Goal: Navigation & Orientation: Find specific page/section

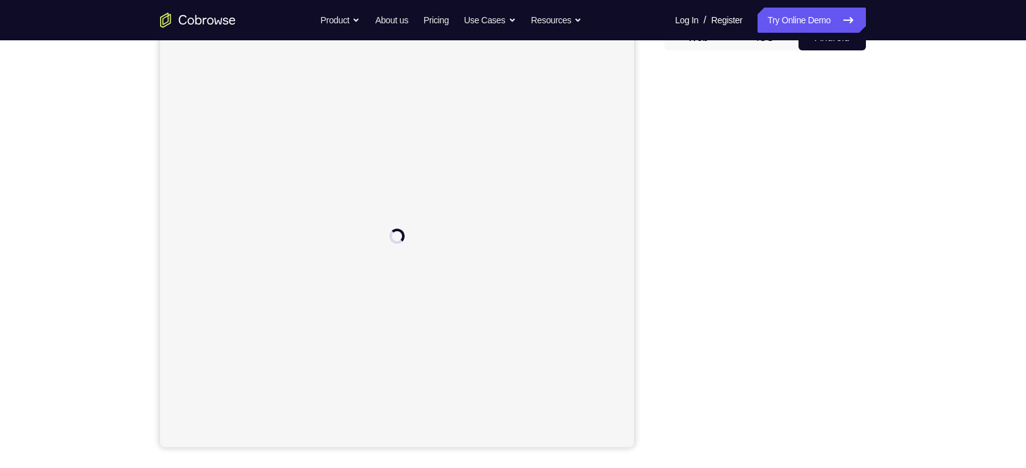
scroll to position [139, 0]
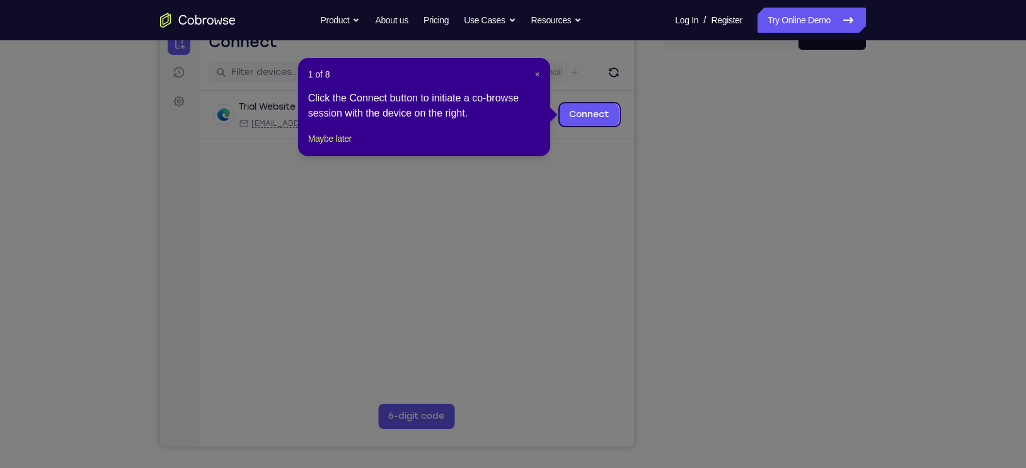
click at [536, 72] on span "×" at bounding box center [536, 74] width 5 height 10
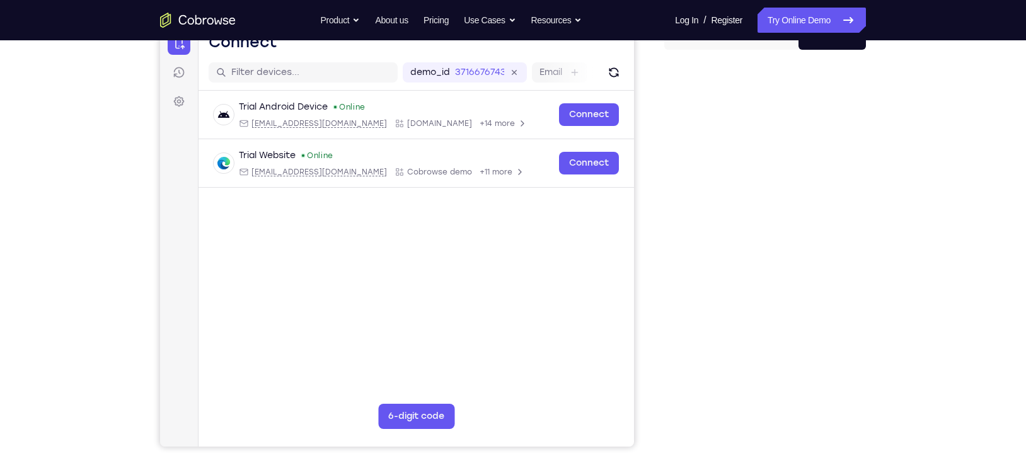
drag, startPoint x: 648, startPoint y: 150, endPoint x: 653, endPoint y: 377, distance: 226.9
click at [653, 377] on div "Your Support Agent Your Customer Web iOS Android" at bounding box center [513, 215] width 706 height 466
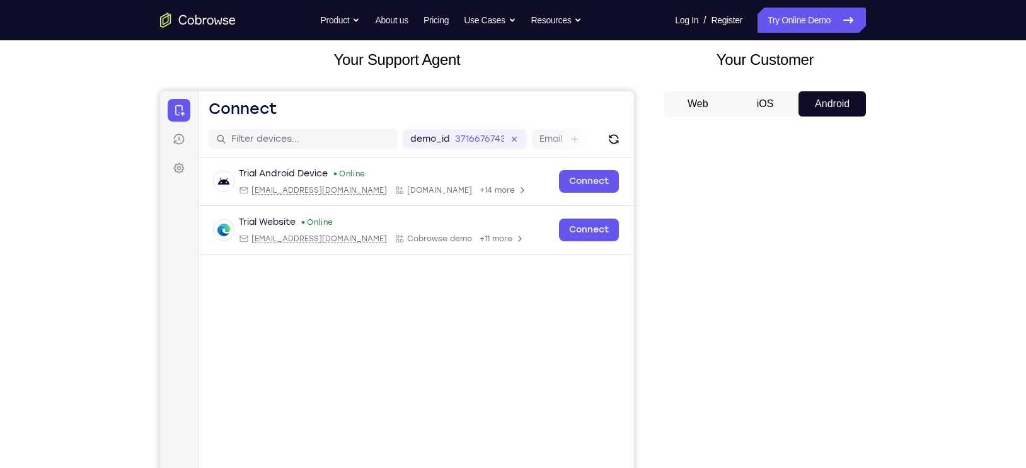
scroll to position [64, 0]
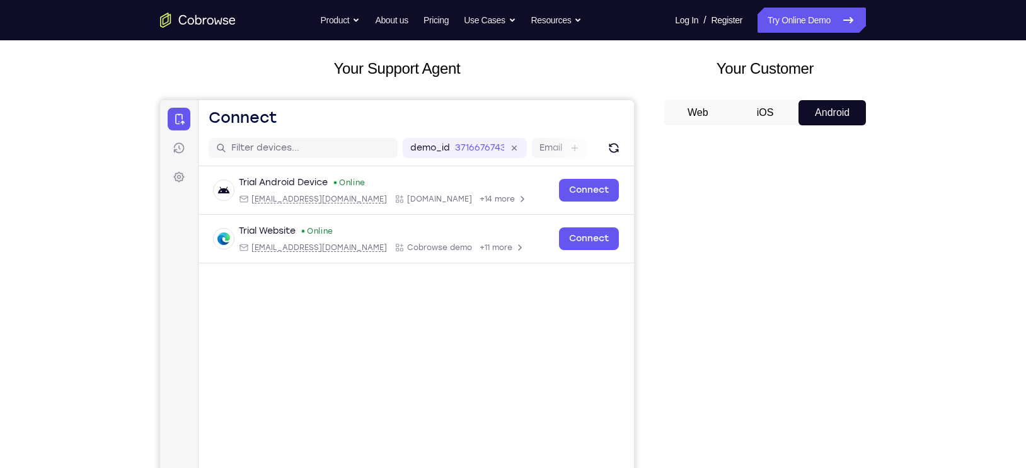
click at [764, 106] on button "iOS" at bounding box center [764, 112] width 67 height 25
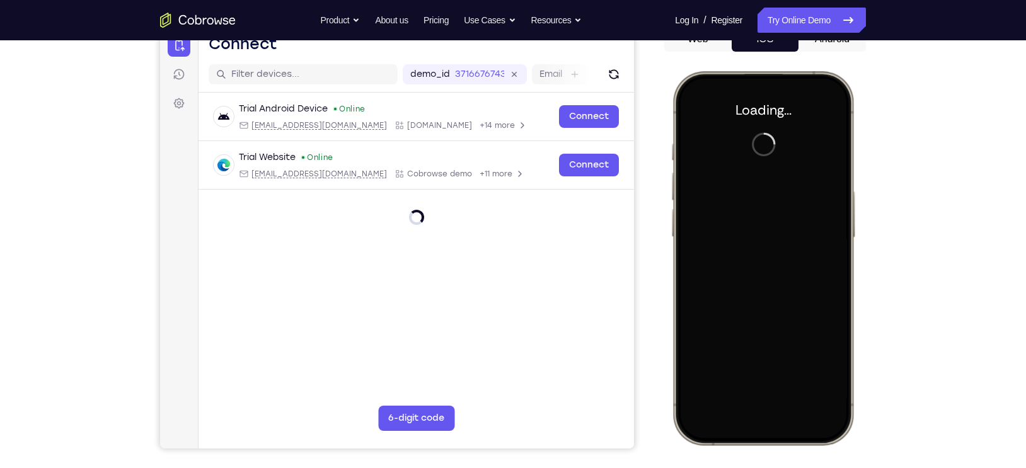
scroll to position [0, 0]
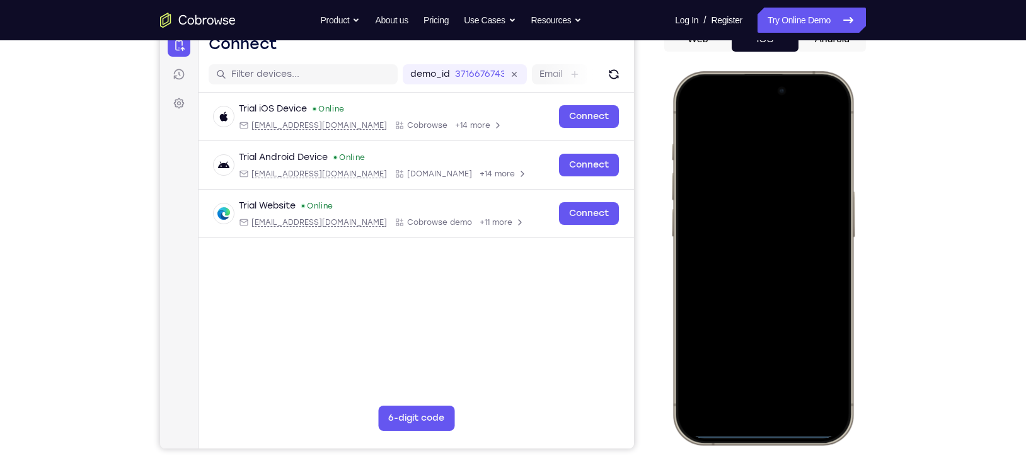
drag, startPoint x: 750, startPoint y: 433, endPoint x: 730, endPoint y: 249, distance: 185.0
click at [730, 249] on div at bounding box center [763, 258] width 166 height 360
drag, startPoint x: 769, startPoint y: 433, endPoint x: 690, endPoint y: 491, distance: 97.3
click at [690, 449] on html "Online web based iOS Simulators and Android Emulators. Run iPhone, iPad, Mobile…" at bounding box center [764, 260] width 189 height 378
drag, startPoint x: 764, startPoint y: 112, endPoint x: 750, endPoint y: 491, distance: 379.5
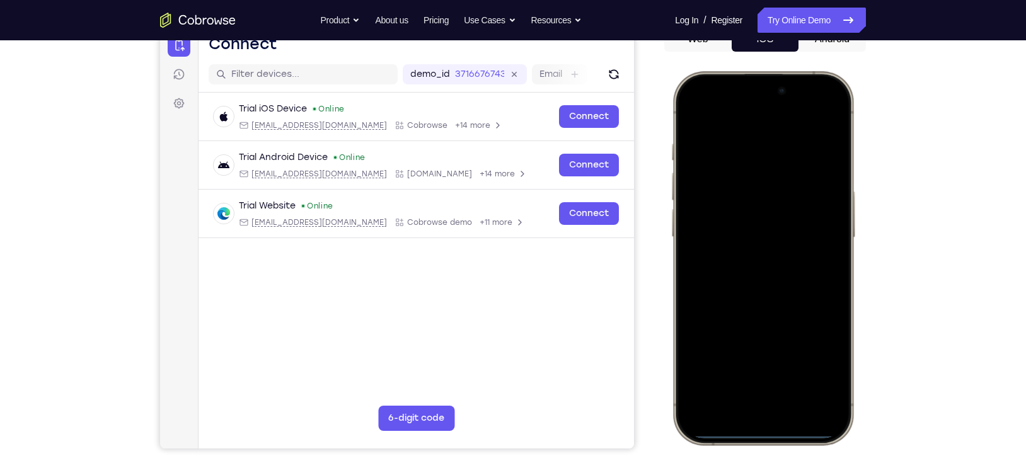
click at [750, 449] on html "Online web based iOS Simulators and Android Emulators. Run iPhone, iPad, Mobile…" at bounding box center [764, 260] width 189 height 378
drag, startPoint x: 759, startPoint y: 102, endPoint x: 734, endPoint y: 491, distance: 389.5
click at [734, 449] on html "Online web based iOS Simulators and Android Emulators. Run iPhone, iPad, Mobile…" at bounding box center [764, 260] width 189 height 378
drag, startPoint x: 719, startPoint y: 91, endPoint x: 690, endPoint y: 421, distance: 330.8
click at [690, 421] on div at bounding box center [763, 258] width 166 height 360
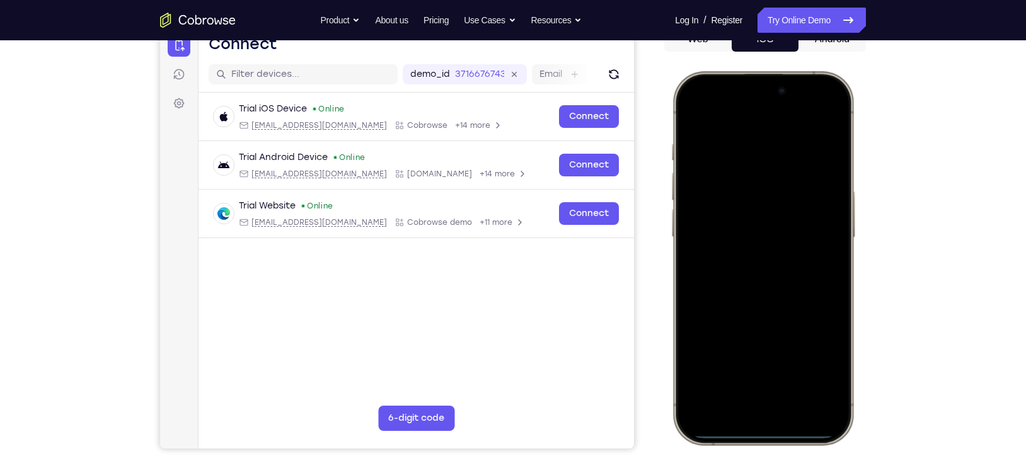
drag, startPoint x: 711, startPoint y: 250, endPoint x: 961, endPoint y: 311, distance: 257.5
click at [859, 311] on html "Online web based iOS Simulators and Android Emulators. Run iPhone, iPad, Mobile…" at bounding box center [764, 260] width 189 height 378
drag, startPoint x: 711, startPoint y: 317, endPoint x: 941, endPoint y: 316, distance: 230.0
click at [859, 316] on html "Online web based iOS Simulators and Android Emulators. Run iPhone, iPad, Mobile…" at bounding box center [764, 260] width 189 height 378
click at [787, 294] on div at bounding box center [763, 258] width 166 height 360
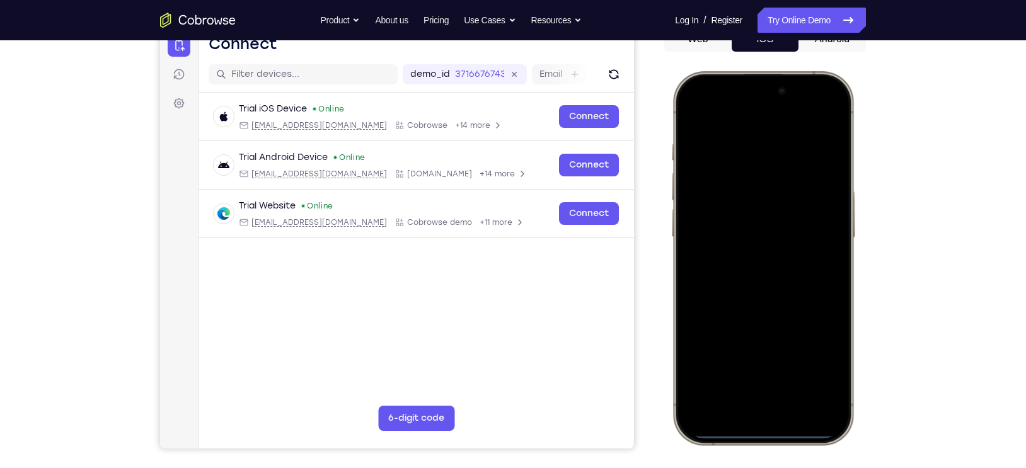
click at [753, 410] on div at bounding box center [763, 258] width 166 height 360
click at [745, 391] on div at bounding box center [763, 258] width 166 height 360
click at [721, 195] on div at bounding box center [763, 258] width 166 height 360
click at [695, 190] on div at bounding box center [763, 258] width 166 height 360
click at [695, 197] on div at bounding box center [763, 258] width 166 height 360
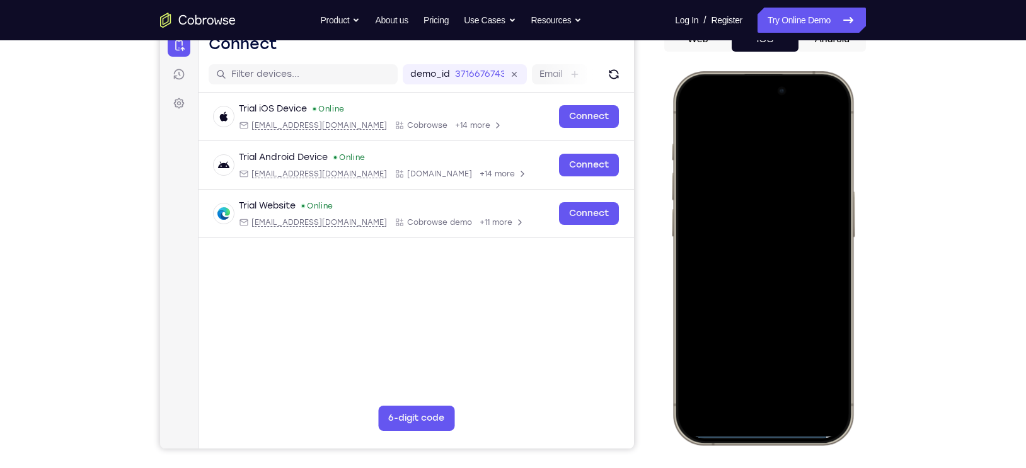
click at [709, 203] on div at bounding box center [763, 258] width 166 height 360
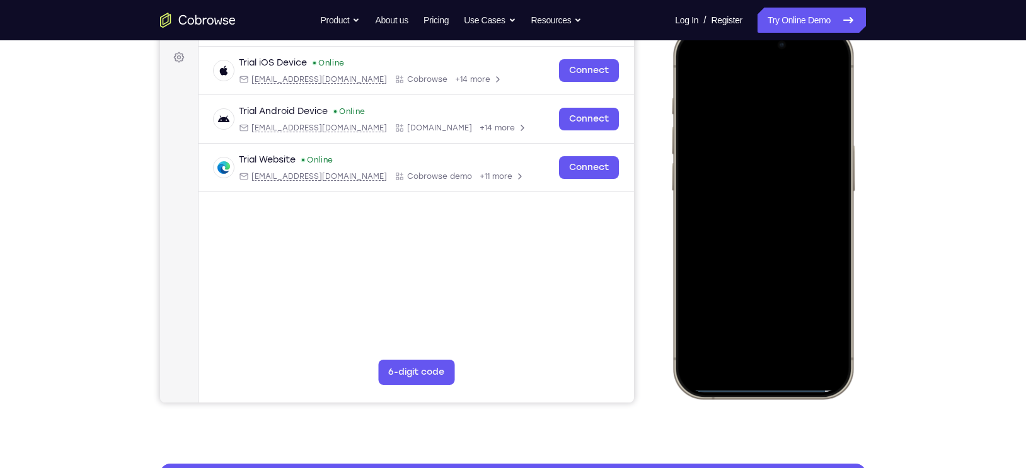
scroll to position [190, 0]
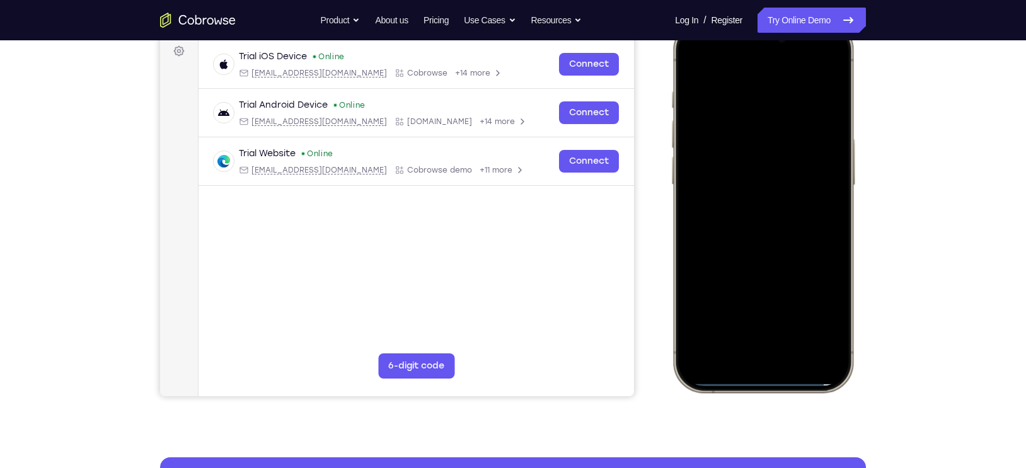
click at [747, 319] on div at bounding box center [763, 206] width 166 height 360
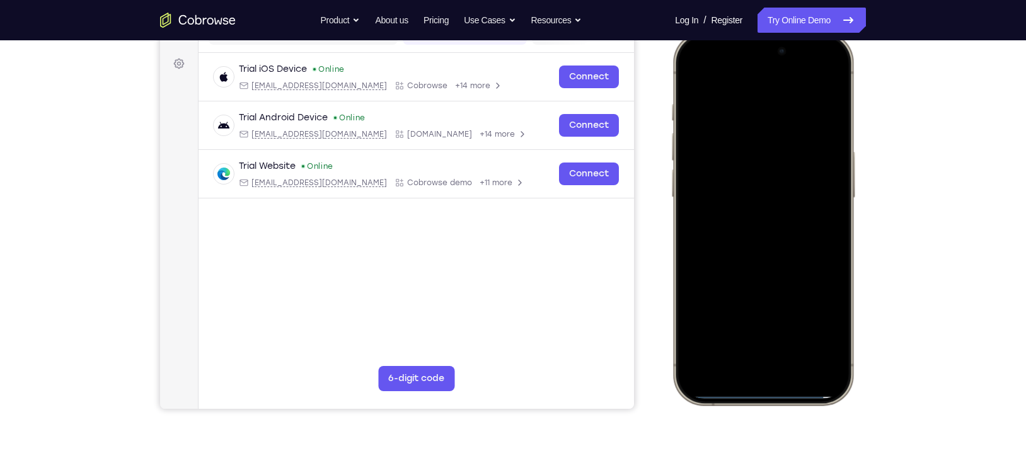
scroll to position [175, 0]
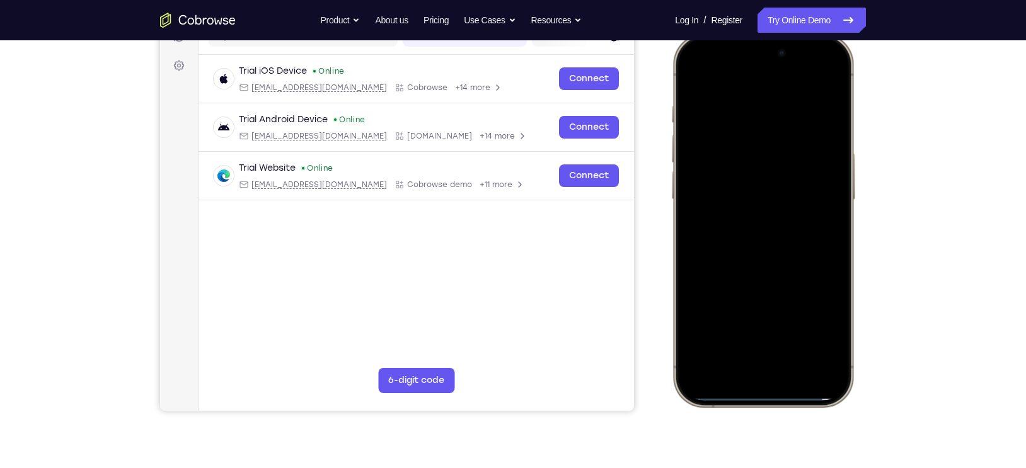
click at [767, 173] on div at bounding box center [763, 220] width 166 height 360
click at [743, 202] on div at bounding box center [763, 220] width 166 height 360
click at [752, 231] on div at bounding box center [763, 220] width 166 height 360
click at [764, 234] on div at bounding box center [763, 220] width 166 height 360
click at [764, 227] on div at bounding box center [763, 220] width 166 height 360
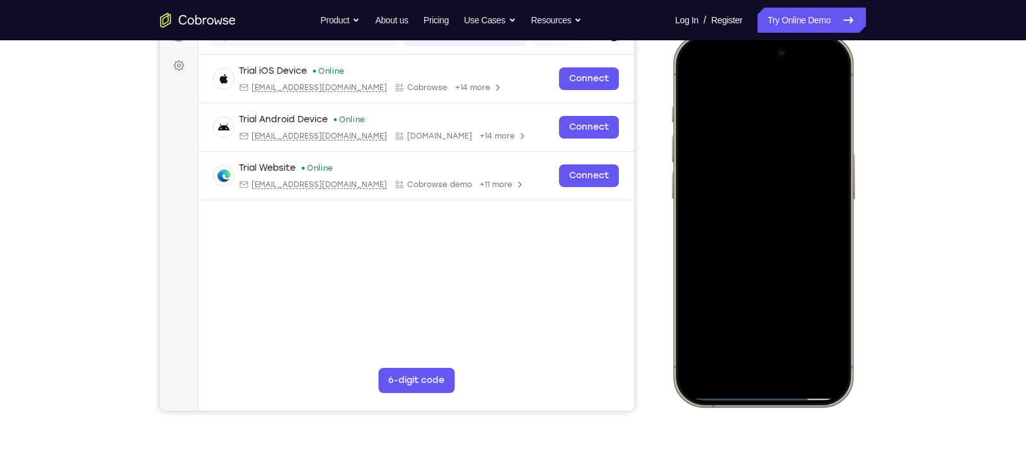
click at [759, 238] on div at bounding box center [763, 220] width 166 height 360
click at [762, 232] on div at bounding box center [763, 220] width 166 height 360
click at [826, 198] on div at bounding box center [763, 220] width 166 height 360
click at [772, 232] on div at bounding box center [763, 220] width 166 height 360
click at [834, 198] on div at bounding box center [763, 220] width 166 height 360
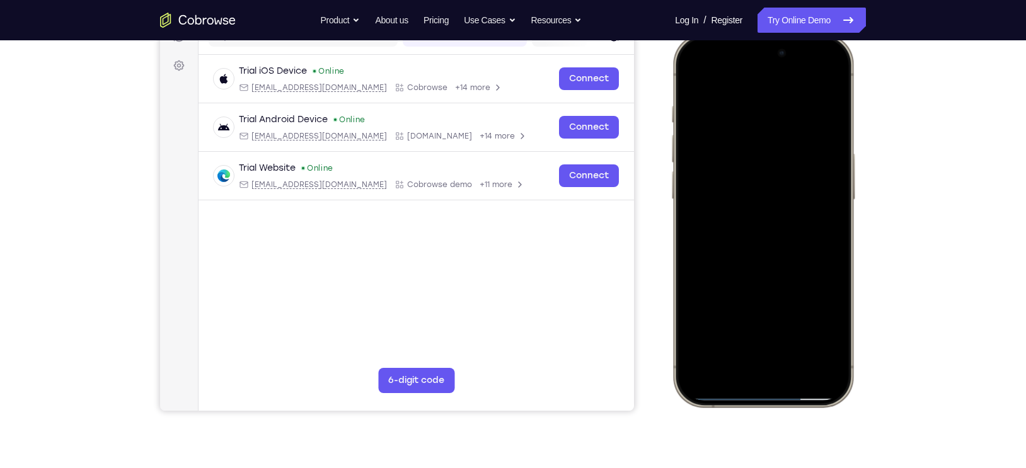
click at [762, 250] on div at bounding box center [763, 220] width 166 height 360
click at [742, 152] on div at bounding box center [763, 220] width 166 height 360
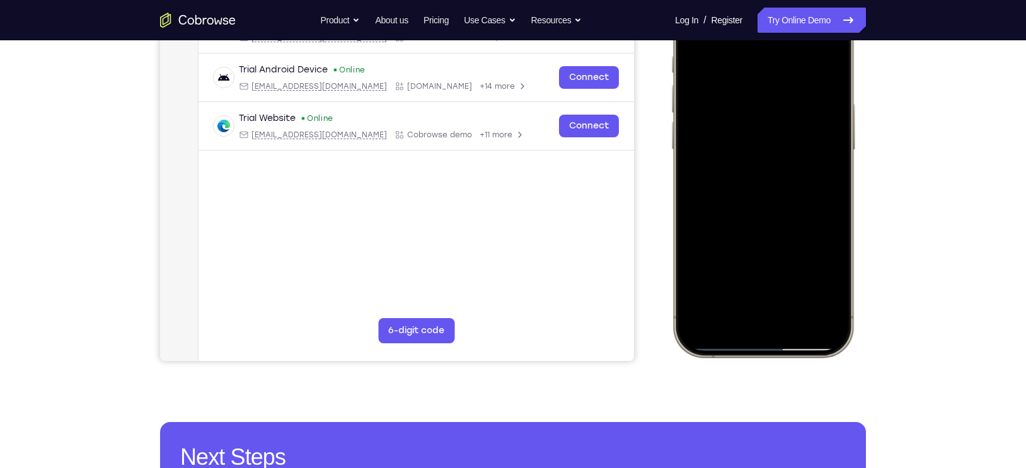
scroll to position [217, 0]
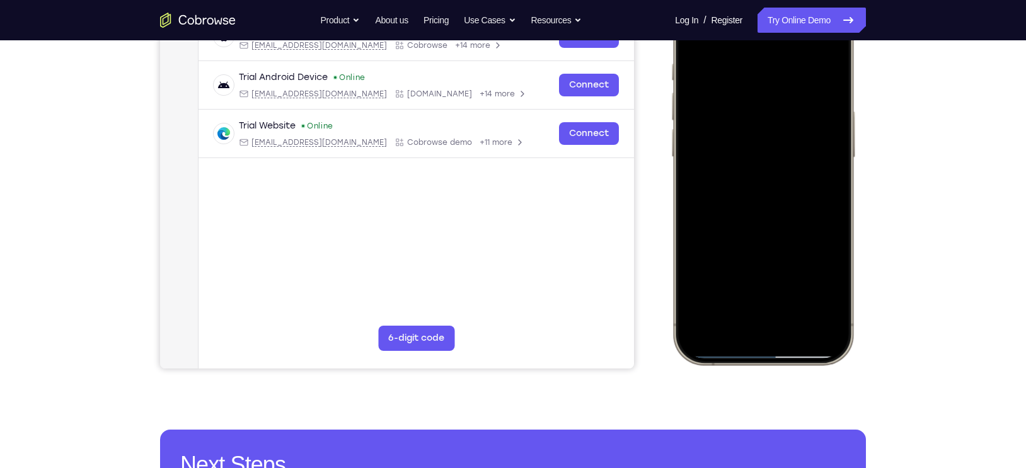
click at [743, 113] on div at bounding box center [763, 178] width 166 height 360
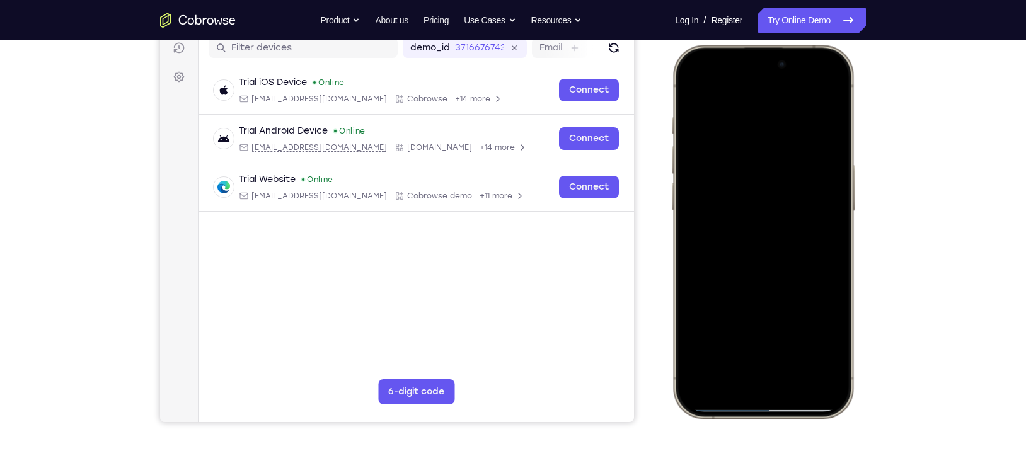
scroll to position [163, 0]
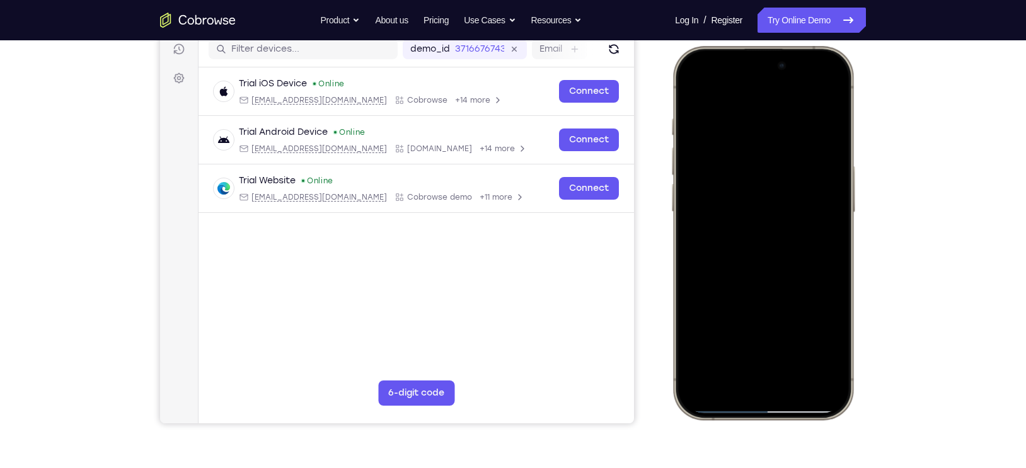
click at [766, 246] on div at bounding box center [763, 233] width 166 height 360
click at [765, 198] on div at bounding box center [763, 233] width 166 height 360
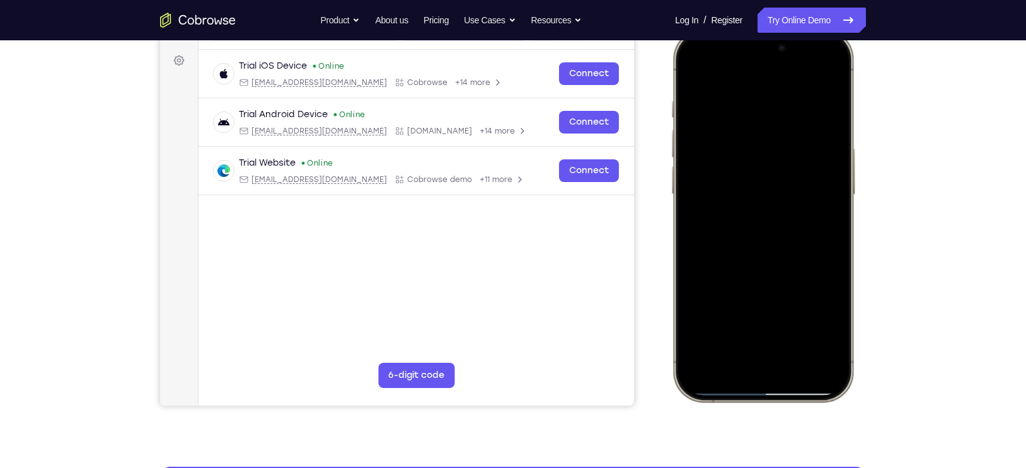
scroll to position [203, 0]
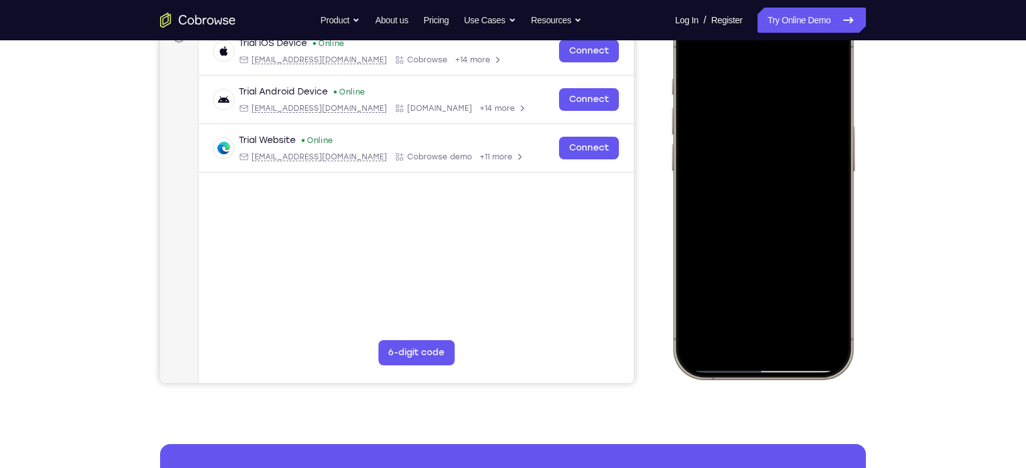
click at [693, 347] on div at bounding box center [763, 193] width 166 height 360
click at [754, 173] on div at bounding box center [763, 193] width 166 height 360
click at [695, 350] on div at bounding box center [763, 193] width 166 height 360
click at [750, 304] on div at bounding box center [763, 193] width 166 height 360
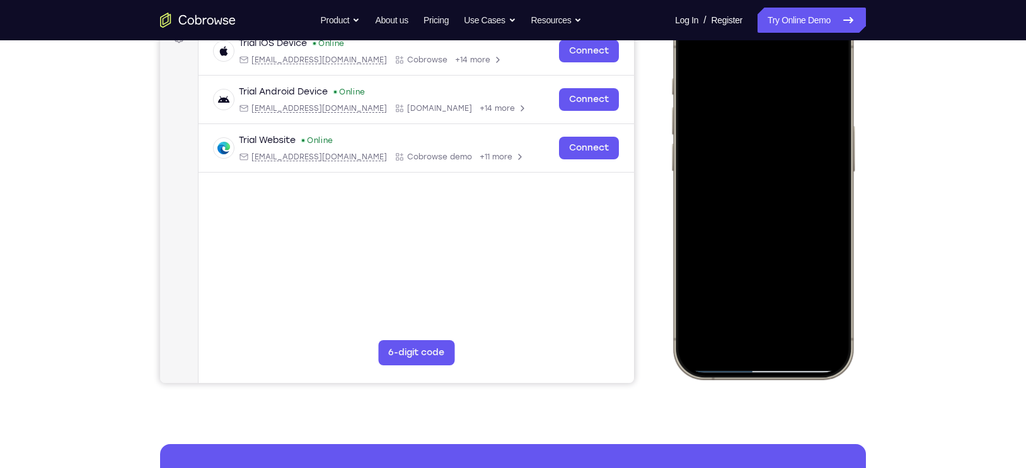
click at [738, 138] on div at bounding box center [763, 193] width 166 height 360
click at [720, 148] on div at bounding box center [763, 193] width 166 height 360
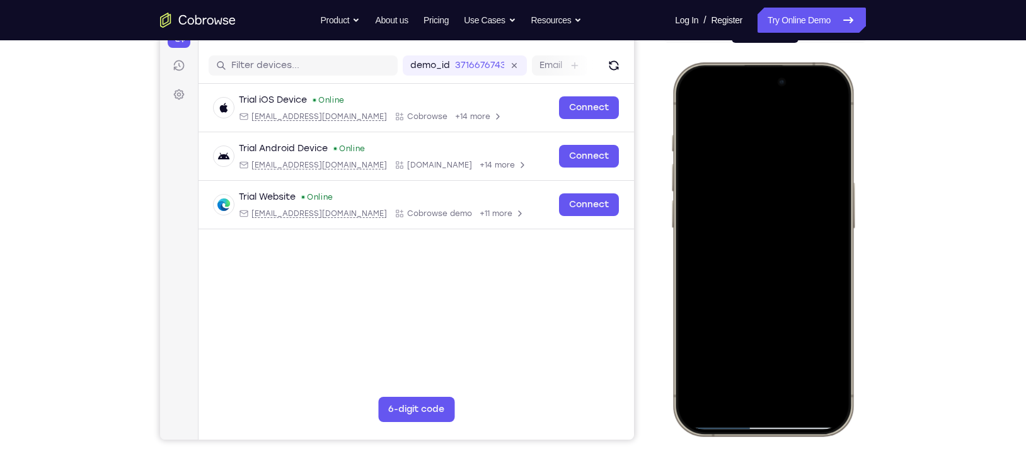
scroll to position [144, 0]
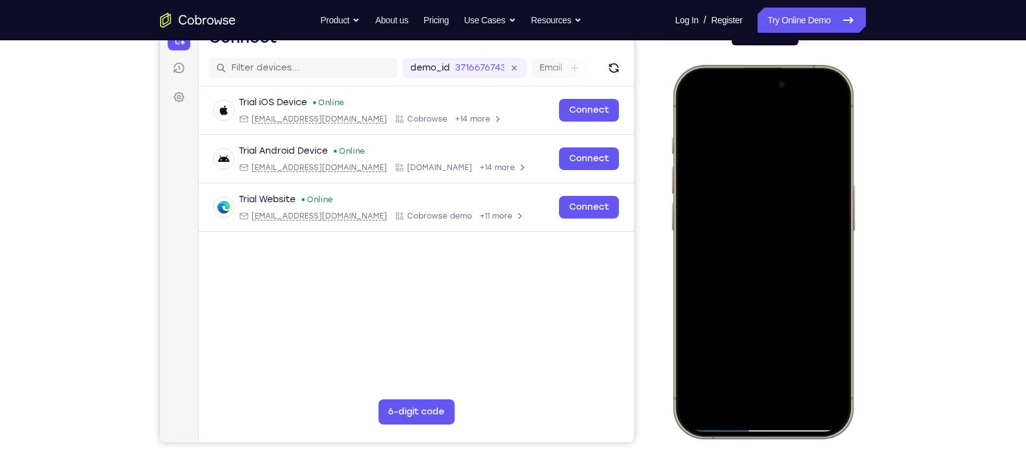
click at [765, 205] on div at bounding box center [763, 252] width 166 height 360
click at [790, 206] on div at bounding box center [763, 252] width 166 height 360
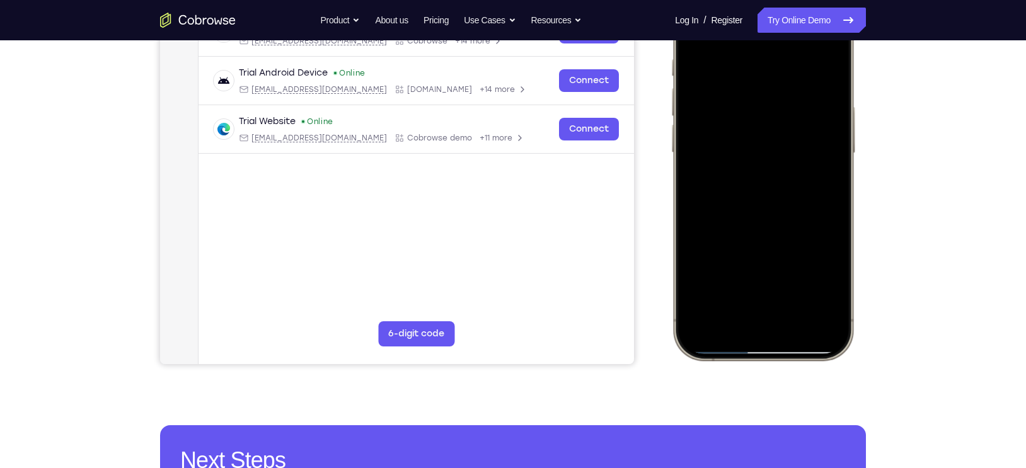
scroll to position [222, 0]
click at [693, 329] on div at bounding box center [763, 173] width 166 height 360
click at [748, 286] on div at bounding box center [763, 173] width 166 height 360
click at [782, 122] on div at bounding box center [763, 173] width 166 height 360
click at [756, 154] on div at bounding box center [763, 173] width 166 height 360
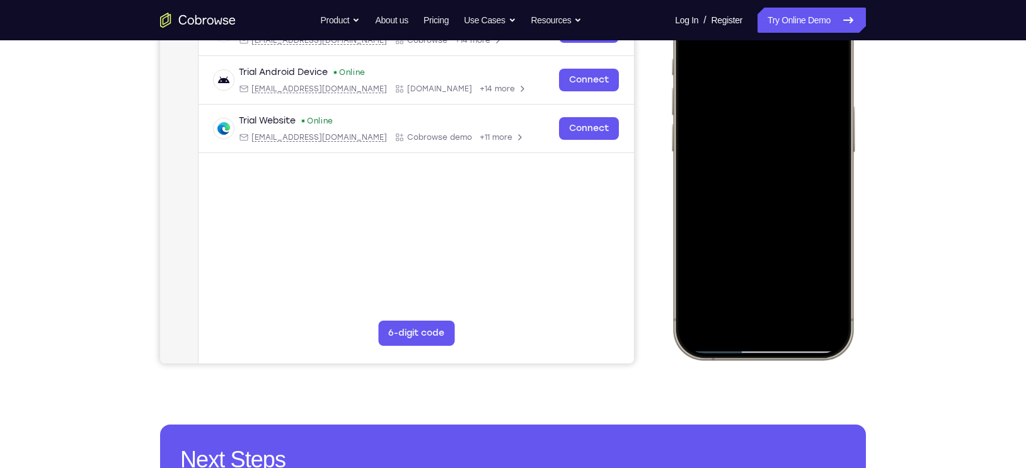
click at [753, 177] on div at bounding box center [763, 173] width 166 height 360
click at [759, 196] on div at bounding box center [763, 173] width 166 height 360
click at [695, 329] on div at bounding box center [763, 173] width 166 height 360
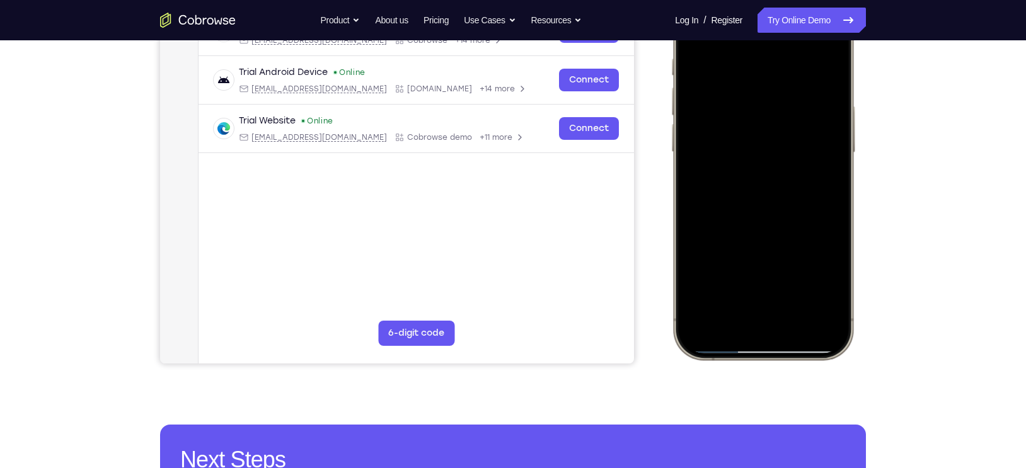
click at [742, 127] on div at bounding box center [763, 173] width 166 height 360
click at [822, 312] on div at bounding box center [763, 173] width 166 height 360
click at [826, 309] on div at bounding box center [763, 173] width 166 height 360
click at [806, 309] on div at bounding box center [763, 173] width 166 height 360
click at [748, 125] on div at bounding box center [763, 173] width 166 height 360
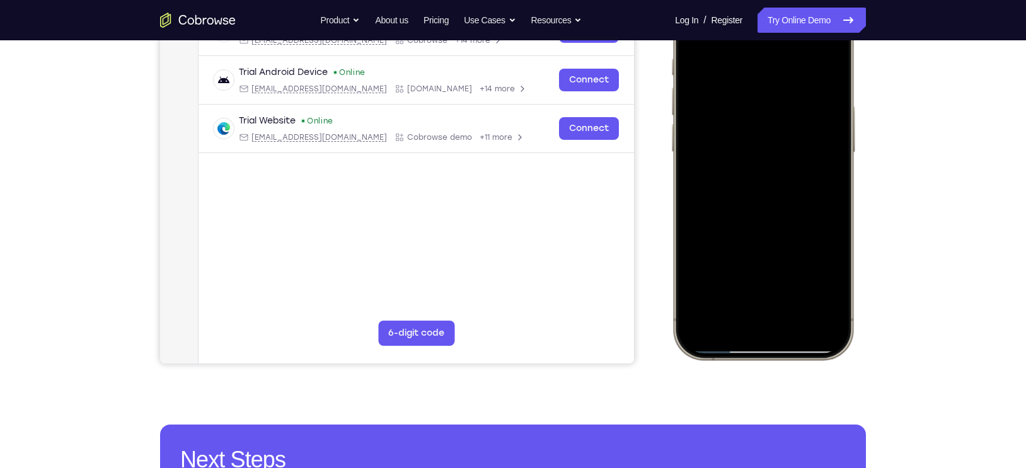
click at [748, 125] on div at bounding box center [763, 173] width 166 height 360
click at [747, 158] on div at bounding box center [763, 173] width 166 height 360
click at [752, 176] on div at bounding box center [763, 173] width 166 height 360
click at [761, 188] on div at bounding box center [763, 173] width 166 height 360
click at [827, 152] on div at bounding box center [763, 173] width 166 height 360
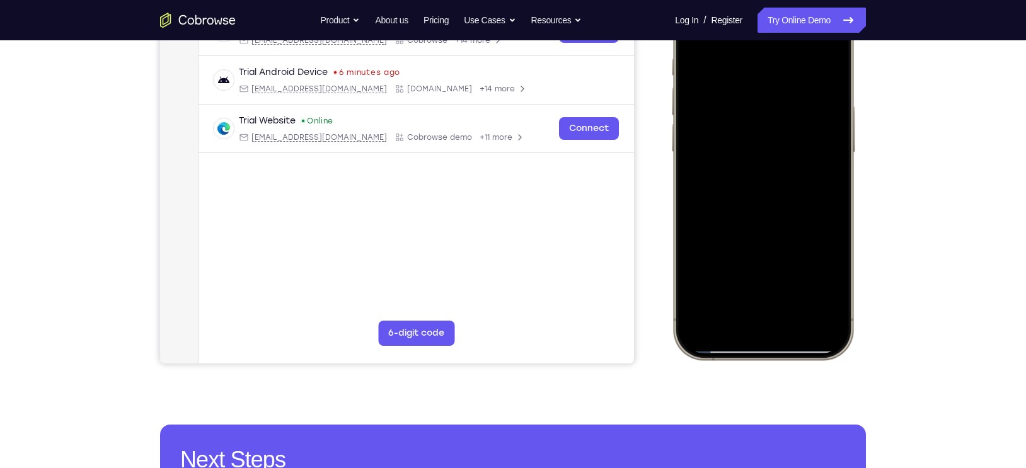
click at [798, 175] on div at bounding box center [763, 173] width 166 height 360
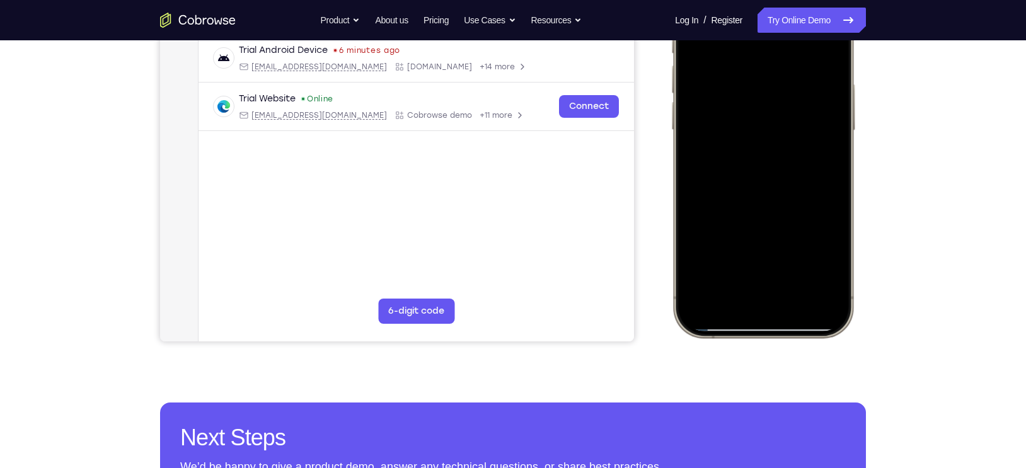
scroll to position [247, 0]
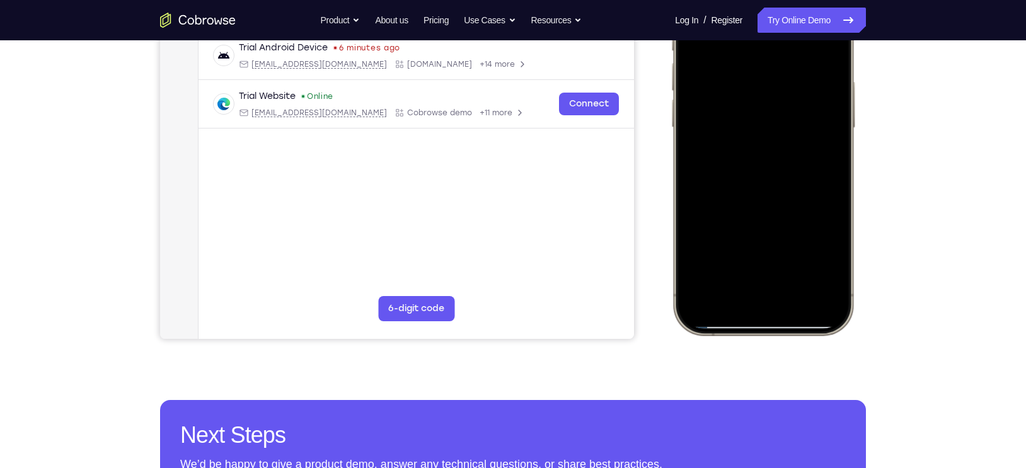
click at [757, 156] on div at bounding box center [763, 149] width 166 height 360
click at [760, 175] on div at bounding box center [763, 149] width 166 height 360
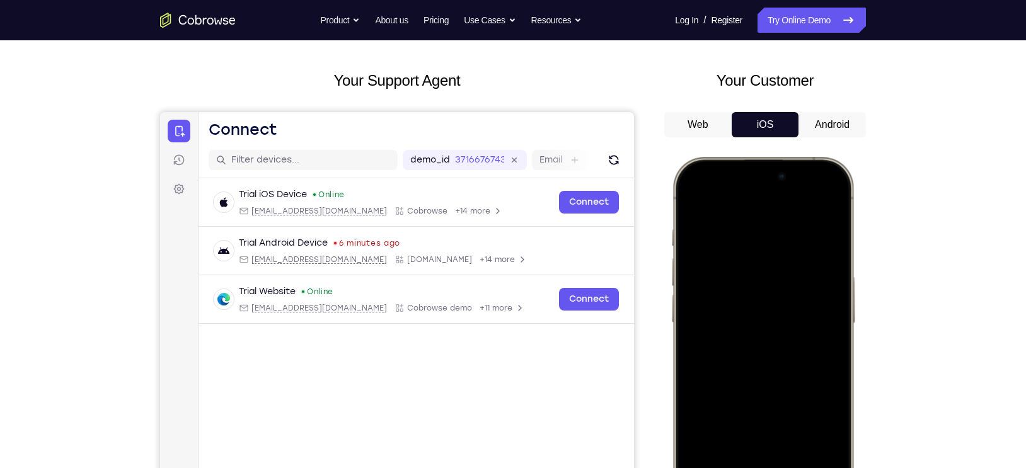
scroll to position [40, 0]
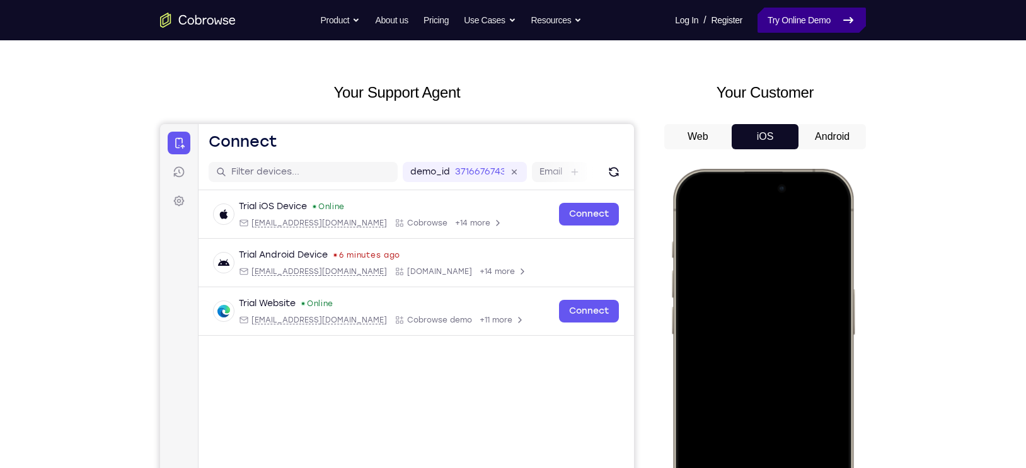
click at [811, 20] on link "Try Online Demo" at bounding box center [811, 20] width 108 height 25
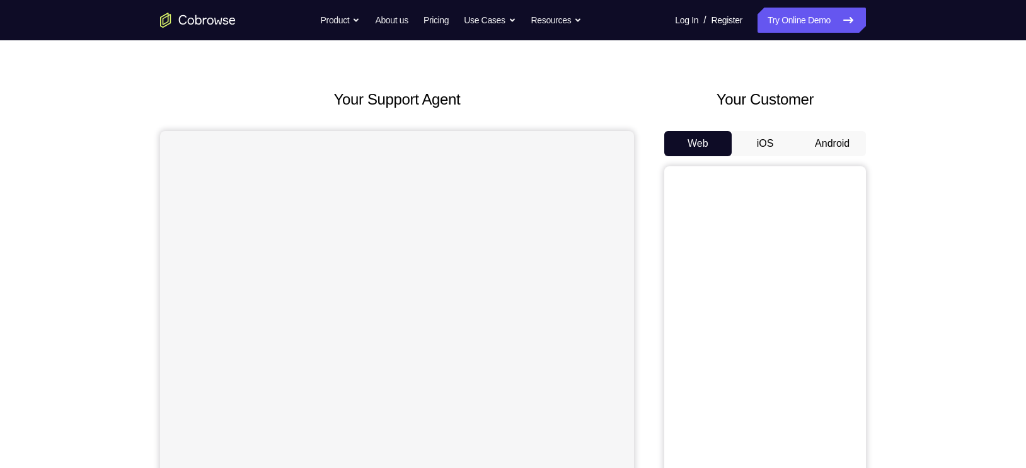
click at [762, 142] on button "iOS" at bounding box center [764, 143] width 67 height 25
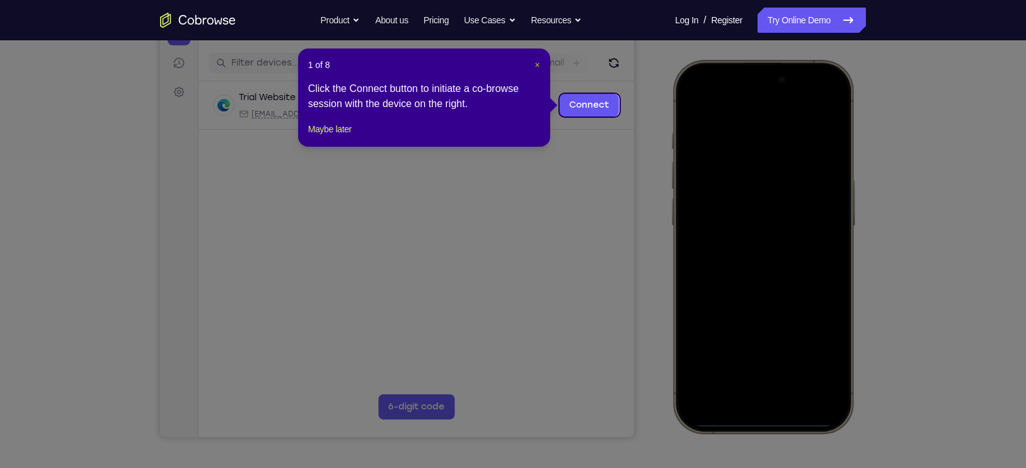
click at [537, 64] on span "×" at bounding box center [536, 65] width 5 height 10
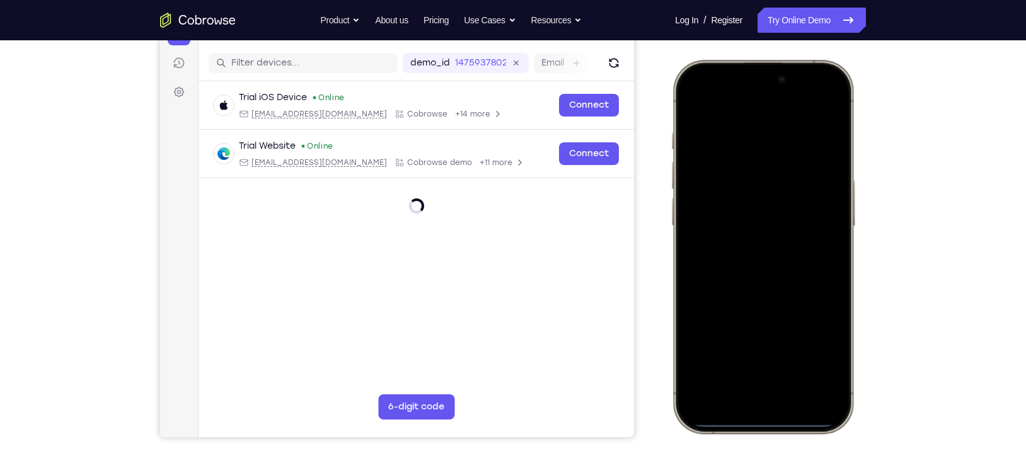
drag, startPoint x: 721, startPoint y: 81, endPoint x: 701, endPoint y: 381, distance: 300.6
click at [701, 381] on div at bounding box center [763, 247] width 166 height 360
drag, startPoint x: 731, startPoint y: 79, endPoint x: 728, endPoint y: 384, distance: 304.9
click at [728, 384] on div at bounding box center [763, 247] width 166 height 360
drag, startPoint x: 704, startPoint y: 302, endPoint x: 970, endPoint y: 333, distance: 267.7
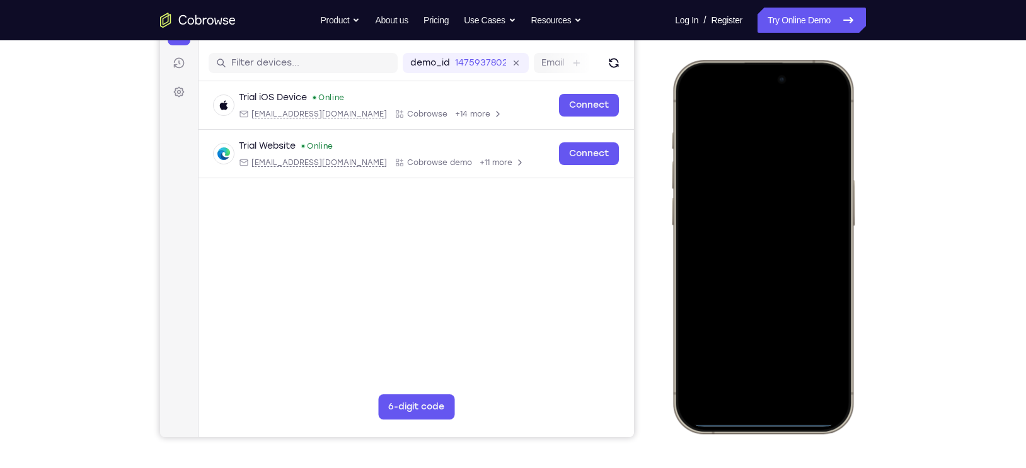
click at [859, 333] on html "Online web based iOS Simulators and Android Emulators. Run iPhone, iPad, Mobile…" at bounding box center [764, 249] width 189 height 378
click at [707, 220] on div at bounding box center [763, 247] width 166 height 360
drag, startPoint x: 758, startPoint y: 110, endPoint x: 718, endPoint y: 323, distance: 217.3
click at [718, 323] on div at bounding box center [763, 247] width 166 height 360
drag, startPoint x: 750, startPoint y: 151, endPoint x: 714, endPoint y: 509, distance: 359.6
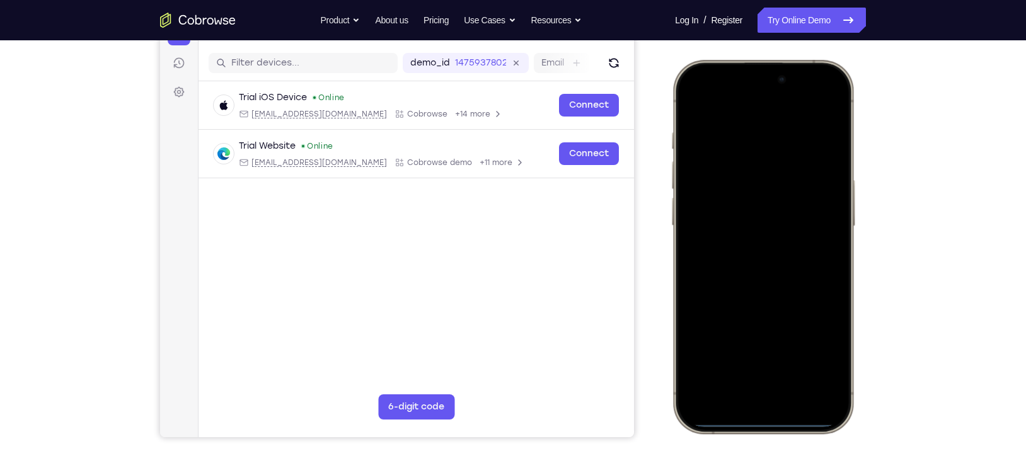
click at [714, 438] on html "Online web based iOS Simulators and Android Emulators. Run iPhone, iPad, Mobile…" at bounding box center [764, 249] width 189 height 378
drag, startPoint x: 711, startPoint y: 249, endPoint x: 697, endPoint y: 509, distance: 260.6
click at [697, 438] on html "Online web based iOS Simulators and Android Emulators. Run iPhone, iPad, Mobile…" at bounding box center [764, 249] width 189 height 378
click at [755, 402] on div at bounding box center [763, 247] width 166 height 360
click at [806, 107] on div at bounding box center [763, 247] width 166 height 360
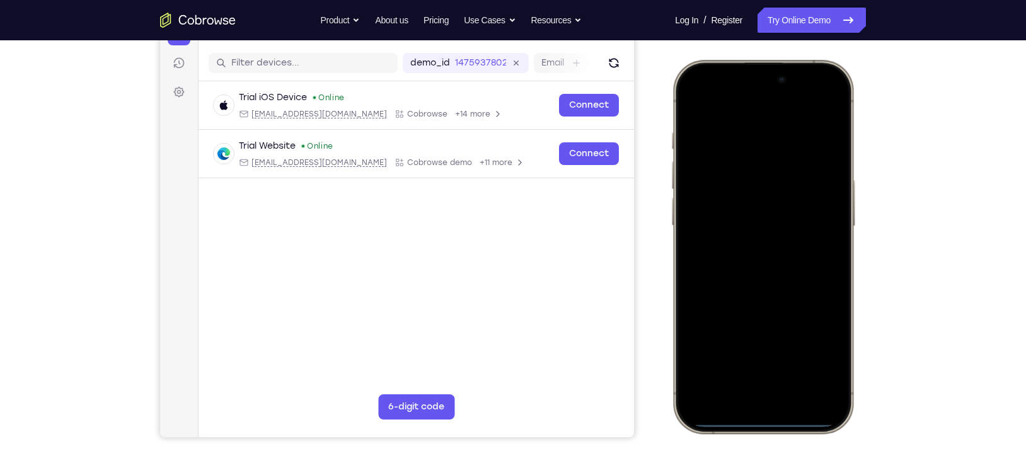
click at [770, 323] on div at bounding box center [763, 247] width 166 height 360
click at [731, 171] on div at bounding box center [763, 247] width 166 height 360
drag, startPoint x: 771, startPoint y: 421, endPoint x: 757, endPoint y: 152, distance: 269.4
click at [757, 152] on div at bounding box center [763, 247] width 166 height 360
drag, startPoint x: 762, startPoint y: 100, endPoint x: 736, endPoint y: 453, distance: 354.3
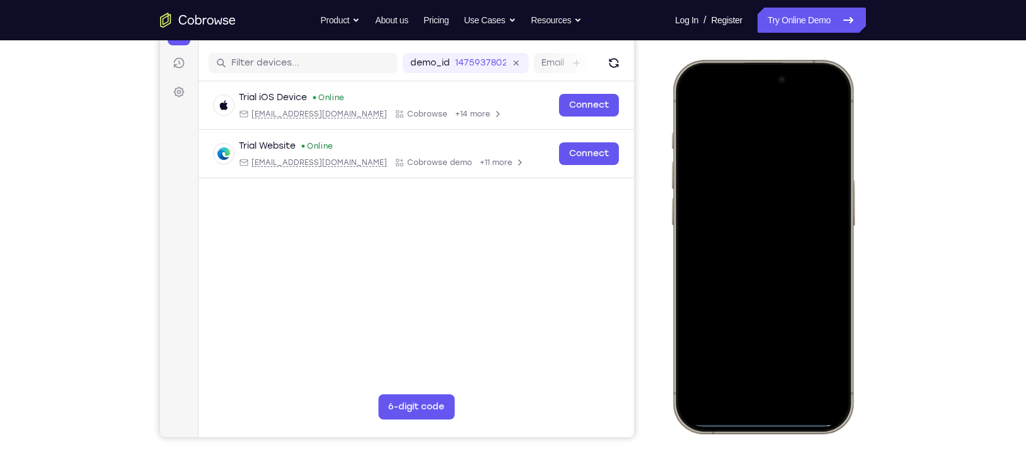
click at [736, 438] on html "Online web based iOS Simulators and Android Emulators. Run iPhone, iPad, Mobile…" at bounding box center [764, 249] width 189 height 378
drag, startPoint x: 720, startPoint y: 76, endPoint x: 762, endPoint y: 445, distance: 372.1
click at [762, 438] on html "Online web based iOS Simulators and Android Emulators. Run iPhone, iPad, Mobile…" at bounding box center [764, 249] width 189 height 378
drag, startPoint x: 726, startPoint y: 83, endPoint x: 699, endPoint y: 466, distance: 384.0
click at [699, 438] on html "Online web based iOS Simulators and Android Emulators. Run iPhone, iPad, Mobile…" at bounding box center [764, 249] width 189 height 378
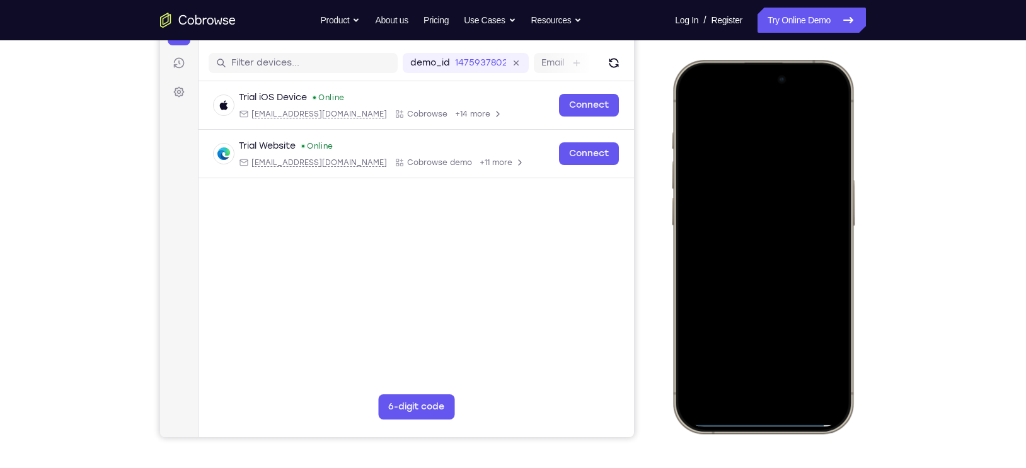
drag, startPoint x: 728, startPoint y: 82, endPoint x: 759, endPoint y: 375, distance: 294.6
click at [759, 375] on div at bounding box center [763, 247] width 166 height 360
click at [808, 106] on div at bounding box center [763, 247] width 166 height 360
click at [833, 389] on div at bounding box center [763, 247] width 166 height 360
click at [830, 112] on div at bounding box center [763, 247] width 166 height 360
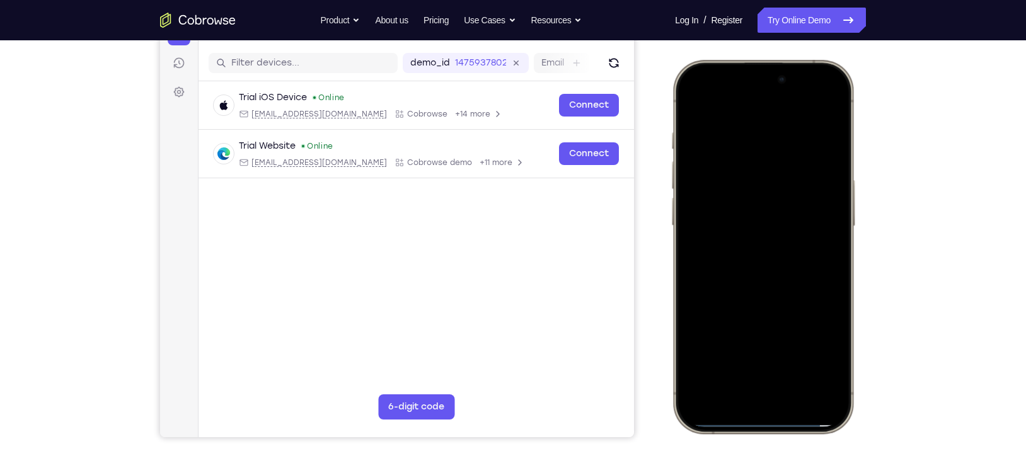
drag, startPoint x: 806, startPoint y: 75, endPoint x: 769, endPoint y: 445, distance: 372.4
click at [769, 438] on html "Online web based iOS Simulators and Android Emulators. Run iPhone, iPad, Mobile…" at bounding box center [764, 249] width 189 height 378
drag, startPoint x: 708, startPoint y: 229, endPoint x: 992, endPoint y: 238, distance: 284.2
click at [859, 238] on html "Online web based iOS Simulators and Android Emulators. Run iPhone, iPad, Mobile…" at bounding box center [764, 249] width 189 height 378
drag, startPoint x: 715, startPoint y: 195, endPoint x: 958, endPoint y: 213, distance: 243.2
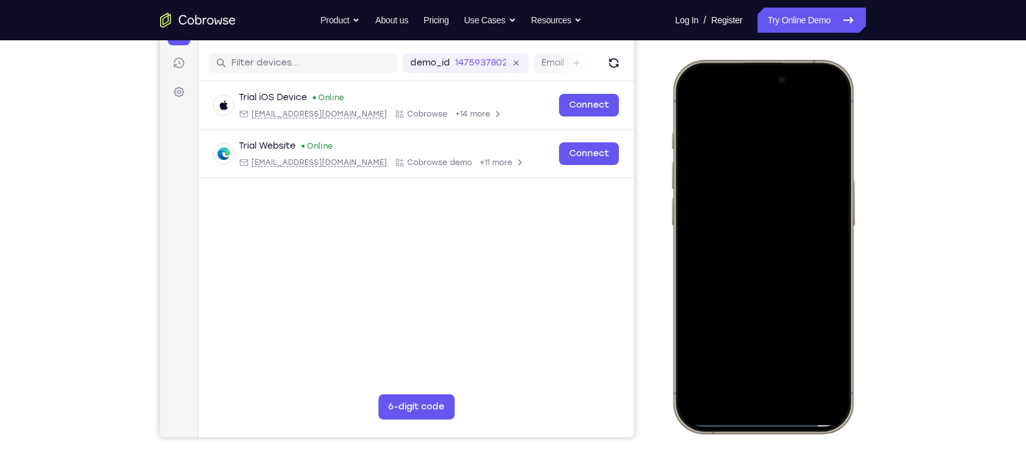
click at [859, 213] on html "Online web based iOS Simulators and Android Emulators. Run iPhone, iPad, Mobile…" at bounding box center [764, 249] width 189 height 378
click at [789, 106] on div at bounding box center [763, 247] width 166 height 360
click at [813, 115] on div at bounding box center [763, 247] width 166 height 360
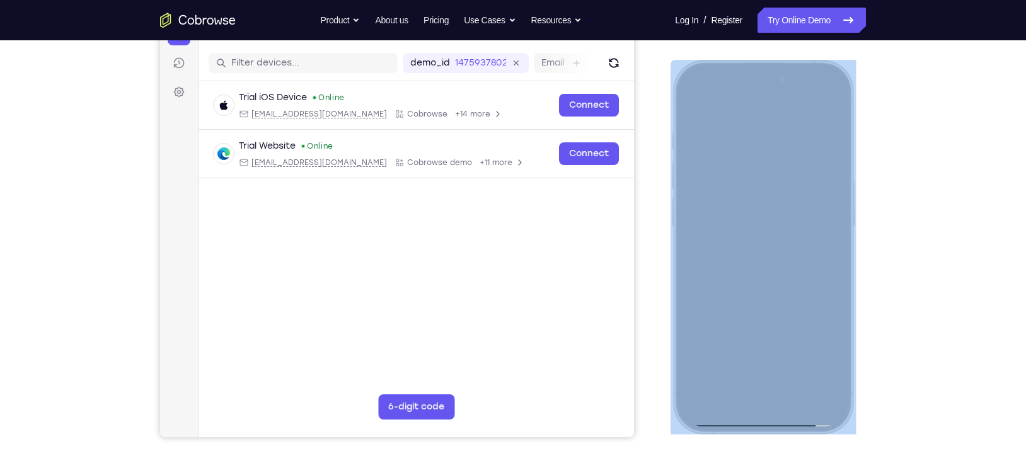
drag, startPoint x: 717, startPoint y: 64, endPoint x: 718, endPoint y: 319, distance: 255.2
click at [718, 319] on div at bounding box center [762, 247] width 185 height 374
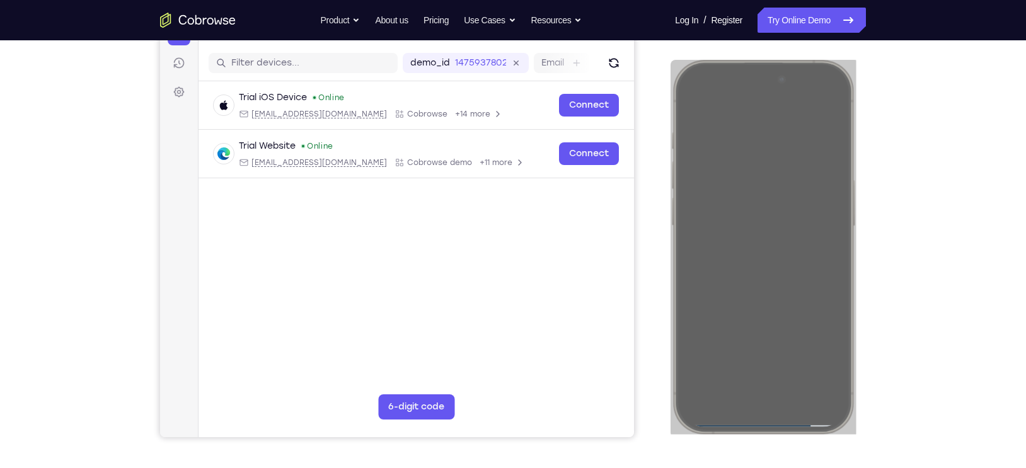
click at [1000, 27] on nav "Go back Powerful, Flexible and Trustworthy. Avoid all extra friction for both A…" at bounding box center [513, 20] width 1026 height 40
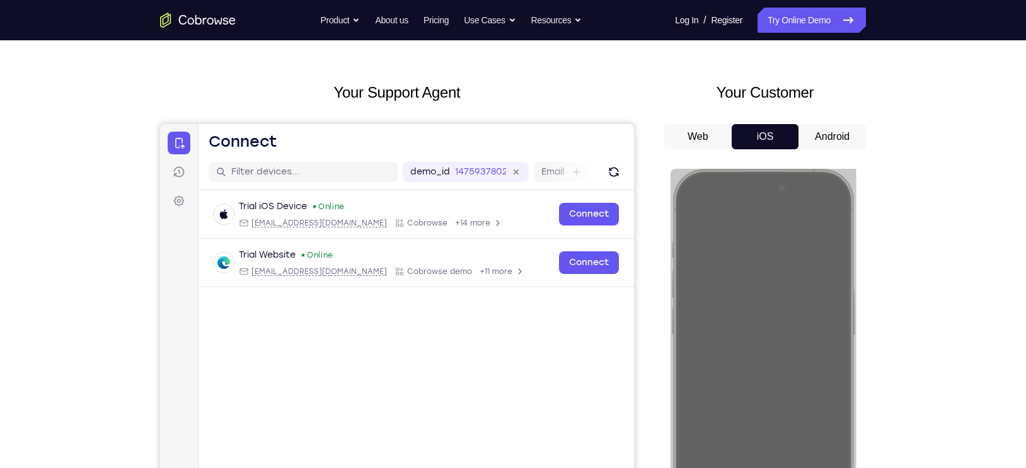
scroll to position [14, 0]
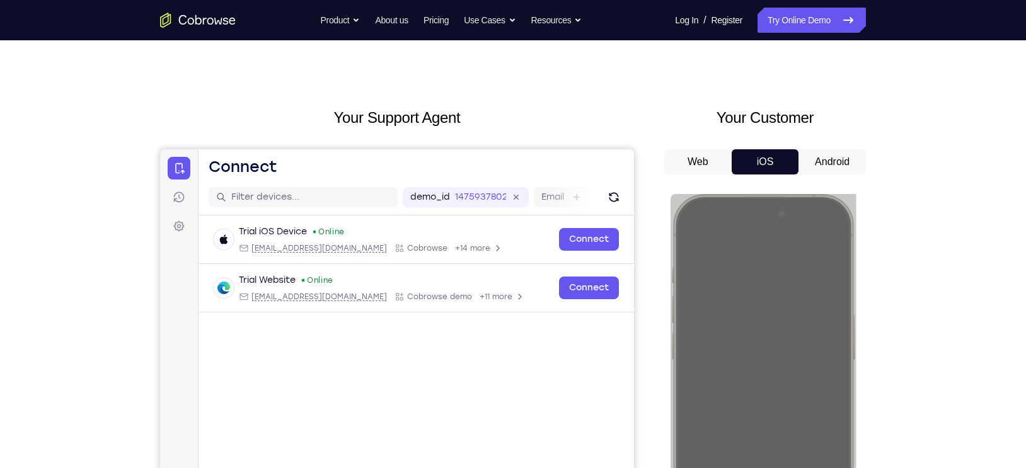
click at [827, 146] on div "Your Customer Web iOS Android" at bounding box center [765, 339] width 202 height 466
click at [829, 160] on button "Android" at bounding box center [831, 161] width 67 height 25
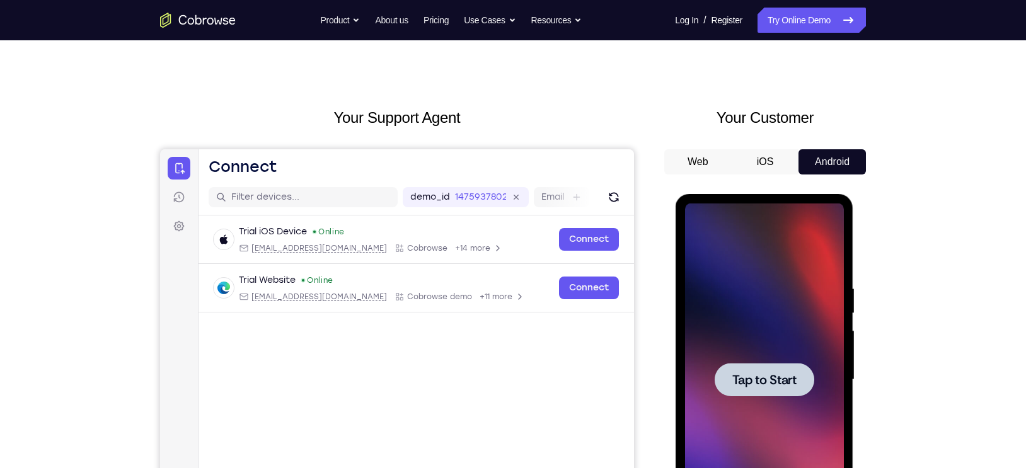
scroll to position [0, 0]
click at [760, 389] on div at bounding box center [764, 379] width 100 height 33
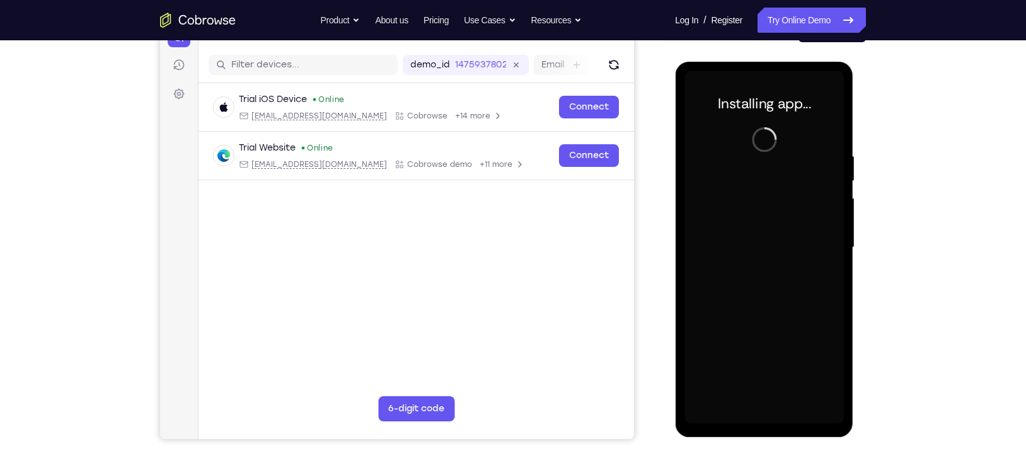
scroll to position [134, 0]
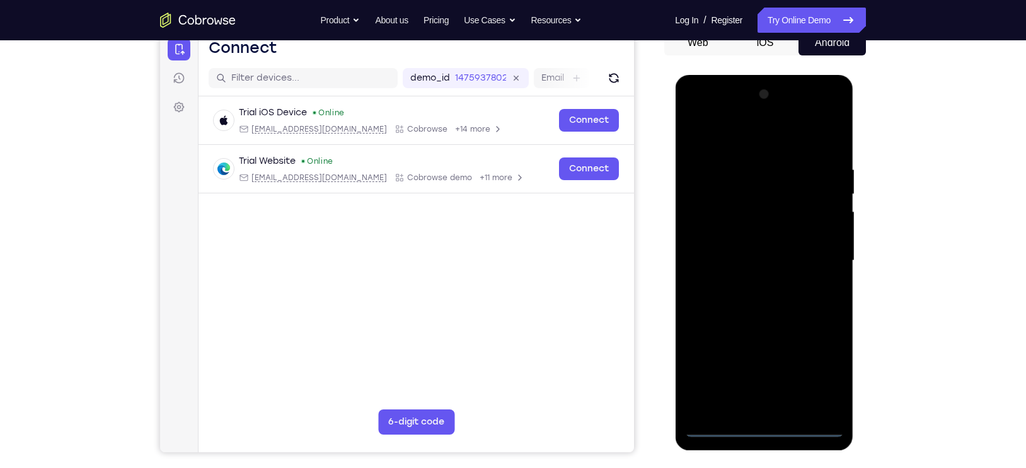
click at [762, 429] on div at bounding box center [763, 260] width 159 height 353
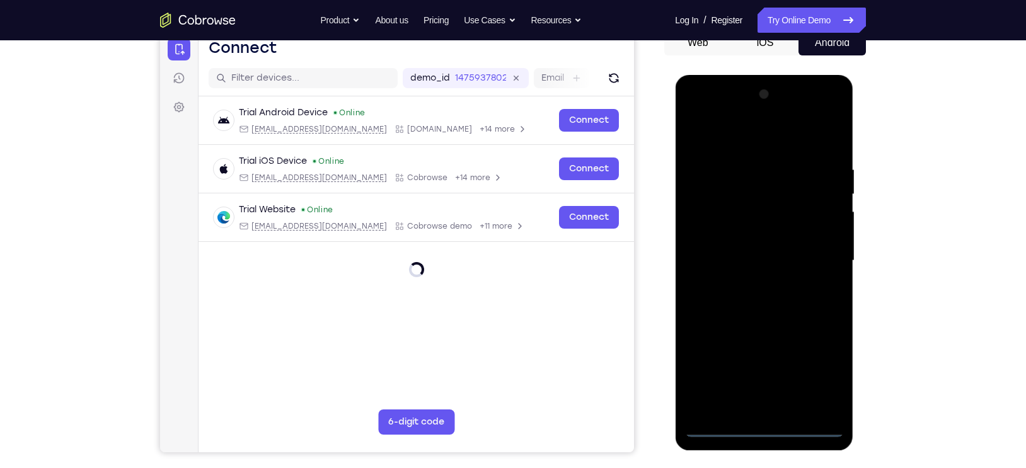
click at [815, 379] on div at bounding box center [763, 260] width 159 height 353
click at [729, 133] on div at bounding box center [763, 260] width 159 height 353
click at [810, 253] on div at bounding box center [763, 260] width 159 height 353
click at [753, 285] on div at bounding box center [763, 260] width 159 height 353
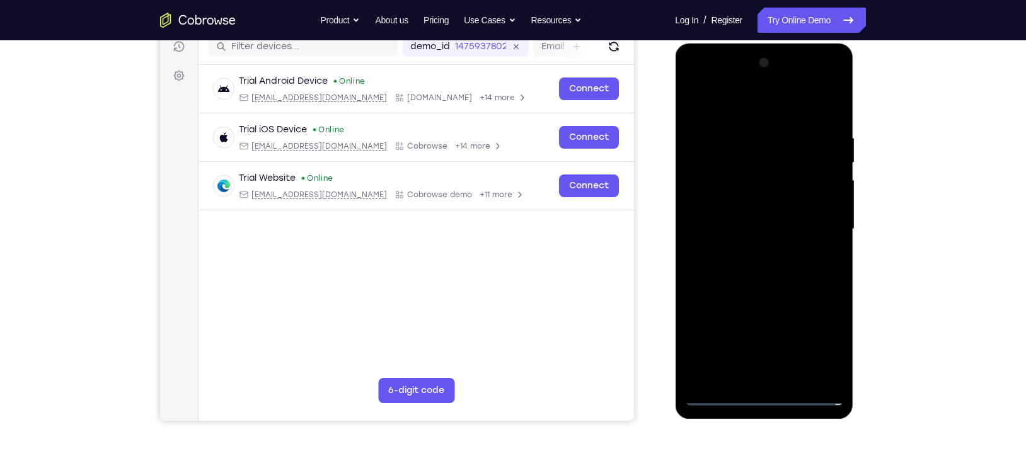
click at [771, 223] on div at bounding box center [763, 229] width 159 height 353
click at [762, 201] on div at bounding box center [763, 229] width 159 height 353
click at [757, 228] on div at bounding box center [763, 229] width 159 height 353
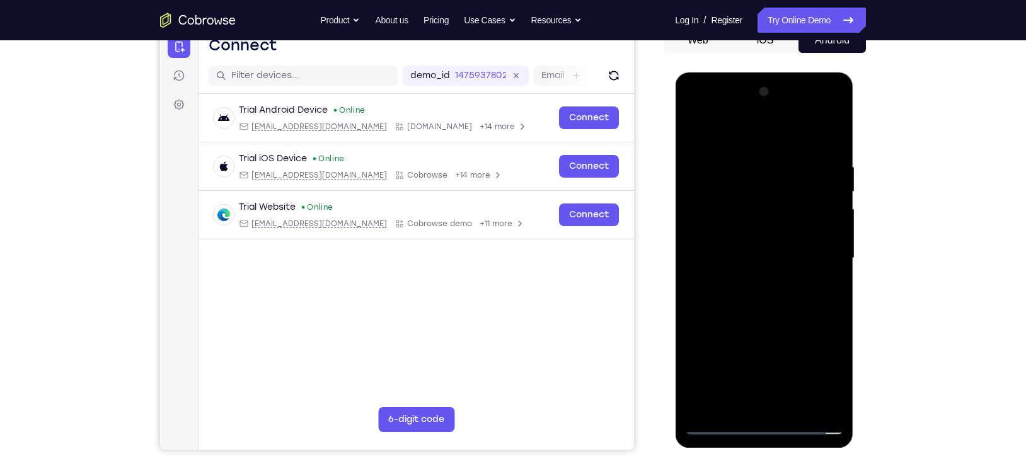
scroll to position [134, 0]
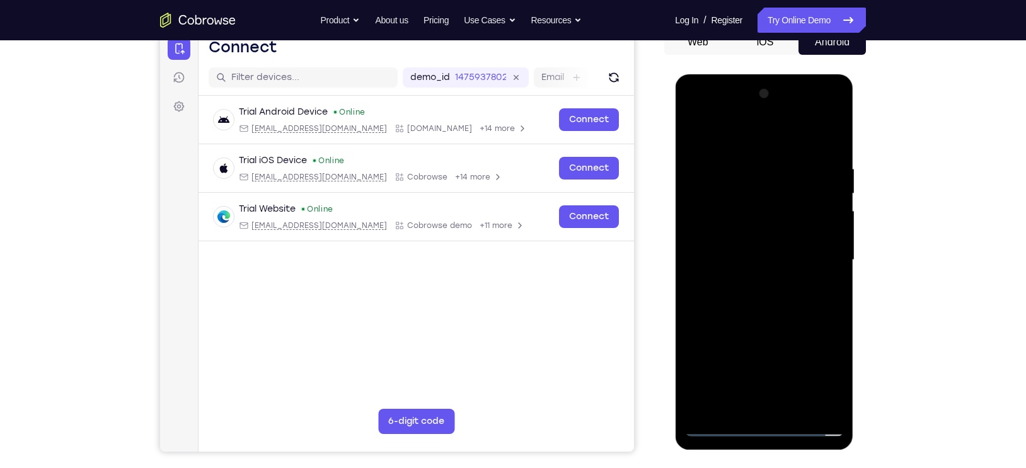
click at [751, 309] on div at bounding box center [763, 260] width 159 height 353
click at [764, 290] on div at bounding box center [763, 260] width 159 height 353
click at [767, 319] on div at bounding box center [763, 260] width 159 height 353
click at [757, 298] on div at bounding box center [763, 260] width 159 height 353
drag, startPoint x: 722, startPoint y: 139, endPoint x: 877, endPoint y: 136, distance: 155.0
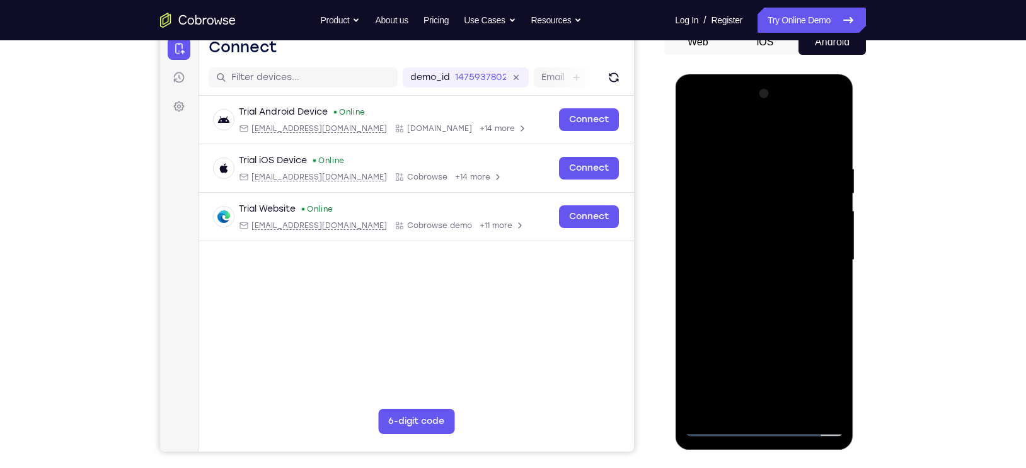
click at [854, 136] on html "Online web based iOS Simulators and Android Emulators. Run iPhone, iPad, Mobile…" at bounding box center [765, 263] width 180 height 378
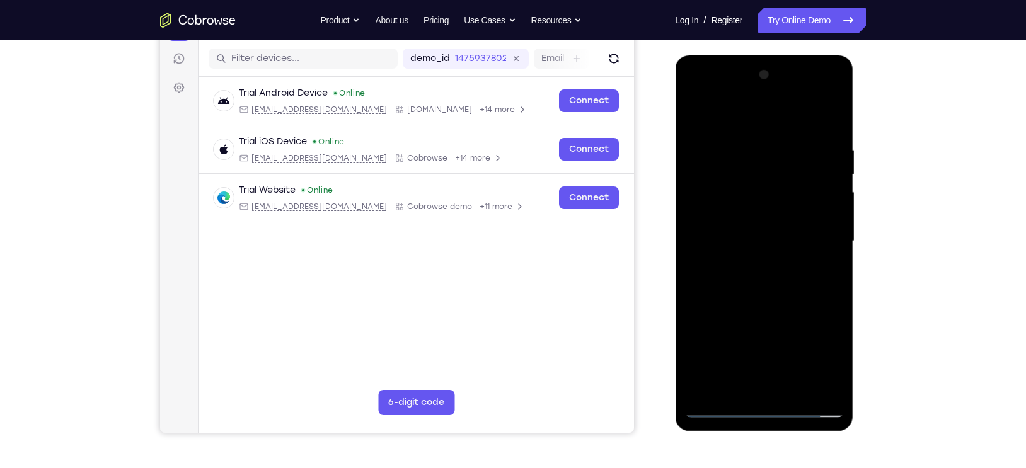
click at [748, 231] on div at bounding box center [763, 241] width 159 height 353
click at [752, 249] on div at bounding box center [763, 241] width 159 height 353
click at [758, 232] on div at bounding box center [763, 241] width 159 height 353
click at [748, 260] on div at bounding box center [763, 241] width 159 height 353
drag, startPoint x: 712, startPoint y: 118, endPoint x: 948, endPoint y: 183, distance: 244.4
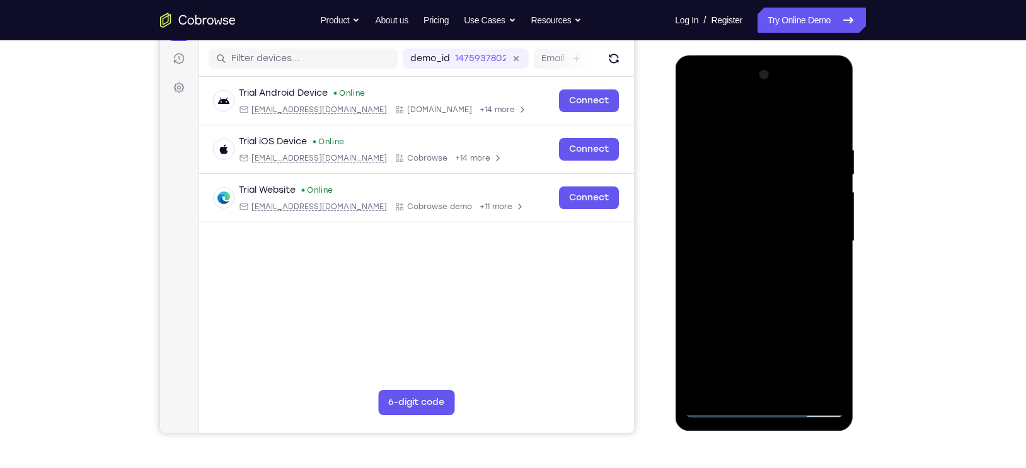
click at [854, 183] on html "Online web based iOS Simulators and Android Emulators. Run iPhone, iPad, Mobile…" at bounding box center [765, 244] width 180 height 378
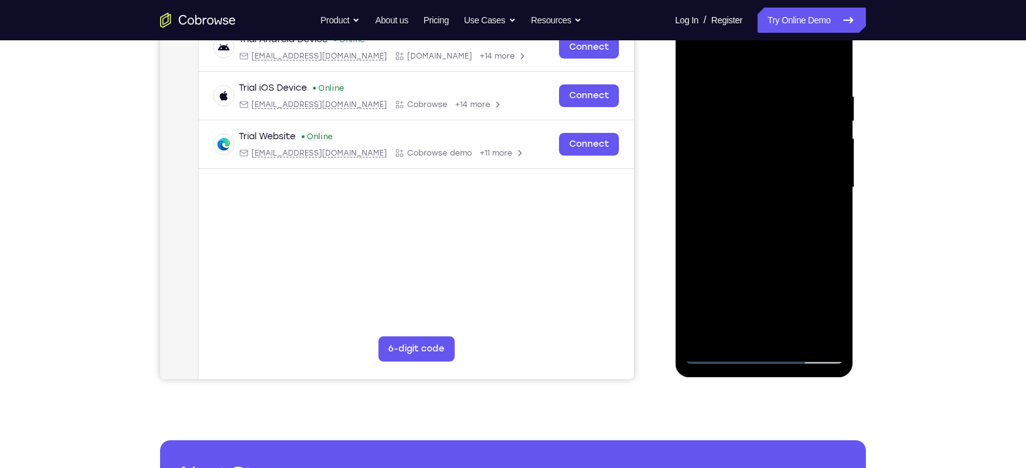
scroll to position [172, 0]
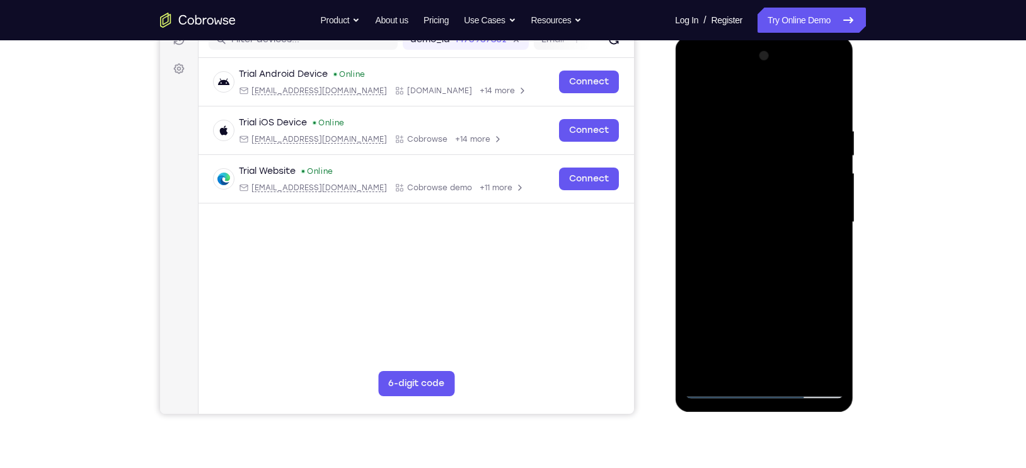
click at [748, 256] on div at bounding box center [763, 222] width 159 height 353
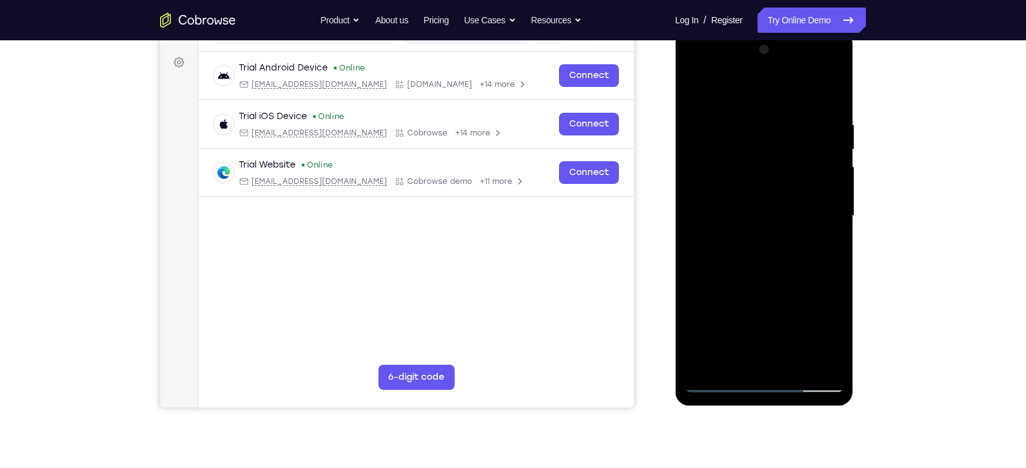
scroll to position [177, 0]
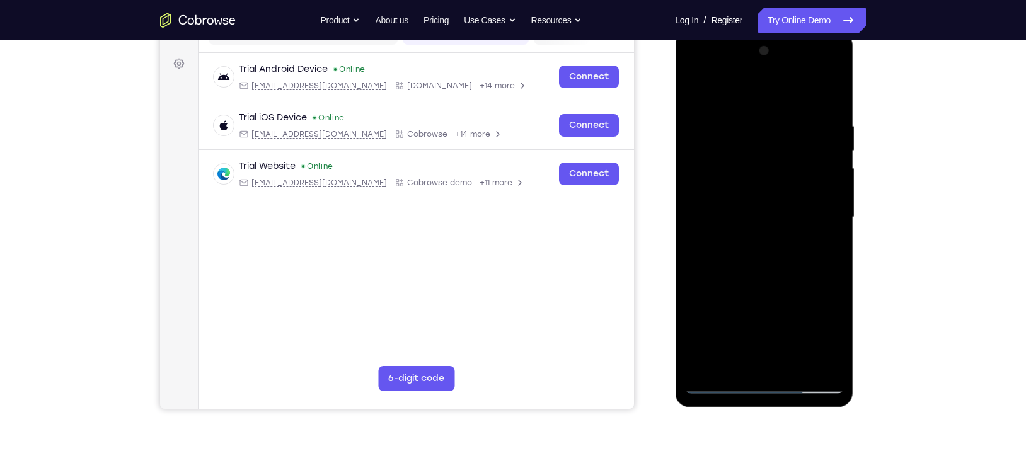
click at [835, 207] on div at bounding box center [763, 217] width 159 height 353
click at [750, 225] on div at bounding box center [763, 217] width 159 height 353
click at [828, 249] on div at bounding box center [763, 217] width 159 height 353
click at [790, 231] on div at bounding box center [763, 217] width 159 height 353
click at [772, 258] on div at bounding box center [763, 217] width 159 height 353
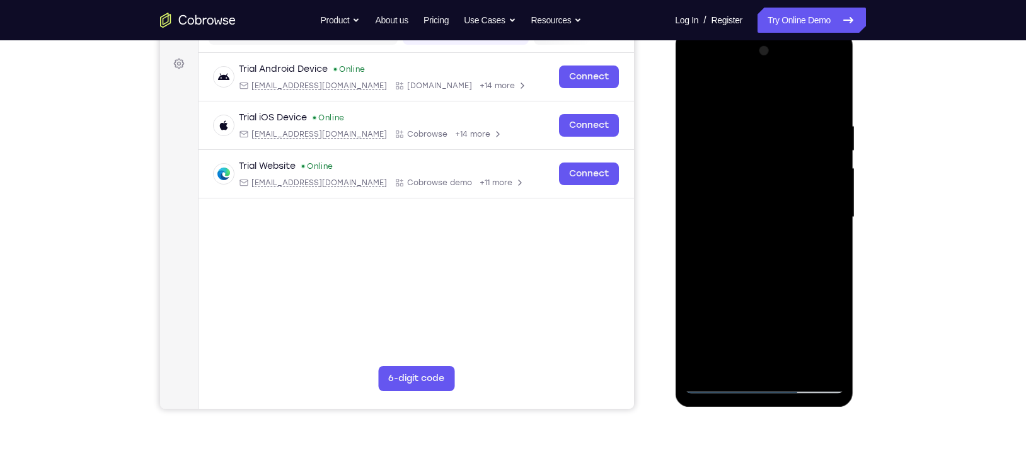
click at [784, 358] on div at bounding box center [763, 217] width 159 height 353
click at [760, 181] on div at bounding box center [763, 217] width 159 height 353
click at [742, 148] on div at bounding box center [763, 217] width 159 height 353
click at [754, 152] on div at bounding box center [763, 217] width 159 height 353
click at [769, 261] on div at bounding box center [763, 217] width 159 height 353
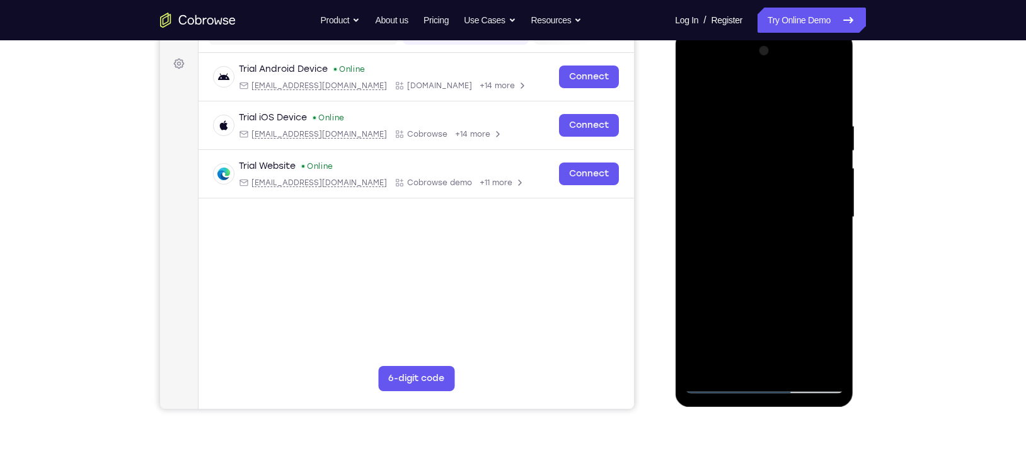
click at [734, 159] on div at bounding box center [763, 217] width 159 height 353
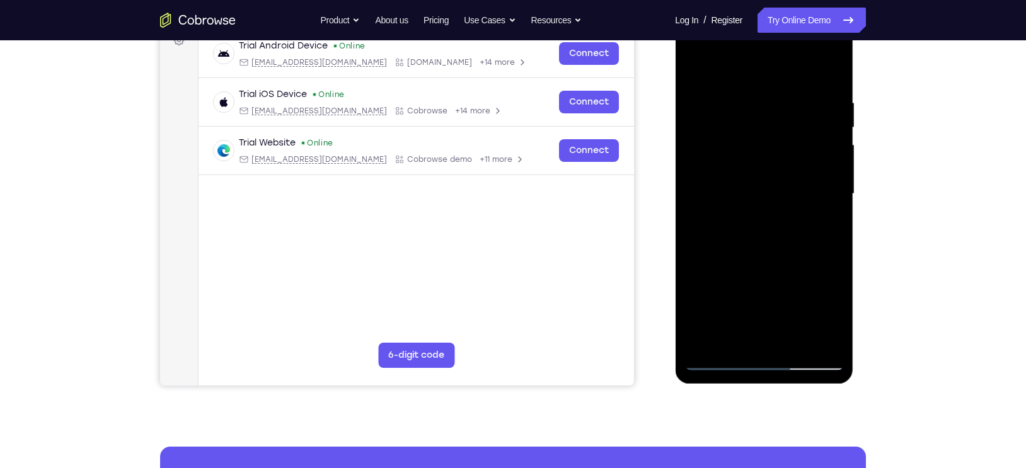
scroll to position [202, 0]
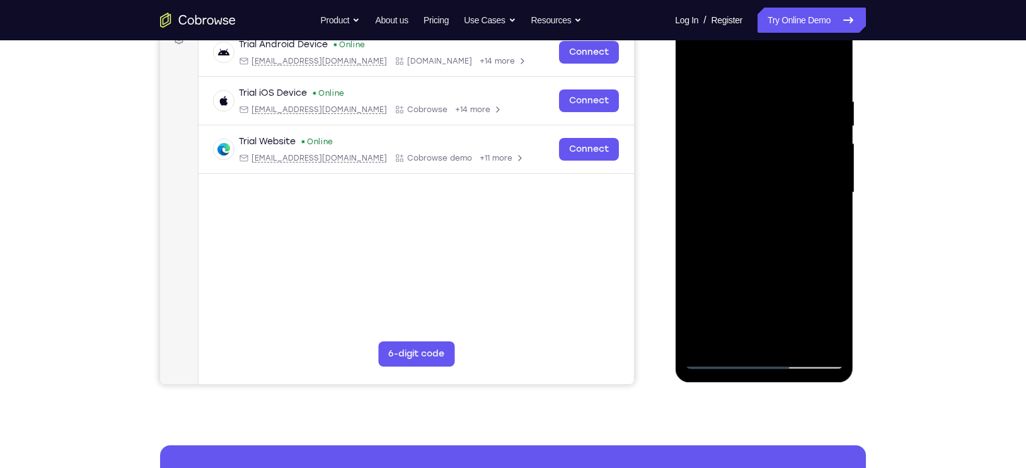
click at [731, 131] on div at bounding box center [763, 192] width 159 height 353
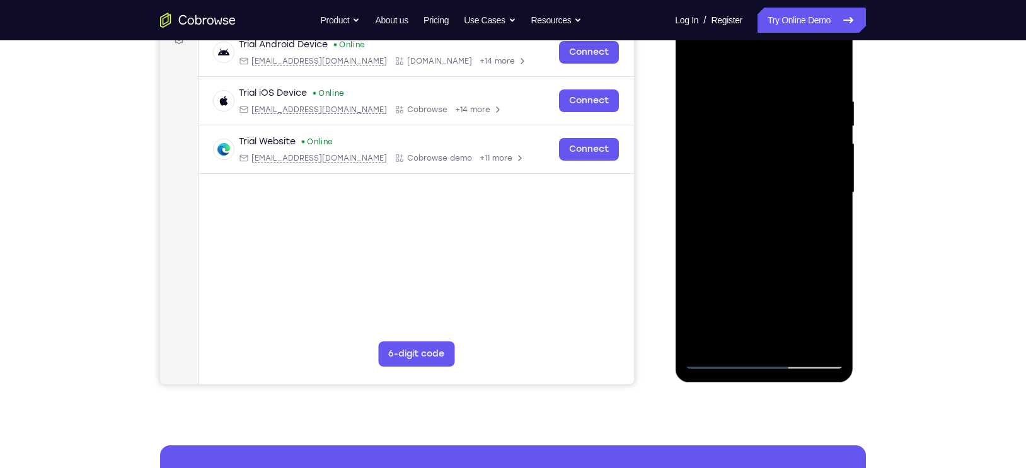
click at [731, 131] on div at bounding box center [763, 192] width 159 height 353
click at [692, 69] on div at bounding box center [763, 192] width 159 height 353
click at [736, 52] on div at bounding box center [763, 192] width 159 height 353
click at [713, 89] on div at bounding box center [763, 192] width 159 height 353
click at [701, 149] on div at bounding box center [763, 192] width 159 height 353
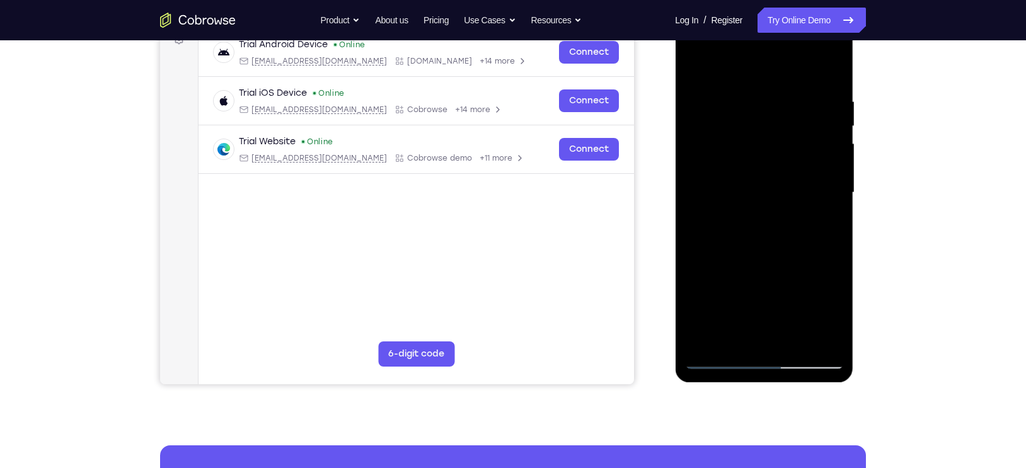
click at [727, 83] on div at bounding box center [763, 192] width 159 height 353
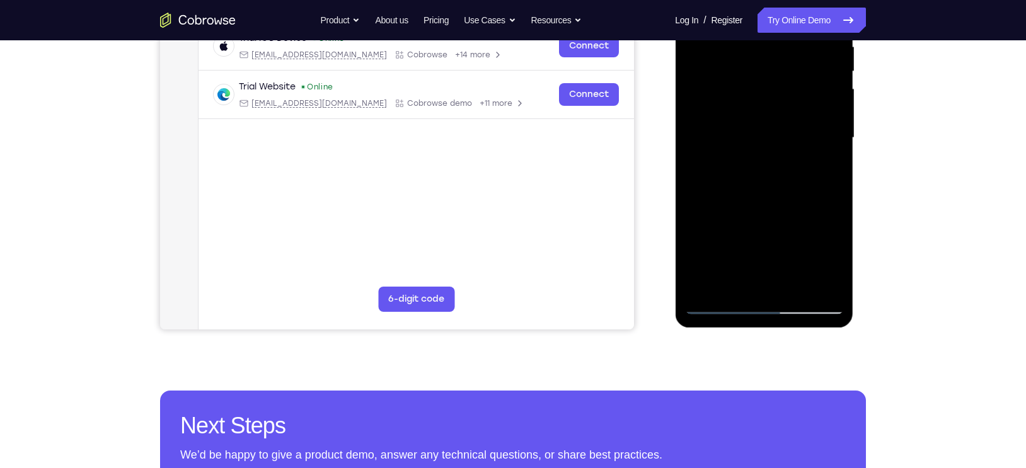
scroll to position [257, 0]
click at [718, 308] on div at bounding box center [763, 137] width 159 height 353
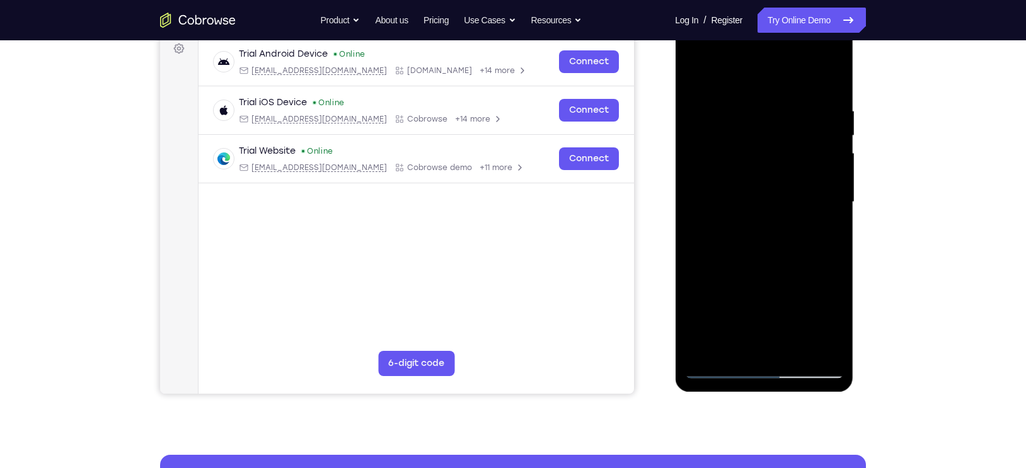
scroll to position [191, 0]
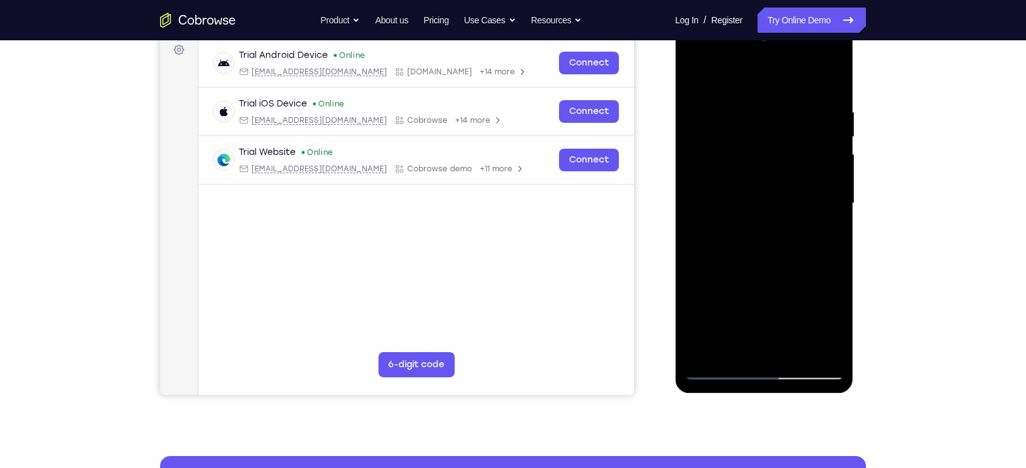
drag, startPoint x: 740, startPoint y: 308, endPoint x: 740, endPoint y: 236, distance: 72.4
click at [740, 236] on div at bounding box center [763, 203] width 159 height 353
drag, startPoint x: 750, startPoint y: 160, endPoint x: 732, endPoint y: 245, distance: 86.9
click at [732, 245] on div at bounding box center [763, 203] width 159 height 353
click at [696, 77] on div at bounding box center [763, 203] width 159 height 353
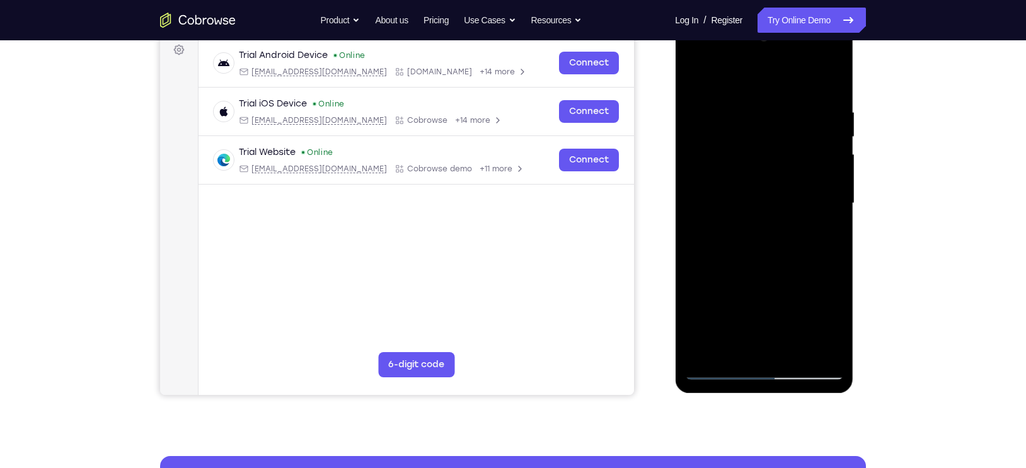
scroll to position [247, 0]
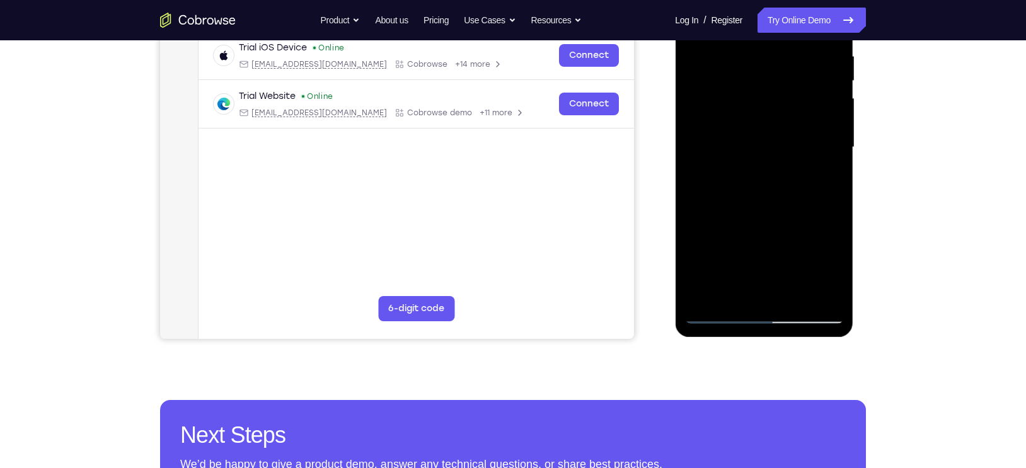
drag, startPoint x: 785, startPoint y: 197, endPoint x: 787, endPoint y: 107, distance: 90.1
click at [787, 107] on div at bounding box center [763, 147] width 159 height 353
click at [774, 226] on div at bounding box center [763, 147] width 159 height 353
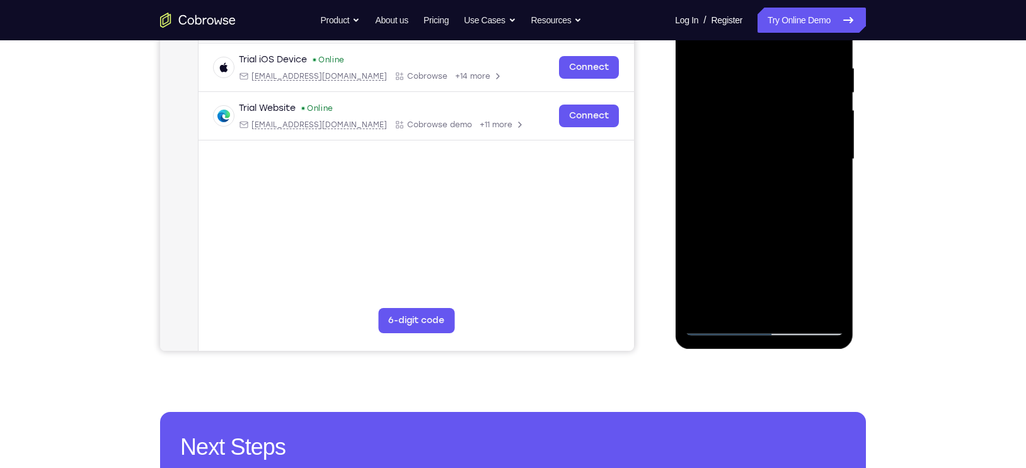
scroll to position [234, 0]
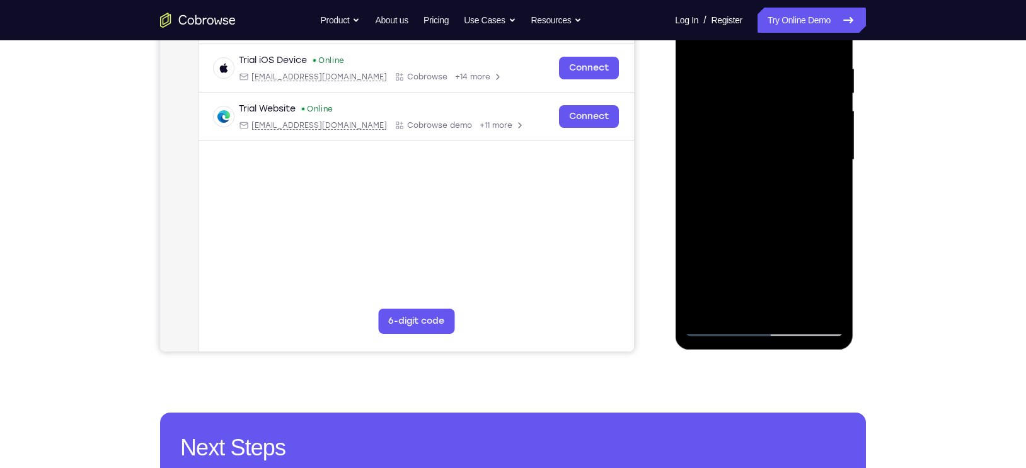
drag, startPoint x: 784, startPoint y: 271, endPoint x: 789, endPoint y: 233, distance: 38.1
click at [789, 233] on div at bounding box center [763, 160] width 159 height 353
drag, startPoint x: 787, startPoint y: 283, endPoint x: 812, endPoint y: 168, distance: 118.6
click at [812, 168] on div at bounding box center [763, 160] width 159 height 353
drag, startPoint x: 779, startPoint y: 290, endPoint x: 757, endPoint y: 271, distance: 29.0
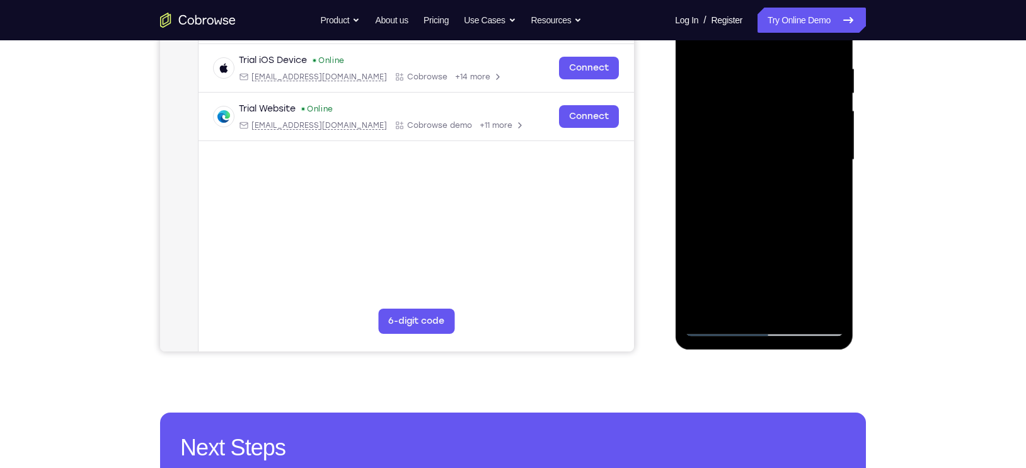
click at [757, 271] on div at bounding box center [763, 160] width 159 height 353
click at [777, 167] on div at bounding box center [763, 160] width 159 height 353
drag, startPoint x: 767, startPoint y: 271, endPoint x: 796, endPoint y: 55, distance: 218.0
click at [796, 55] on div at bounding box center [763, 160] width 159 height 353
drag, startPoint x: 772, startPoint y: 252, endPoint x: 791, endPoint y: 103, distance: 149.9
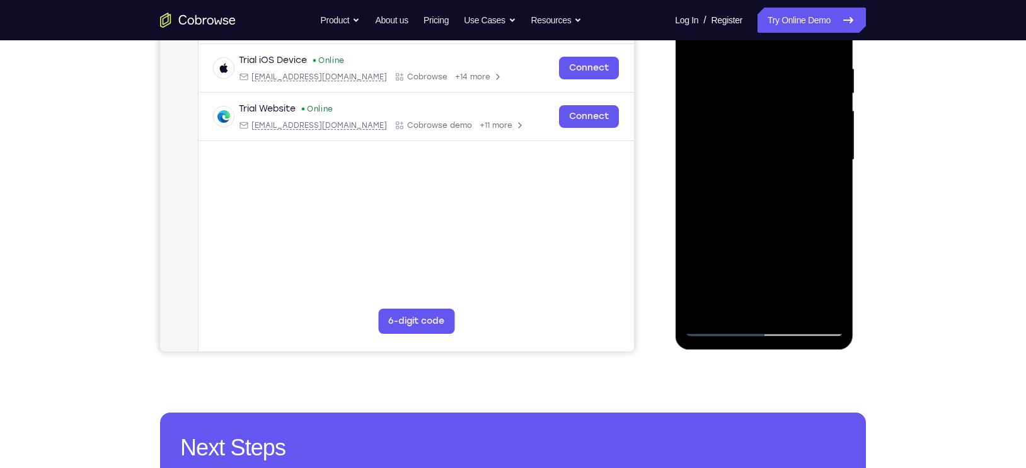
click at [791, 103] on div at bounding box center [763, 160] width 159 height 353
drag, startPoint x: 781, startPoint y: 155, endPoint x: 750, endPoint y: 312, distance: 159.9
click at [750, 312] on div at bounding box center [763, 160] width 159 height 353
drag, startPoint x: 785, startPoint y: 130, endPoint x: 764, endPoint y: 220, distance: 91.8
click at [764, 220] on div at bounding box center [763, 160] width 159 height 353
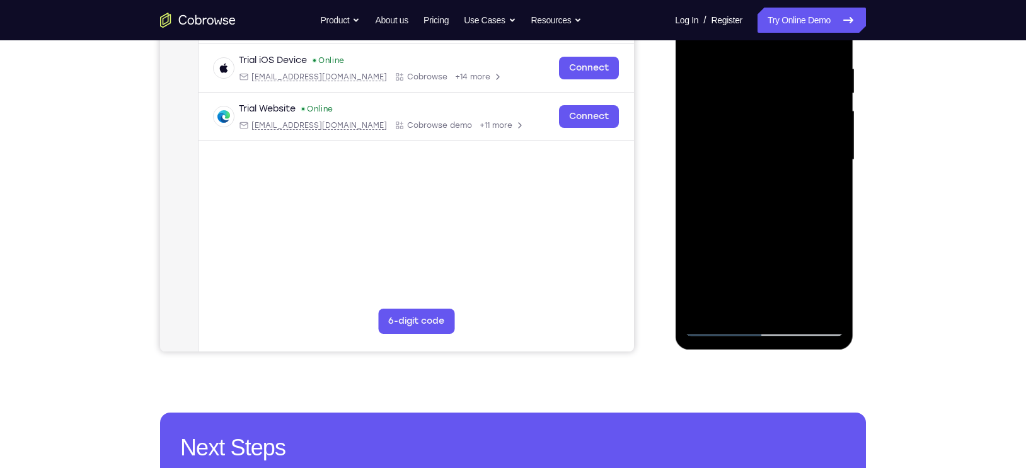
drag, startPoint x: 789, startPoint y: 289, endPoint x: 791, endPoint y: 222, distance: 66.8
drag, startPoint x: 117, startPoint y: 248, endPoint x: 891, endPoint y: 280, distance: 774.9
click at [891, 280] on div "Your Support Agent Your Customer Web iOS Android Next Steps We’d be happy to gi…" at bounding box center [513, 221] width 806 height 831
drag, startPoint x: 816, startPoint y: 242, endPoint x: 816, endPoint y: 222, distance: 19.5
click at [816, 222] on div at bounding box center [763, 160] width 159 height 353
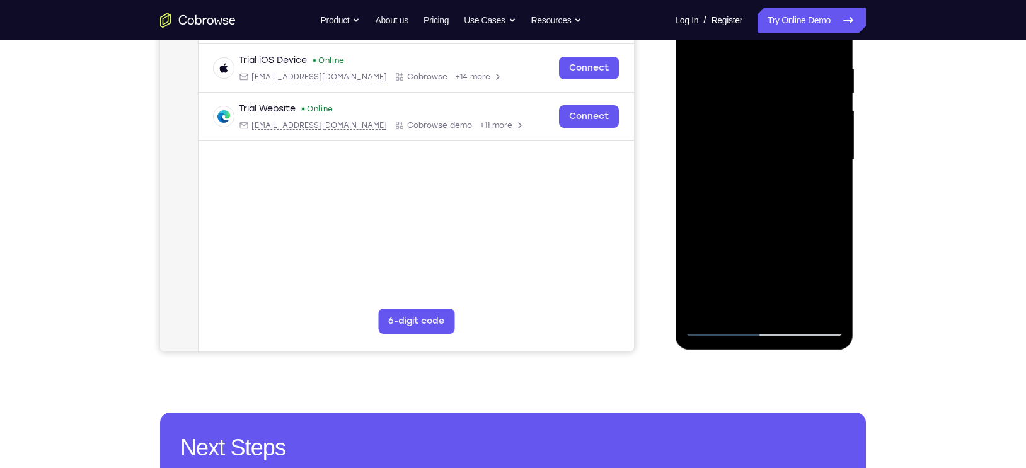
click at [794, 277] on div at bounding box center [763, 160] width 159 height 353
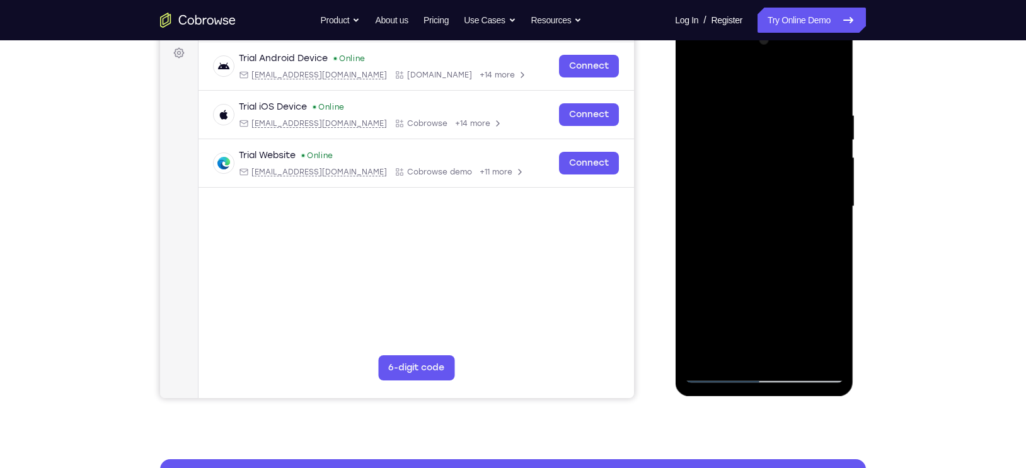
scroll to position [184, 0]
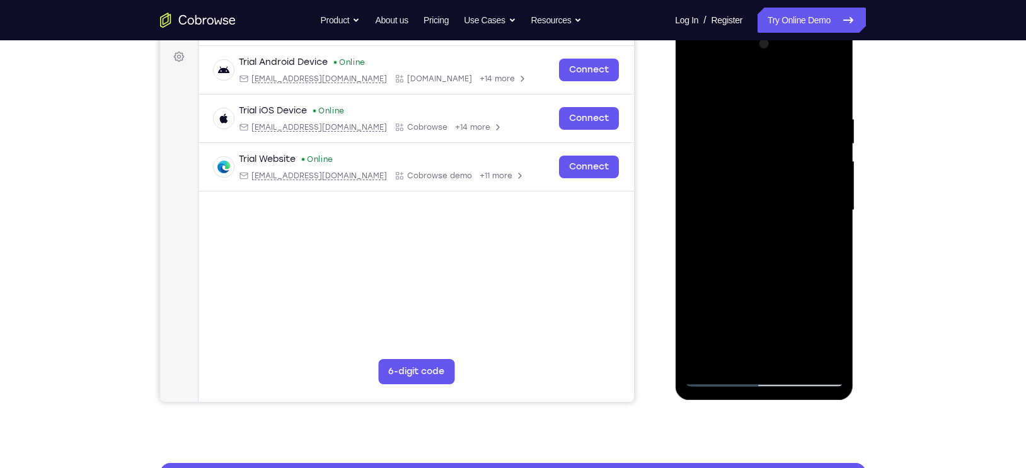
click at [759, 194] on div at bounding box center [763, 210] width 159 height 353
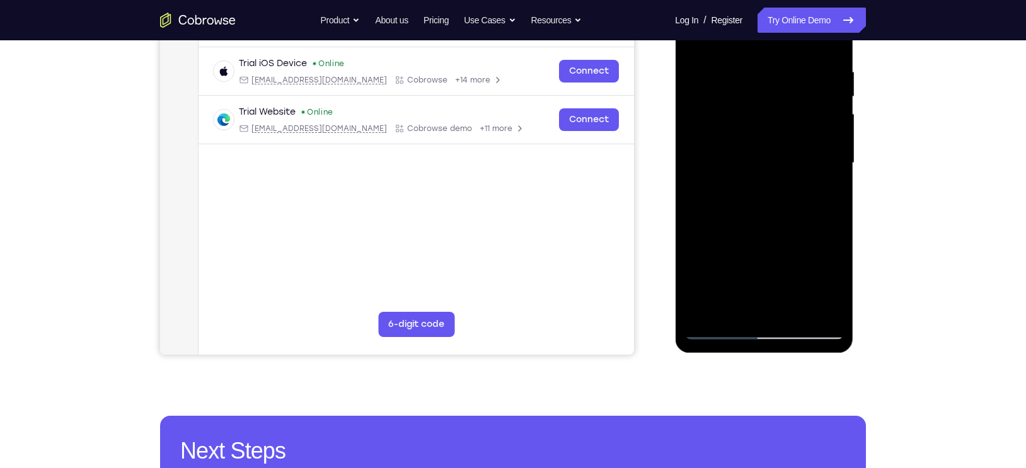
scroll to position [233, 0]
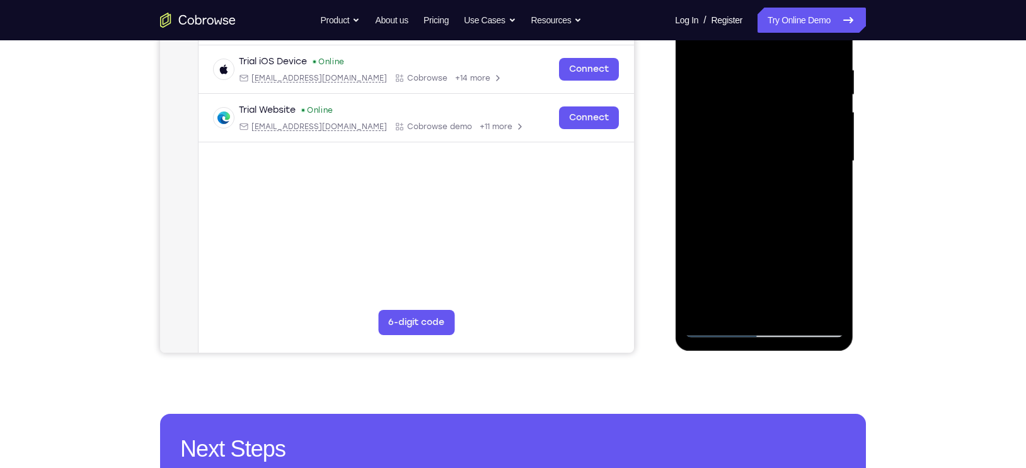
drag, startPoint x: 762, startPoint y: 222, endPoint x: 766, endPoint y: 132, distance: 89.6
click at [766, 132] on div at bounding box center [763, 161] width 159 height 353
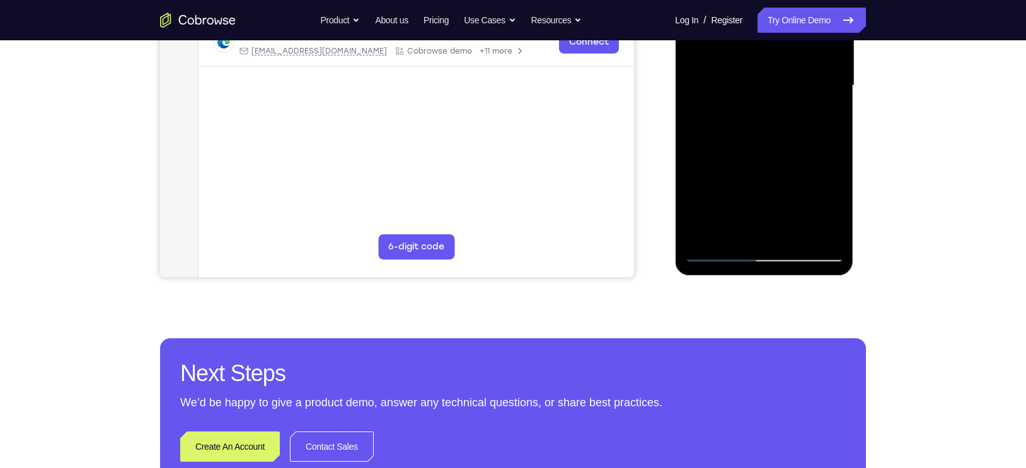
click at [720, 253] on div at bounding box center [763, 85] width 159 height 353
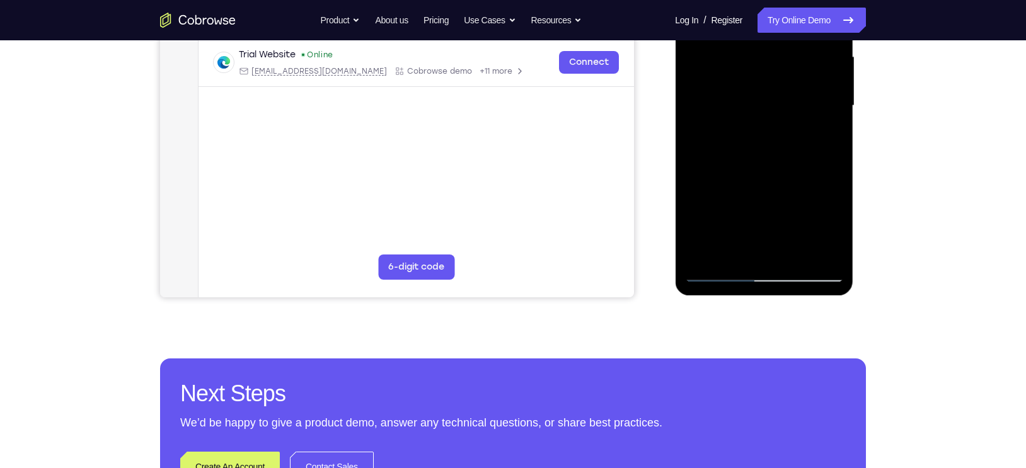
drag, startPoint x: 762, startPoint y: 233, endPoint x: 776, endPoint y: 143, distance: 91.1
click at [776, 143] on div at bounding box center [763, 105] width 159 height 353
drag, startPoint x: 755, startPoint y: 224, endPoint x: 705, endPoint y: 362, distance: 146.9
click at [705, 298] on html "Online web based iOS Simulators and Android Emulators. Run iPhone, iPad, Mobile…" at bounding box center [765, 109] width 180 height 378
drag, startPoint x: 810, startPoint y: 146, endPoint x: 802, endPoint y: 264, distance: 118.7
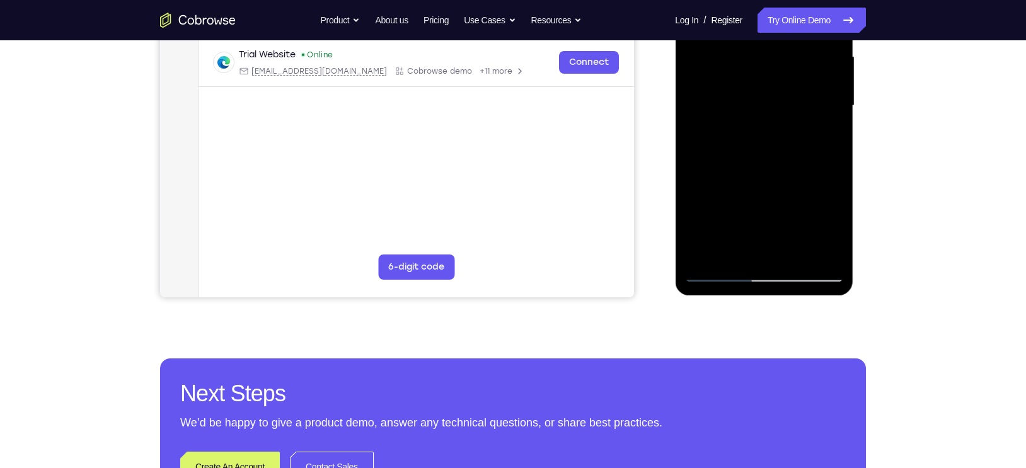
click at [802, 264] on div at bounding box center [763, 105] width 159 height 353
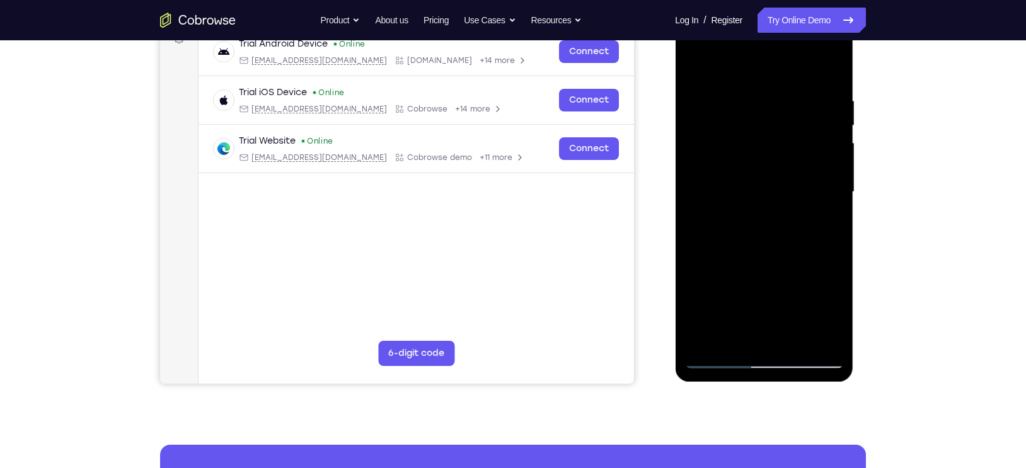
scroll to position [202, 0]
click at [786, 93] on div at bounding box center [763, 192] width 159 height 353
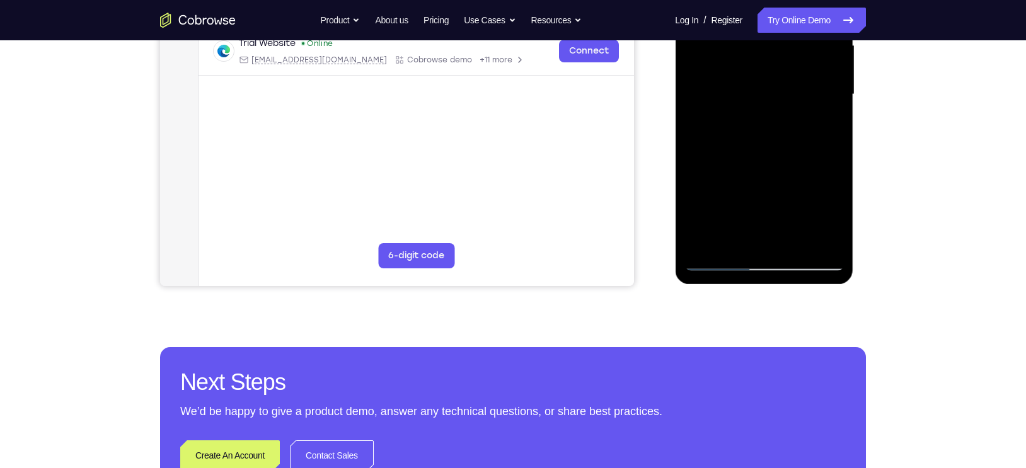
scroll to position [263, 0]
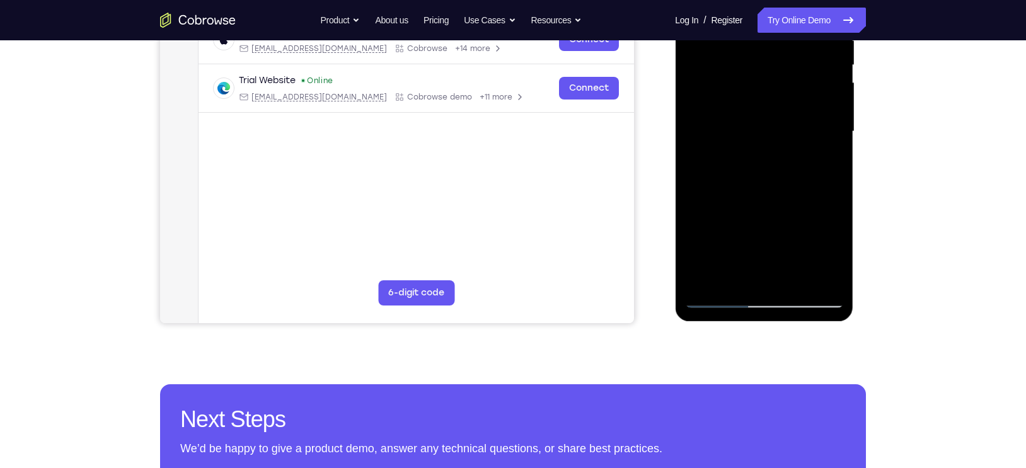
drag, startPoint x: 760, startPoint y: 228, endPoint x: 765, endPoint y: 134, distance: 94.6
click at [765, 134] on div at bounding box center [763, 131] width 159 height 353
drag, startPoint x: 766, startPoint y: 215, endPoint x: 757, endPoint y: 76, distance: 139.5
click at [757, 76] on div at bounding box center [763, 131] width 159 height 353
drag, startPoint x: 757, startPoint y: 166, endPoint x: 759, endPoint y: 144, distance: 21.5
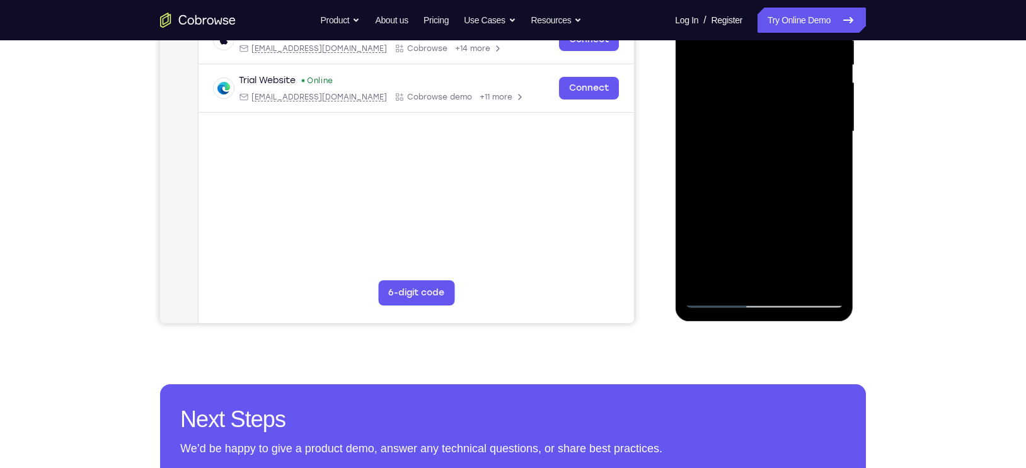
click at [759, 144] on div at bounding box center [763, 131] width 159 height 353
drag, startPoint x: 764, startPoint y: 232, endPoint x: 789, endPoint y: 62, distance: 171.9
click at [789, 62] on div at bounding box center [763, 131] width 159 height 353
drag, startPoint x: 766, startPoint y: 241, endPoint x: 800, endPoint y: 60, distance: 184.0
click at [800, 60] on div at bounding box center [763, 131] width 159 height 353
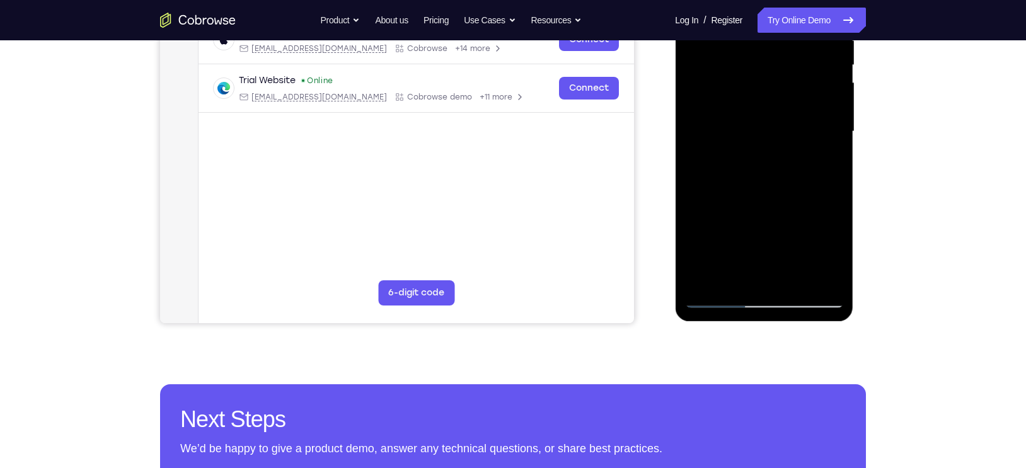
drag, startPoint x: 765, startPoint y: 236, endPoint x: 773, endPoint y: 123, distance: 112.4
click at [773, 123] on div at bounding box center [763, 131] width 159 height 353
drag, startPoint x: 734, startPoint y: 239, endPoint x: 757, endPoint y: 123, distance: 118.7
click at [757, 123] on div at bounding box center [763, 131] width 159 height 353
click at [719, 301] on div at bounding box center [763, 131] width 159 height 353
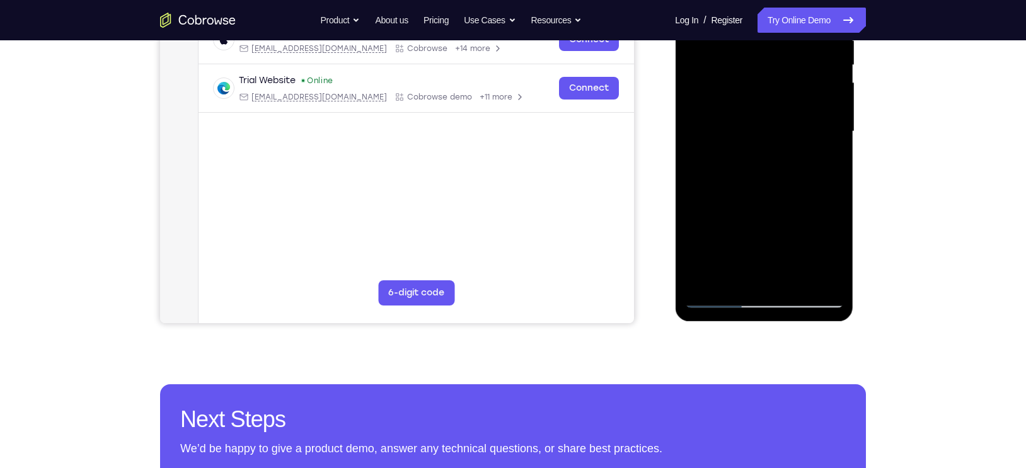
drag, startPoint x: 779, startPoint y: 252, endPoint x: 776, endPoint y: 120, distance: 131.7
click at [776, 120] on div at bounding box center [763, 131] width 159 height 353
click at [777, 166] on div at bounding box center [763, 131] width 159 height 353
click at [780, 187] on div at bounding box center [763, 131] width 159 height 353
drag, startPoint x: 765, startPoint y: 265, endPoint x: 765, endPoint y: 224, distance: 41.0
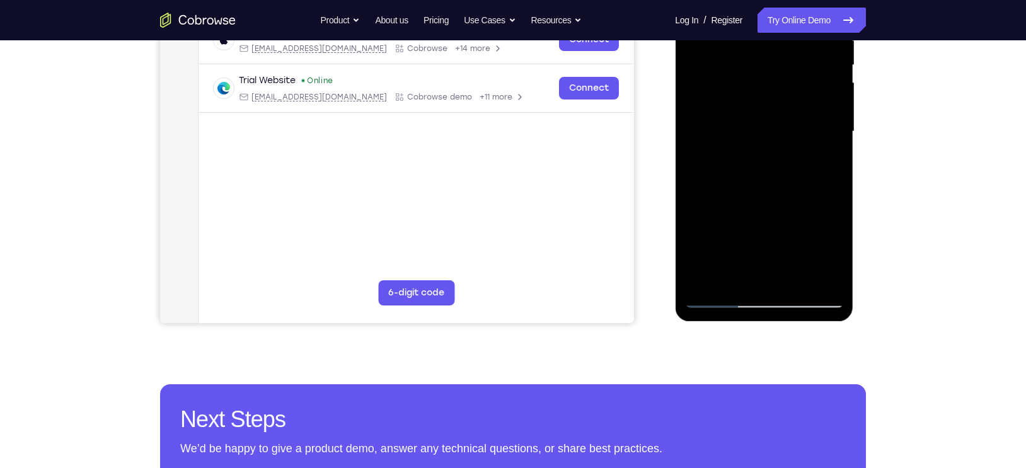
click at [765, 224] on div at bounding box center [763, 131] width 159 height 353
click at [773, 172] on div at bounding box center [763, 131] width 159 height 353
click at [777, 195] on div at bounding box center [763, 131] width 159 height 353
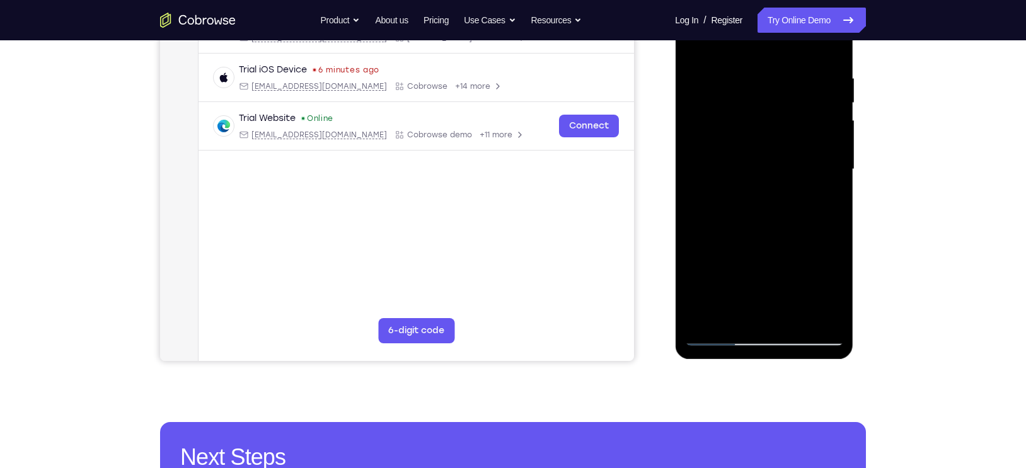
click at [811, 136] on div at bounding box center [763, 169] width 159 height 353
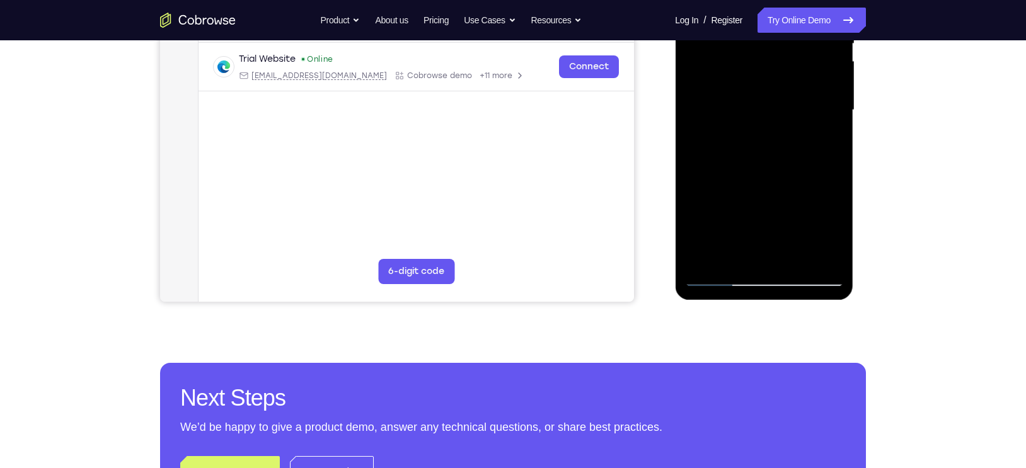
scroll to position [285, 0]
click at [834, 256] on div at bounding box center [763, 109] width 159 height 353
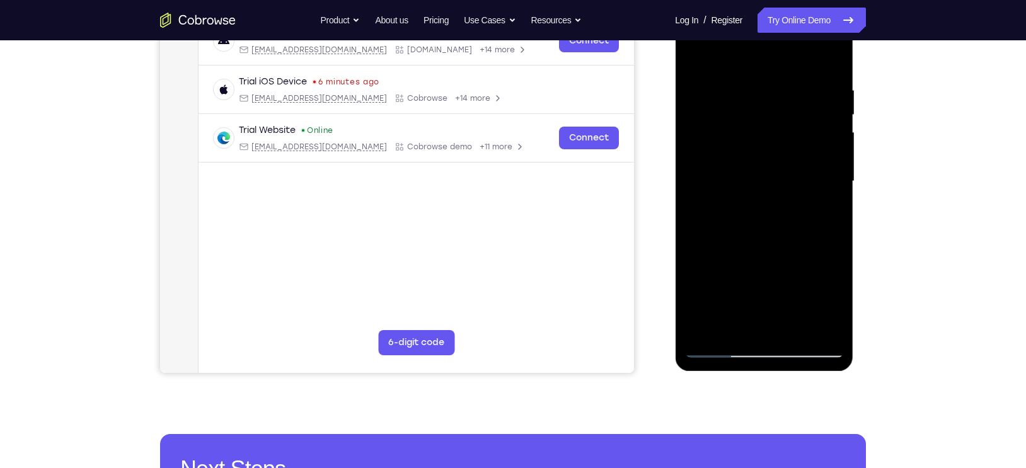
scroll to position [211, 0]
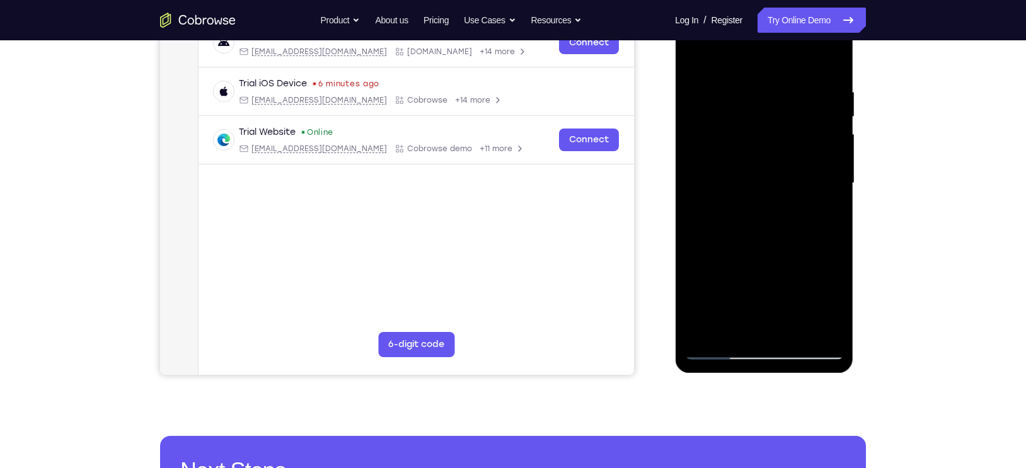
click at [745, 139] on div at bounding box center [763, 183] width 159 height 353
click at [774, 152] on div at bounding box center [763, 183] width 159 height 353
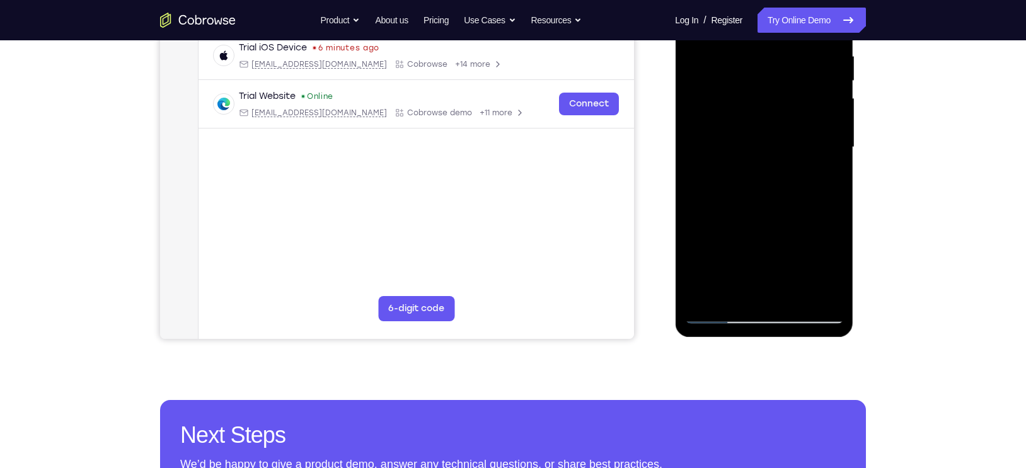
scroll to position [254, 0]
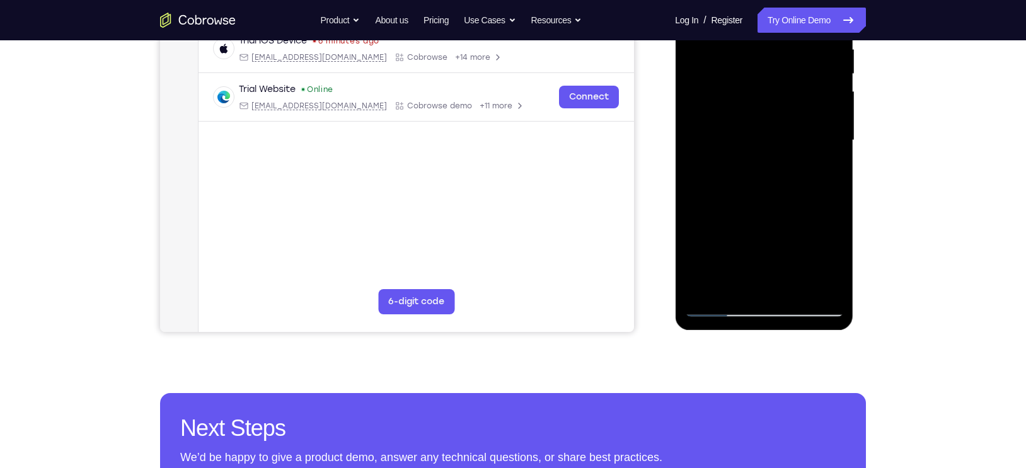
click at [775, 202] on div at bounding box center [763, 140] width 159 height 353
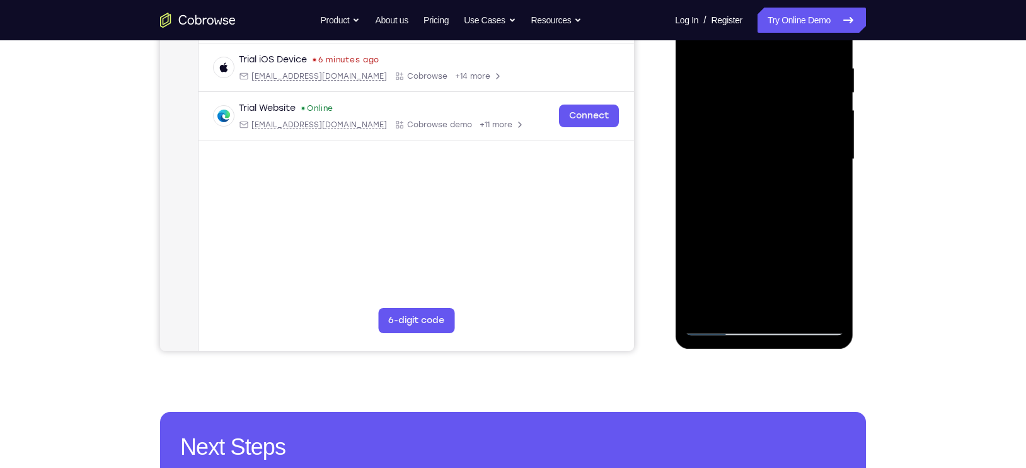
scroll to position [227, 0]
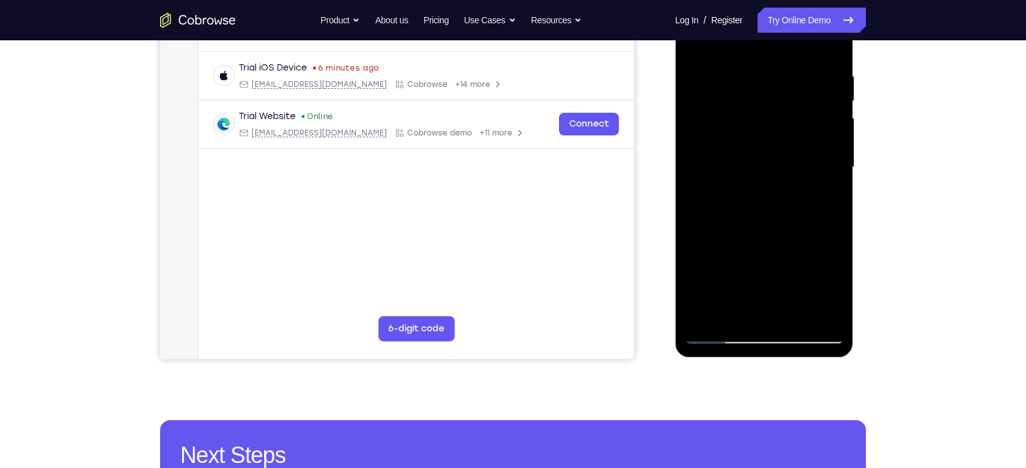
click at [713, 163] on div at bounding box center [763, 167] width 159 height 353
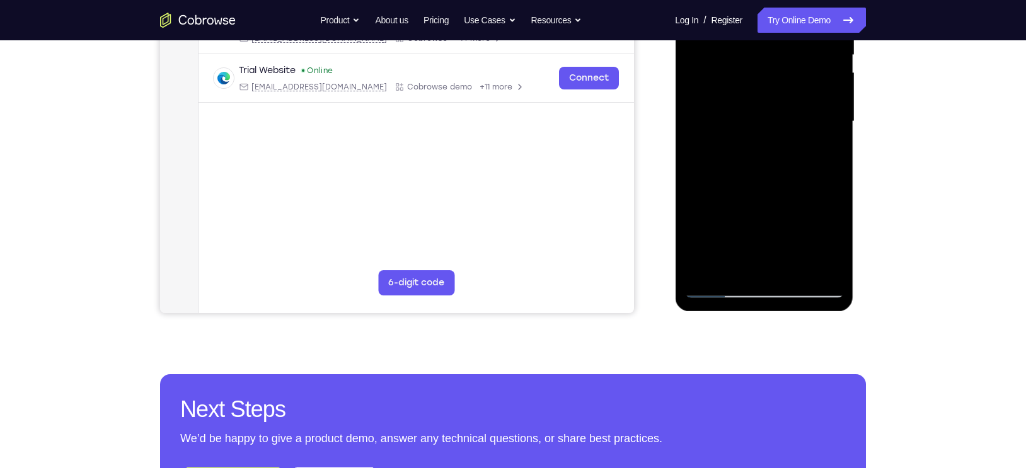
scroll to position [272, 0]
click at [792, 134] on div at bounding box center [763, 122] width 159 height 353
click at [794, 139] on div at bounding box center [763, 122] width 159 height 353
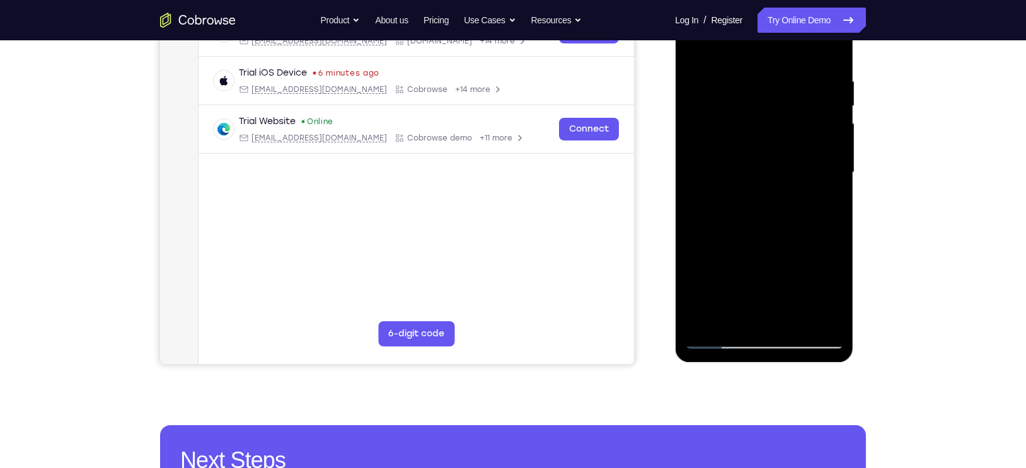
scroll to position [331, 0]
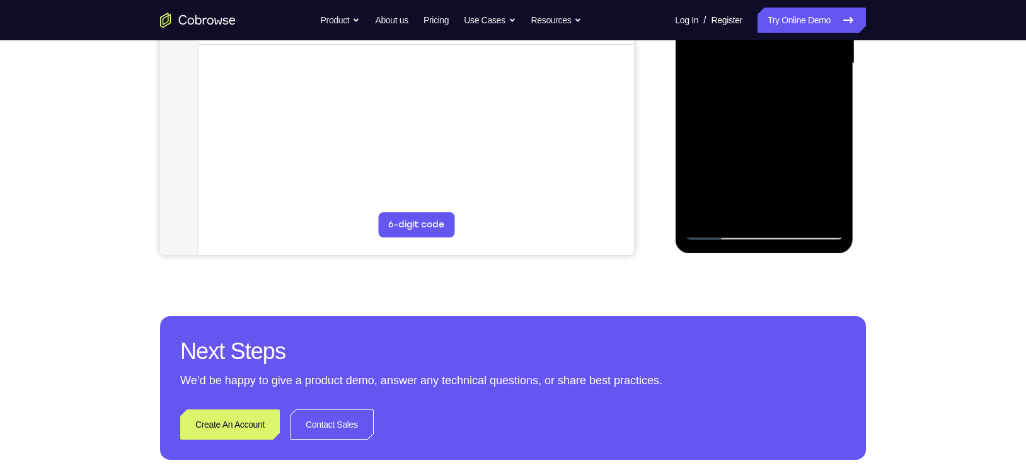
click at [764, 207] on div at bounding box center [763, 63] width 159 height 353
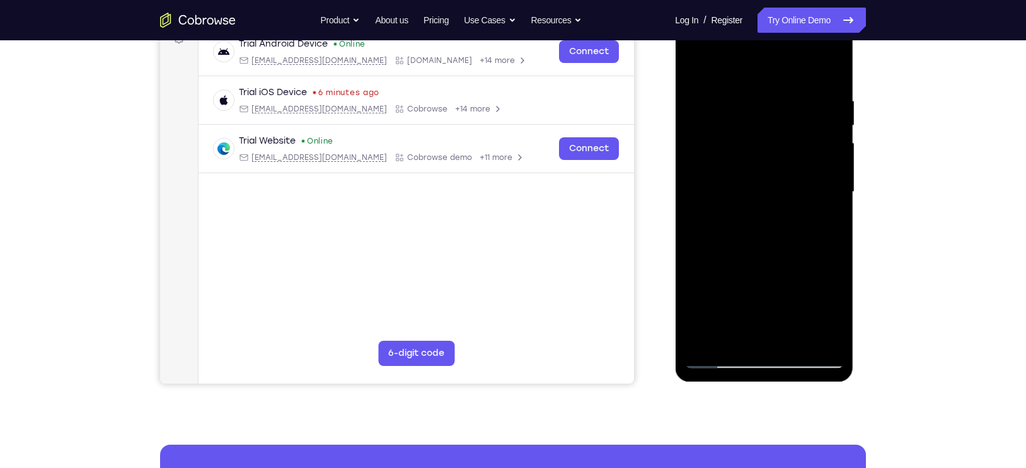
scroll to position [202, 0]
click at [696, 83] on div at bounding box center [763, 192] width 159 height 353
click at [837, 69] on div at bounding box center [763, 192] width 159 height 353
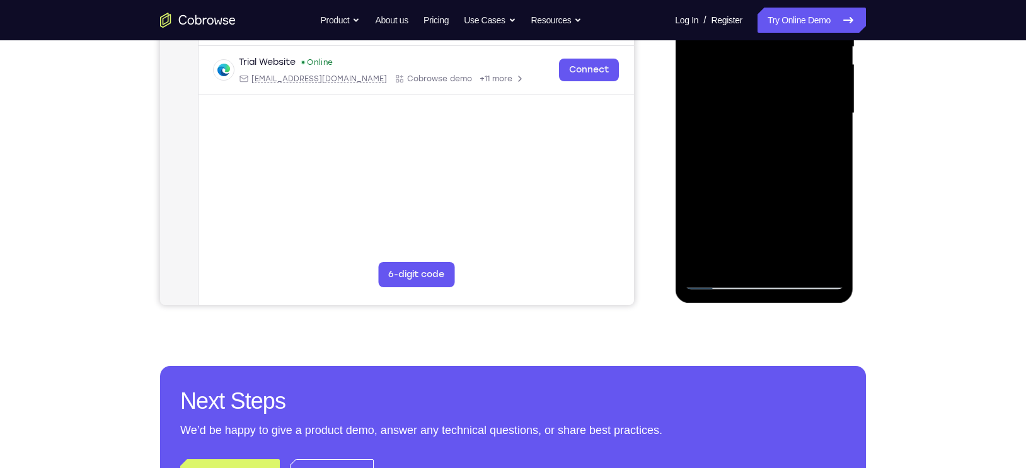
scroll to position [275, 0]
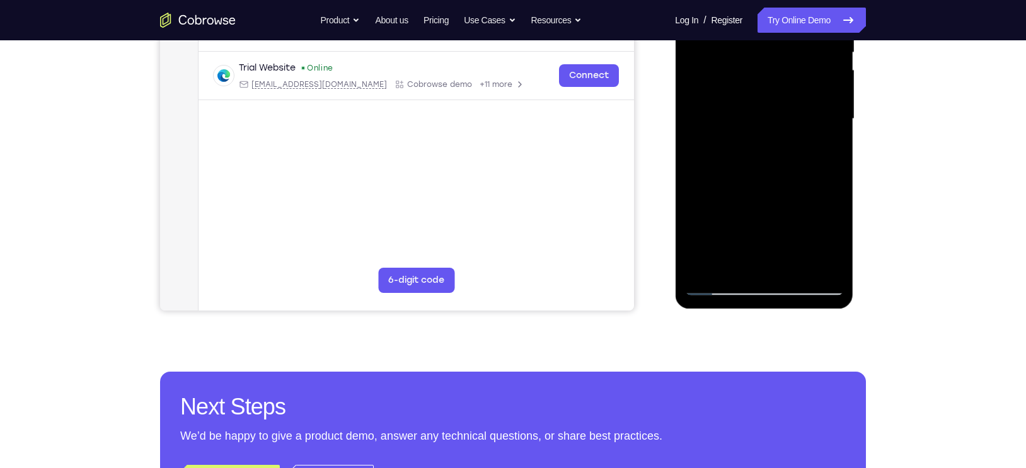
click at [777, 146] on div at bounding box center [763, 119] width 159 height 353
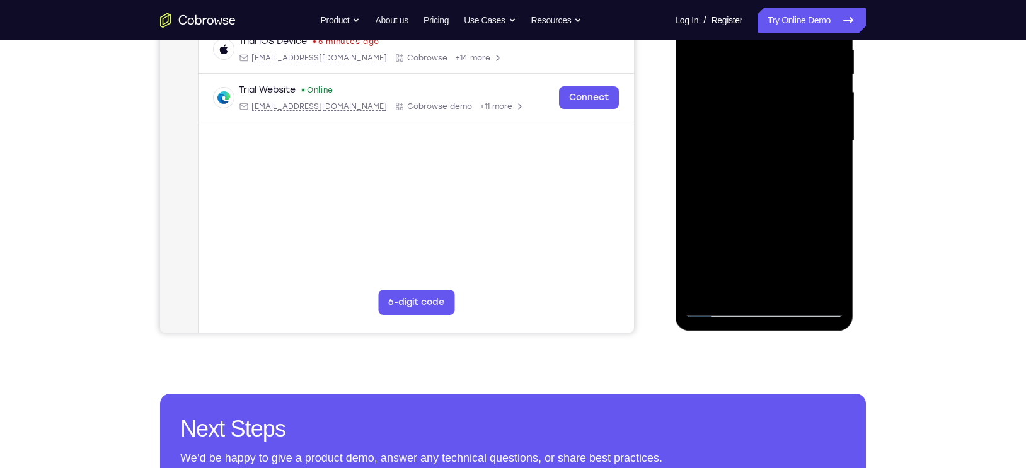
scroll to position [248, 0]
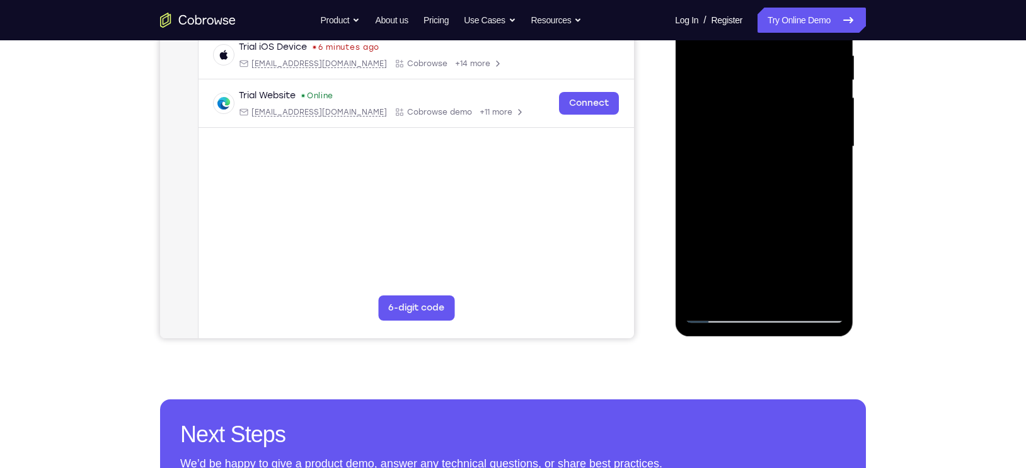
click at [803, 83] on div at bounding box center [763, 146] width 159 height 353
click at [781, 112] on div at bounding box center [763, 146] width 159 height 353
click at [772, 112] on div at bounding box center [763, 146] width 159 height 353
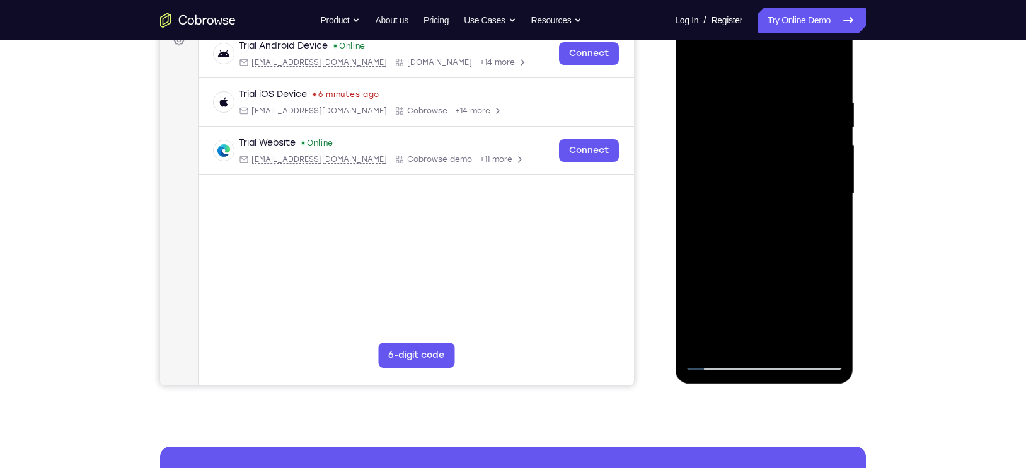
scroll to position [199, 0]
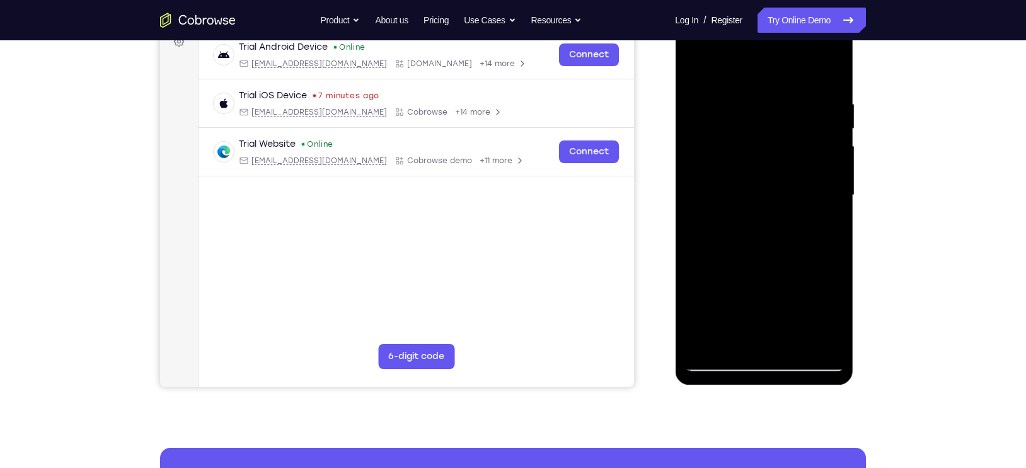
click at [747, 181] on div at bounding box center [763, 195] width 159 height 353
click at [762, 140] on div at bounding box center [763, 195] width 159 height 353
click at [743, 173] on div at bounding box center [763, 195] width 159 height 353
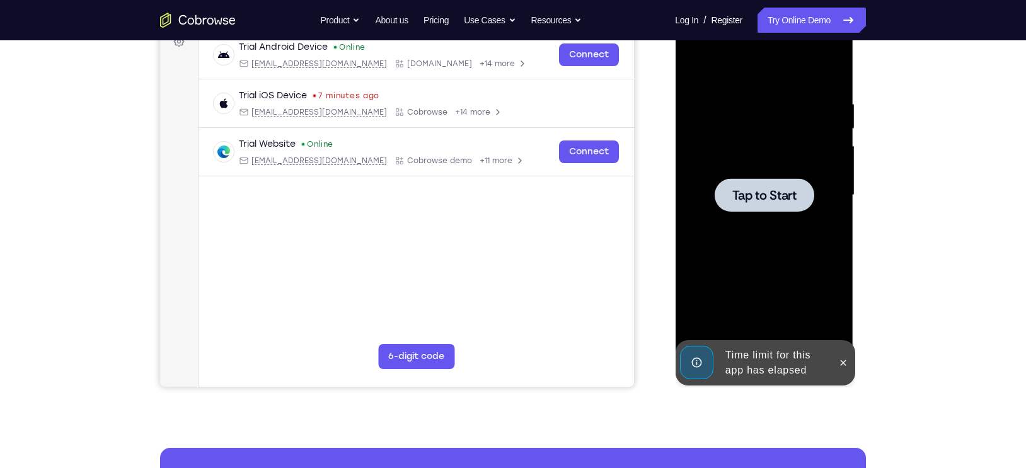
click at [752, 198] on span "Tap to Start" at bounding box center [763, 195] width 64 height 13
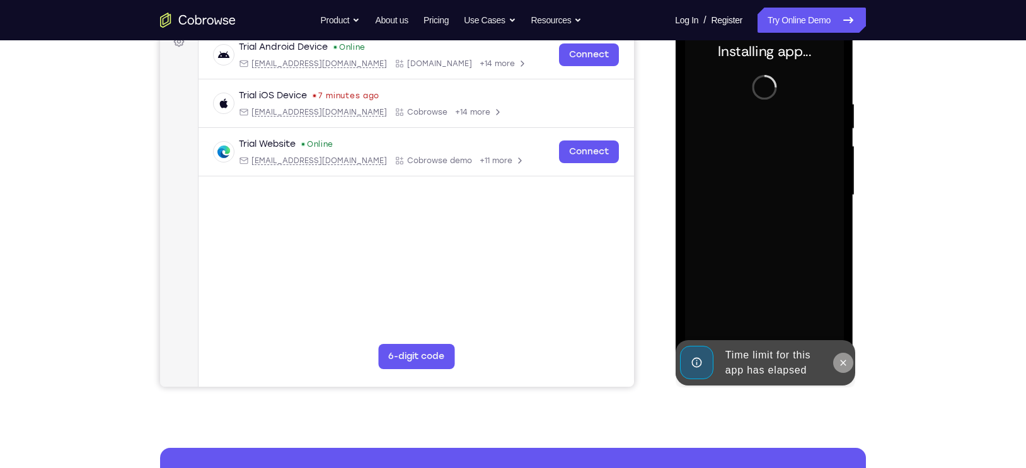
click at [840, 362] on icon at bounding box center [842, 363] width 10 height 10
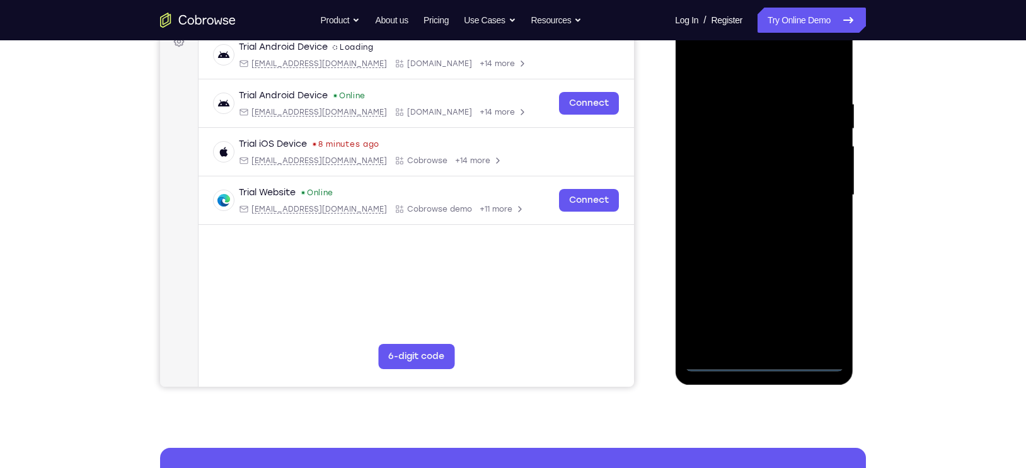
click at [764, 364] on div at bounding box center [763, 195] width 159 height 353
click at [818, 313] on div at bounding box center [763, 195] width 159 height 353
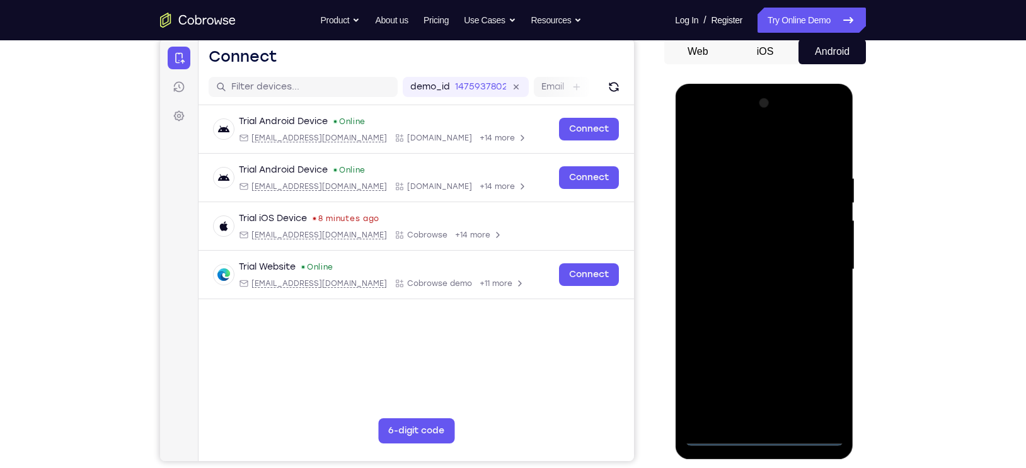
scroll to position [123, 0]
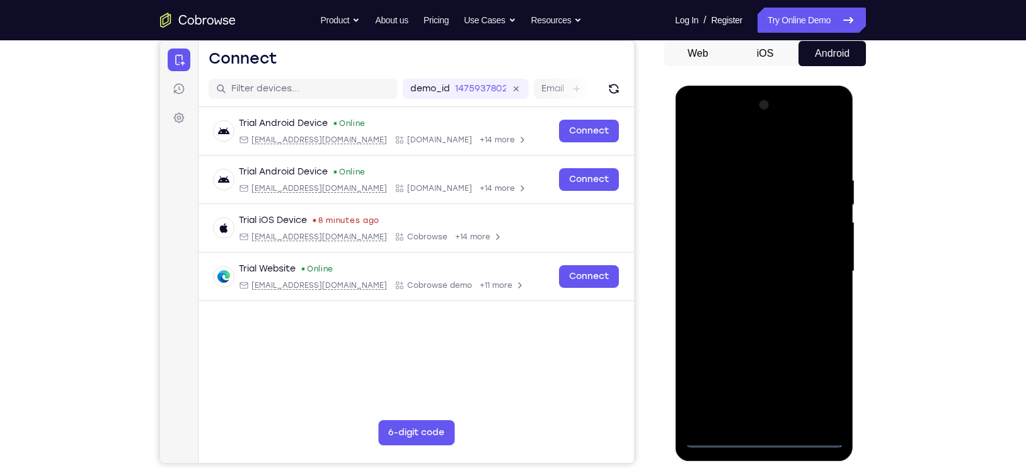
click at [733, 146] on div at bounding box center [763, 271] width 159 height 353
click at [712, 245] on div at bounding box center [763, 271] width 159 height 353
click at [750, 277] on div at bounding box center [763, 271] width 159 height 353
click at [750, 248] on div at bounding box center [763, 271] width 159 height 353
click at [746, 285] on div at bounding box center [763, 271] width 159 height 353
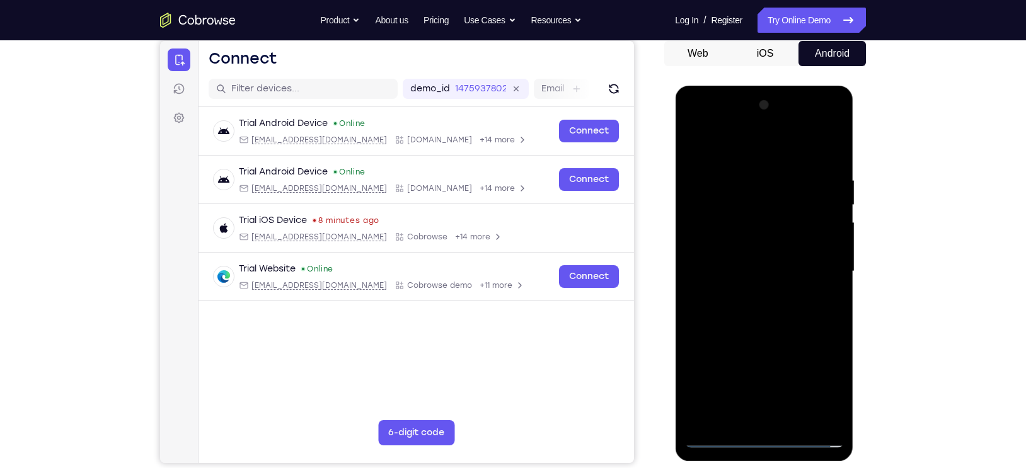
drag, startPoint x: 724, startPoint y: 147, endPoint x: 930, endPoint y: 165, distance: 206.8
click at [854, 165] on html "Online web based iOS Simulators and Android Emulators. Run iPhone, iPad, Mobile…" at bounding box center [765, 275] width 180 height 378
click at [774, 420] on div at bounding box center [763, 271] width 159 height 353
click at [772, 239] on div at bounding box center [763, 271] width 159 height 353
click at [690, 148] on div at bounding box center [763, 271] width 159 height 353
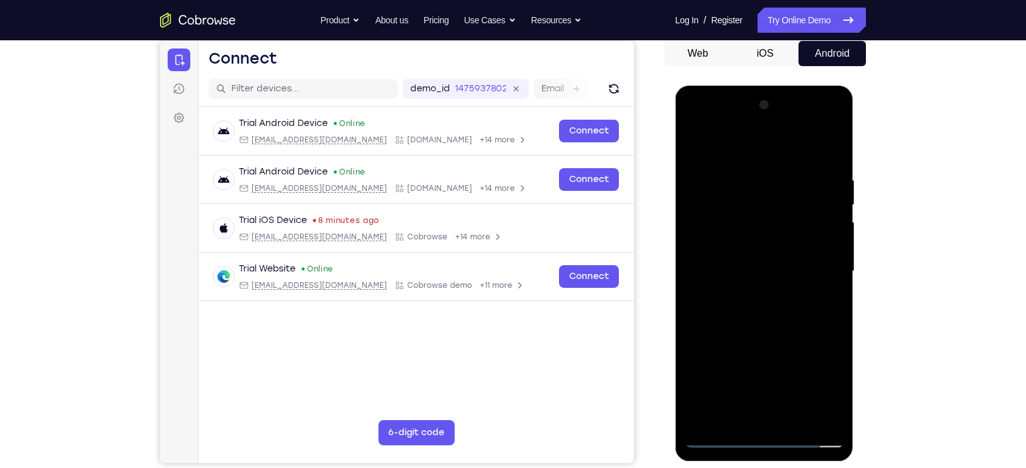
click at [696, 161] on div at bounding box center [763, 271] width 159 height 353
click at [829, 148] on div at bounding box center [763, 271] width 159 height 353
click at [697, 147] on div at bounding box center [763, 271] width 159 height 353
click at [832, 144] on div at bounding box center [763, 271] width 159 height 353
drag, startPoint x: 764, startPoint y: 333, endPoint x: 764, endPoint y: 222, distance: 111.5
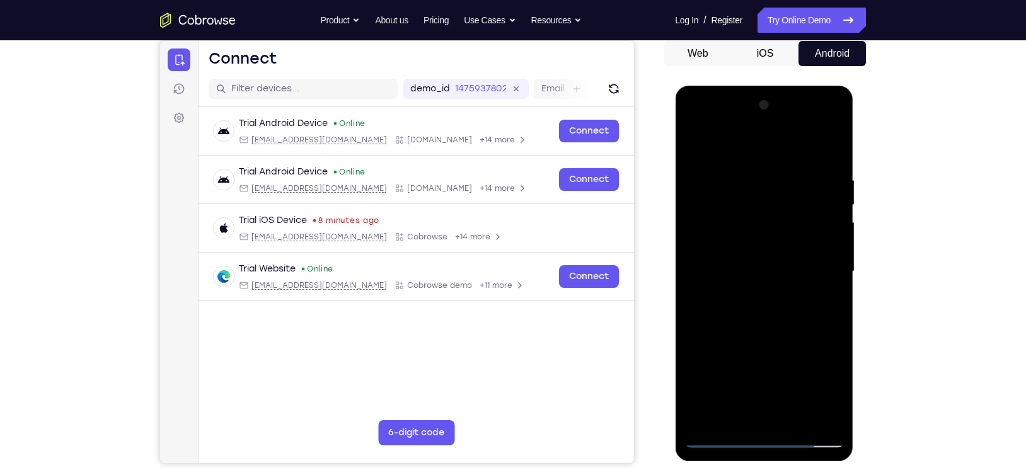
click at [764, 222] on div at bounding box center [763, 271] width 159 height 353
drag, startPoint x: 764, startPoint y: 222, endPoint x: 754, endPoint y: 256, distance: 34.7
click at [754, 256] on div at bounding box center [763, 271] width 159 height 353
click at [709, 283] on div at bounding box center [763, 271] width 159 height 353
drag, startPoint x: 723, startPoint y: 218, endPoint x: 720, endPoint y: 320, distance: 102.1
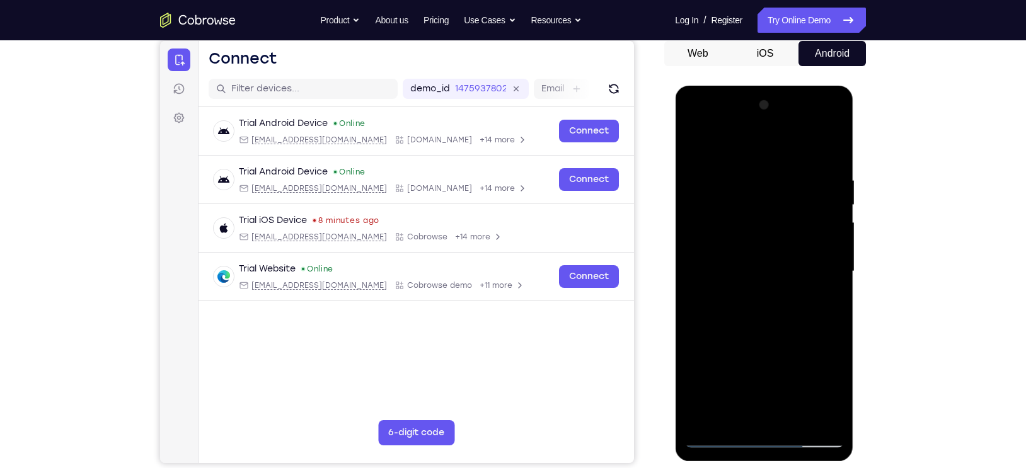
click at [720, 320] on div at bounding box center [763, 271] width 159 height 353
click at [696, 142] on div at bounding box center [763, 271] width 159 height 353
click at [808, 171] on div at bounding box center [763, 271] width 159 height 353
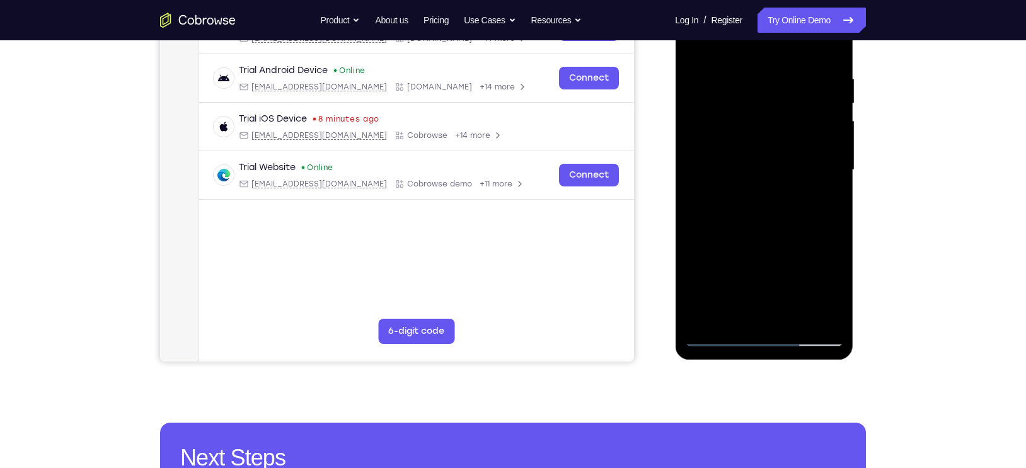
scroll to position [225, 0]
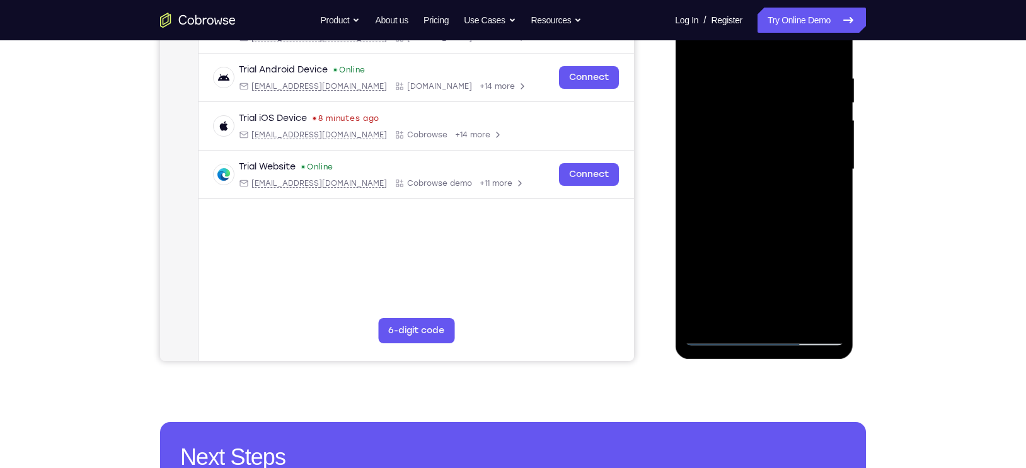
click at [719, 338] on div at bounding box center [763, 169] width 159 height 353
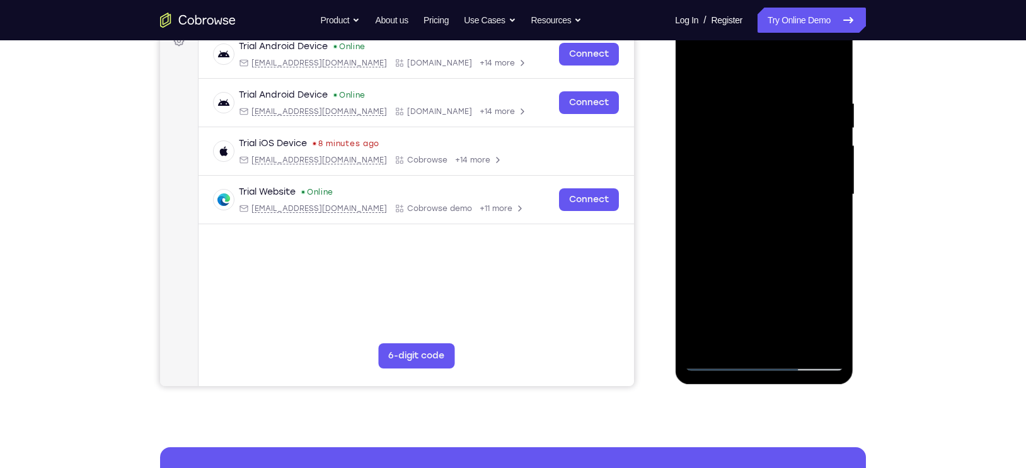
scroll to position [202, 0]
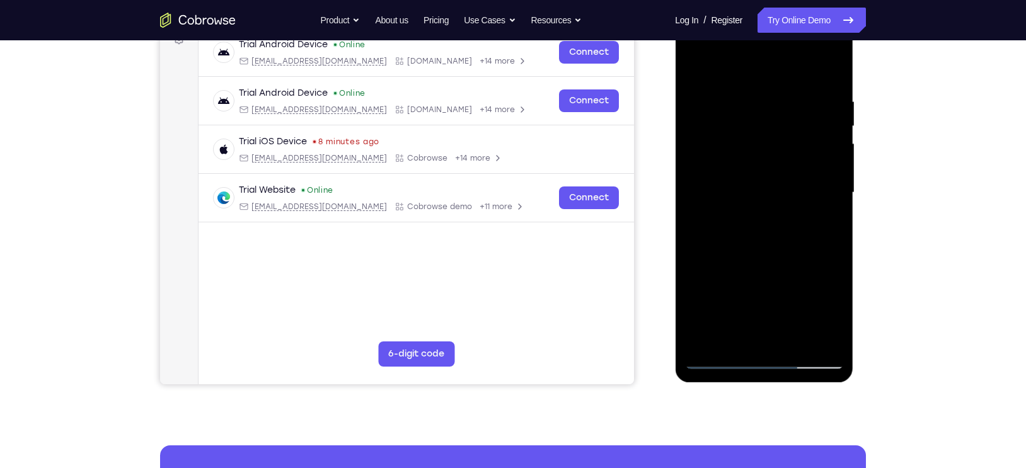
drag, startPoint x: 797, startPoint y: 306, endPoint x: 808, endPoint y: 253, distance: 54.6
click at [808, 253] on div at bounding box center [763, 192] width 159 height 353
click at [758, 319] on div at bounding box center [763, 192] width 159 height 353
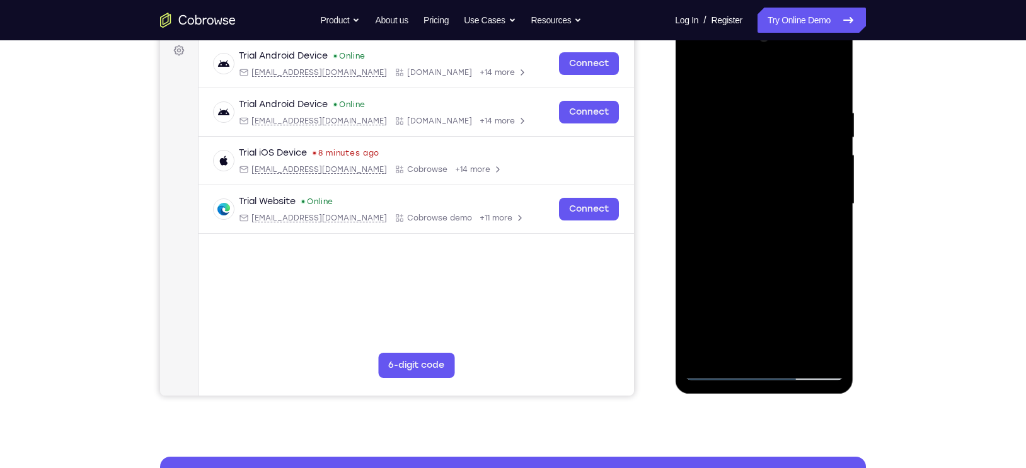
click at [810, 171] on div at bounding box center [763, 204] width 159 height 353
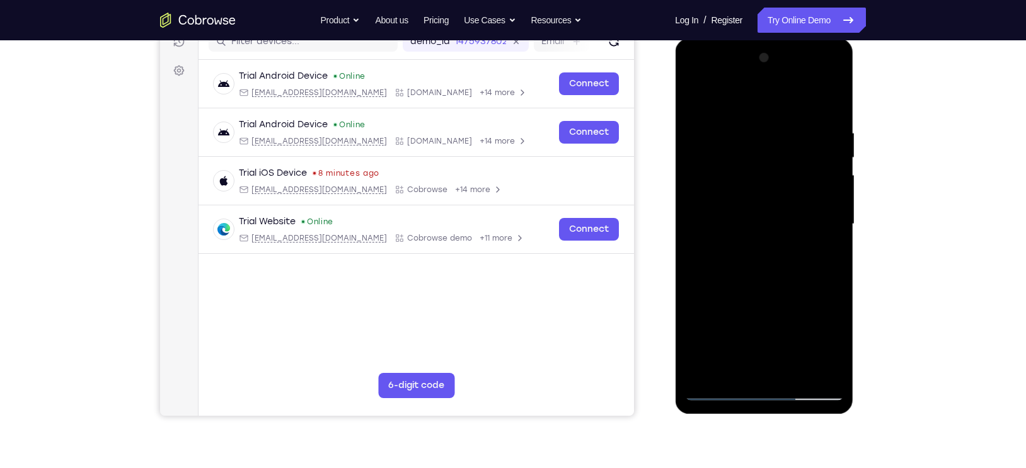
scroll to position [169, 0]
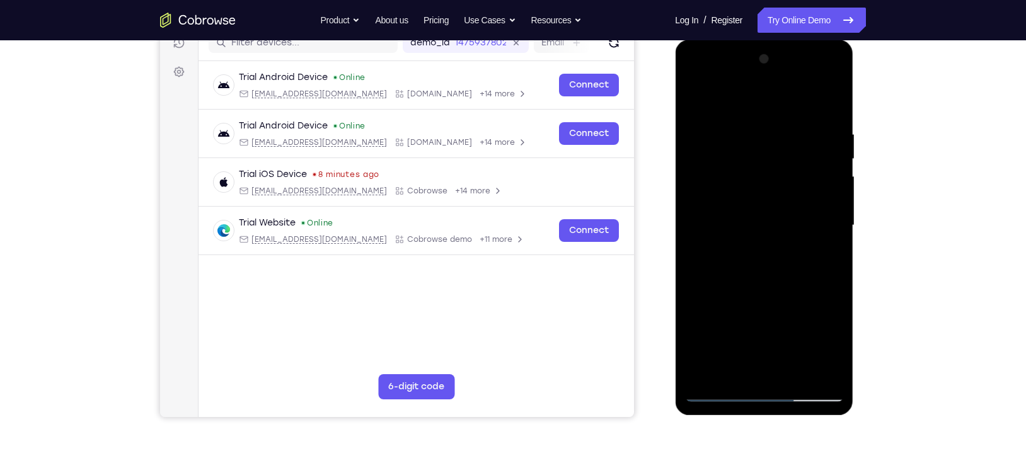
click at [789, 251] on div at bounding box center [763, 225] width 159 height 353
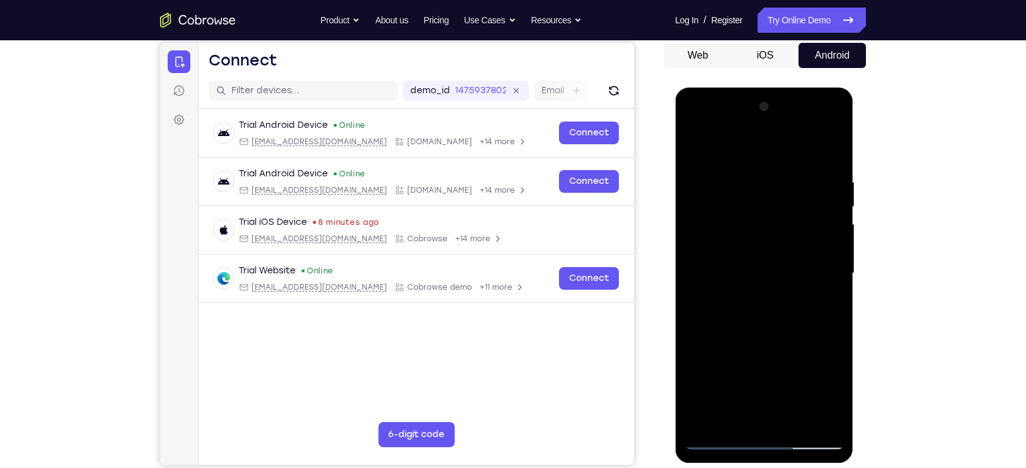
scroll to position [115, 0]
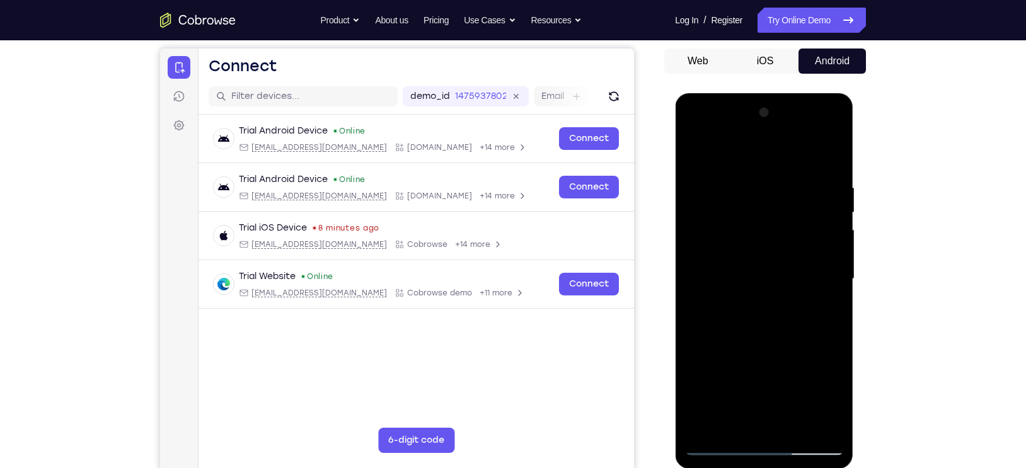
click at [832, 154] on div at bounding box center [763, 279] width 159 height 353
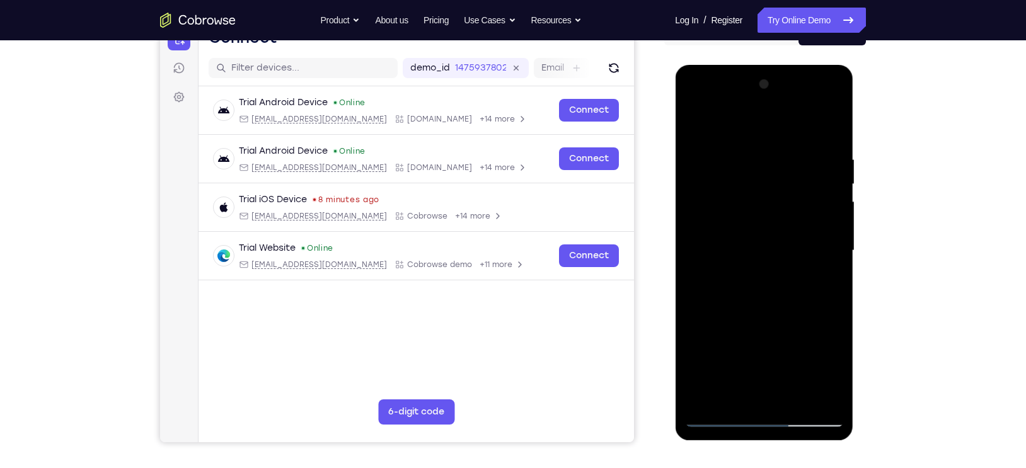
scroll to position [145, 0]
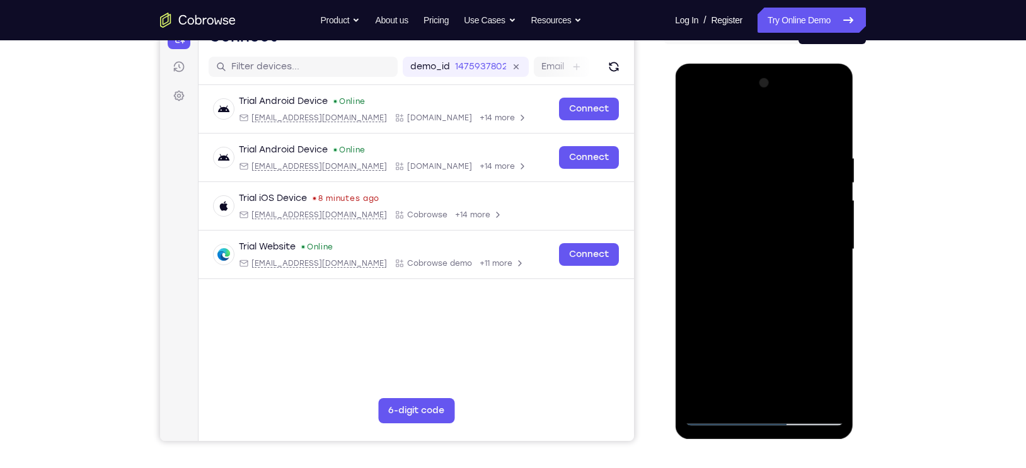
drag, startPoint x: 782, startPoint y: 337, endPoint x: 768, endPoint y: 304, distance: 36.2
click at [768, 304] on div at bounding box center [763, 249] width 159 height 353
click at [799, 277] on div at bounding box center [763, 249] width 159 height 353
click at [789, 186] on div at bounding box center [763, 249] width 159 height 353
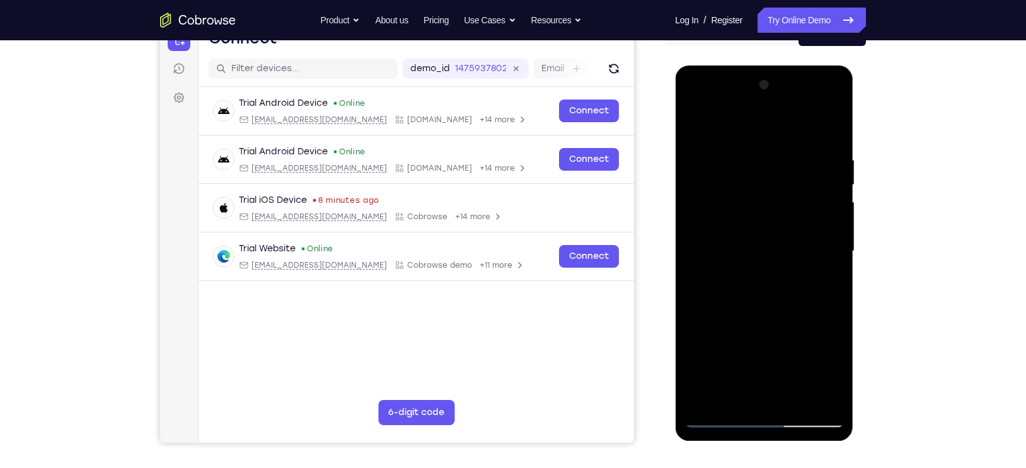
click at [785, 215] on div at bounding box center [763, 251] width 159 height 353
click at [781, 210] on div at bounding box center [763, 251] width 159 height 353
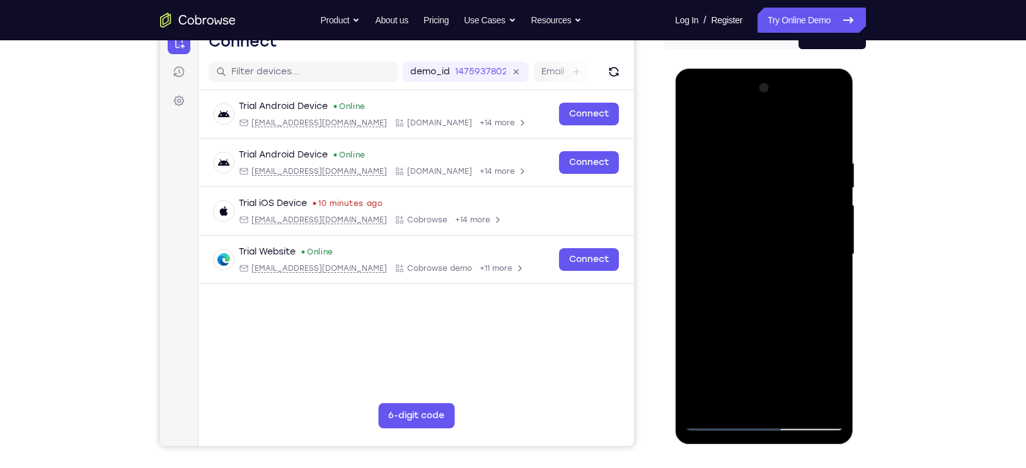
scroll to position [139, 0]
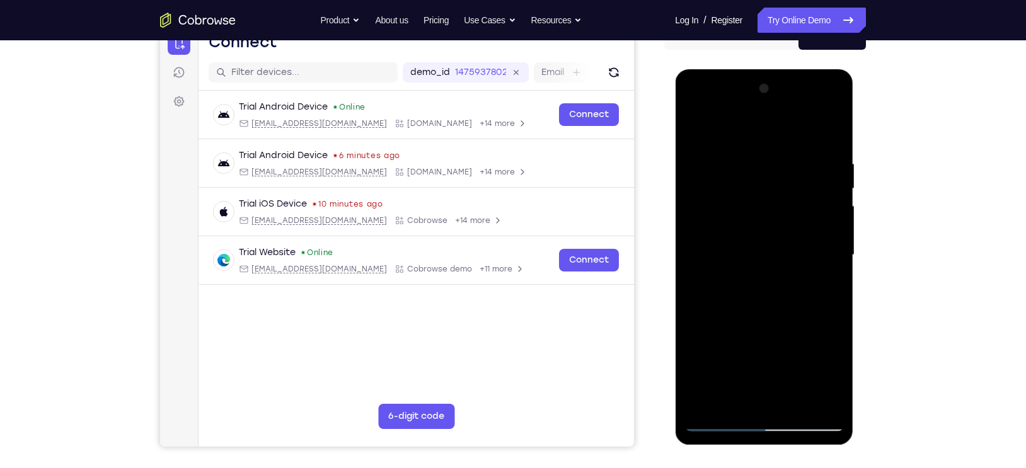
click at [761, 239] on div at bounding box center [763, 255] width 159 height 353
click at [793, 228] on div at bounding box center [763, 255] width 159 height 353
drag, startPoint x: 787, startPoint y: 235, endPoint x: 789, endPoint y: 197, distance: 38.5
click at [789, 197] on div at bounding box center [763, 255] width 159 height 353
click at [782, 224] on div at bounding box center [763, 255] width 159 height 353
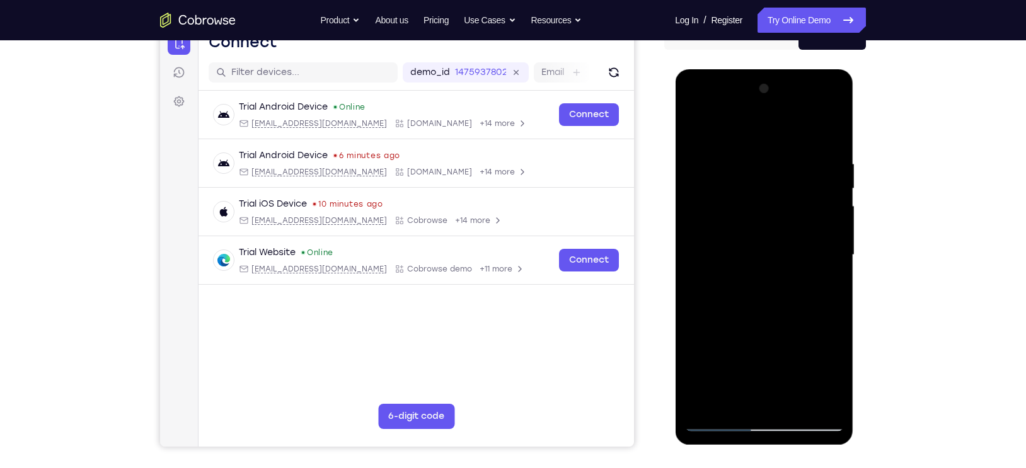
click at [771, 270] on div at bounding box center [763, 255] width 159 height 353
drag, startPoint x: 728, startPoint y: 129, endPoint x: 891, endPoint y: 134, distance: 163.9
click at [854, 134] on html "Online web based iOS Simulators and Android Emulators. Run iPhone, iPad, Mobile…" at bounding box center [765, 258] width 180 height 378
click at [773, 231] on div at bounding box center [763, 255] width 159 height 353
click at [832, 401] on div at bounding box center [763, 255] width 159 height 353
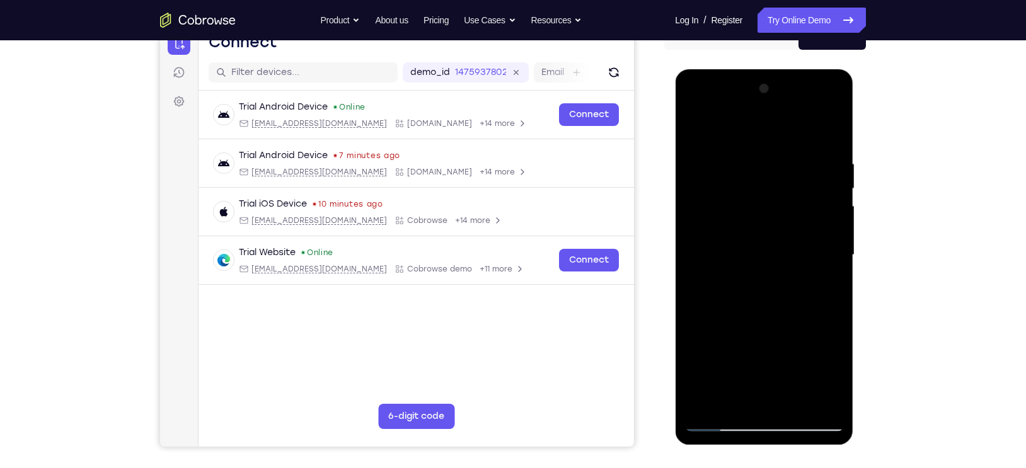
click at [707, 391] on div at bounding box center [763, 255] width 159 height 353
click at [758, 384] on div at bounding box center [763, 255] width 159 height 353
click at [764, 380] on div at bounding box center [763, 255] width 159 height 353
click at [704, 218] on div at bounding box center [763, 255] width 159 height 353
click at [733, 225] on div at bounding box center [763, 255] width 159 height 353
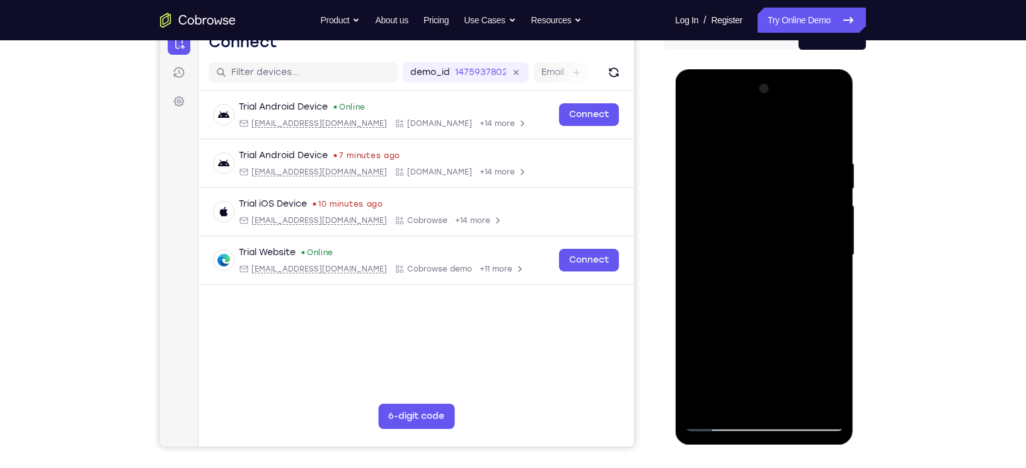
click at [757, 250] on div at bounding box center [763, 255] width 159 height 353
click at [762, 256] on div at bounding box center [763, 255] width 159 height 353
click at [791, 208] on div at bounding box center [763, 254] width 159 height 353
click at [786, 240] on div at bounding box center [763, 254] width 159 height 353
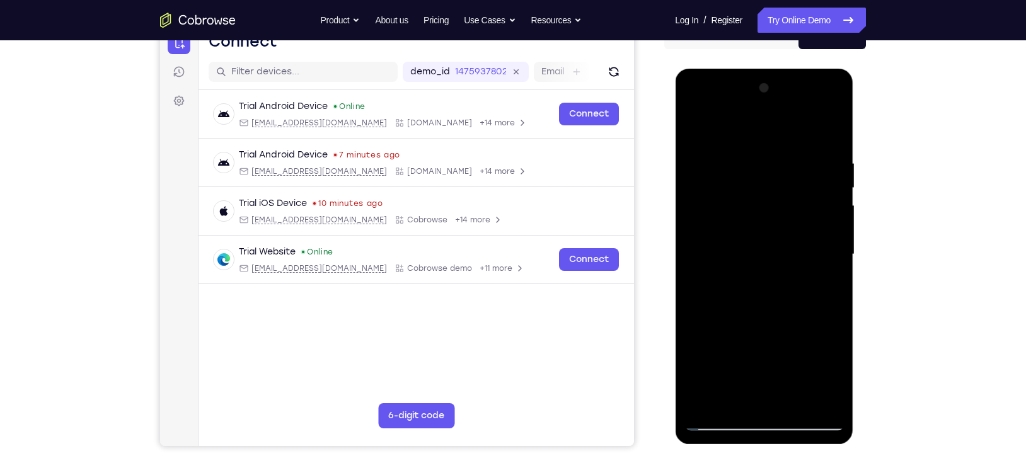
click at [769, 269] on div at bounding box center [763, 254] width 159 height 353
drag, startPoint x: 730, startPoint y: 130, endPoint x: 874, endPoint y: 130, distance: 143.6
click at [854, 130] on html "Online web based iOS Simulators and Android Emulators. Run iPhone, iPad, Mobile…" at bounding box center [765, 258] width 180 height 378
click at [752, 191] on div at bounding box center [763, 254] width 159 height 353
click at [757, 270] on div at bounding box center [763, 254] width 159 height 353
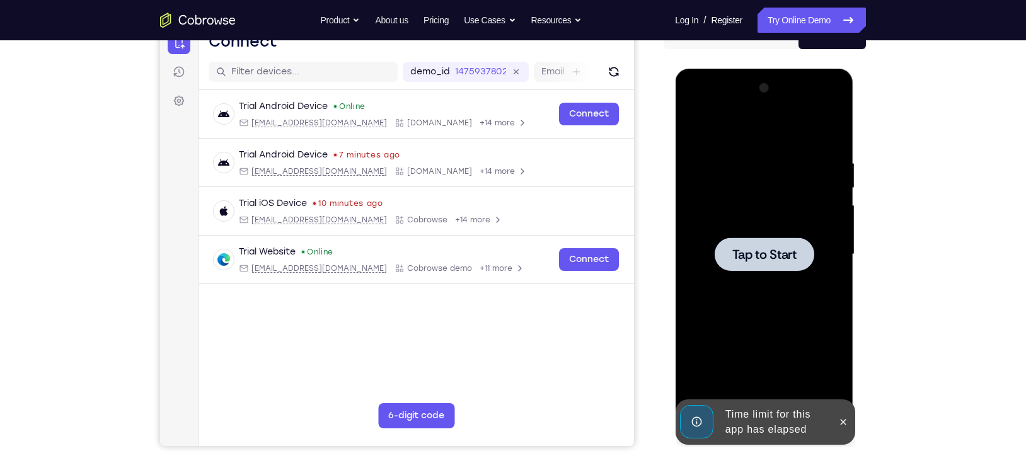
click at [770, 258] on span "Tap to Start" at bounding box center [763, 254] width 64 height 13
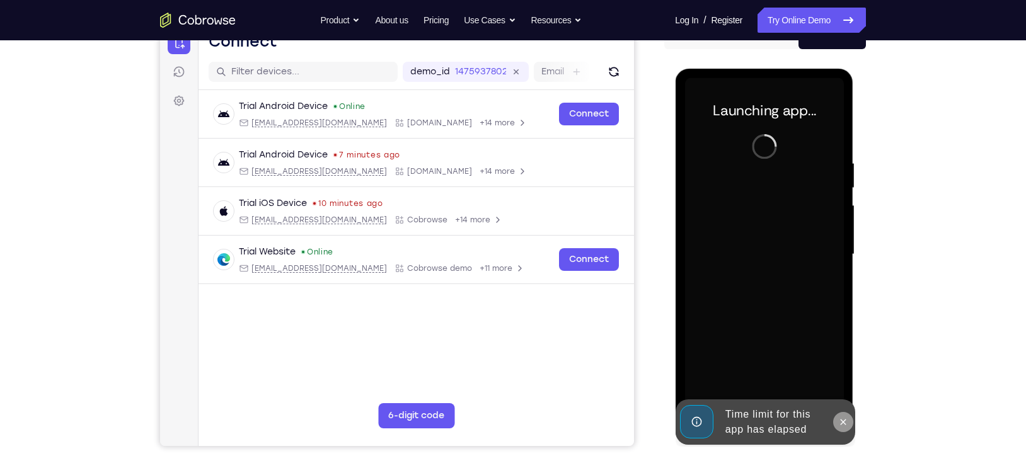
click at [841, 425] on icon at bounding box center [842, 422] width 10 height 10
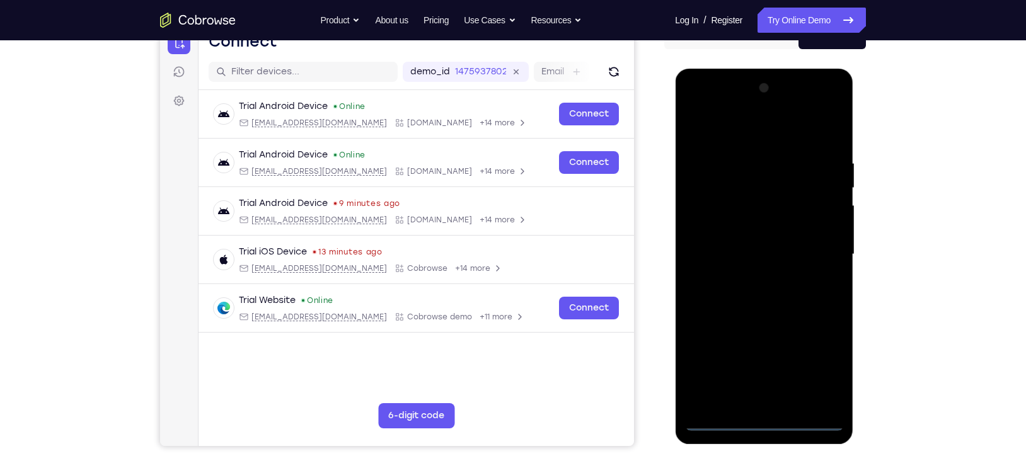
click at [769, 423] on div at bounding box center [763, 254] width 159 height 353
click at [819, 363] on div at bounding box center [763, 254] width 159 height 353
click at [729, 127] on div at bounding box center [763, 254] width 159 height 353
click at [814, 246] on div at bounding box center [763, 254] width 159 height 353
click at [749, 278] on div at bounding box center [763, 254] width 159 height 353
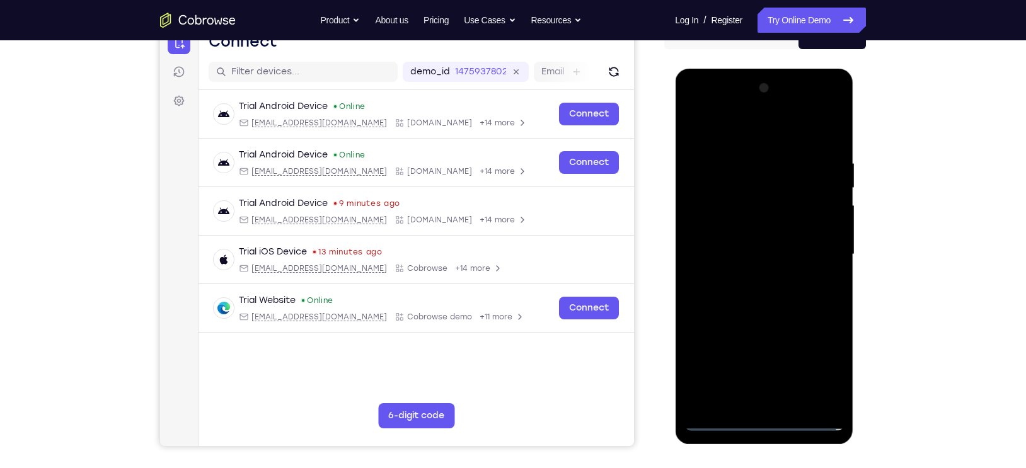
click at [752, 248] on div at bounding box center [763, 254] width 159 height 353
click at [750, 232] on div at bounding box center [763, 254] width 159 height 353
click at [750, 260] on div at bounding box center [763, 254] width 159 height 353
click at [774, 299] on div at bounding box center [763, 254] width 159 height 353
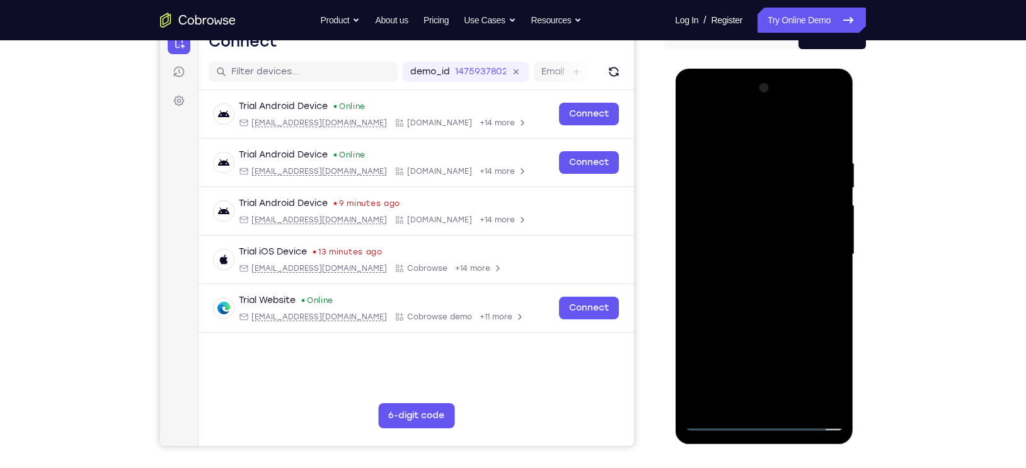
click at [774, 299] on div at bounding box center [763, 254] width 159 height 353
click at [773, 293] on div at bounding box center [763, 254] width 159 height 353
click at [761, 272] on div at bounding box center [763, 254] width 159 height 353
click at [829, 227] on div at bounding box center [763, 254] width 159 height 353
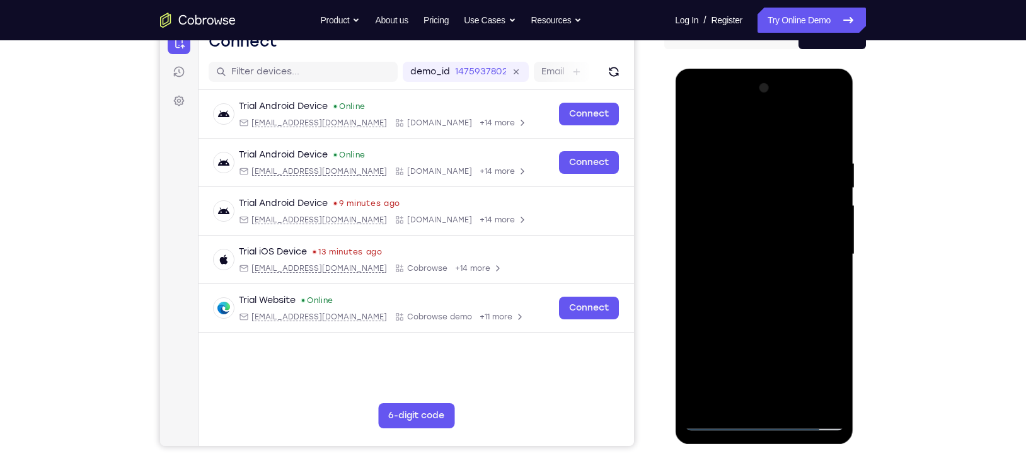
click at [738, 235] on div at bounding box center [763, 254] width 159 height 353
click at [748, 256] on div at bounding box center [763, 254] width 159 height 353
click at [767, 296] on div at bounding box center [763, 254] width 159 height 353
click at [767, 290] on div at bounding box center [763, 254] width 159 height 353
click at [769, 297] on div at bounding box center [763, 254] width 159 height 353
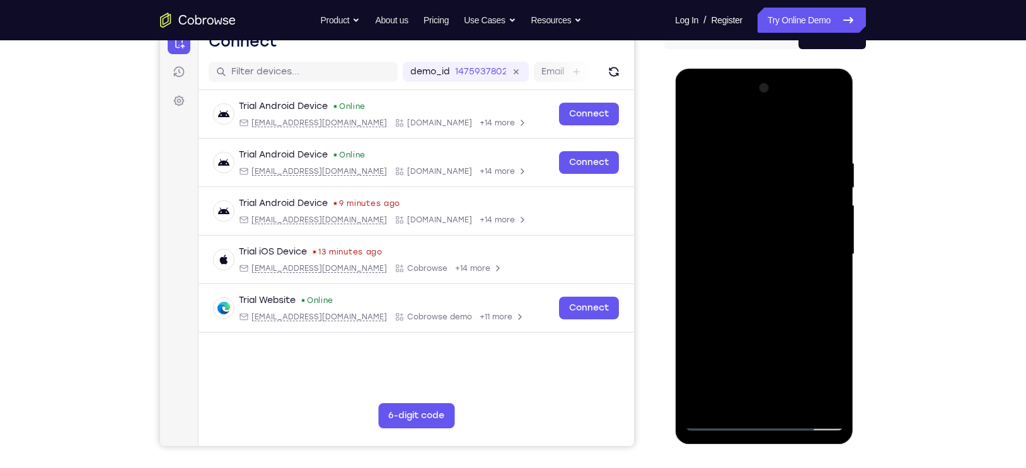
click at [769, 297] on div at bounding box center [763, 254] width 159 height 353
click at [767, 312] on div at bounding box center [763, 254] width 159 height 353
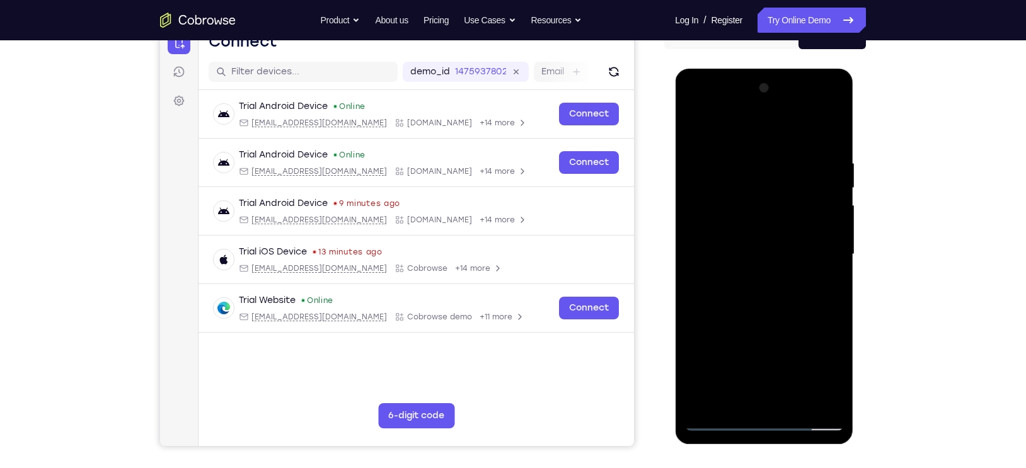
click at [767, 316] on div at bounding box center [763, 254] width 159 height 353
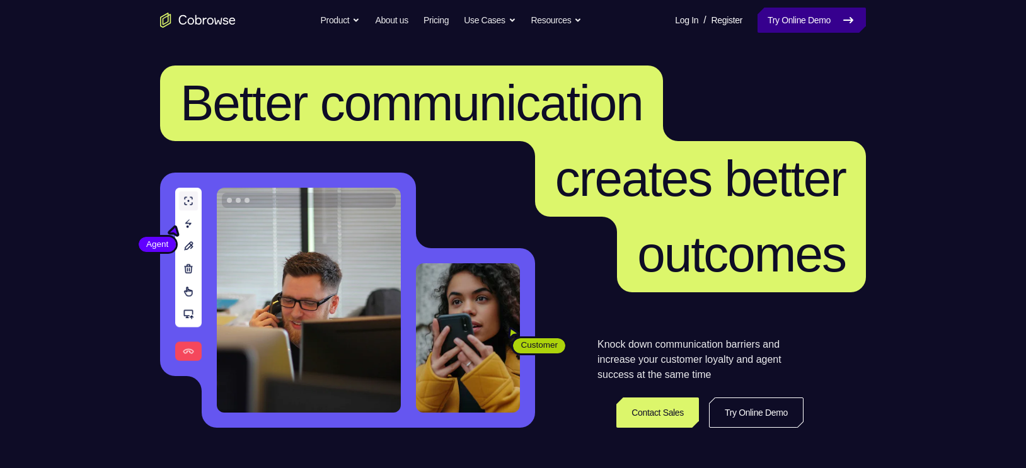
click at [821, 20] on link "Try Online Demo" at bounding box center [811, 20] width 108 height 25
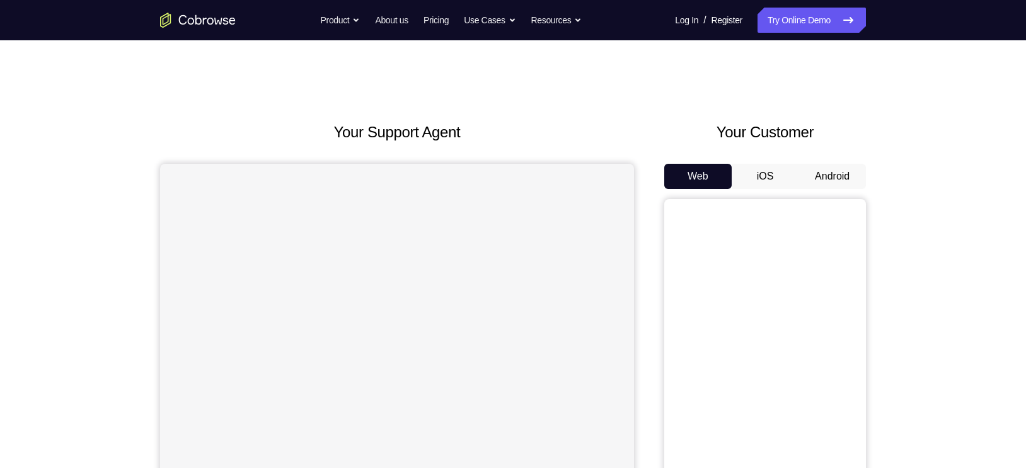
click at [816, 168] on button "Android" at bounding box center [831, 176] width 67 height 25
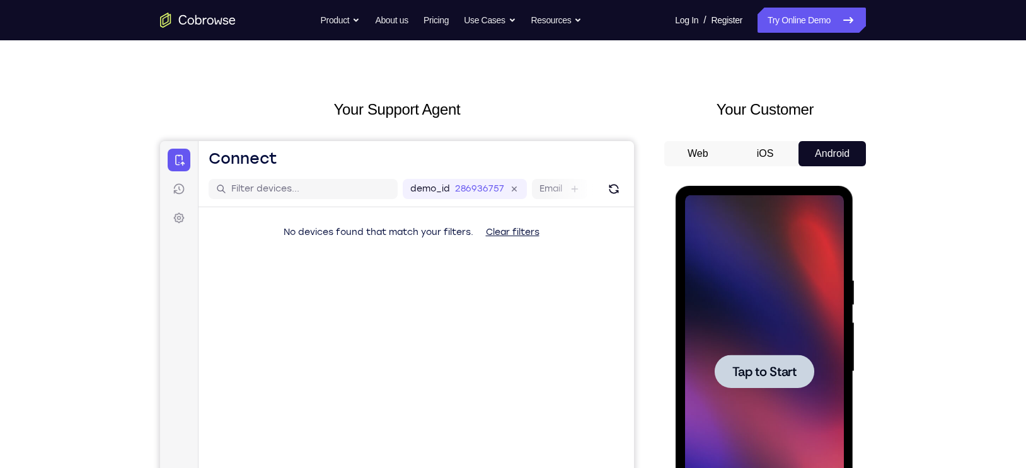
click at [769, 365] on span "Tap to Start" at bounding box center [763, 371] width 64 height 13
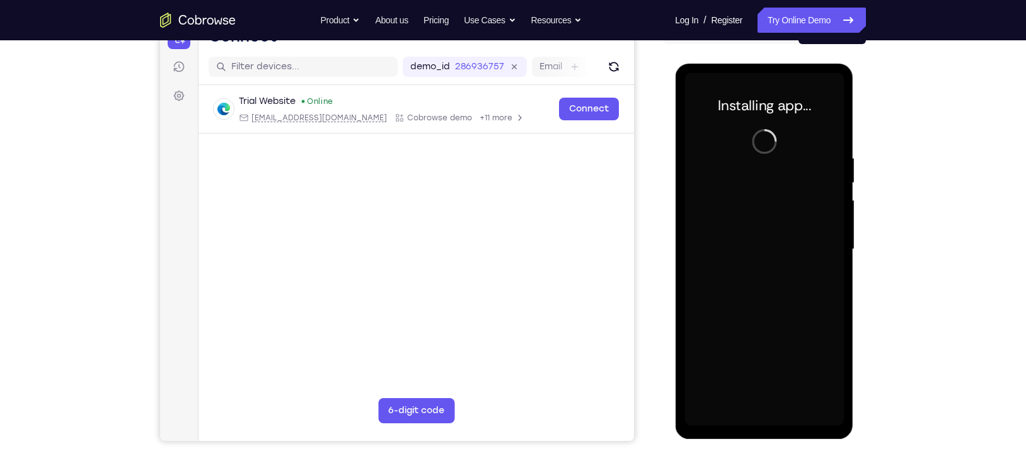
scroll to position [146, 0]
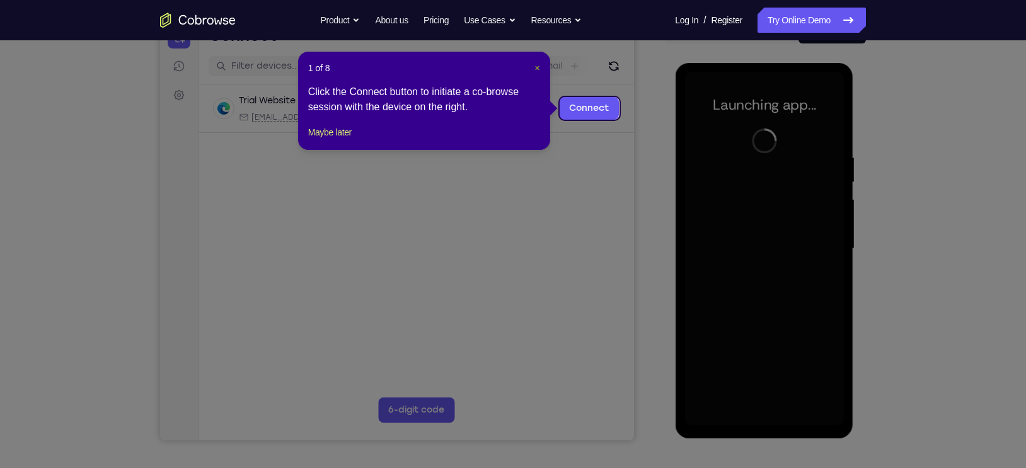
click at [535, 67] on span "×" at bounding box center [536, 68] width 5 height 10
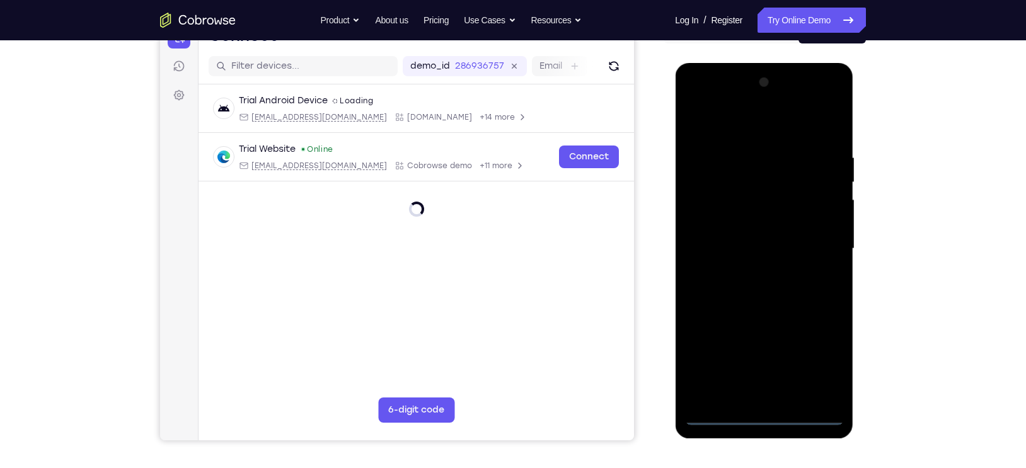
click at [762, 418] on div at bounding box center [763, 248] width 159 height 353
click at [826, 364] on div at bounding box center [763, 248] width 159 height 353
click at [755, 132] on div at bounding box center [763, 248] width 159 height 353
click at [814, 245] on div at bounding box center [763, 248] width 159 height 353
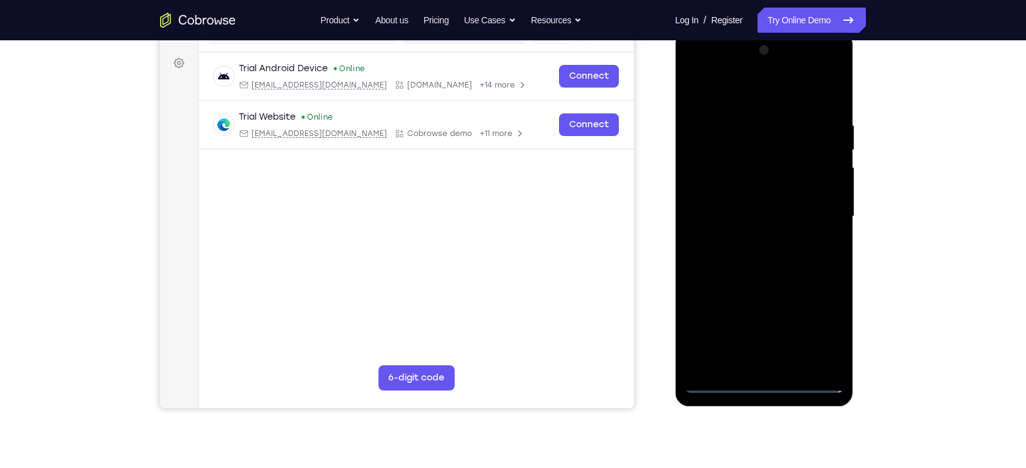
scroll to position [183, 0]
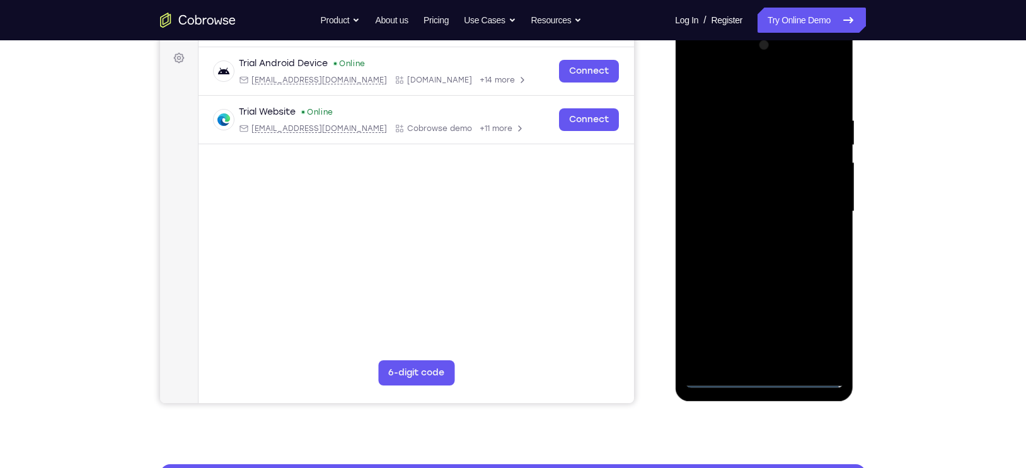
click at [752, 238] on div at bounding box center [763, 211] width 159 height 353
click at [761, 204] on div at bounding box center [763, 211] width 159 height 353
click at [760, 189] on div at bounding box center [763, 211] width 159 height 353
click at [755, 212] on div at bounding box center [763, 211] width 159 height 353
click at [770, 255] on div at bounding box center [763, 211] width 159 height 353
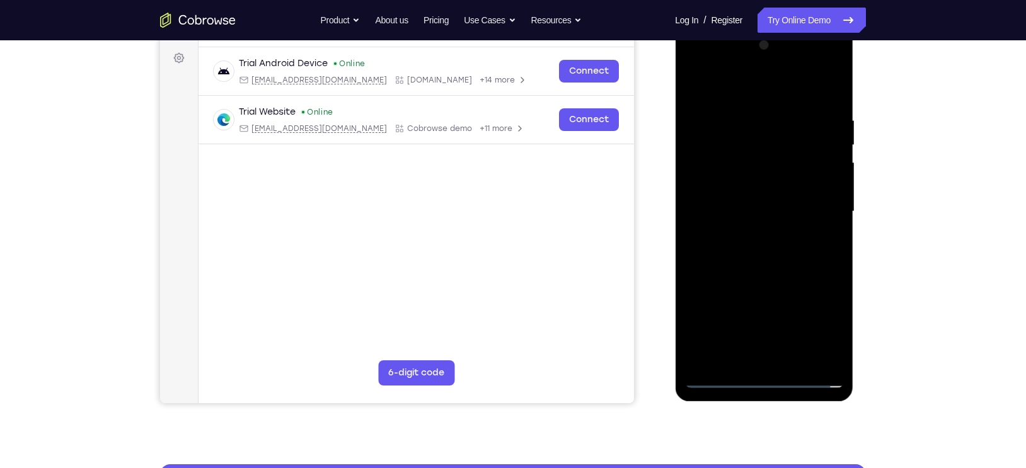
click at [773, 253] on div at bounding box center [763, 211] width 159 height 353
click at [773, 254] on div at bounding box center [763, 211] width 159 height 353
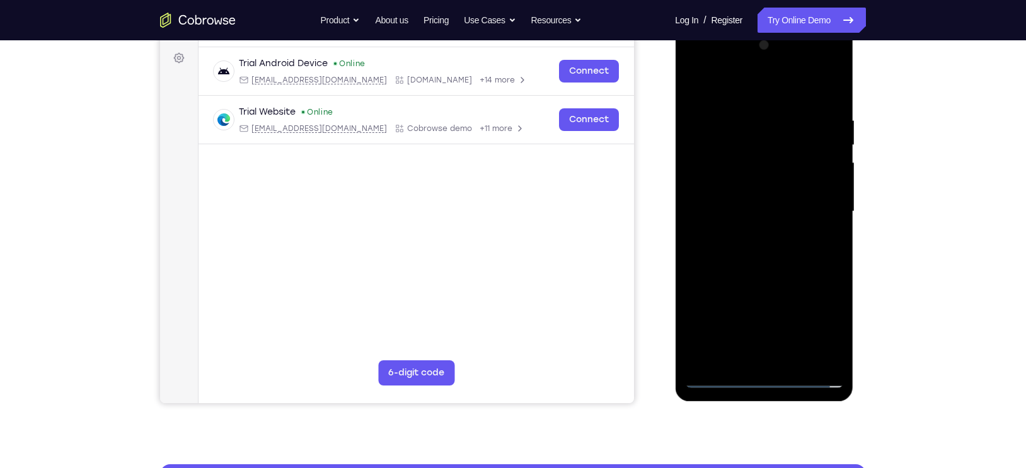
click at [773, 254] on div at bounding box center [763, 211] width 159 height 353
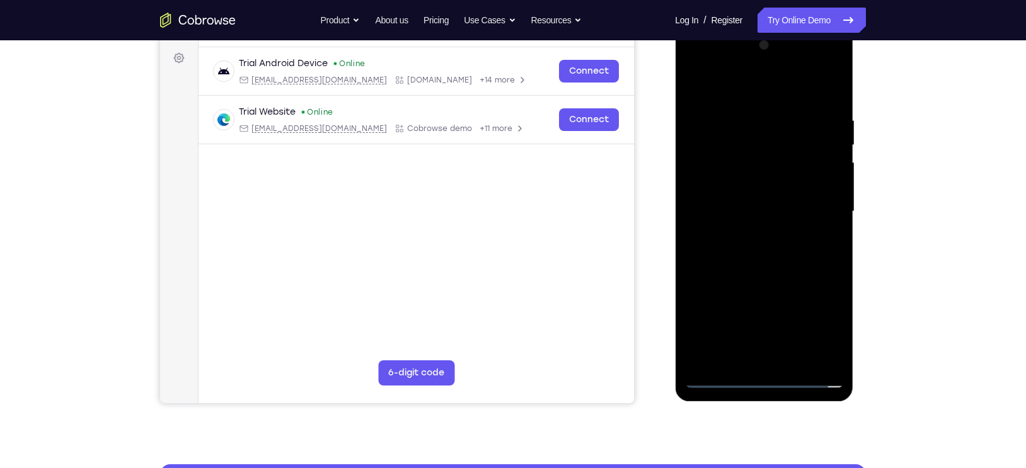
click at [773, 254] on div at bounding box center [763, 211] width 159 height 353
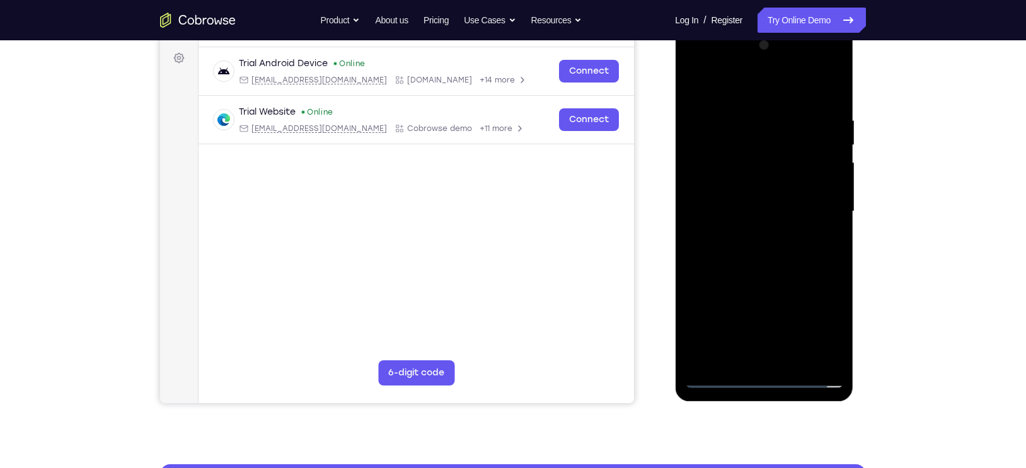
click at [773, 254] on div at bounding box center [763, 211] width 159 height 353
click at [741, 68] on div at bounding box center [763, 211] width 159 height 353
click at [716, 84] on div at bounding box center [763, 211] width 159 height 353
click at [714, 166] on div at bounding box center [763, 211] width 159 height 353
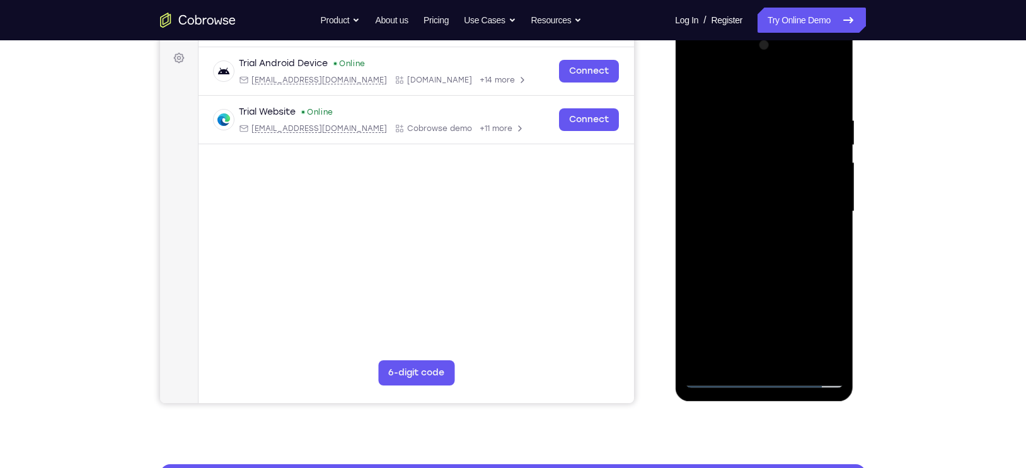
click at [740, 213] on div at bounding box center [763, 211] width 159 height 353
click at [737, 197] on div at bounding box center [763, 211] width 159 height 353
click at [756, 226] on div at bounding box center [763, 211] width 159 height 353
drag, startPoint x: 736, startPoint y: 88, endPoint x: 893, endPoint y: 105, distance: 157.2
click at [854, 105] on html "Online web based iOS Simulators and Android Emulators. Run iPhone, iPad, Mobile…" at bounding box center [765, 215] width 180 height 378
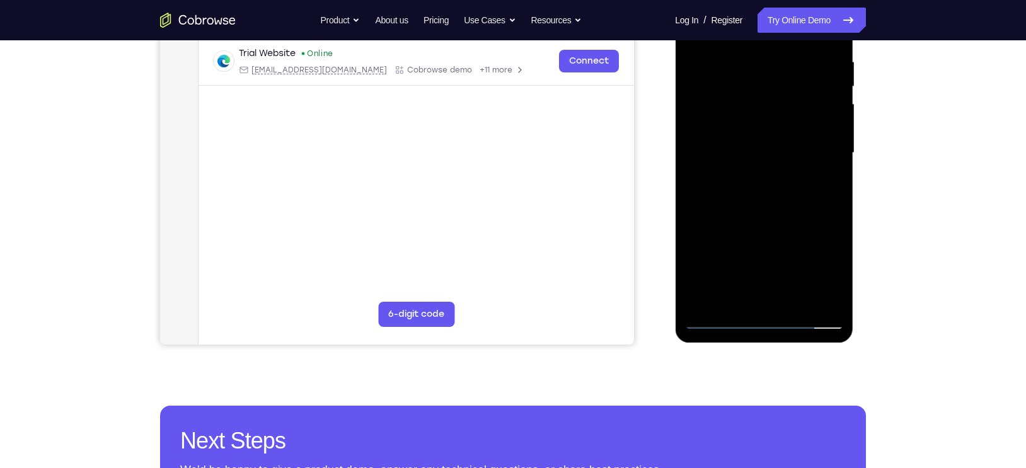
scroll to position [246, 0]
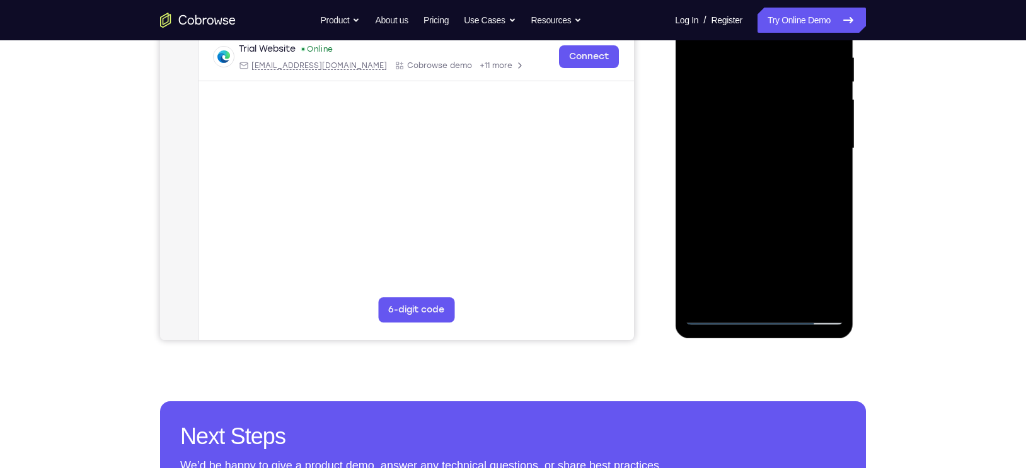
click at [762, 301] on div at bounding box center [763, 148] width 159 height 353
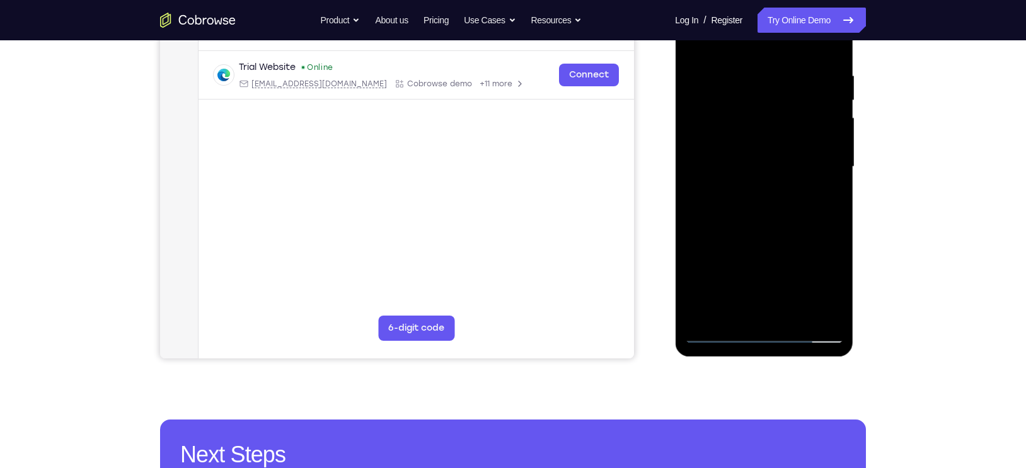
scroll to position [178, 0]
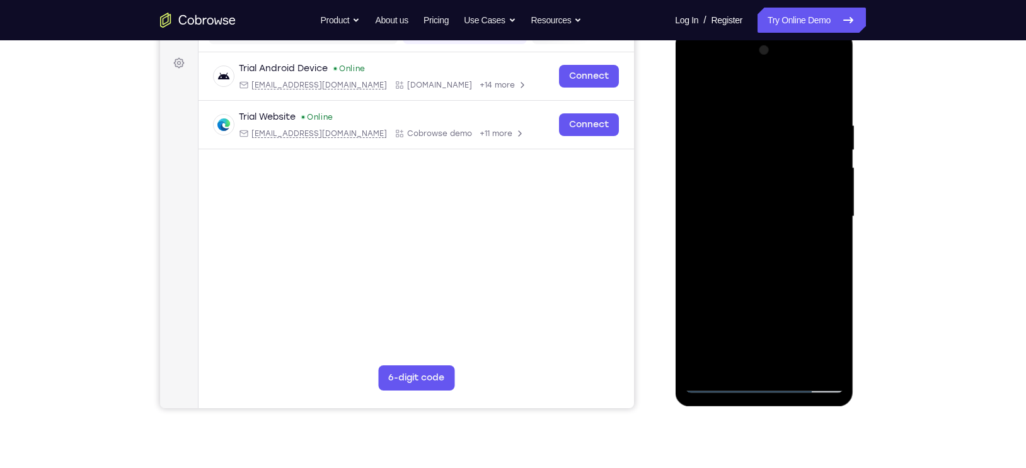
click at [692, 89] on div at bounding box center [763, 216] width 159 height 353
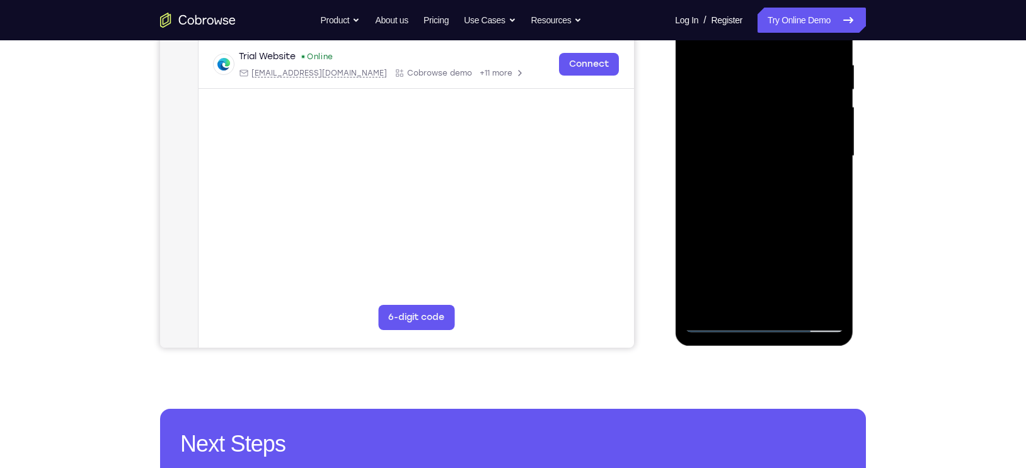
scroll to position [240, 0]
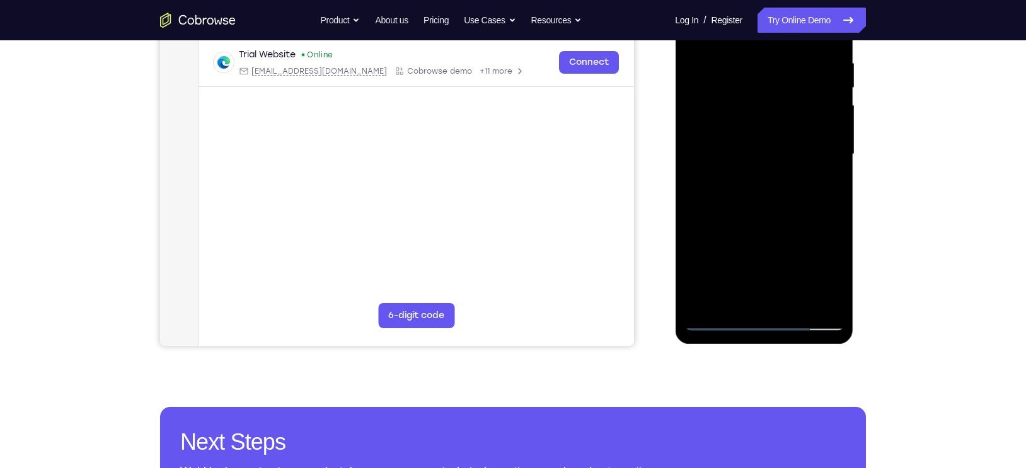
drag, startPoint x: 789, startPoint y: 210, endPoint x: 786, endPoint y: 225, distance: 14.8
click at [786, 225] on div at bounding box center [763, 154] width 159 height 353
click at [786, 292] on div at bounding box center [763, 154] width 159 height 353
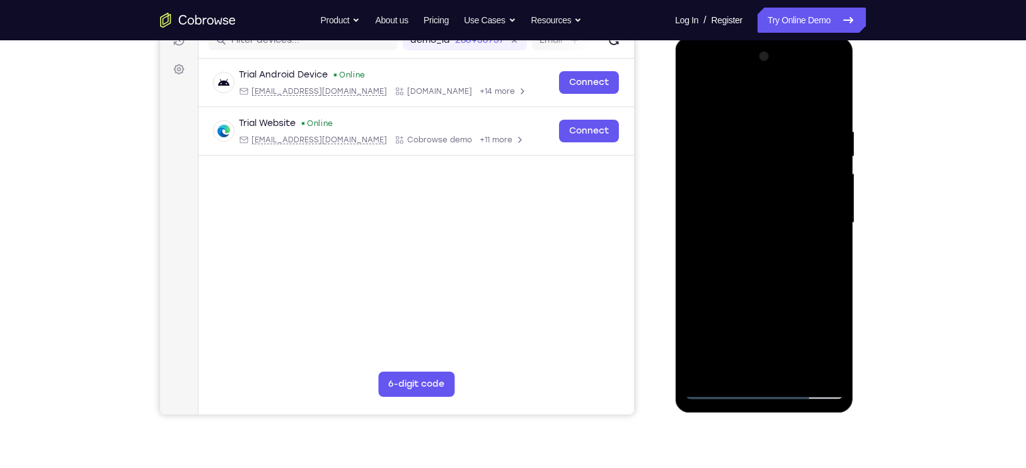
scroll to position [164, 0]
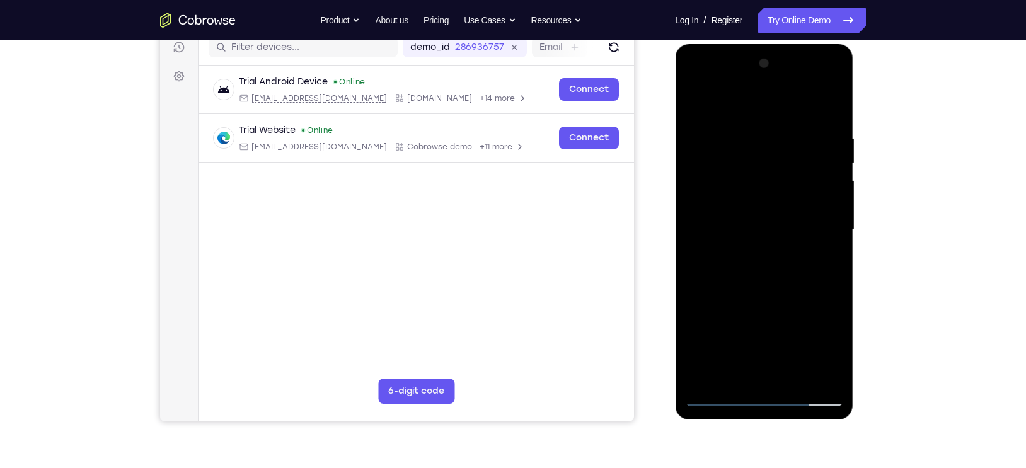
click at [820, 195] on div at bounding box center [763, 230] width 159 height 353
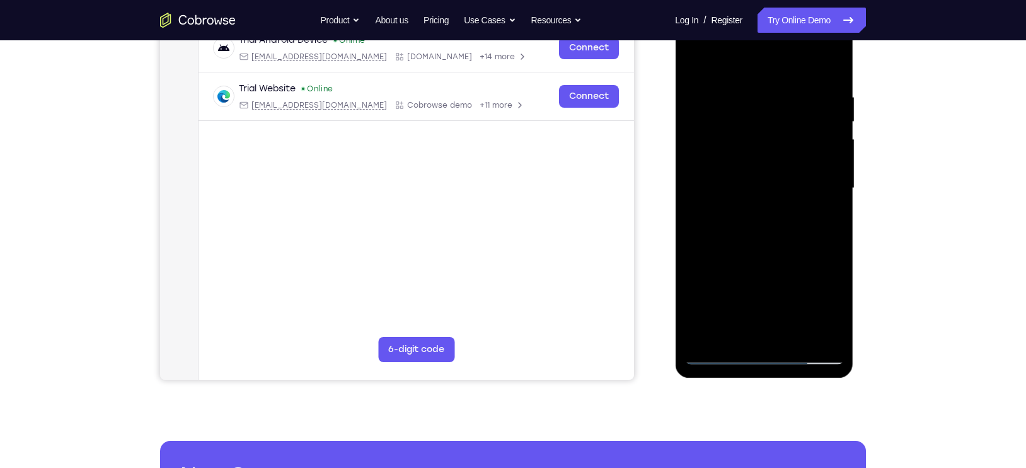
scroll to position [180, 0]
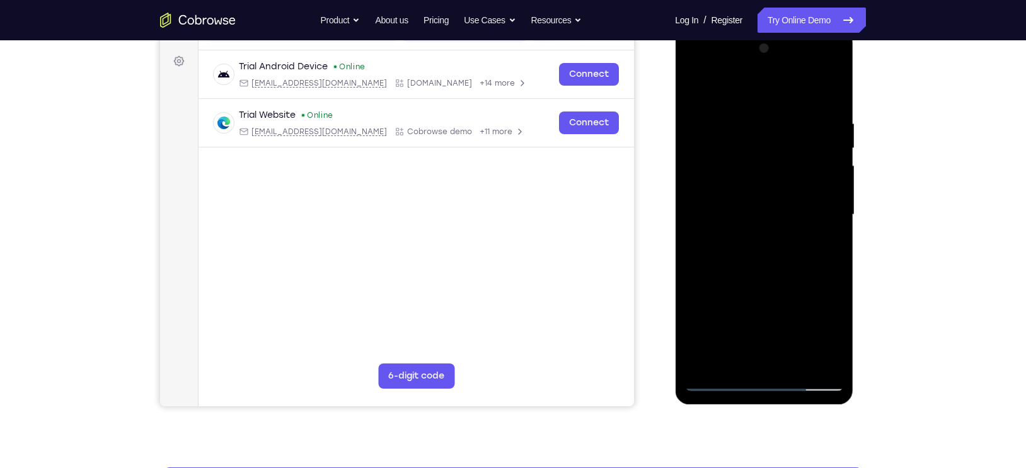
click at [788, 237] on div at bounding box center [763, 214] width 159 height 353
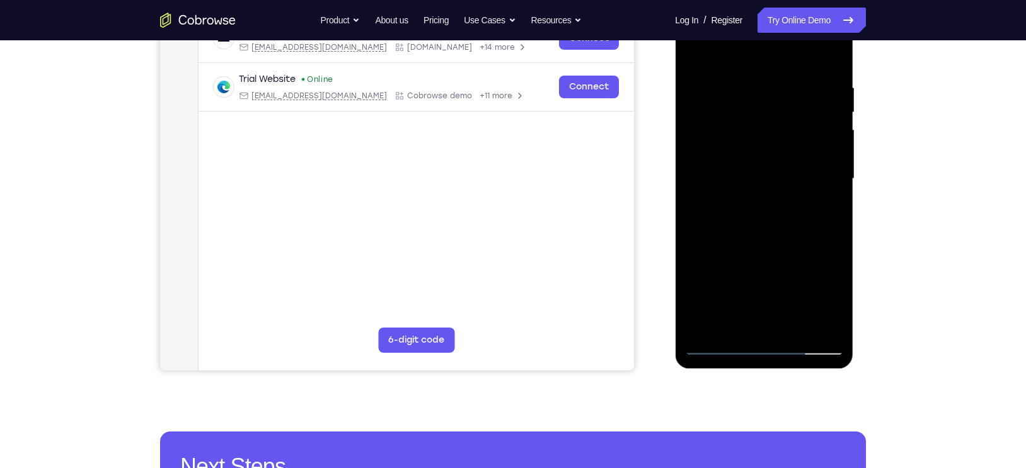
scroll to position [222, 0]
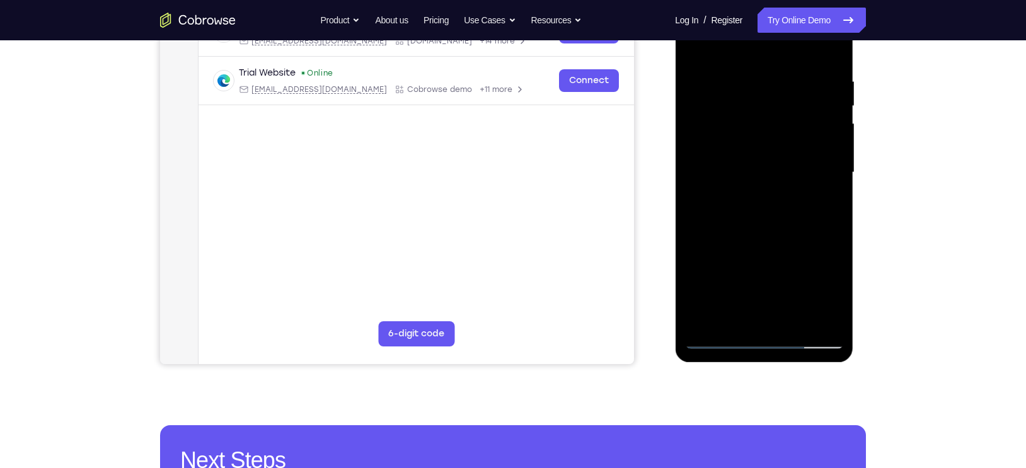
click at [805, 113] on div at bounding box center [763, 172] width 159 height 353
click at [795, 145] on div at bounding box center [763, 172] width 159 height 353
click at [770, 135] on div at bounding box center [763, 172] width 159 height 353
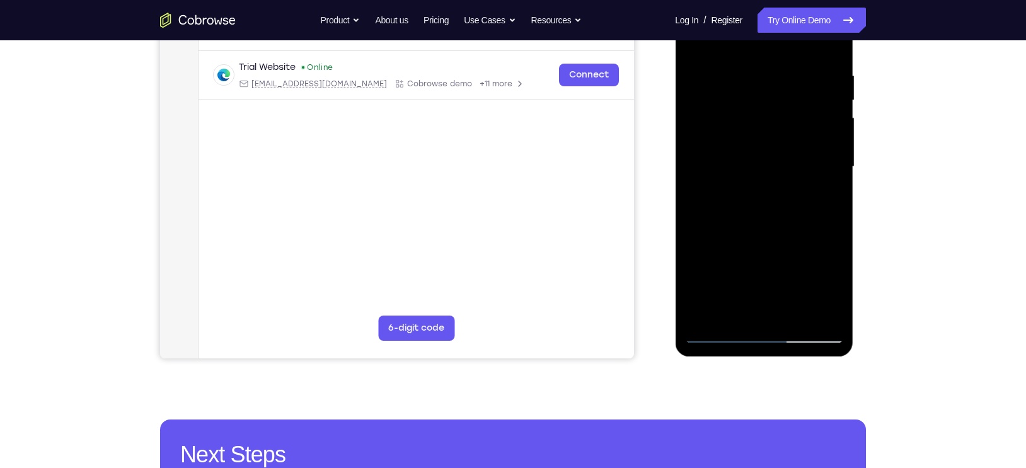
click at [747, 111] on div at bounding box center [763, 167] width 159 height 353
click at [791, 136] on div at bounding box center [763, 167] width 159 height 353
drag, startPoint x: 790, startPoint y: 161, endPoint x: 796, endPoint y: 111, distance: 50.2
click at [796, 111] on div at bounding box center [763, 167] width 159 height 353
click at [791, 129] on div at bounding box center [763, 167] width 159 height 353
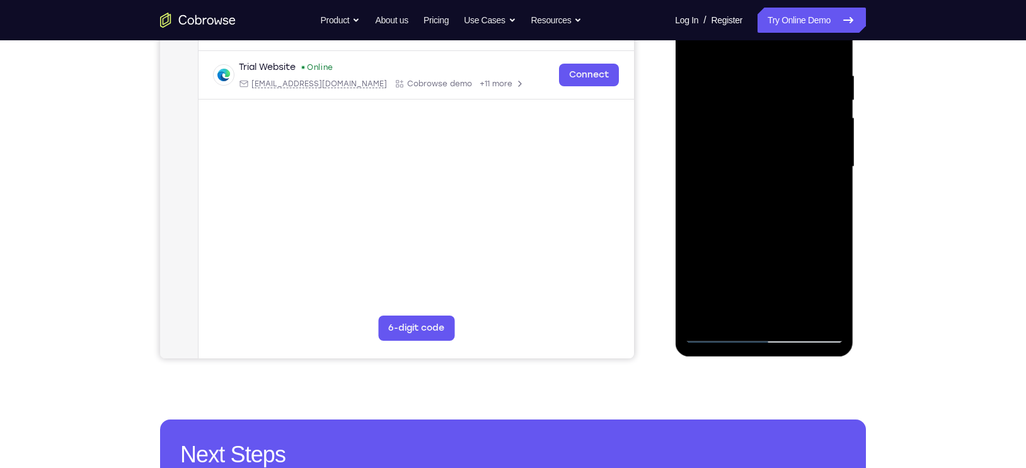
drag, startPoint x: 790, startPoint y: 156, endPoint x: 791, endPoint y: 123, distance: 32.8
click at [791, 123] on div at bounding box center [763, 167] width 159 height 353
click at [782, 180] on div at bounding box center [763, 167] width 159 height 353
click at [835, 314] on div at bounding box center [763, 167] width 159 height 353
click at [770, 147] on div at bounding box center [763, 167] width 159 height 353
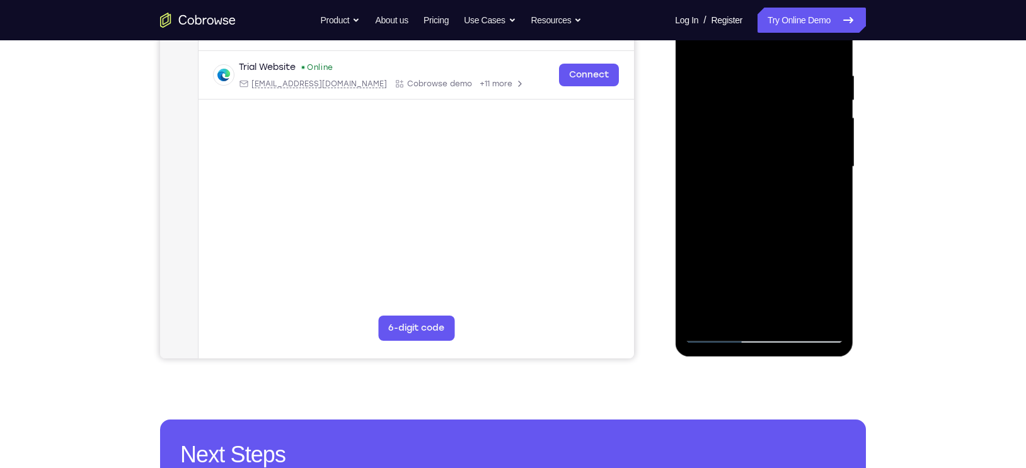
click at [776, 108] on div at bounding box center [763, 167] width 159 height 353
click at [769, 177] on div at bounding box center [763, 167] width 159 height 353
click at [762, 109] on div at bounding box center [763, 167] width 159 height 353
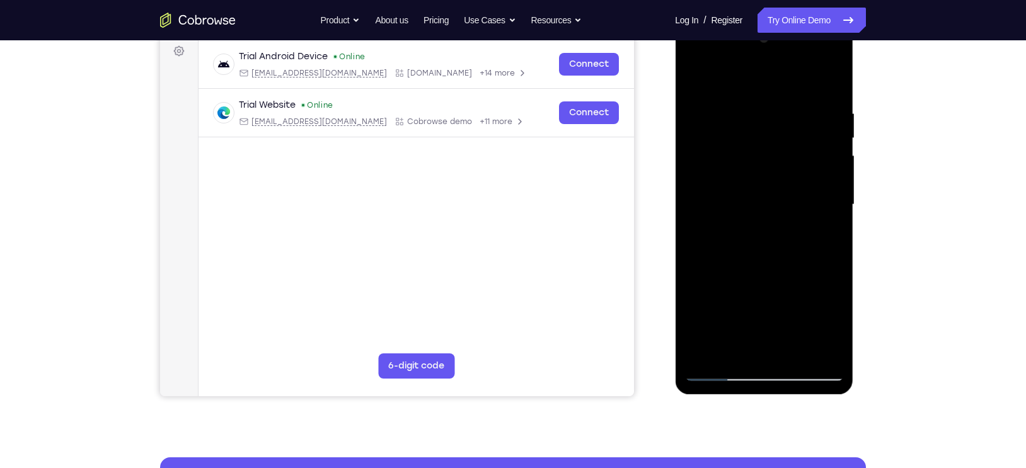
scroll to position [186, 0]
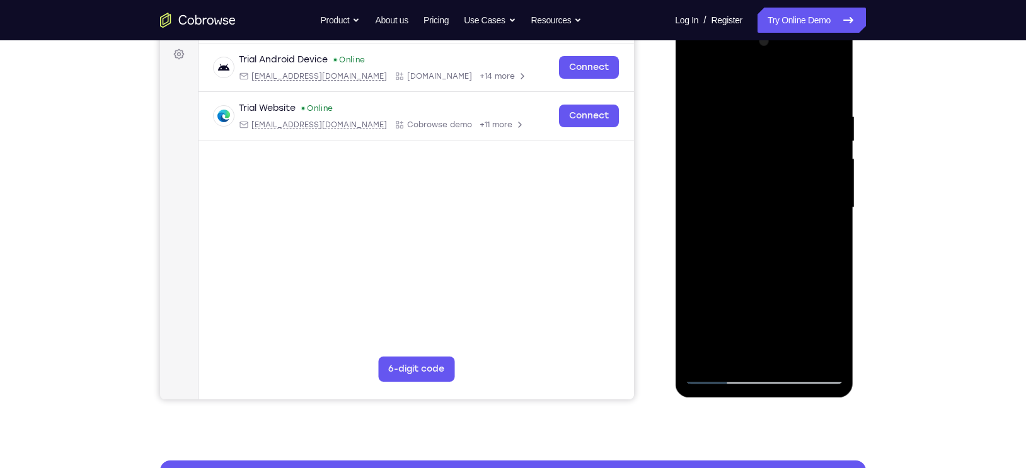
drag, startPoint x: 758, startPoint y: 88, endPoint x: 898, endPoint y: 115, distance: 142.6
click at [854, 115] on html "Online web based iOS Simulators and Android Emulators. Run iPhone, iPad, Mobile…" at bounding box center [765, 211] width 180 height 378
click at [699, 130] on div at bounding box center [763, 207] width 159 height 353
click at [776, 331] on div at bounding box center [763, 207] width 159 height 353
click at [757, 140] on div at bounding box center [763, 207] width 159 height 353
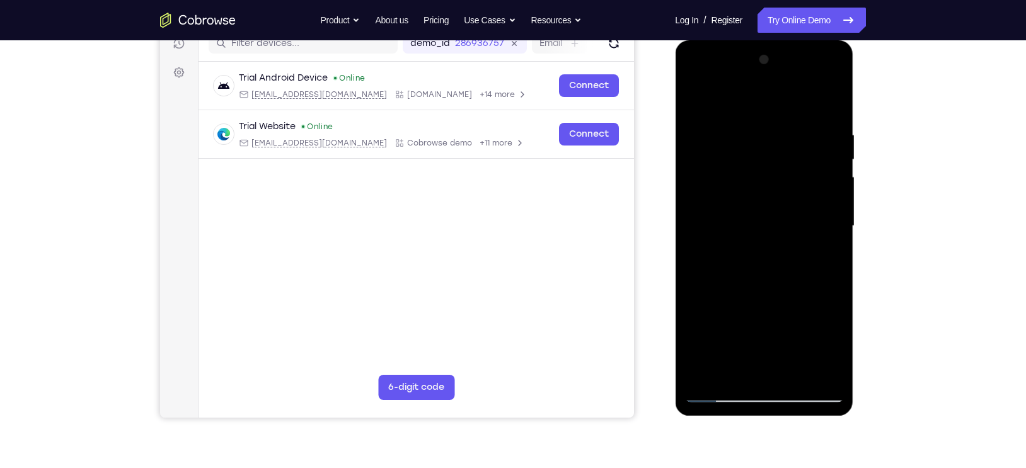
scroll to position [168, 0]
click at [781, 156] on div at bounding box center [763, 226] width 159 height 353
click at [765, 241] on div at bounding box center [763, 226] width 159 height 353
click at [744, 166] on div at bounding box center [763, 226] width 159 height 353
click at [760, 242] on div at bounding box center [763, 226] width 159 height 353
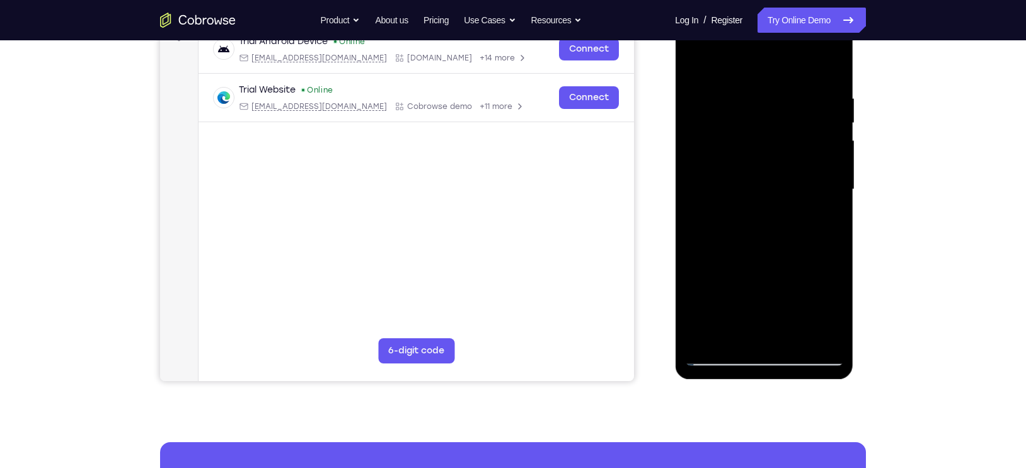
scroll to position [202, 0]
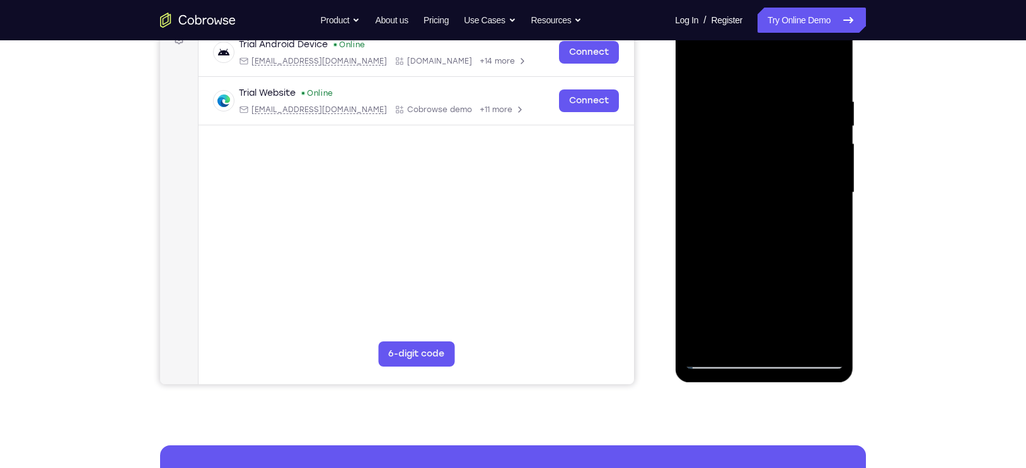
drag, startPoint x: 757, startPoint y: 68, endPoint x: 869, endPoint y: 75, distance: 112.4
click at [854, 75] on html "Online web based iOS Simulators and Android Emulators. Run iPhone, iPad, Mobile…" at bounding box center [765, 196] width 180 height 378
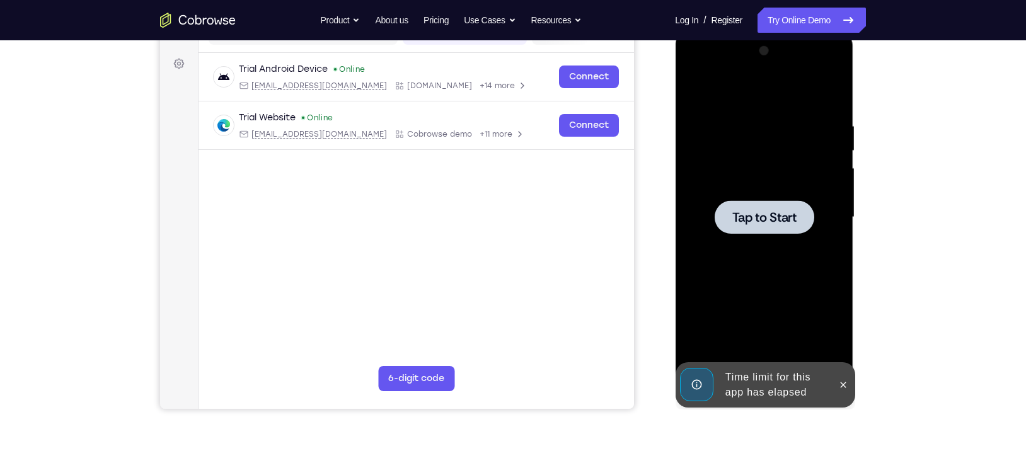
click at [757, 219] on span "Tap to Start" at bounding box center [763, 217] width 64 height 13
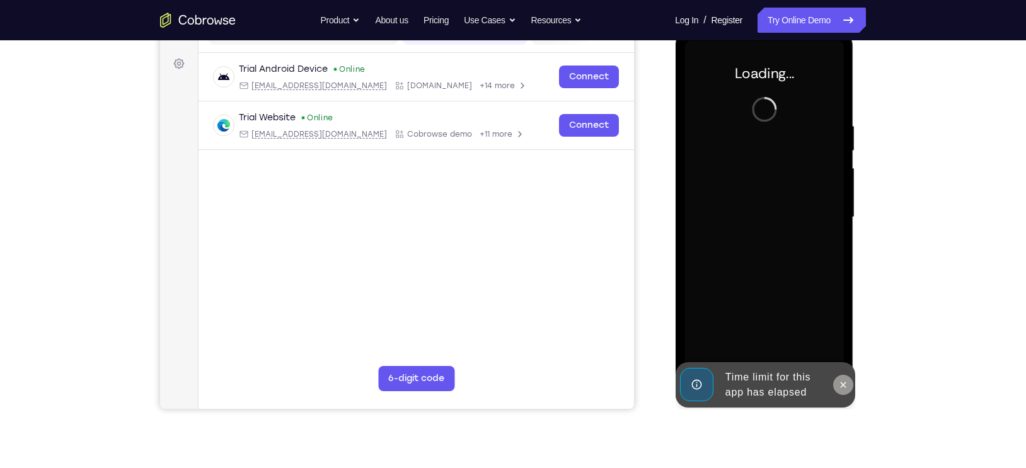
click at [839, 386] on icon at bounding box center [842, 385] width 10 height 10
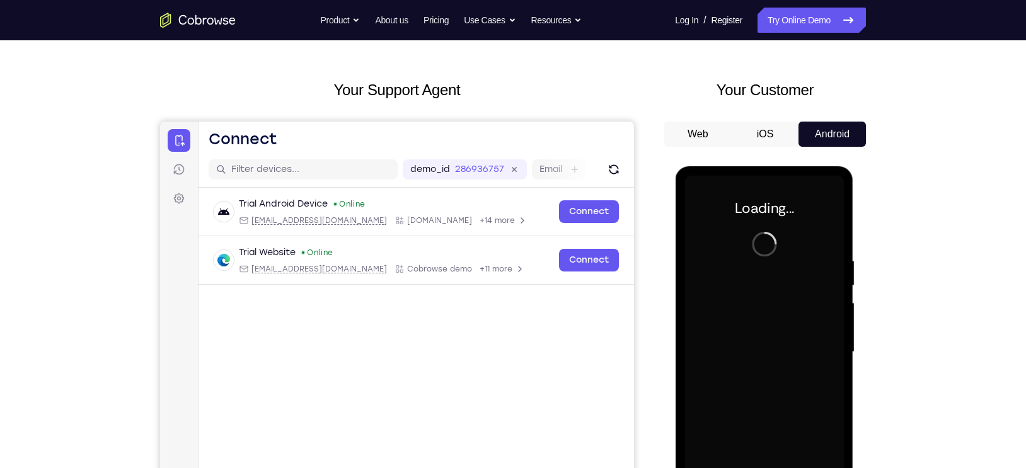
scroll to position [163, 0]
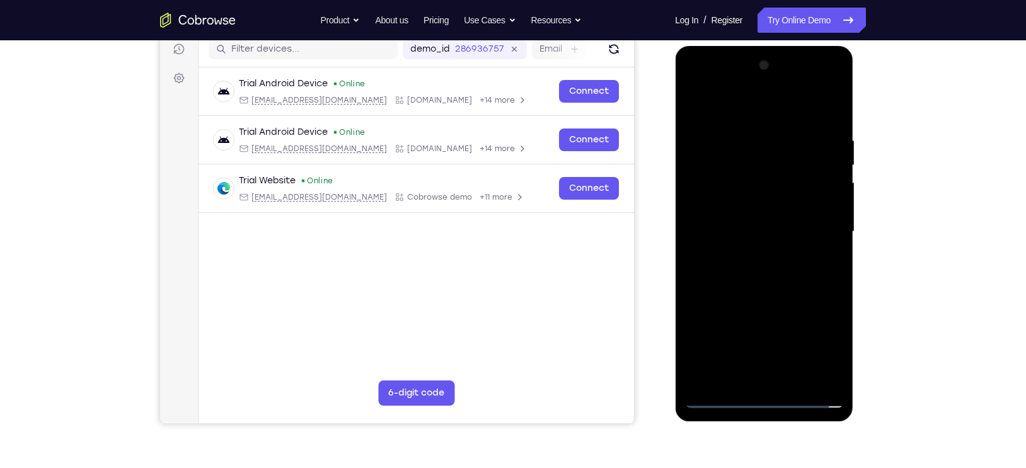
click at [764, 401] on div at bounding box center [763, 231] width 159 height 353
click at [817, 346] on div at bounding box center [763, 231] width 159 height 353
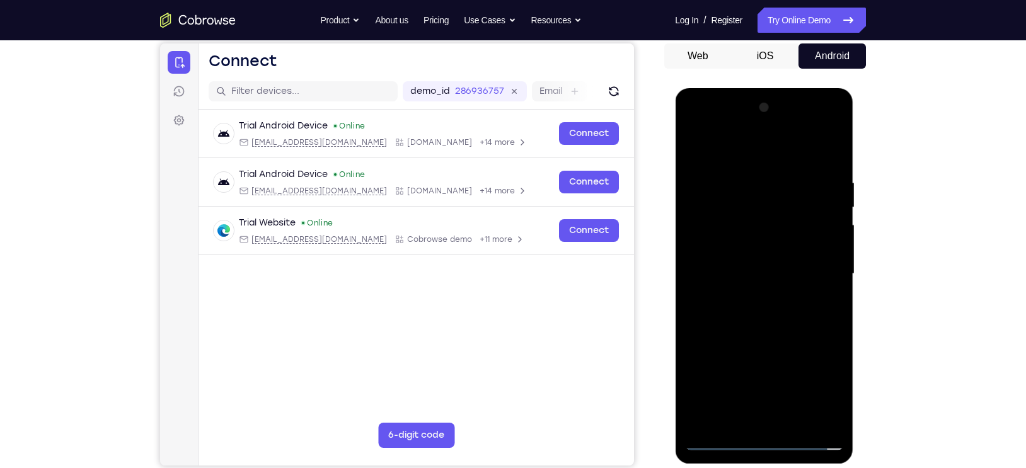
click at [721, 156] on div at bounding box center [763, 274] width 159 height 353
click at [827, 270] on div at bounding box center [763, 274] width 159 height 353
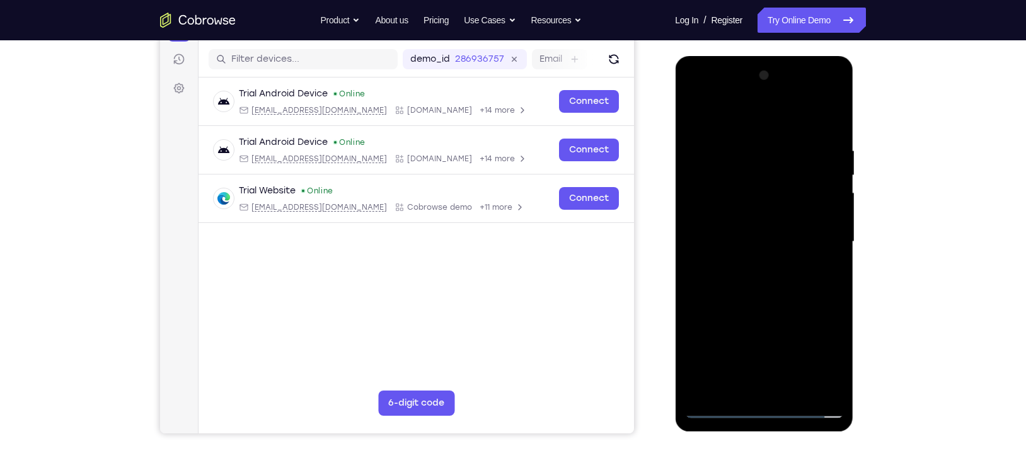
click at [776, 391] on div at bounding box center [763, 242] width 159 height 353
click at [760, 224] on div at bounding box center [763, 242] width 159 height 353
click at [759, 220] on div at bounding box center [763, 242] width 159 height 353
click at [752, 244] on div at bounding box center [763, 242] width 159 height 353
click at [769, 288] on div at bounding box center [763, 242] width 159 height 353
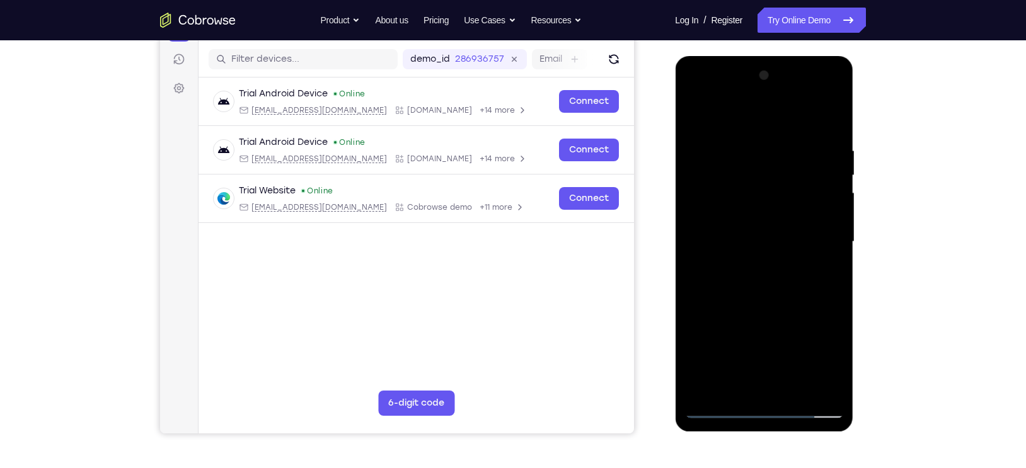
click at [777, 282] on div at bounding box center [763, 242] width 159 height 353
click at [775, 283] on div at bounding box center [763, 242] width 159 height 353
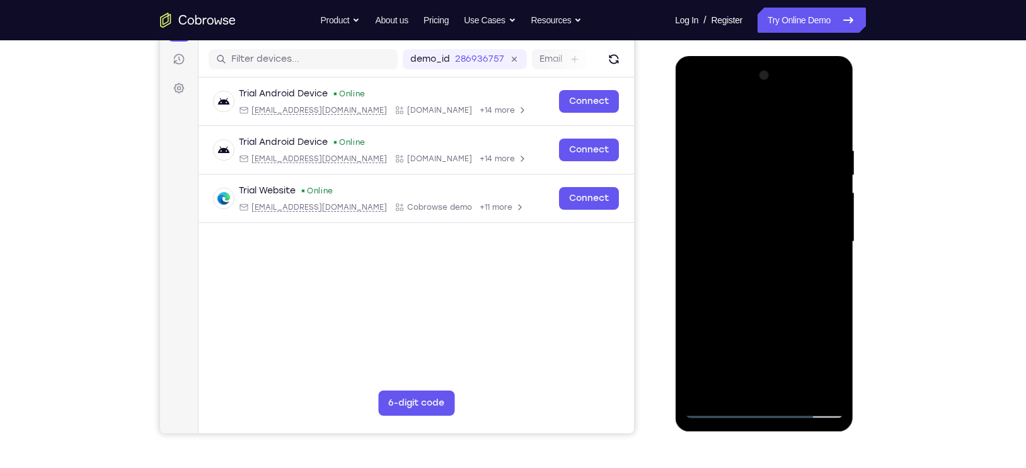
click at [775, 283] on div at bounding box center [763, 242] width 159 height 353
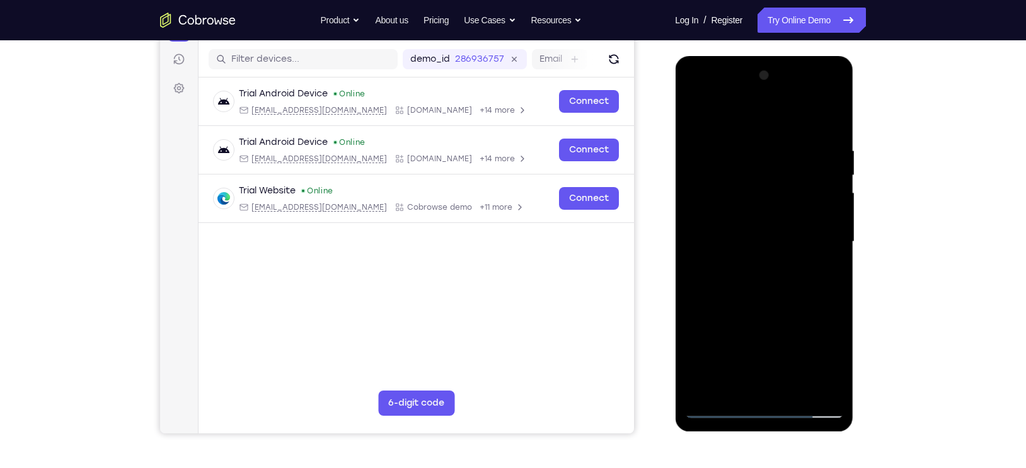
click at [775, 283] on div at bounding box center [763, 242] width 159 height 353
drag, startPoint x: 775, startPoint y: 283, endPoint x: 741, endPoint y: 260, distance: 41.6
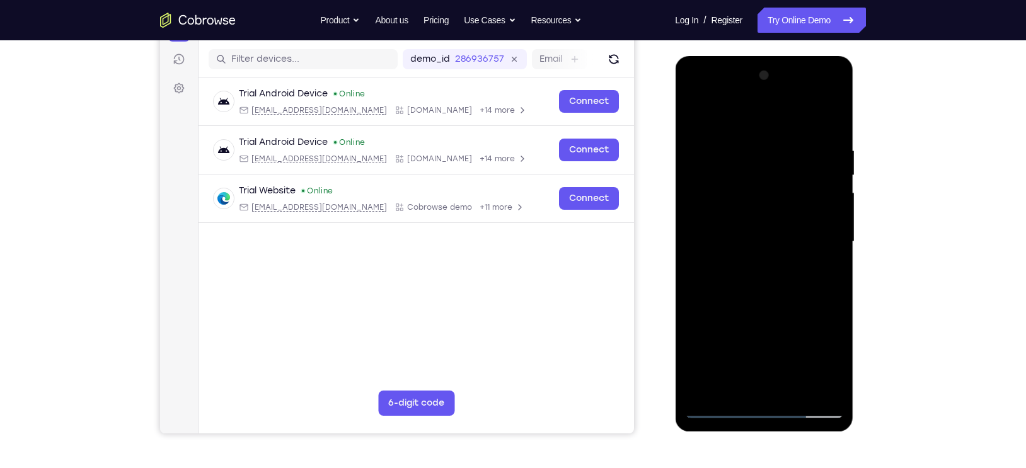
click at [741, 260] on div at bounding box center [763, 242] width 159 height 353
click at [828, 218] on div at bounding box center [763, 242] width 159 height 353
click at [811, 243] on div at bounding box center [763, 242] width 159 height 353
click at [784, 290] on div at bounding box center [763, 242] width 159 height 353
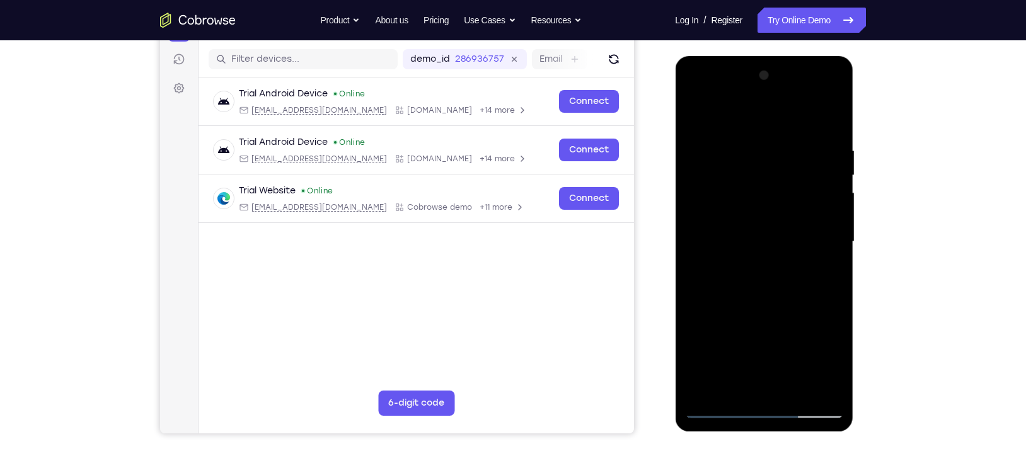
click at [781, 282] on div at bounding box center [763, 242] width 159 height 353
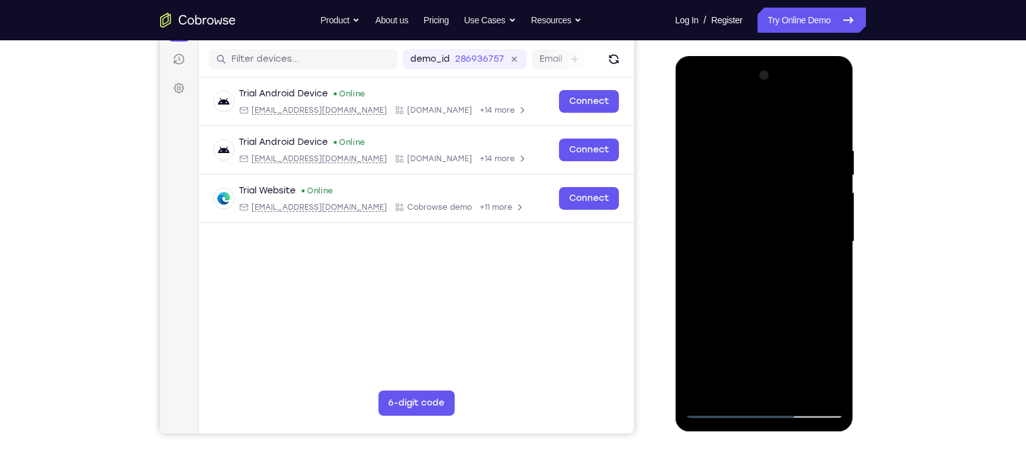
drag, startPoint x: 732, startPoint y: 112, endPoint x: 930, endPoint y: 127, distance: 198.4
click at [854, 127] on html "Online web based iOS Simulators and Android Emulators. Run iPhone, iPad, Mobile…" at bounding box center [765, 245] width 180 height 378
click at [764, 278] on div at bounding box center [763, 242] width 159 height 353
click at [779, 273] on div at bounding box center [763, 242] width 159 height 353
click at [790, 278] on div at bounding box center [763, 242] width 159 height 353
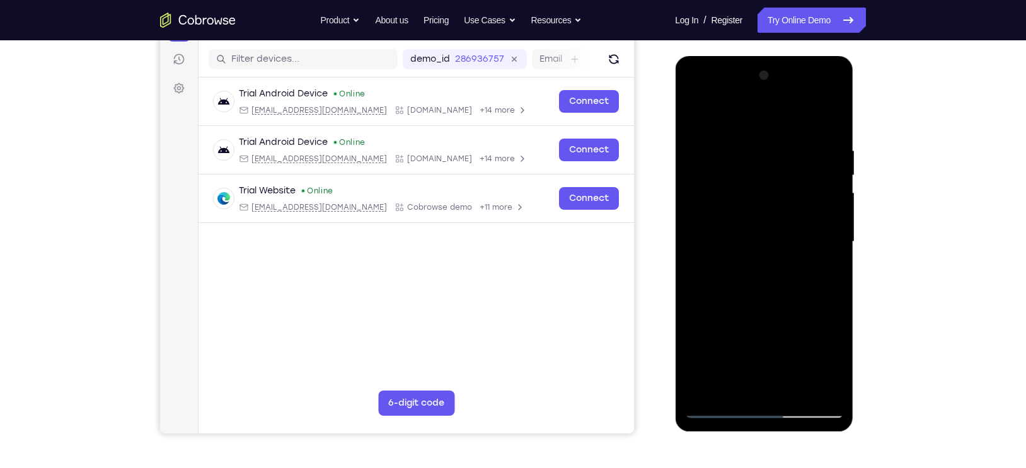
click at [774, 280] on div at bounding box center [763, 242] width 159 height 353
click at [757, 306] on div at bounding box center [763, 242] width 159 height 353
click at [756, 232] on div at bounding box center [763, 242] width 159 height 353
click at [739, 249] on div at bounding box center [763, 242] width 159 height 353
click at [739, 231] on div at bounding box center [763, 242] width 159 height 353
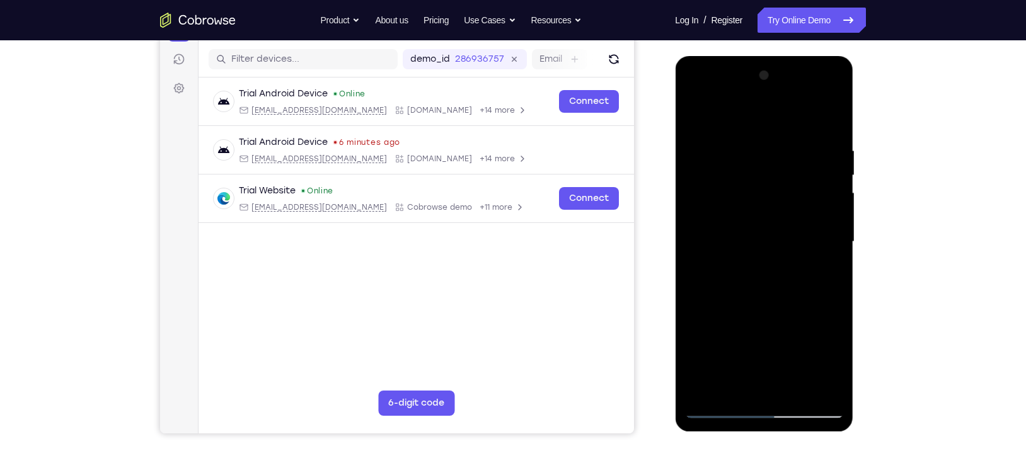
click at [747, 261] on div at bounding box center [763, 242] width 159 height 353
drag, startPoint x: 759, startPoint y: 113, endPoint x: 887, endPoint y: 110, distance: 127.9
click at [854, 110] on html "Online web based iOS Simulators and Android Emulators. Run iPhone, iPad, Mobile…" at bounding box center [765, 245] width 180 height 378
drag, startPoint x: 762, startPoint y: 377, endPoint x: 763, endPoint y: 353, distance: 23.9
click at [763, 353] on div at bounding box center [763, 242] width 159 height 353
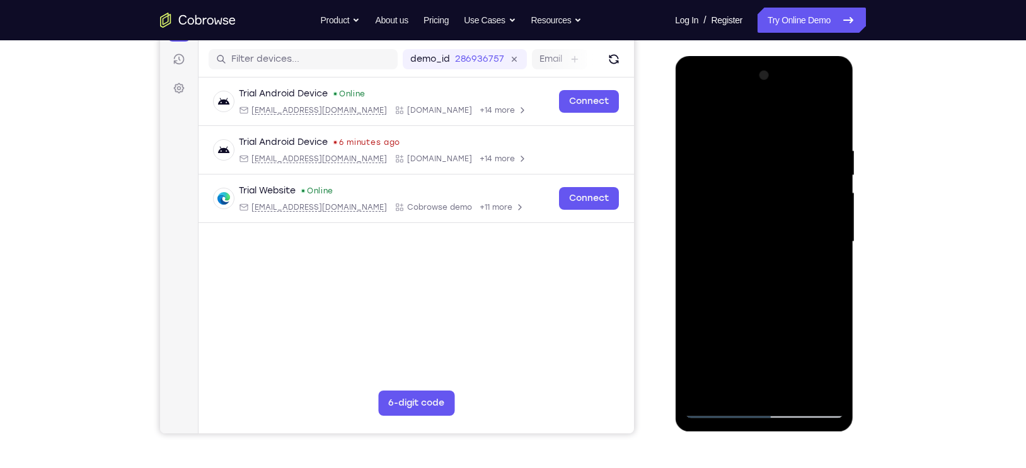
click at [762, 392] on div at bounding box center [763, 242] width 159 height 353
click at [760, 207] on div at bounding box center [763, 242] width 159 height 353
click at [731, 195] on div at bounding box center [763, 242] width 159 height 353
click at [761, 185] on div at bounding box center [763, 242] width 159 height 353
click at [739, 180] on div at bounding box center [763, 242] width 159 height 353
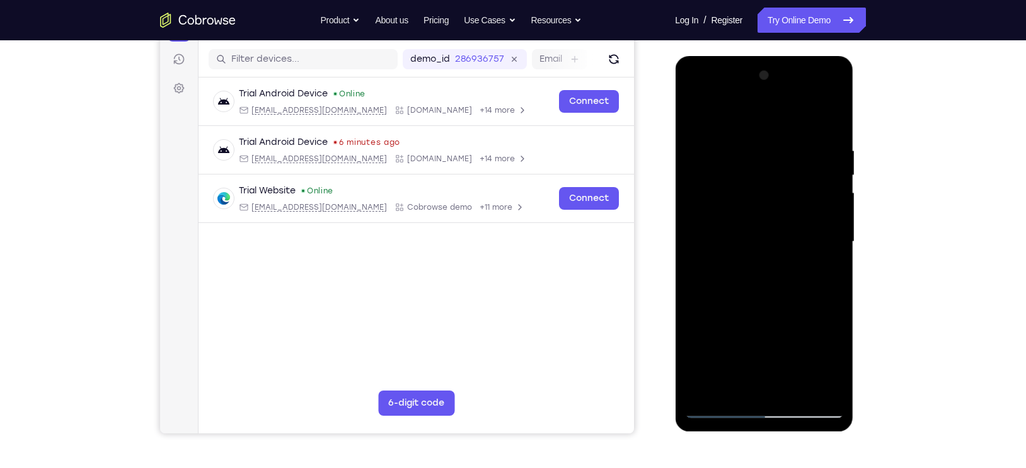
drag, startPoint x: 760, startPoint y: 270, endPoint x: 757, endPoint y: 159, distance: 111.5
click at [757, 159] on div at bounding box center [763, 242] width 159 height 353
click at [762, 280] on div at bounding box center [763, 242] width 159 height 353
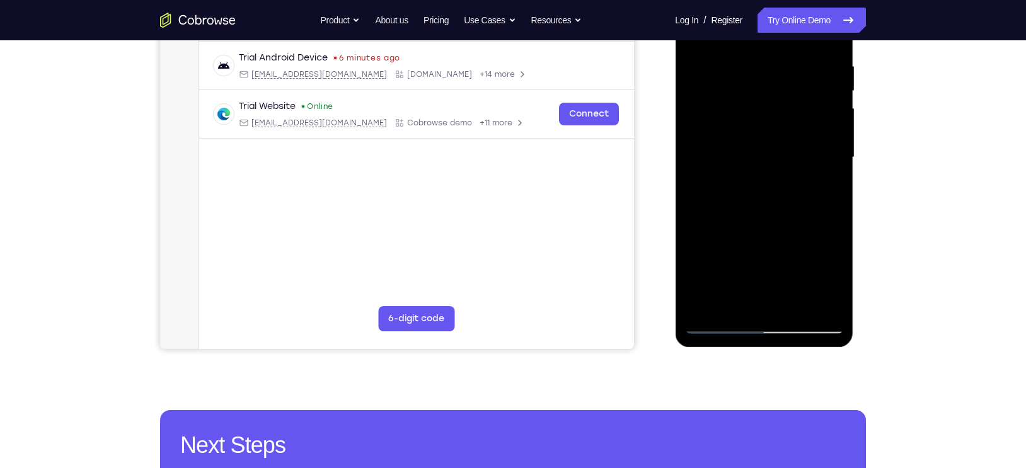
click at [721, 329] on div at bounding box center [763, 157] width 159 height 353
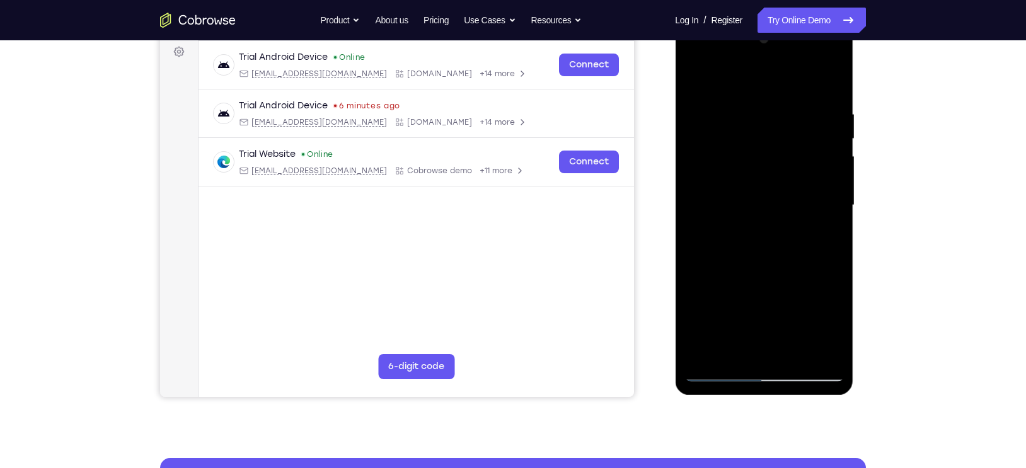
scroll to position [213, 0]
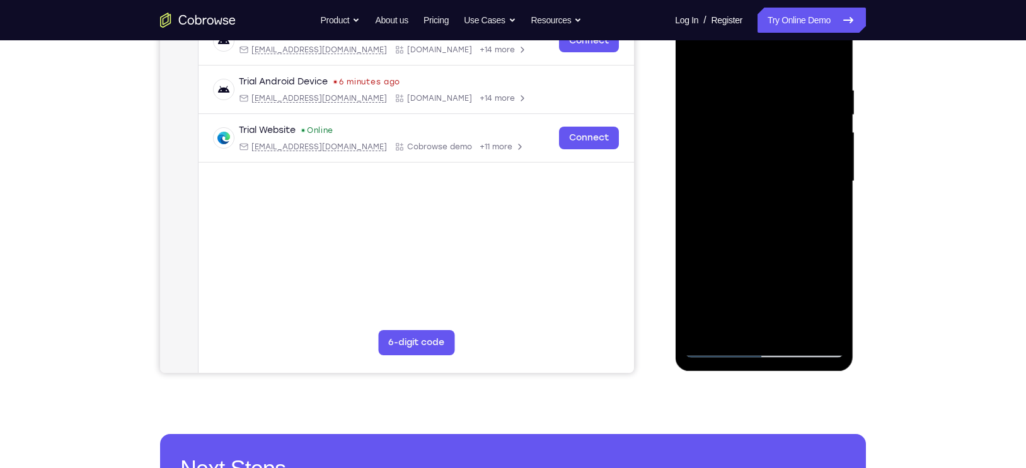
click at [718, 350] on div at bounding box center [763, 181] width 159 height 353
click at [833, 328] on div at bounding box center [763, 181] width 159 height 353
click at [716, 350] on div at bounding box center [763, 181] width 159 height 353
click at [721, 350] on div at bounding box center [763, 181] width 159 height 353
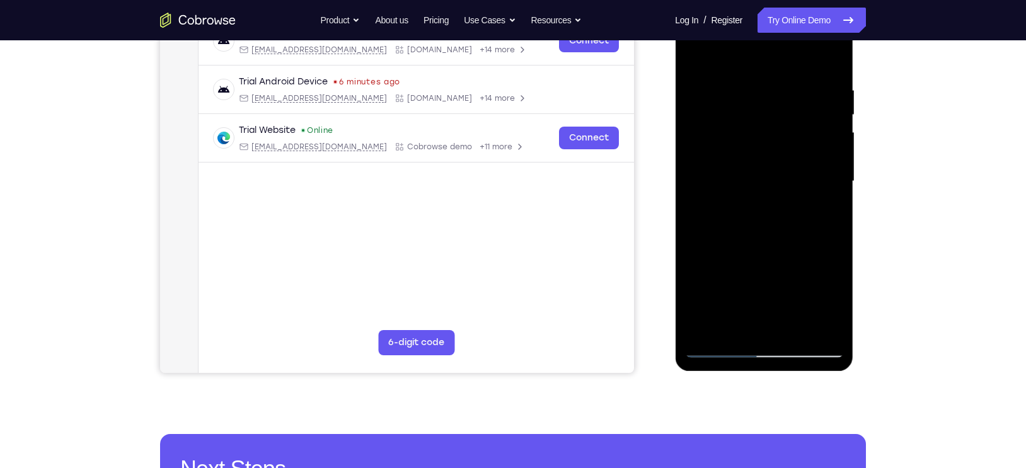
click at [721, 350] on div at bounding box center [763, 181] width 159 height 353
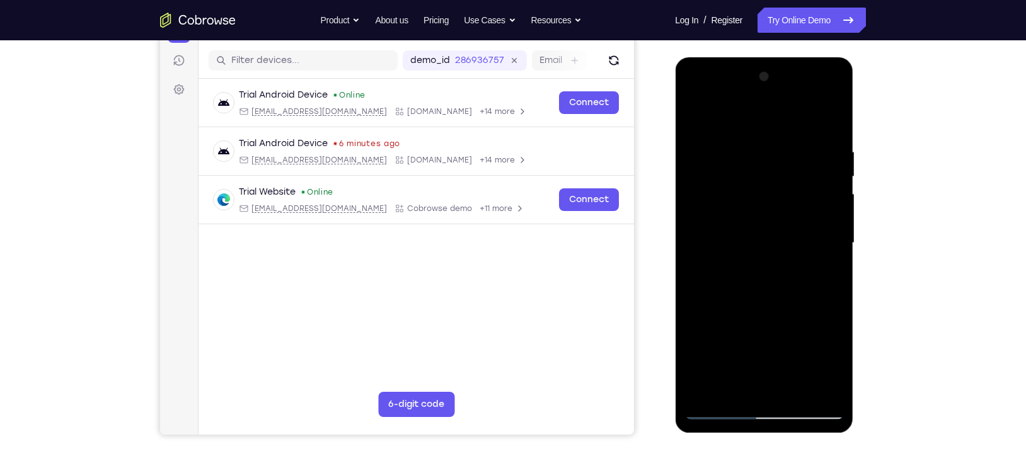
scroll to position [150, 0]
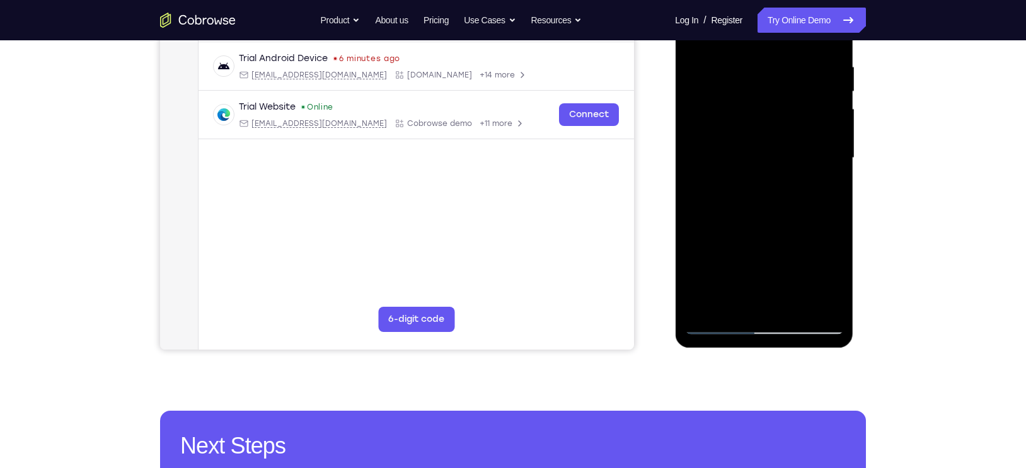
click at [716, 320] on div at bounding box center [763, 158] width 159 height 353
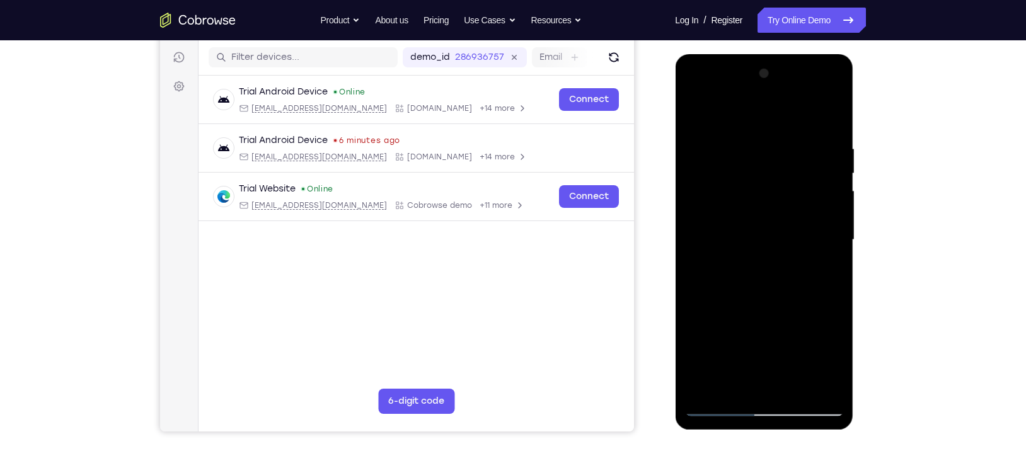
scroll to position [153, 0]
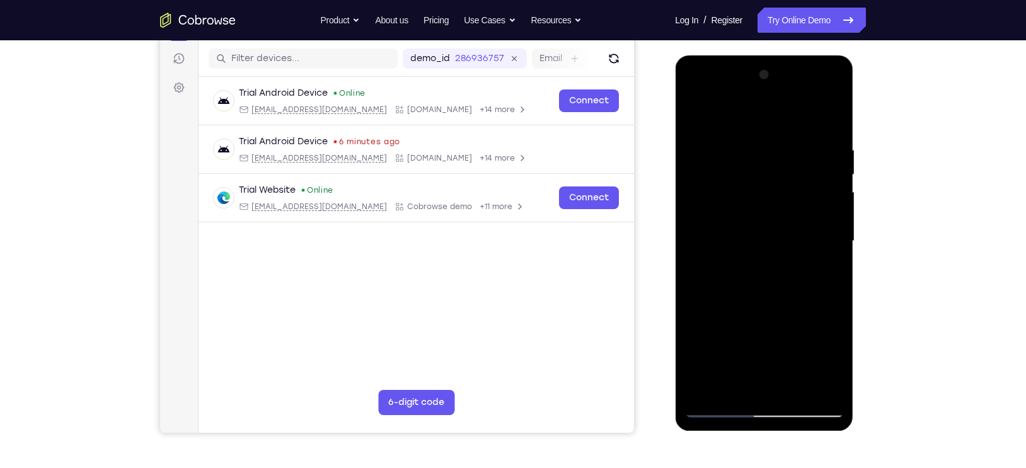
click at [738, 91] on div at bounding box center [763, 241] width 159 height 353
click at [714, 113] on div at bounding box center [763, 241] width 159 height 353
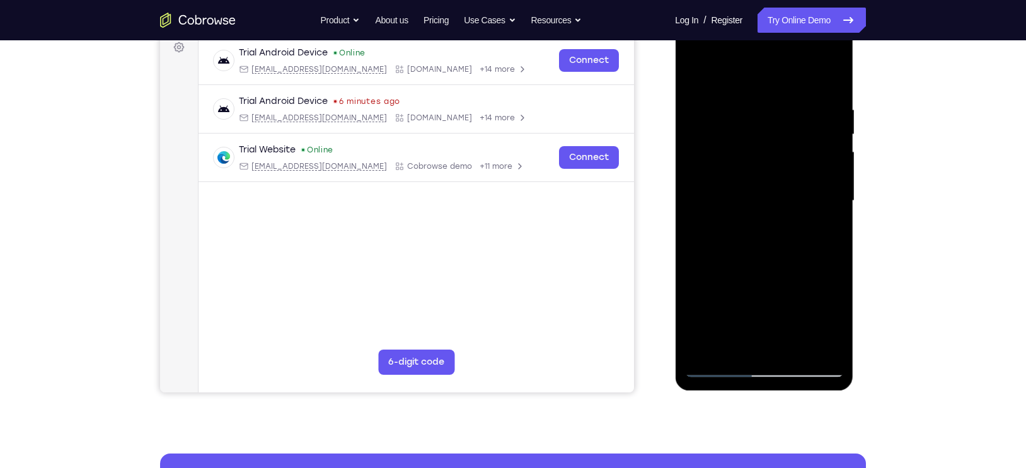
scroll to position [202, 0]
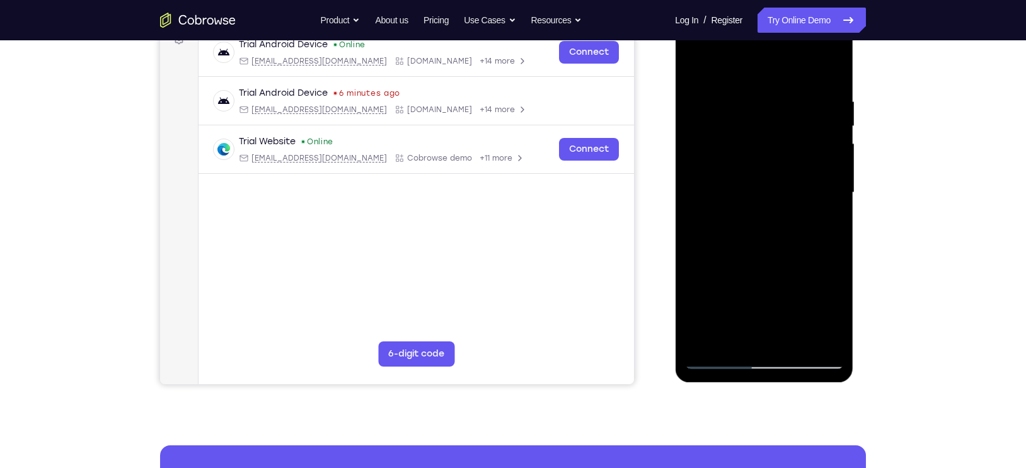
click at [757, 335] on div at bounding box center [763, 192] width 159 height 353
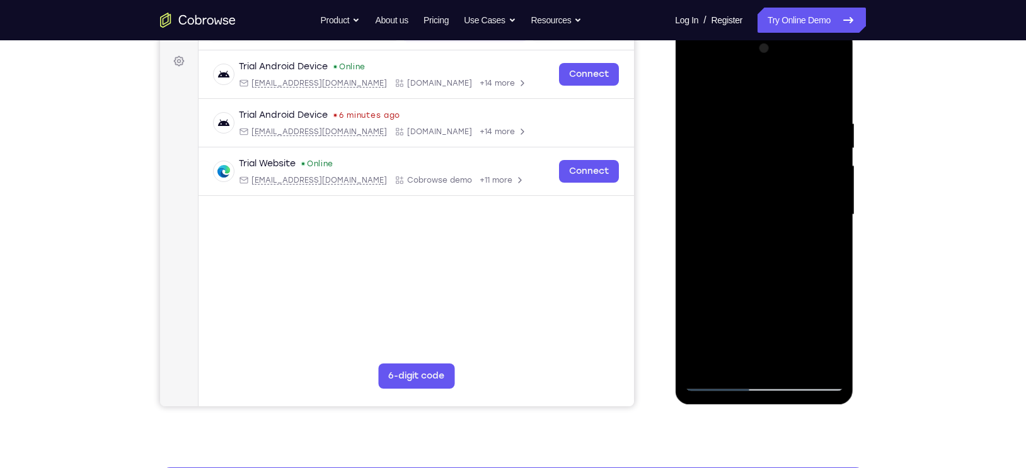
drag, startPoint x: 764, startPoint y: 239, endPoint x: 762, endPoint y: 175, distance: 64.3
click at [762, 175] on div at bounding box center [763, 214] width 159 height 353
drag, startPoint x: 780, startPoint y: 275, endPoint x: 791, endPoint y: 156, distance: 119.6
click at [791, 156] on div at bounding box center [763, 214] width 159 height 353
drag, startPoint x: 790, startPoint y: 278, endPoint x: 805, endPoint y: 134, distance: 145.6
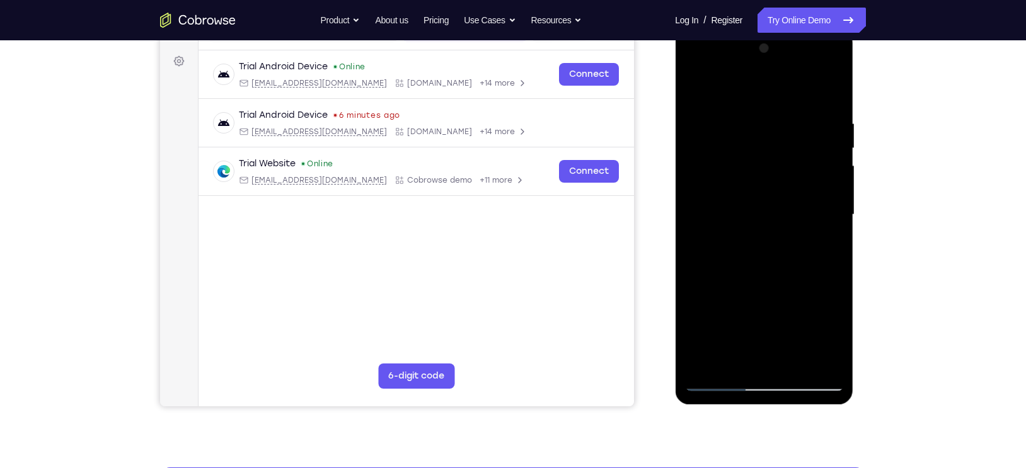
click at [805, 134] on div at bounding box center [763, 214] width 159 height 353
drag, startPoint x: 769, startPoint y: 307, endPoint x: 769, endPoint y: 146, distance: 161.9
click at [769, 146] on div at bounding box center [763, 214] width 159 height 353
drag, startPoint x: 757, startPoint y: 302, endPoint x: 759, endPoint y: 234, distance: 67.4
click at [759, 234] on div at bounding box center [763, 214] width 159 height 353
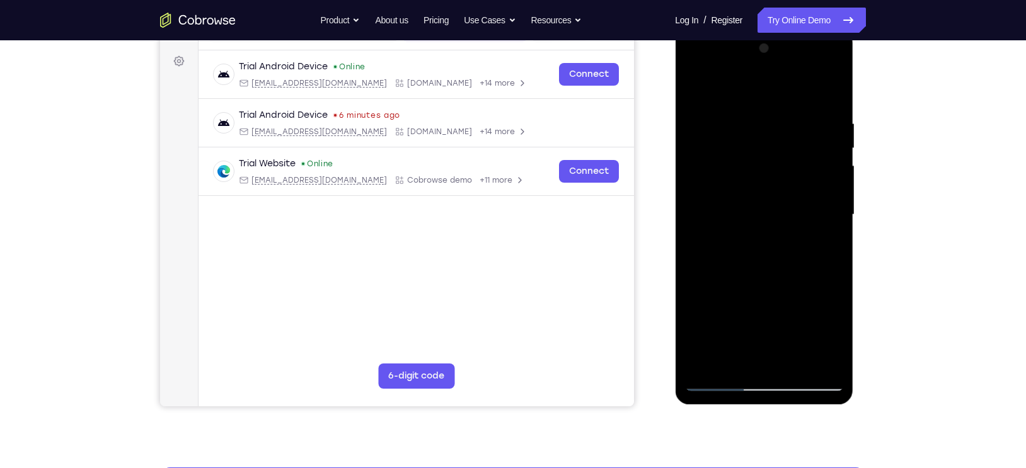
drag, startPoint x: 726, startPoint y: 258, endPoint x: 811, endPoint y: 253, distance: 85.8
click at [811, 253] on div at bounding box center [763, 214] width 159 height 353
drag, startPoint x: 723, startPoint y: 237, endPoint x: 865, endPoint y: 242, distance: 141.8
click at [854, 242] on html "Online web based iOS Simulators and Android Emulators. Run iPhone, iPad, Mobile…" at bounding box center [765, 218] width 180 height 378
drag, startPoint x: 720, startPoint y: 257, endPoint x: 820, endPoint y: 249, distance: 99.9
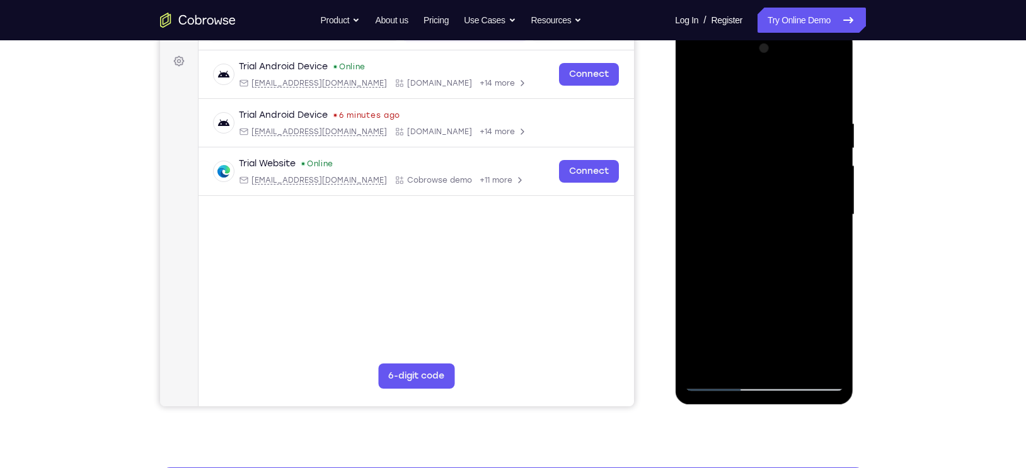
click at [820, 249] on div at bounding box center [763, 214] width 159 height 353
click at [763, 303] on div at bounding box center [763, 214] width 159 height 353
drag, startPoint x: 721, startPoint y: 266, endPoint x: 847, endPoint y: 257, distance: 125.7
click at [847, 257] on div at bounding box center [764, 216] width 178 height 375
drag, startPoint x: 731, startPoint y: 244, endPoint x: 857, endPoint y: 239, distance: 126.1
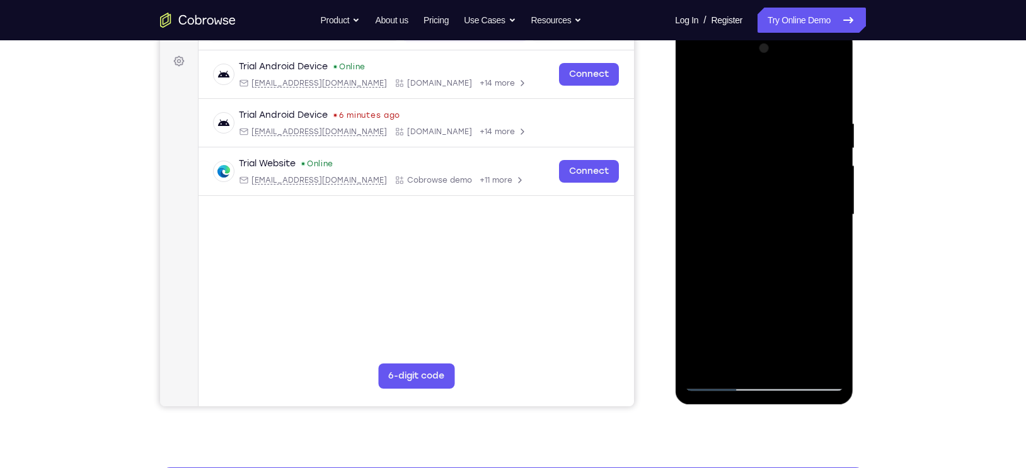
click at [854, 239] on html "Online web based iOS Simulators and Android Emulators. Run iPhone, iPad, Mobile…" at bounding box center [765, 218] width 180 height 378
drag, startPoint x: 723, startPoint y: 243, endPoint x: 835, endPoint y: 237, distance: 112.9
click at [835, 237] on div at bounding box center [763, 214] width 159 height 353
drag, startPoint x: 729, startPoint y: 249, endPoint x: 854, endPoint y: 256, distance: 125.0
click at [854, 256] on div at bounding box center [765, 218] width 180 height 378
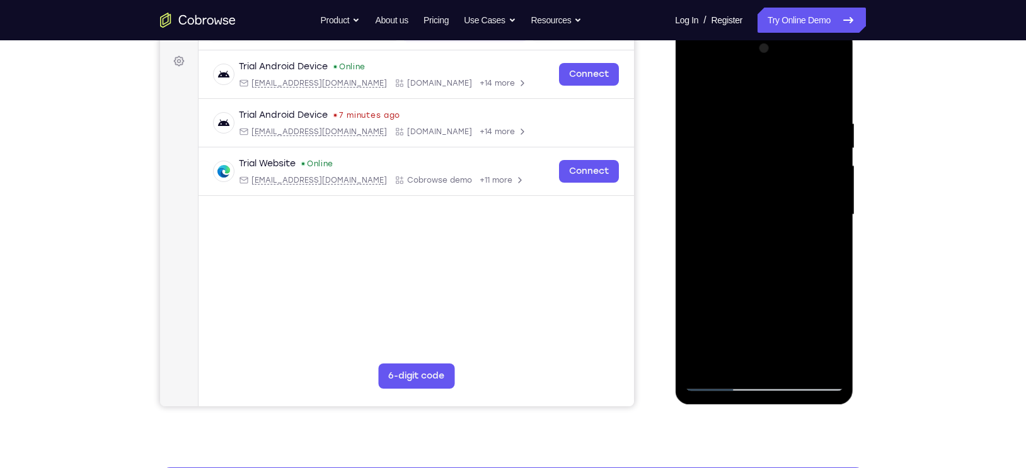
drag, startPoint x: 822, startPoint y: 245, endPoint x: 760, endPoint y: 250, distance: 61.9
click at [760, 250] on div at bounding box center [763, 214] width 159 height 353
drag, startPoint x: 735, startPoint y: 258, endPoint x: 849, endPoint y: 281, distance: 116.3
click at [849, 281] on div at bounding box center [764, 216] width 178 height 375
drag, startPoint x: 726, startPoint y: 243, endPoint x: 784, endPoint y: 248, distance: 57.6
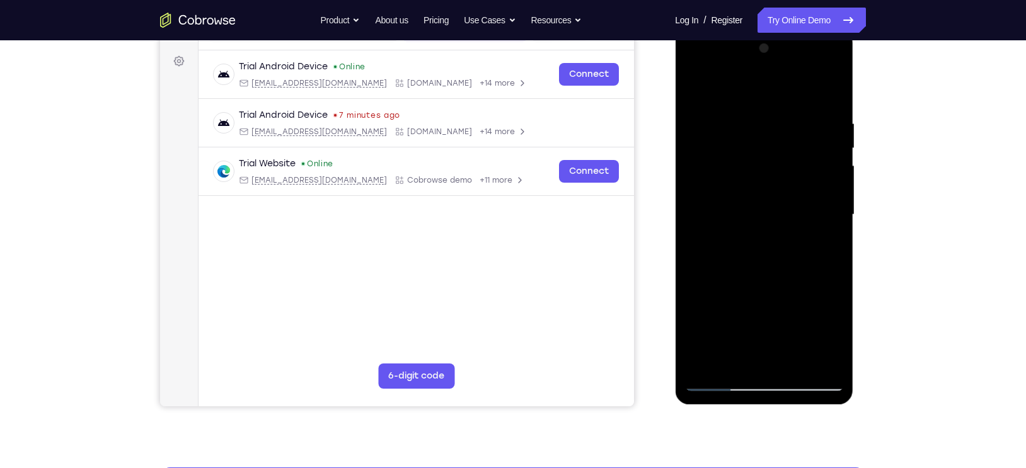
click at [784, 248] on div at bounding box center [763, 214] width 159 height 353
click at [762, 272] on div at bounding box center [763, 214] width 159 height 353
drag, startPoint x: 782, startPoint y: 241, endPoint x: 759, endPoint y: 304, distance: 67.2
click at [759, 304] on div at bounding box center [763, 214] width 159 height 353
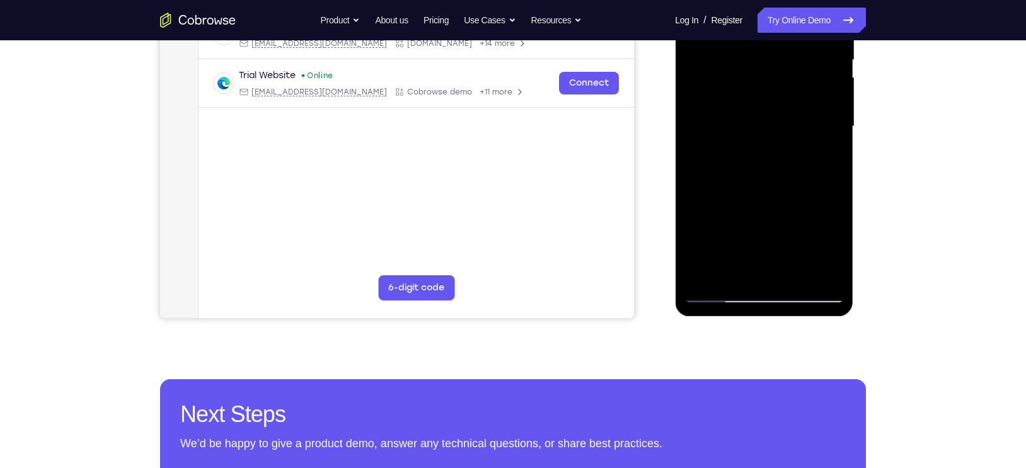
click at [720, 297] on div at bounding box center [763, 126] width 159 height 353
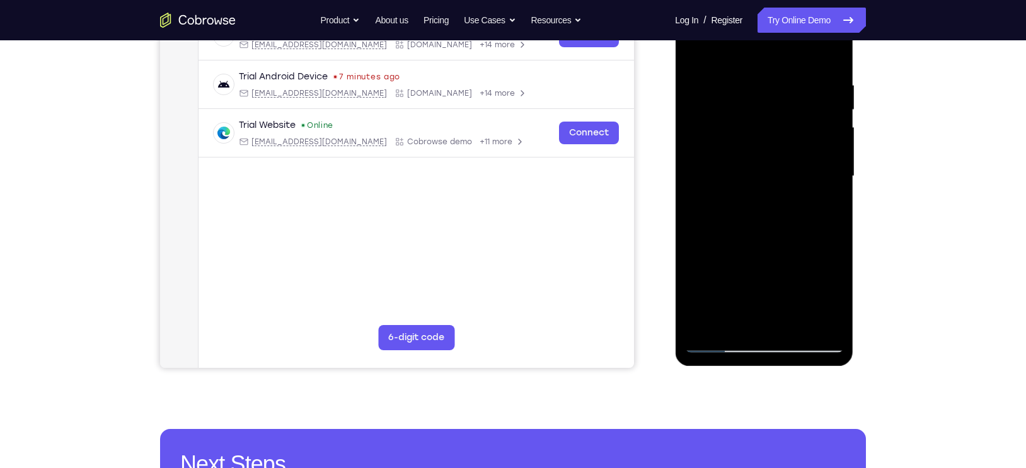
drag, startPoint x: 707, startPoint y: 231, endPoint x: 799, endPoint y: 244, distance: 92.2
click at [799, 244] on div at bounding box center [763, 176] width 159 height 353
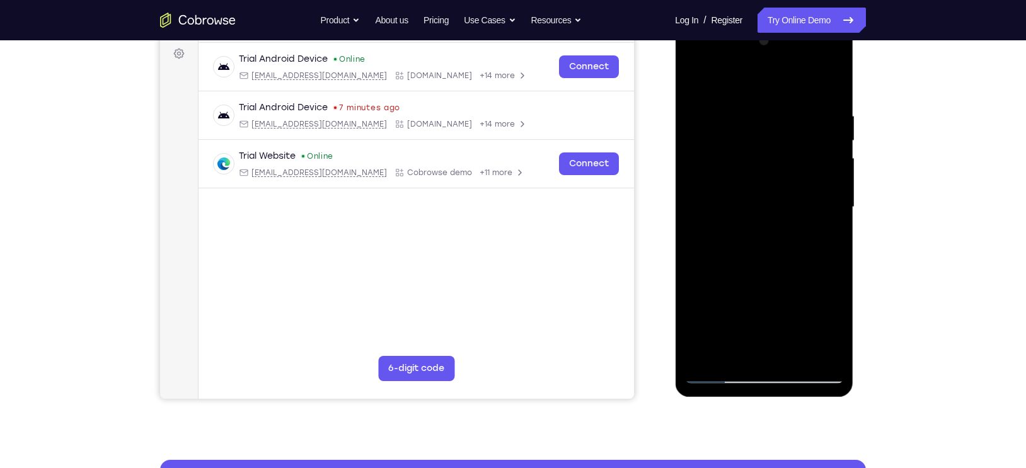
scroll to position [184, 0]
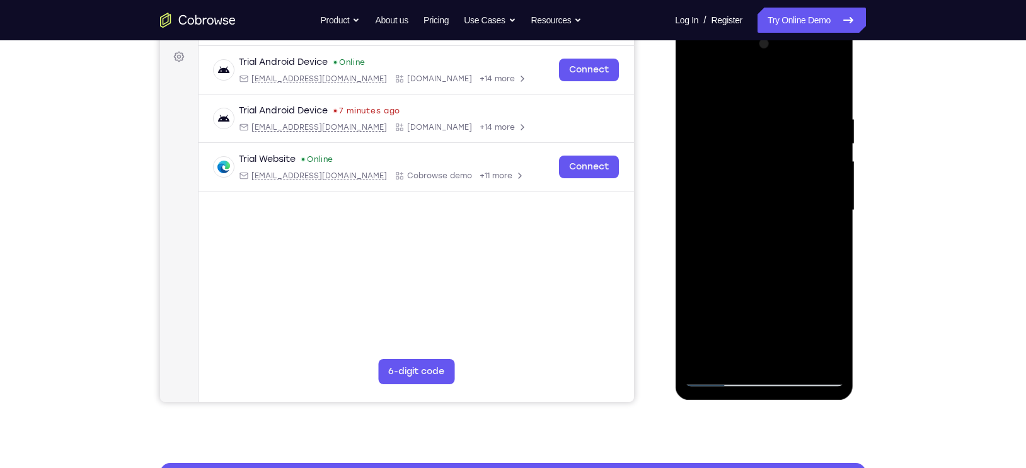
click at [769, 217] on div at bounding box center [763, 210] width 159 height 353
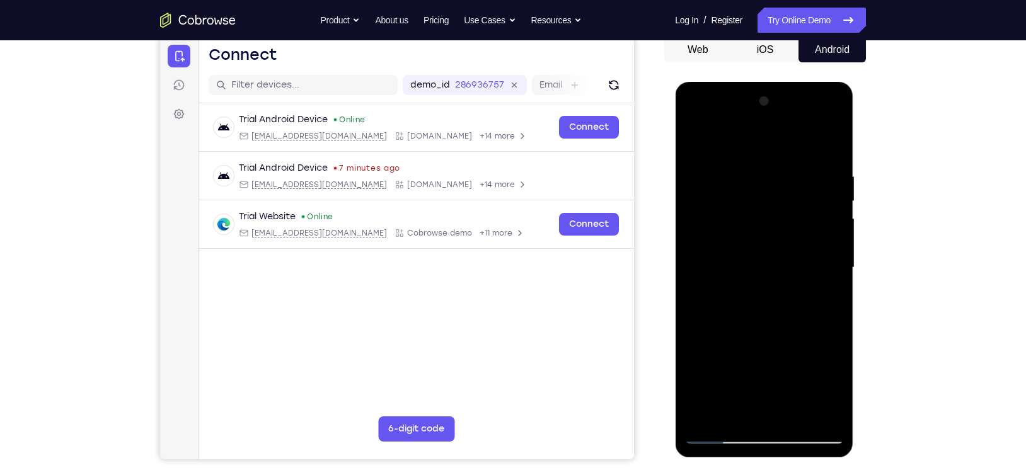
scroll to position [120, 0]
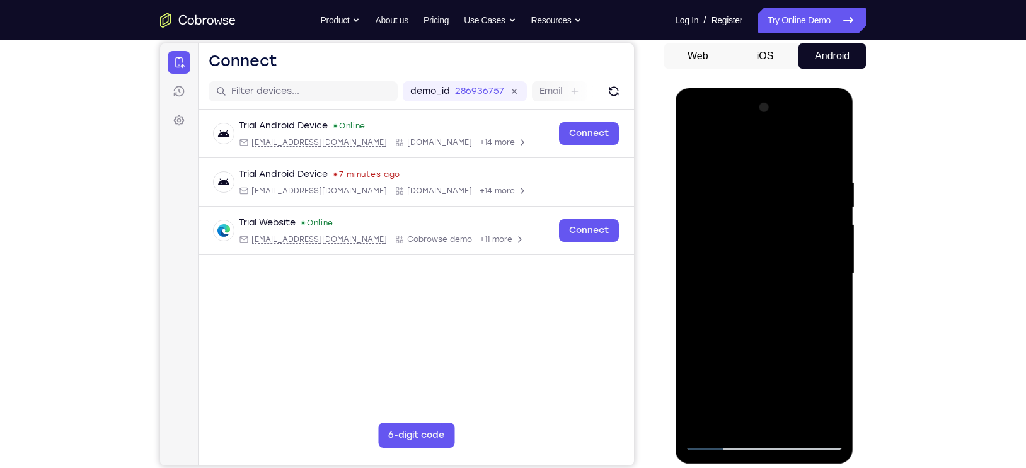
click at [805, 222] on div at bounding box center [763, 274] width 159 height 353
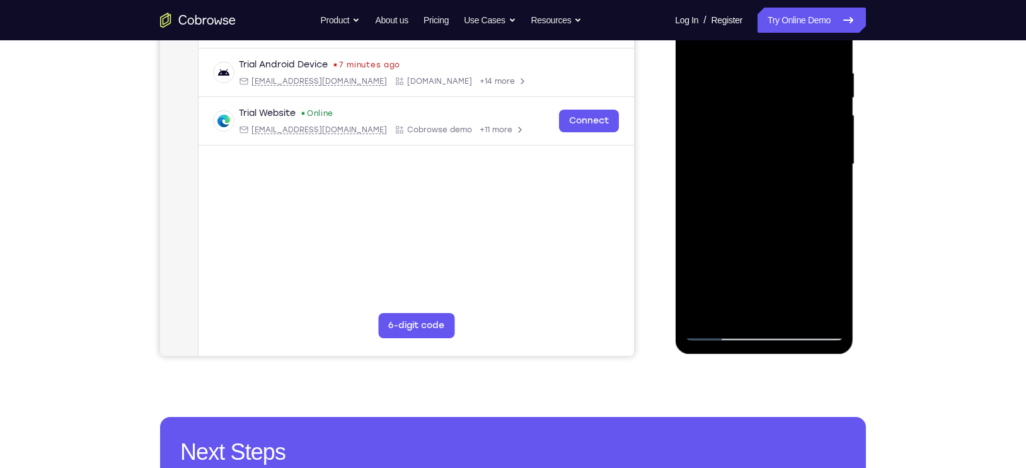
drag, startPoint x: 752, startPoint y: 203, endPoint x: 879, endPoint y: 225, distance: 129.0
click at [854, 225] on html "Online web based iOS Simulators and Android Emulators. Run iPhone, iPad, Mobile…" at bounding box center [765, 168] width 180 height 378
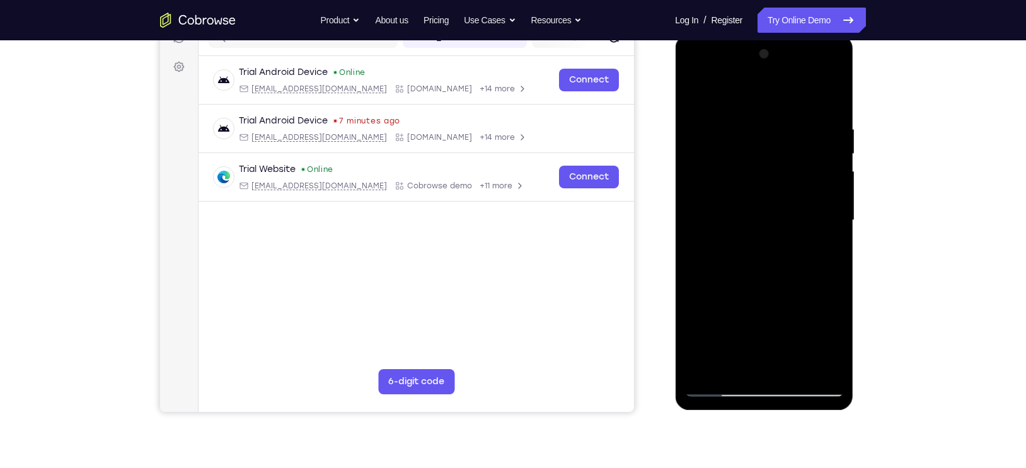
scroll to position [173, 0]
drag, startPoint x: 791, startPoint y: 227, endPoint x: 679, endPoint y: 253, distance: 114.9
click at [679, 253] on div at bounding box center [764, 222] width 178 height 375
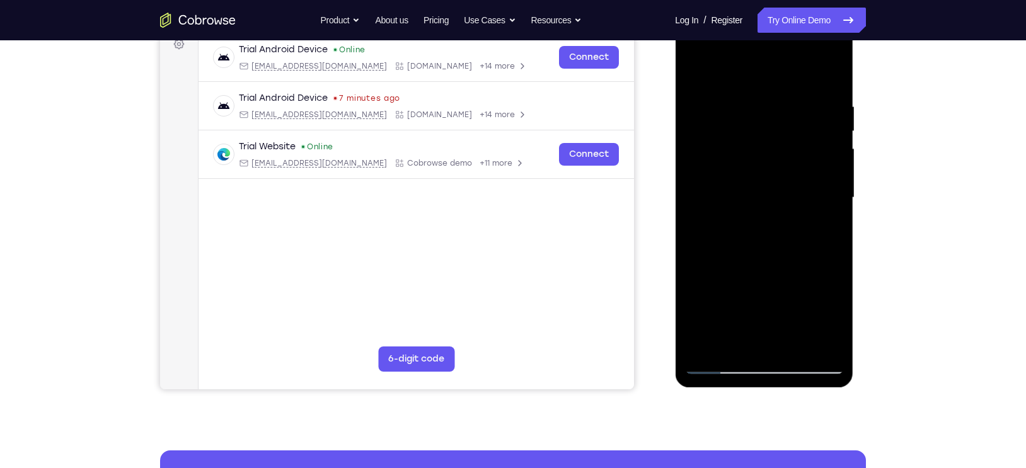
scroll to position [197, 0]
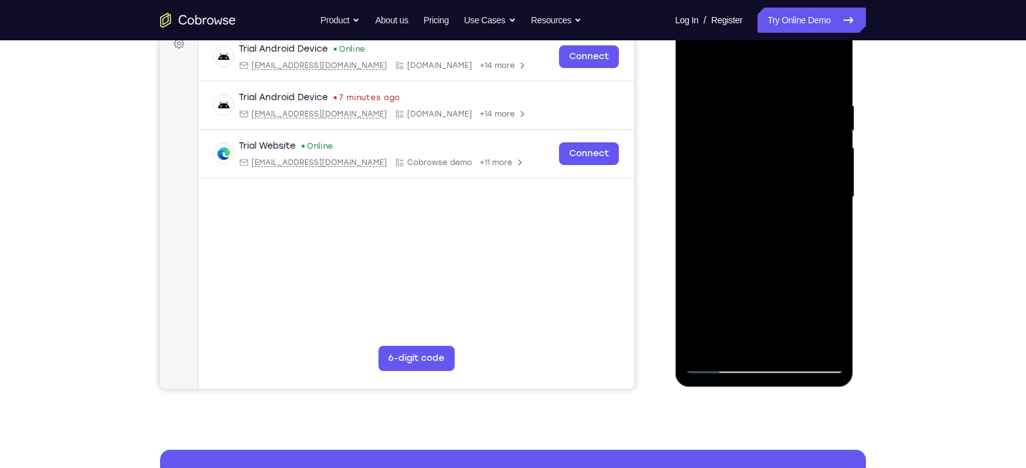
drag, startPoint x: 45, startPoint y: 351, endPoint x: 668, endPoint y: 328, distance: 623.5
click at [668, 328] on div at bounding box center [765, 195] width 202 height 387
click at [812, 303] on div at bounding box center [763, 197] width 159 height 353
drag, startPoint x: 783, startPoint y: 324, endPoint x: 794, endPoint y: 177, distance: 147.9
click at [794, 177] on div at bounding box center [763, 197] width 159 height 353
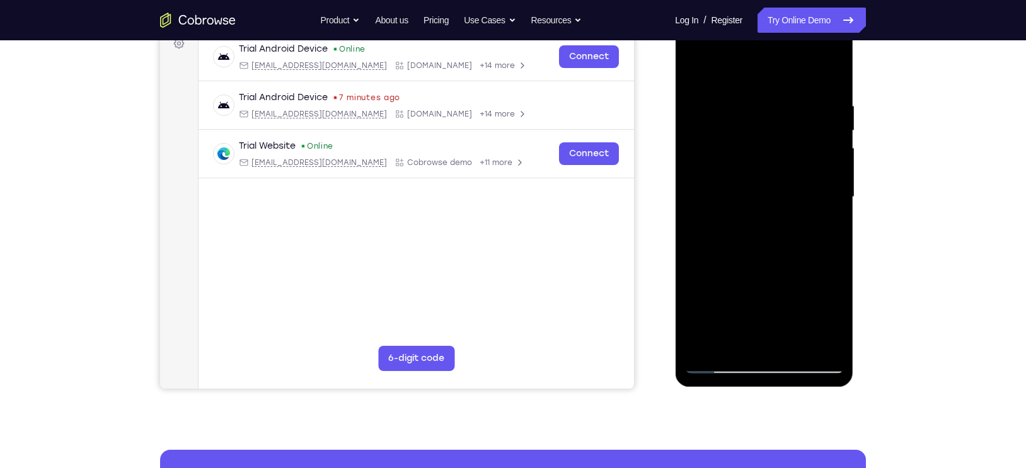
click at [722, 364] on div at bounding box center [763, 197] width 159 height 353
drag, startPoint x: 732, startPoint y: 328, endPoint x: 763, endPoint y: 185, distance: 145.7
click at [763, 185] on div at bounding box center [763, 197] width 159 height 353
drag, startPoint x: 757, startPoint y: 289, endPoint x: 765, endPoint y: 192, distance: 98.0
click at [765, 192] on div at bounding box center [763, 197] width 159 height 353
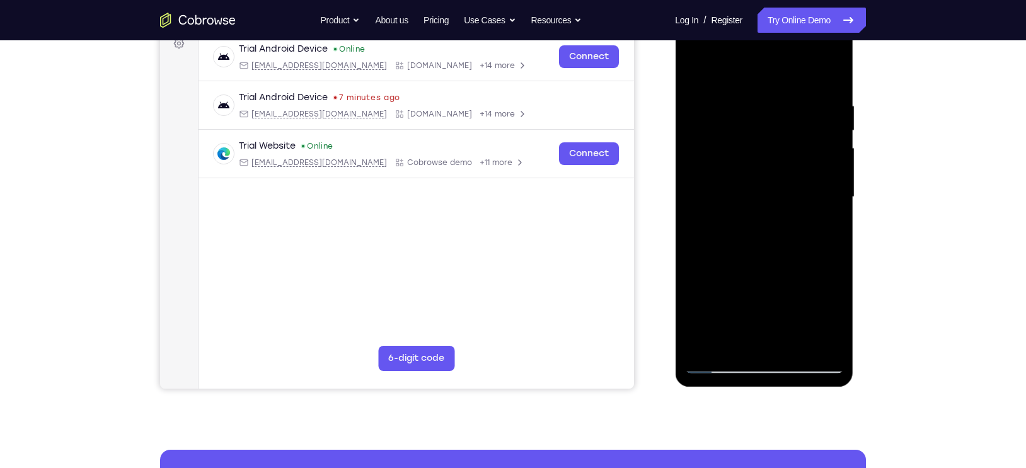
drag, startPoint x: 791, startPoint y: 307, endPoint x: 793, endPoint y: 167, distance: 139.9
click at [793, 167] on div at bounding box center [763, 197] width 159 height 353
drag, startPoint x: 779, startPoint y: 261, endPoint x: 780, endPoint y: 195, distance: 66.8
click at [780, 195] on div at bounding box center [763, 197] width 159 height 353
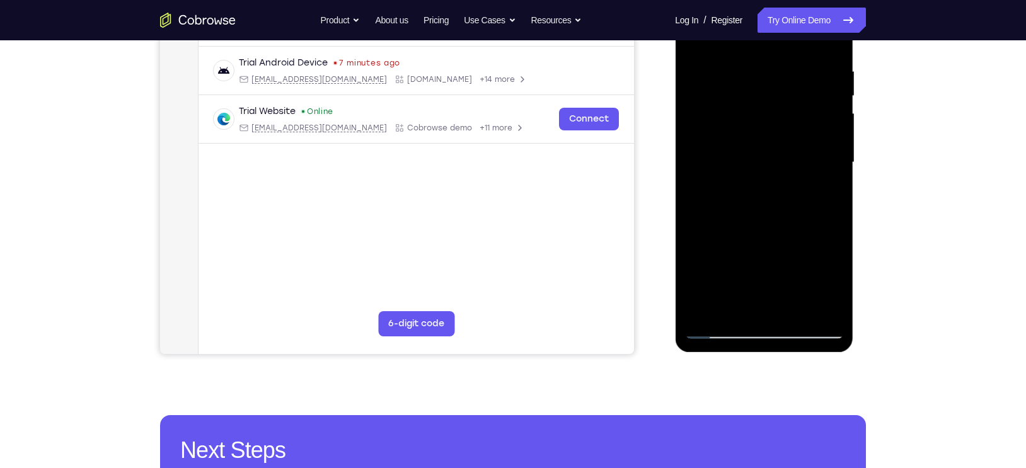
scroll to position [243, 0]
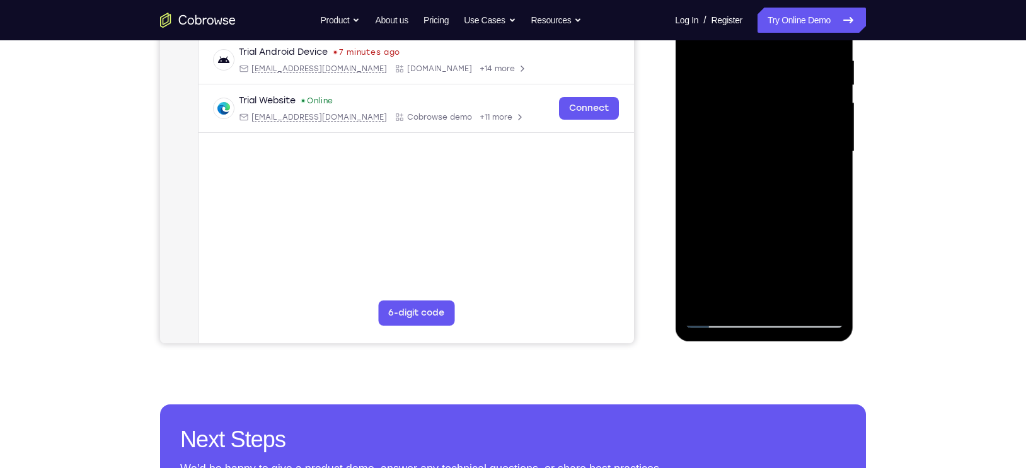
drag, startPoint x: 48, startPoint y: 352, endPoint x: 663, endPoint y: 281, distance: 619.5
click at [664, 281] on div at bounding box center [765, 150] width 202 height 387
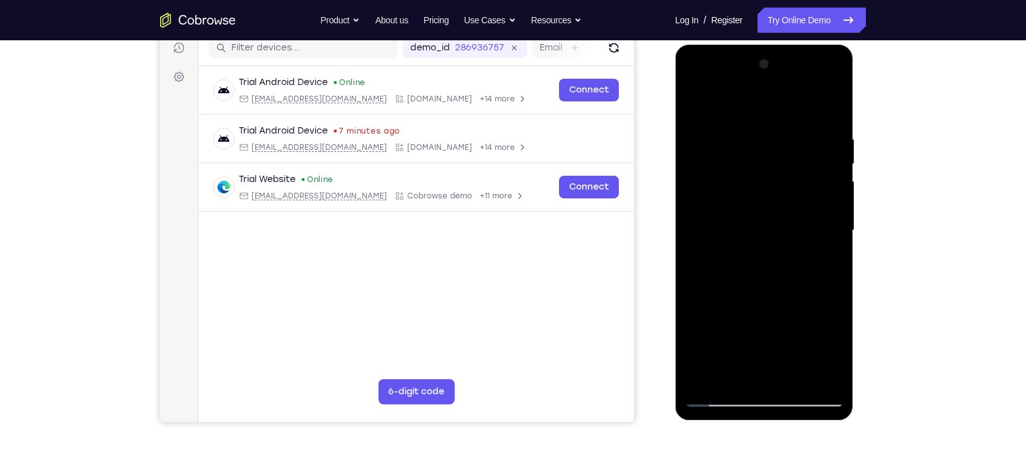
scroll to position [159, 0]
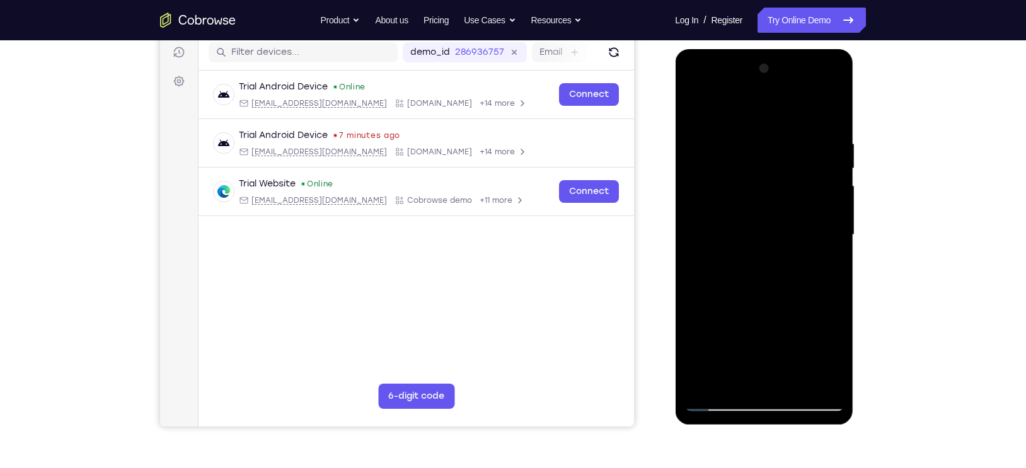
drag, startPoint x: 722, startPoint y: 243, endPoint x: 821, endPoint y: 244, distance: 98.9
drag, startPoint x: 146, startPoint y: 195, endPoint x: 643, endPoint y: 256, distance: 500.7
click at [643, 256] on div "Your Support Agent Your Customer Web iOS Android" at bounding box center [513, 195] width 706 height 466
drag, startPoint x: 719, startPoint y: 249, endPoint x: 803, endPoint y: 244, distance: 83.9
click at [803, 244] on div at bounding box center [763, 235] width 159 height 353
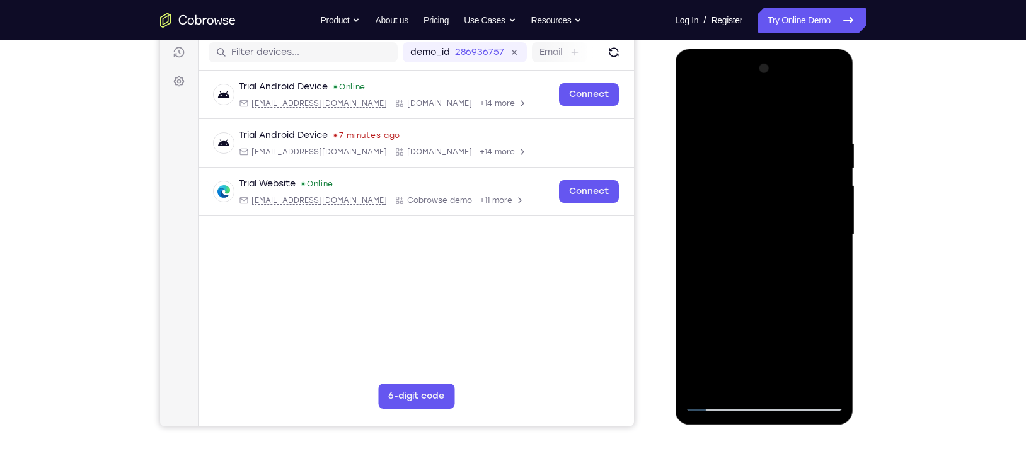
drag, startPoint x: 733, startPoint y: 253, endPoint x: 750, endPoint y: 254, distance: 17.0
click at [750, 254] on div at bounding box center [763, 235] width 159 height 353
click at [772, 253] on div at bounding box center [763, 235] width 159 height 353
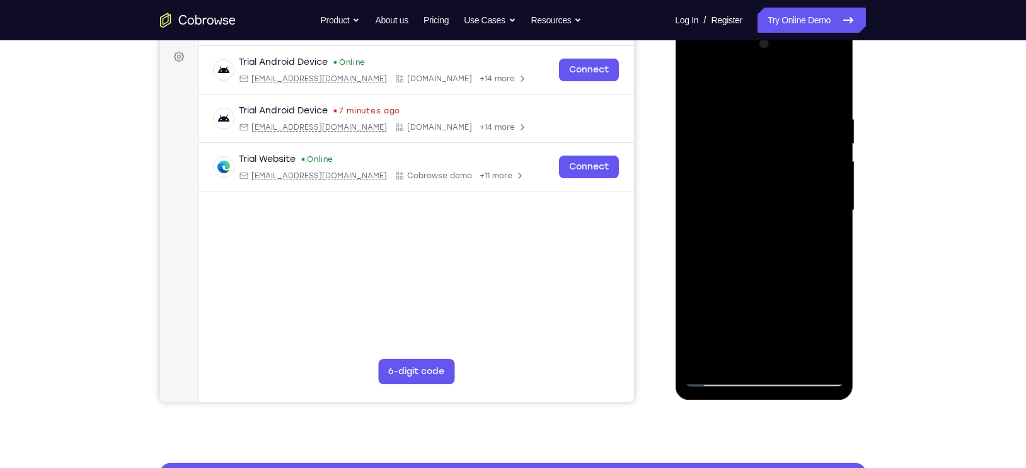
scroll to position [250, 0]
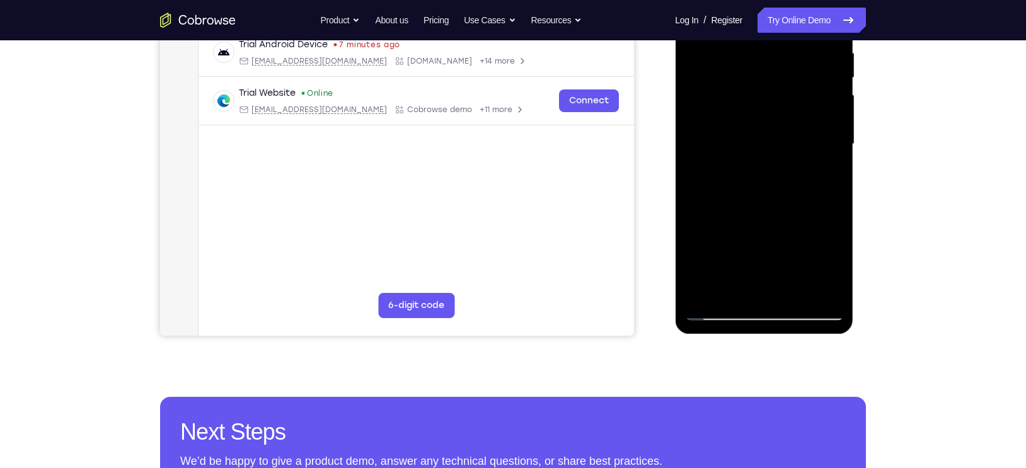
click at [721, 315] on div at bounding box center [763, 144] width 159 height 353
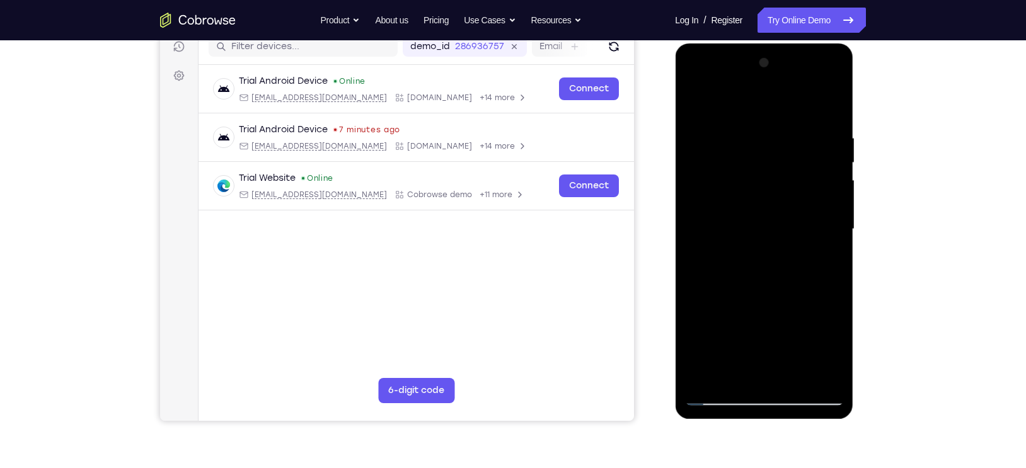
scroll to position [164, 0]
drag, startPoint x: 745, startPoint y: 278, endPoint x: 850, endPoint y: 280, distance: 105.2
click at [850, 280] on div at bounding box center [764, 231] width 178 height 375
drag, startPoint x: 739, startPoint y: 262, endPoint x: 825, endPoint y: 259, distance: 86.4
click at [825, 259] on div at bounding box center [763, 230] width 159 height 353
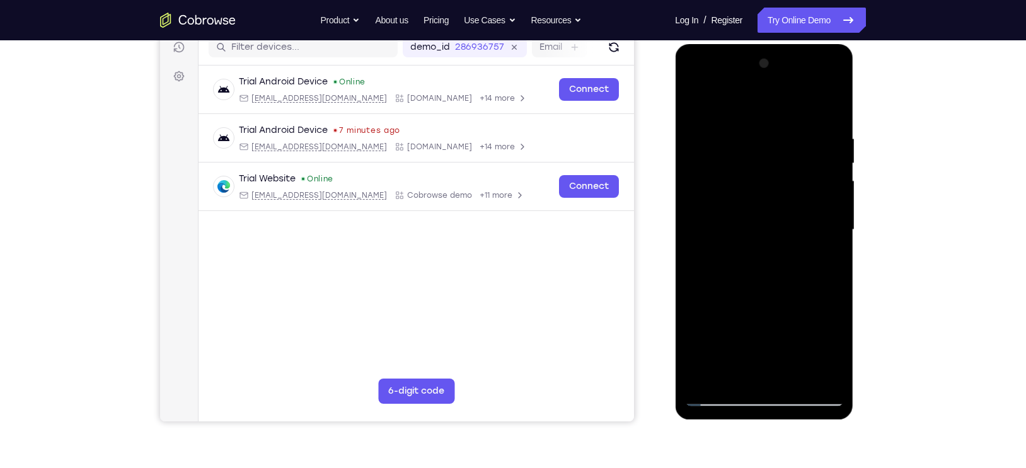
drag, startPoint x: 740, startPoint y: 252, endPoint x: 827, endPoint y: 256, distance: 87.7
click at [827, 256] on div at bounding box center [763, 230] width 159 height 353
drag, startPoint x: 738, startPoint y: 255, endPoint x: 883, endPoint y: 267, distance: 146.0
click at [854, 267] on html "Online web based iOS Simulators and Android Emulators. Run iPhone, iPad, Mobile…" at bounding box center [765, 233] width 180 height 378
drag, startPoint x: 704, startPoint y: 232, endPoint x: 833, endPoint y: 239, distance: 130.0
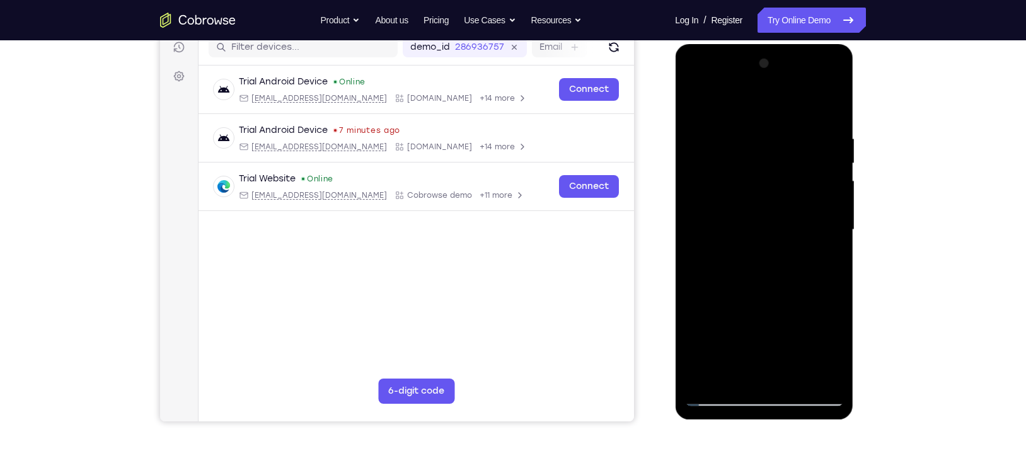
click at [833, 239] on div at bounding box center [763, 230] width 159 height 353
drag, startPoint x: 730, startPoint y: 243, endPoint x: 864, endPoint y: 252, distance: 135.2
click at [854, 252] on html "Online web based iOS Simulators and Android Emulators. Run iPhone, iPad, Mobile…" at bounding box center [765, 233] width 180 height 378
drag, startPoint x: 722, startPoint y: 266, endPoint x: 832, endPoint y: 275, distance: 110.6
click at [832, 275] on div at bounding box center [763, 230] width 159 height 353
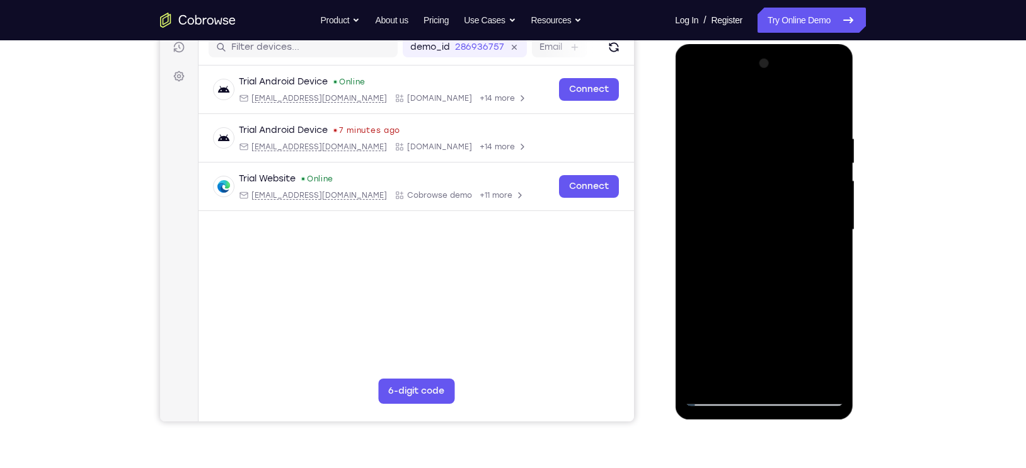
drag, startPoint x: 743, startPoint y: 255, endPoint x: 841, endPoint y: 251, distance: 97.7
click at [841, 251] on div at bounding box center [763, 230] width 159 height 353
drag, startPoint x: 727, startPoint y: 261, endPoint x: 878, endPoint y: 271, distance: 151.5
click at [854, 271] on html "Online web based iOS Simulators and Android Emulators. Run iPhone, iPad, Mobile…" at bounding box center [765, 233] width 180 height 378
drag, startPoint x: 722, startPoint y: 260, endPoint x: 841, endPoint y: 252, distance: 119.3
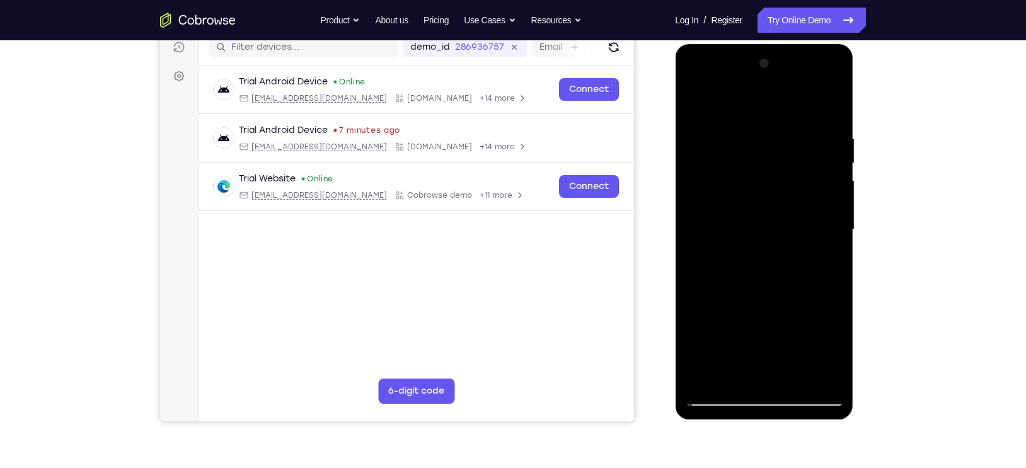
click at [841, 252] on div at bounding box center [763, 230] width 159 height 353
drag, startPoint x: 701, startPoint y: 239, endPoint x: 776, endPoint y: 247, distance: 74.7
click at [776, 247] on div at bounding box center [763, 230] width 159 height 353
drag, startPoint x: 717, startPoint y: 248, endPoint x: 784, endPoint y: 250, distance: 66.8
click at [784, 250] on div at bounding box center [763, 230] width 159 height 353
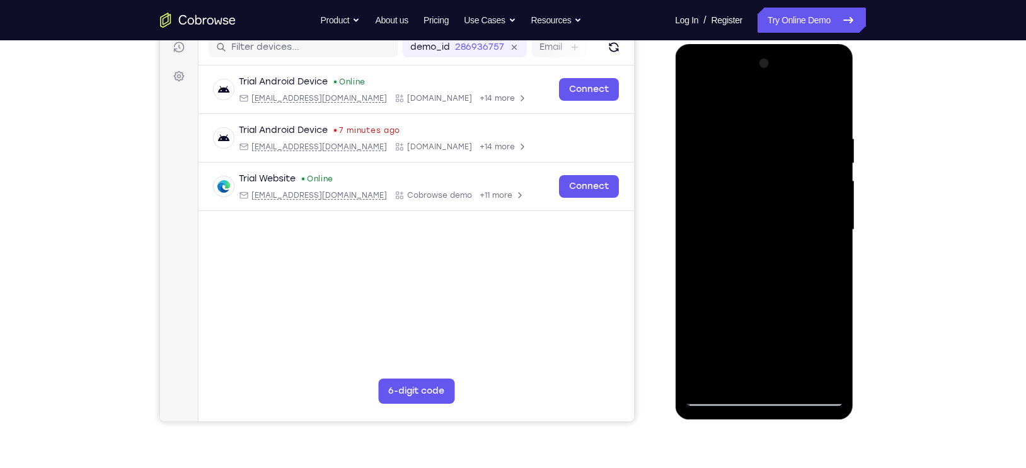
drag, startPoint x: 721, startPoint y: 255, endPoint x: 813, endPoint y: 259, distance: 92.7
click at [813, 259] on div at bounding box center [763, 230] width 159 height 353
drag, startPoint x: 720, startPoint y: 241, endPoint x: 744, endPoint y: 238, distance: 24.1
click at [744, 238] on div at bounding box center [763, 230] width 159 height 353
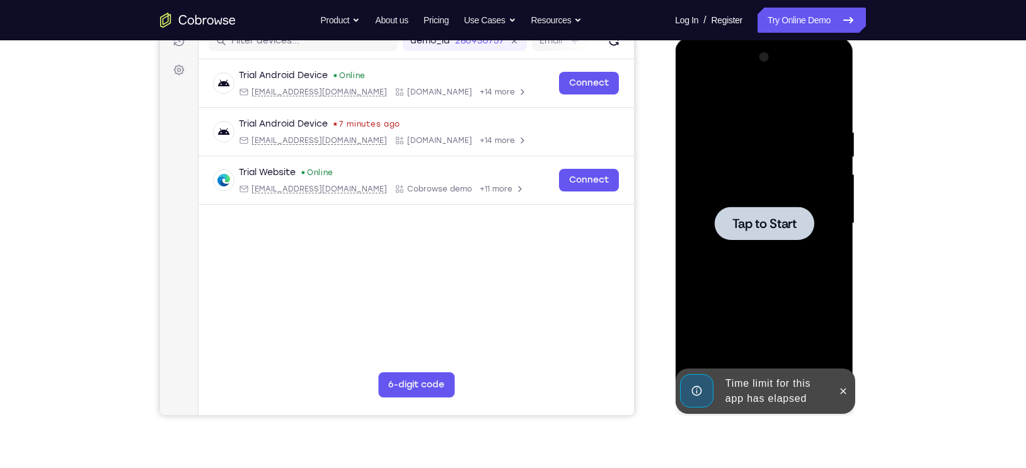
drag, startPoint x: 734, startPoint y: 225, endPoint x: 800, endPoint y: 232, distance: 66.6
click at [800, 38] on div "Tap to Start" at bounding box center [764, 38] width 178 height 0
click at [800, 232] on div at bounding box center [764, 223] width 100 height 33
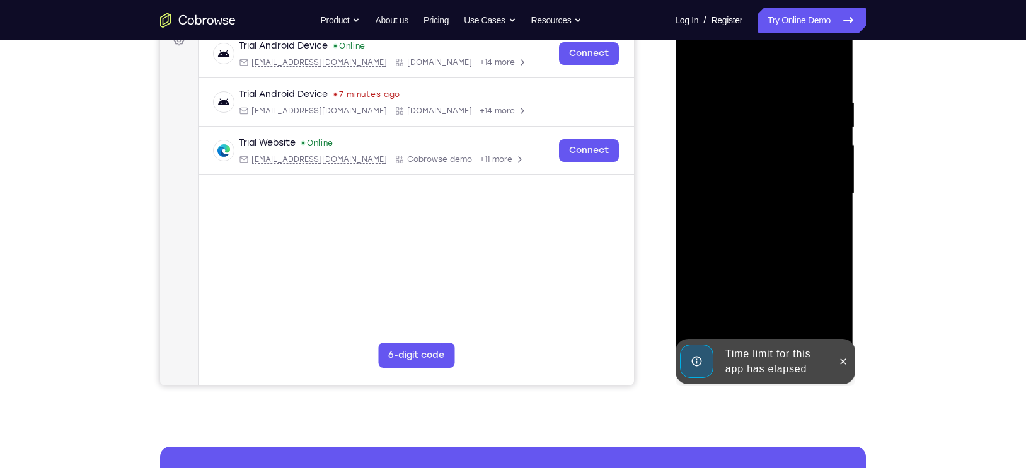
scroll to position [203, 0]
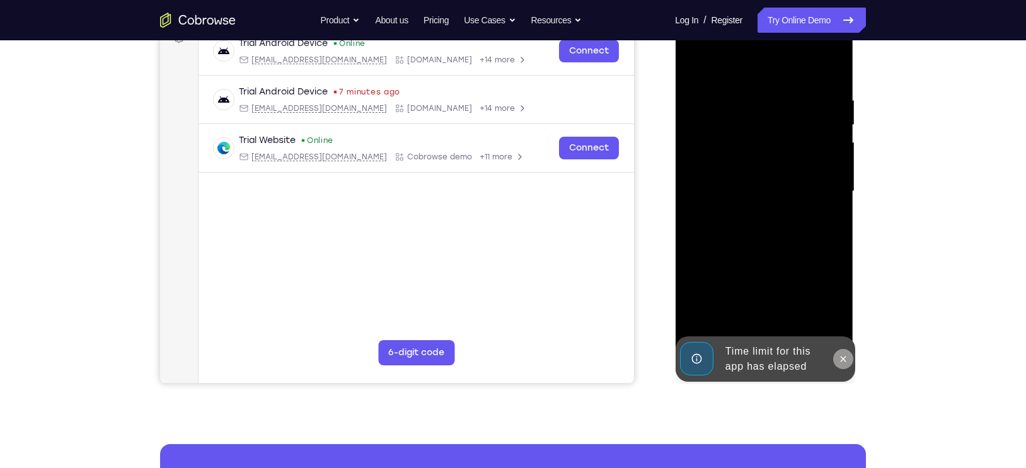
click at [849, 359] on button at bounding box center [842, 359] width 20 height 20
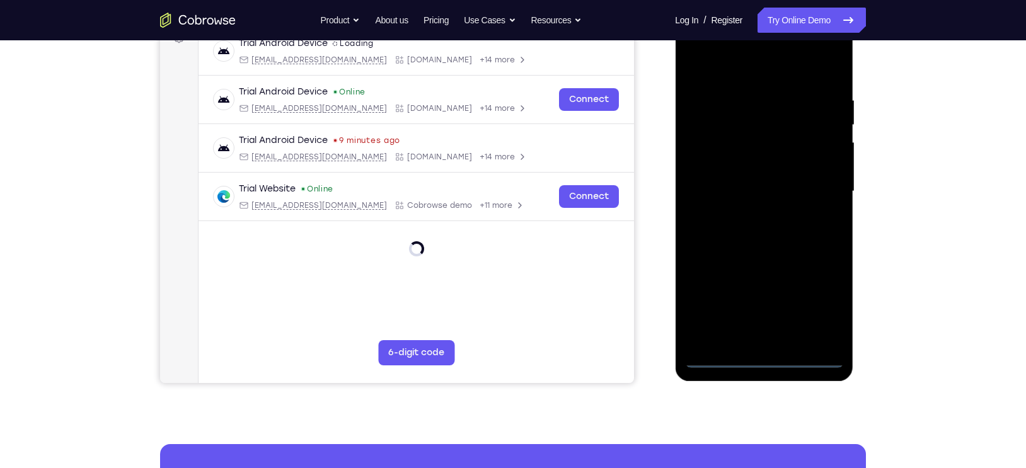
scroll to position [238, 0]
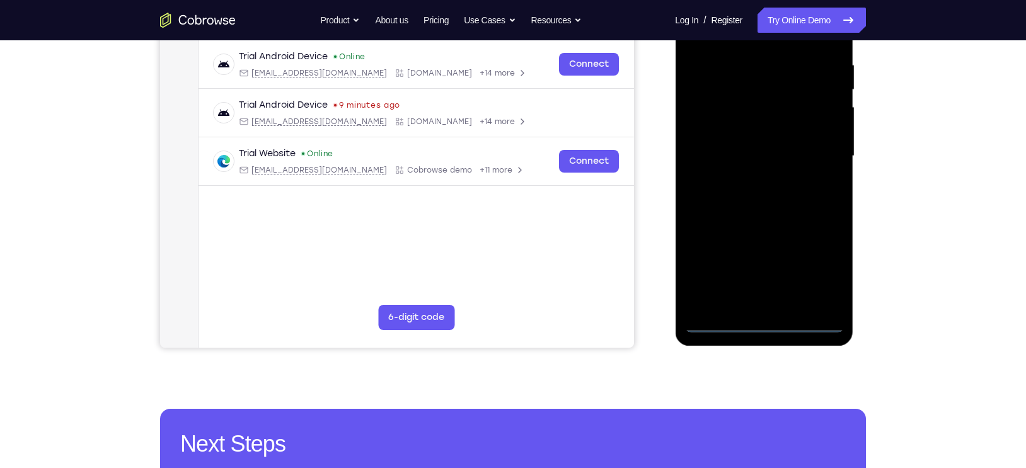
click at [763, 325] on div at bounding box center [763, 156] width 159 height 353
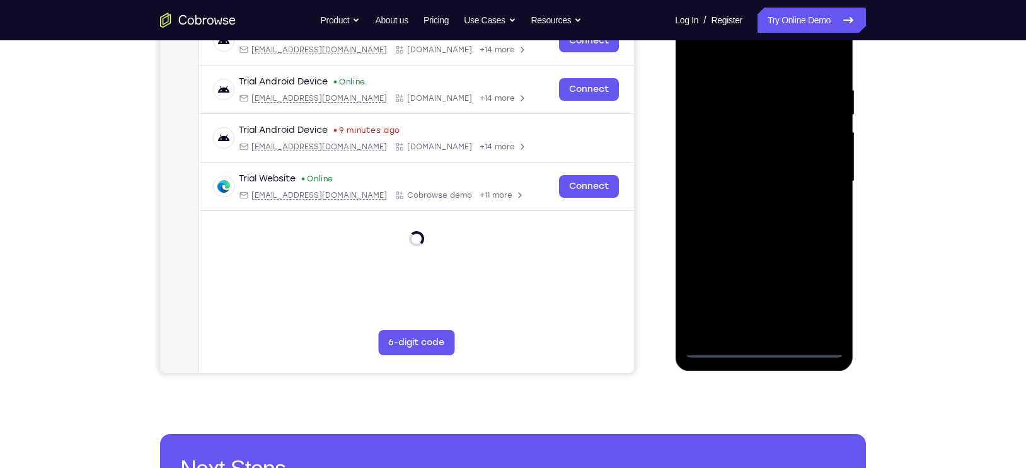
click at [830, 297] on div at bounding box center [763, 181] width 159 height 353
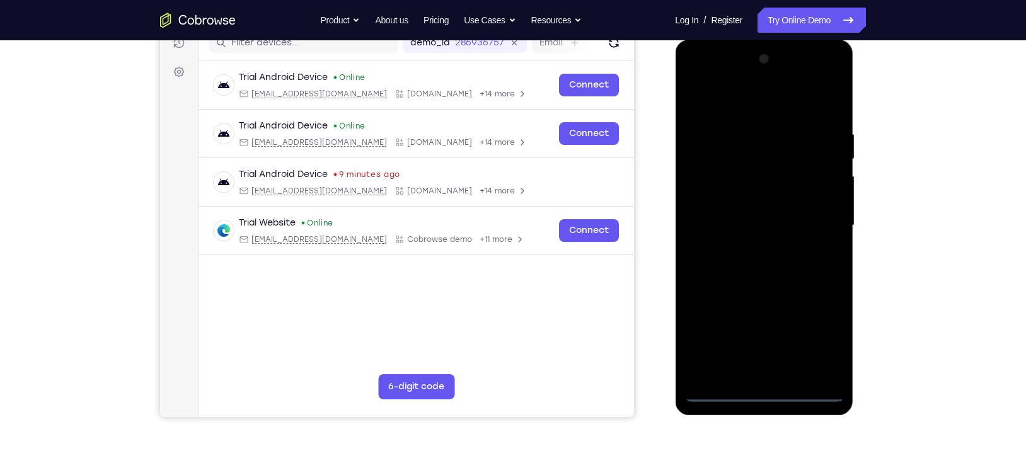
scroll to position [115, 0]
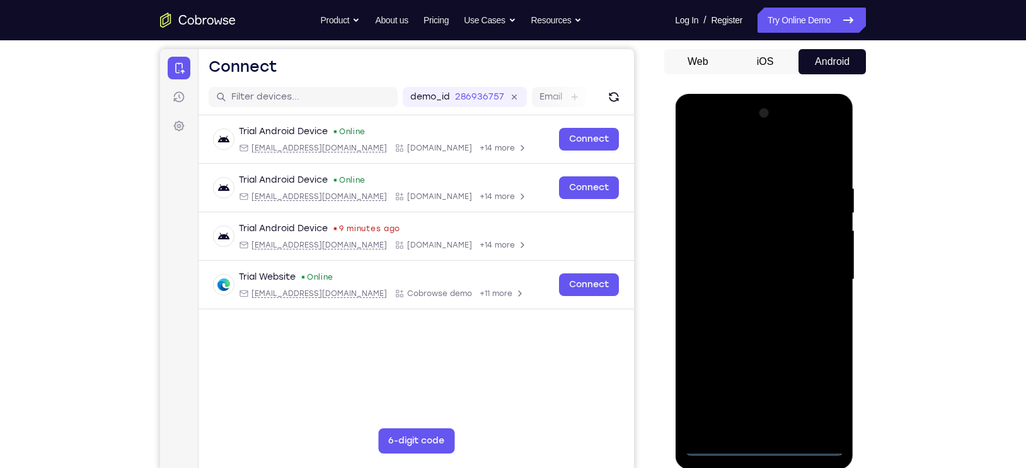
click at [726, 156] on div at bounding box center [763, 279] width 159 height 353
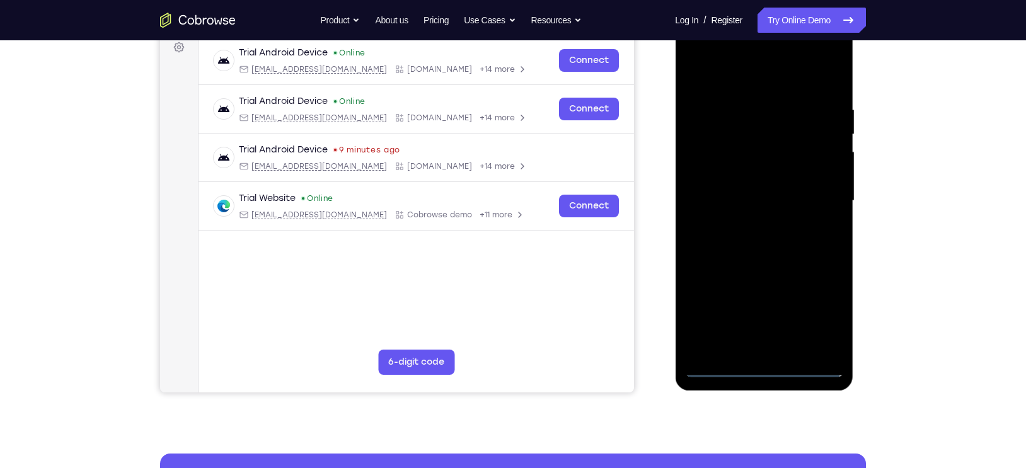
click at [816, 202] on div at bounding box center [763, 201] width 159 height 353
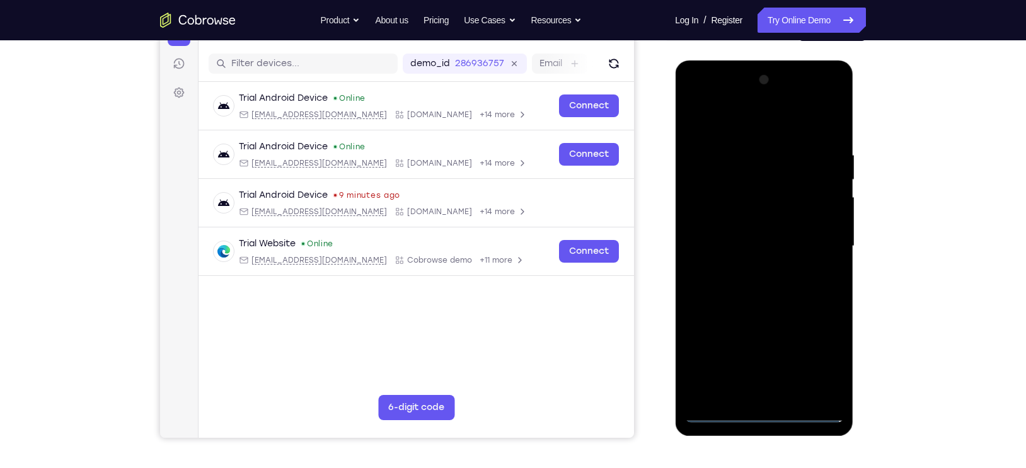
scroll to position [147, 0]
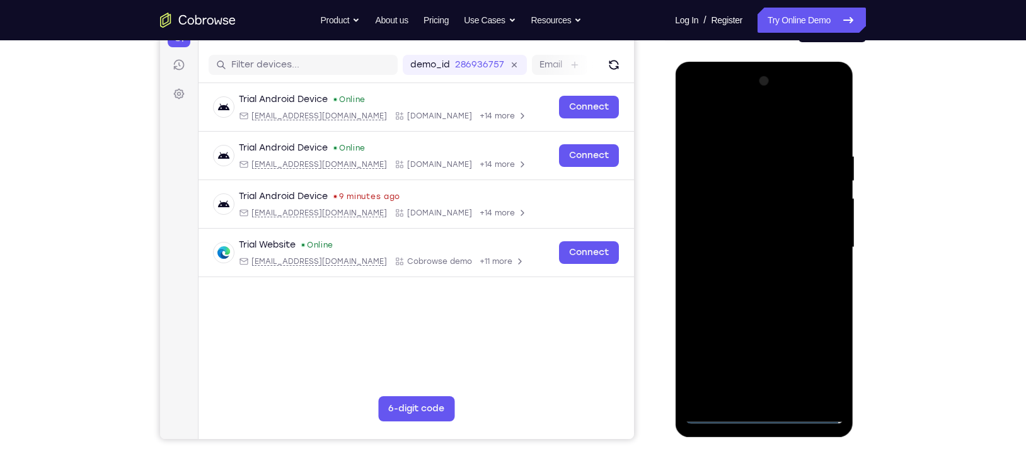
click at [751, 271] on div at bounding box center [763, 247] width 159 height 353
click at [762, 240] on div at bounding box center [763, 247] width 159 height 353
click at [752, 219] on div at bounding box center [763, 247] width 159 height 353
click at [745, 251] on div at bounding box center [763, 247] width 159 height 353
click at [765, 290] on div at bounding box center [763, 247] width 159 height 353
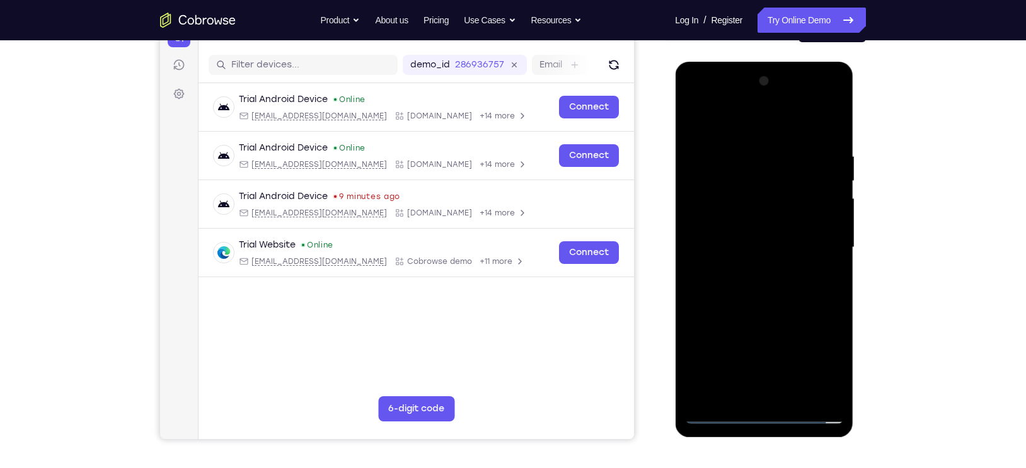
click at [765, 291] on div at bounding box center [763, 247] width 159 height 353
click at [763, 307] on div at bounding box center [763, 247] width 159 height 353
click at [763, 282] on div at bounding box center [763, 247] width 159 height 353
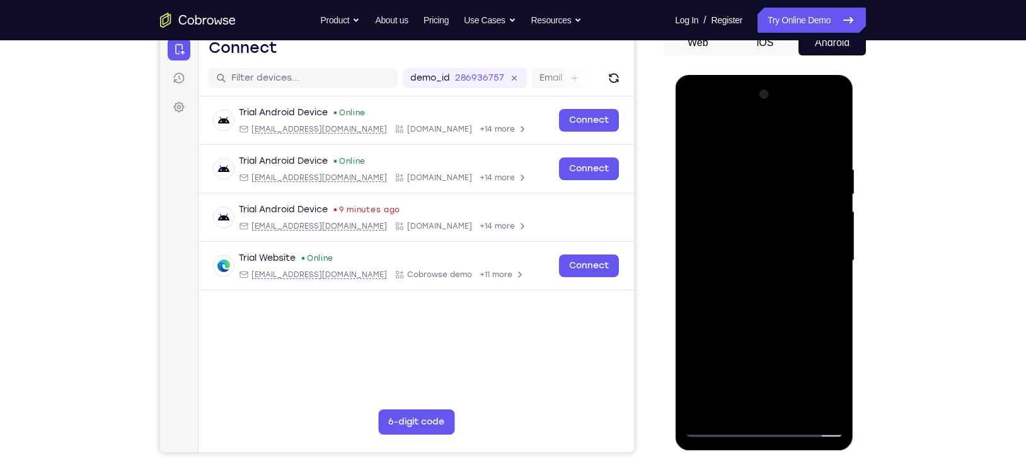
scroll to position [133, 0]
click at [736, 251] on div at bounding box center [763, 261] width 159 height 353
click at [739, 204] on div at bounding box center [763, 261] width 159 height 353
click at [760, 231] on div at bounding box center [763, 261] width 159 height 353
drag, startPoint x: 733, startPoint y: 140, endPoint x: 888, endPoint y: 139, distance: 155.0
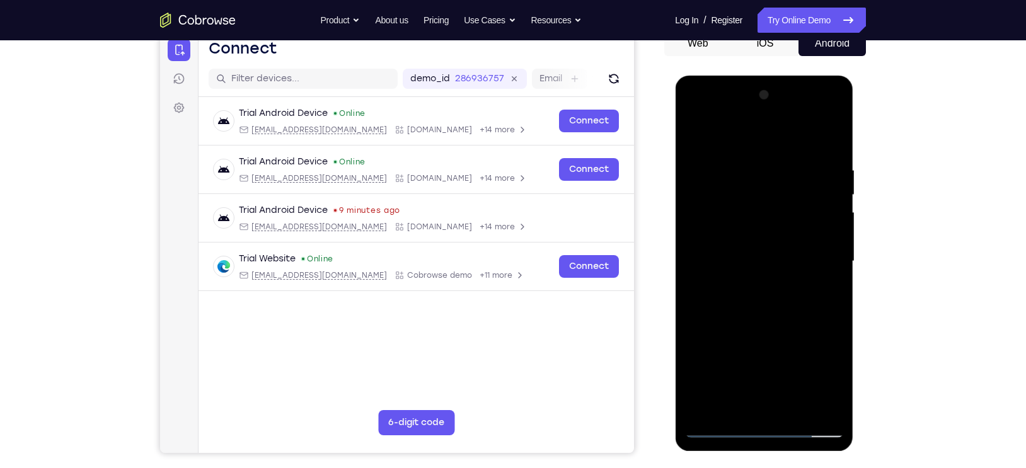
click at [854, 139] on html "Online web based iOS Simulators and Android Emulators. Run iPhone, iPad, Mobile…" at bounding box center [765, 265] width 180 height 378
click at [769, 204] on div at bounding box center [763, 261] width 159 height 353
click at [765, 238] on div at bounding box center [763, 261] width 159 height 353
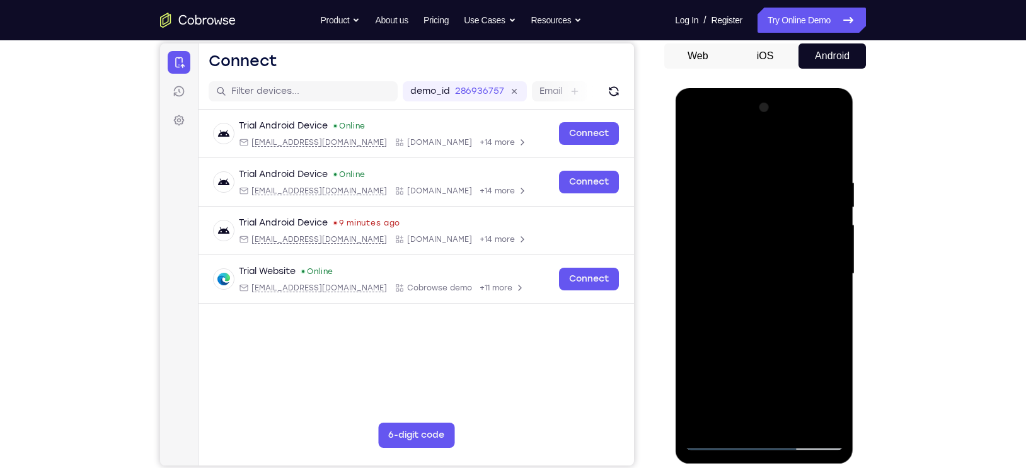
scroll to position [117, 0]
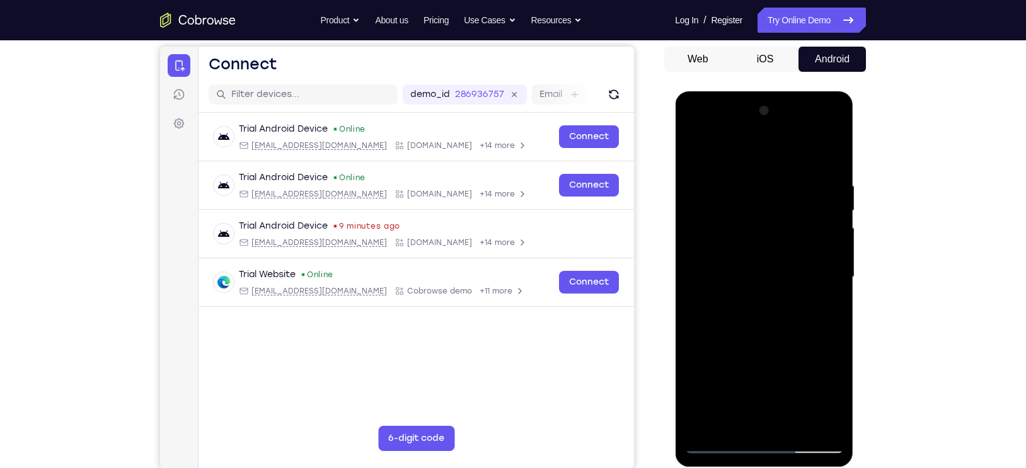
click at [767, 318] on div at bounding box center [763, 277] width 159 height 353
click at [772, 244] on div at bounding box center [763, 277] width 159 height 353
click at [767, 247] on div at bounding box center [763, 277] width 159 height 353
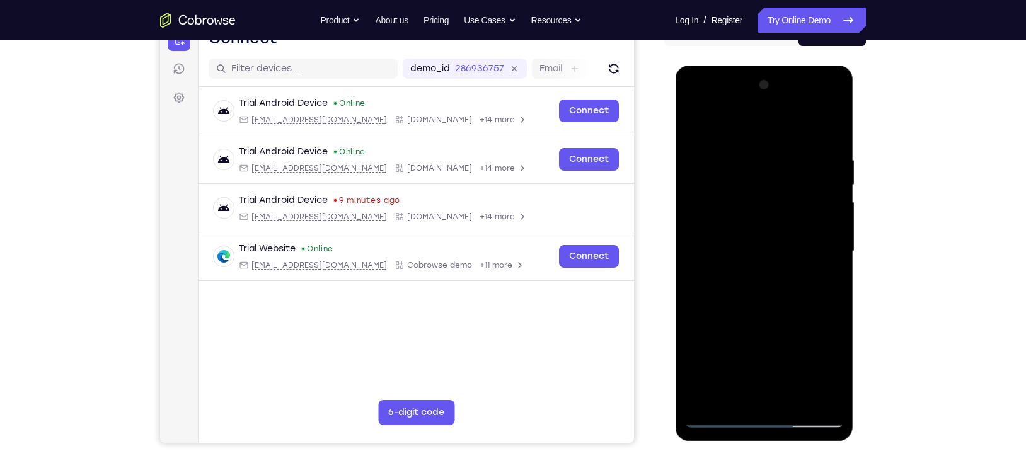
scroll to position [145, 0]
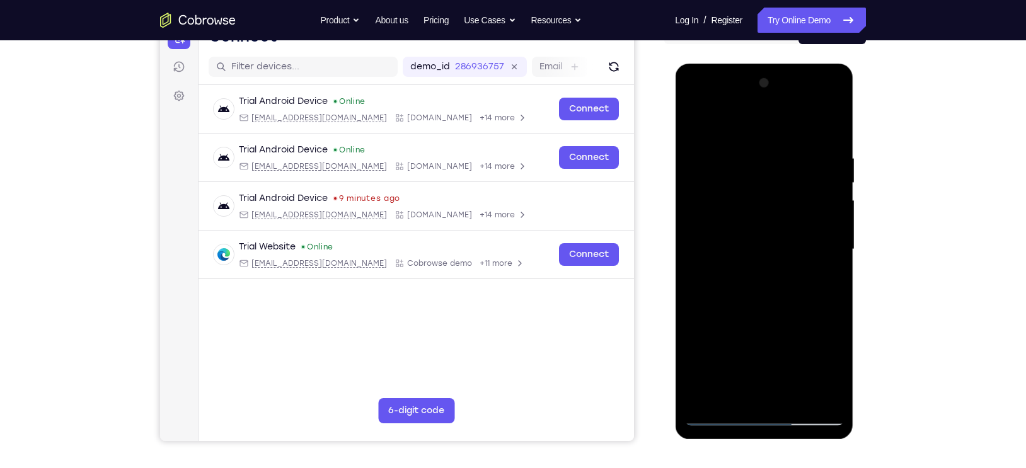
drag, startPoint x: 727, startPoint y: 104, endPoint x: 783, endPoint y: 102, distance: 56.1
click at [783, 102] on div at bounding box center [763, 249] width 159 height 353
click at [762, 227] on div at bounding box center [763, 249] width 159 height 353
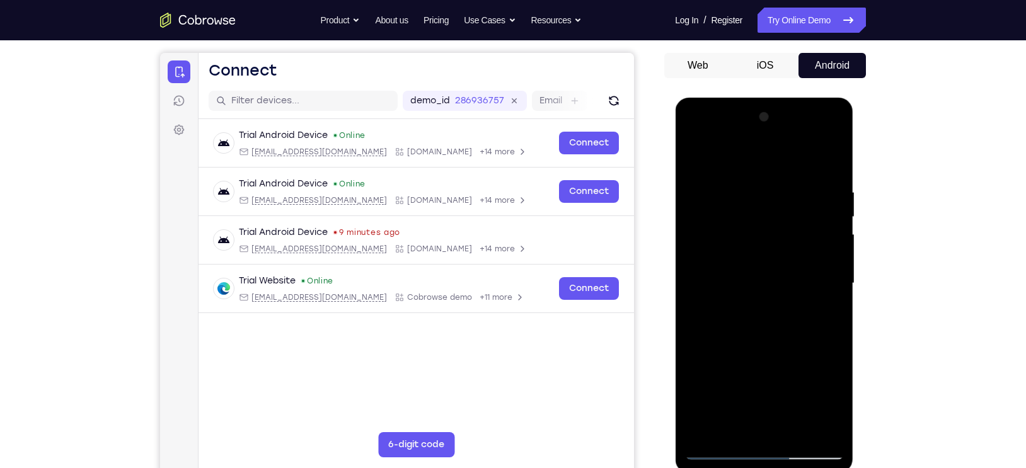
scroll to position [110, 0]
click at [757, 255] on div at bounding box center [763, 284] width 159 height 353
click at [757, 242] on div at bounding box center [763, 284] width 159 height 353
click at [720, 208] on div at bounding box center [763, 284] width 159 height 353
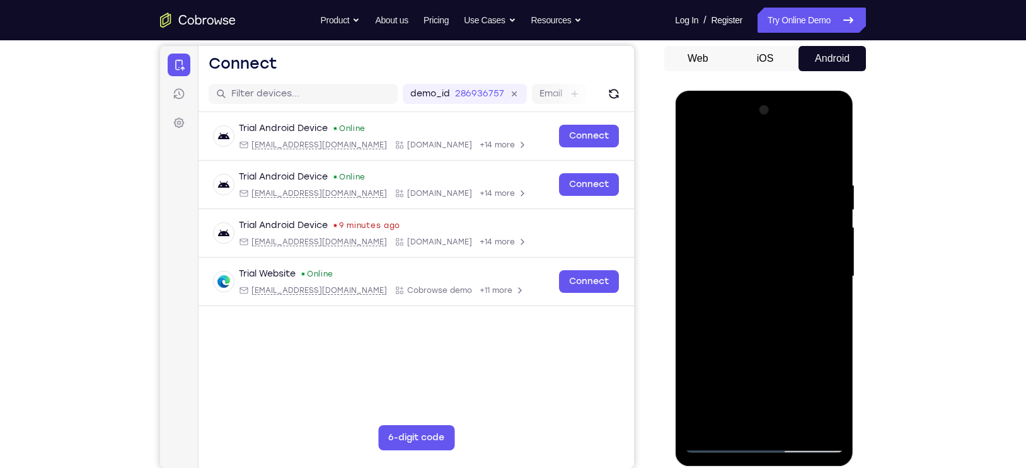
click at [755, 272] on div at bounding box center [763, 276] width 159 height 353
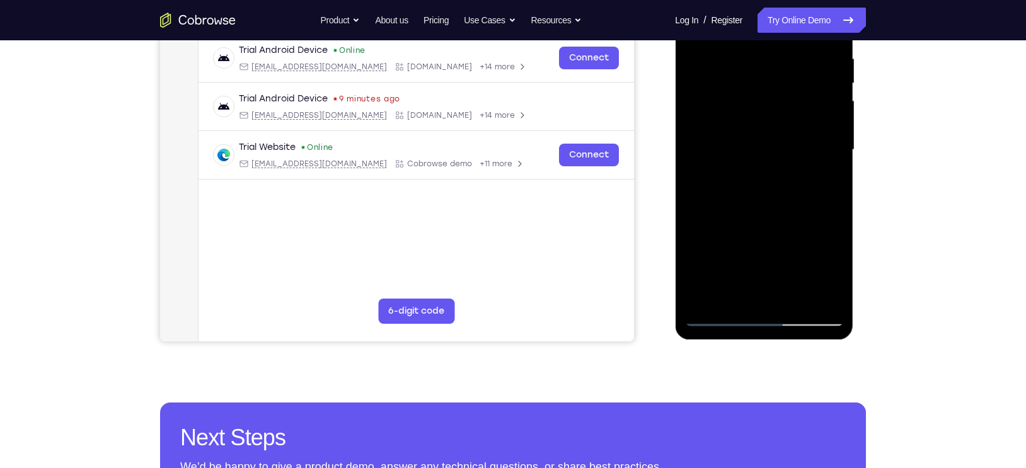
scroll to position [246, 0]
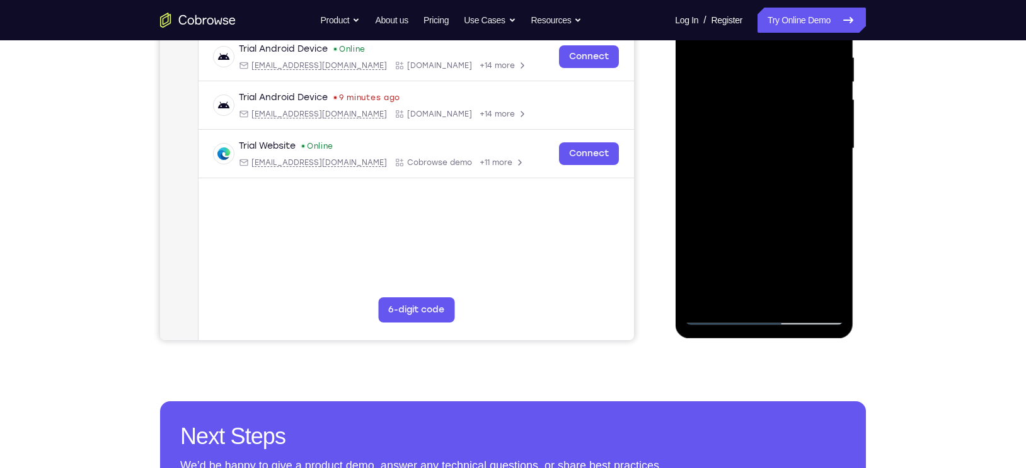
click at [718, 314] on div at bounding box center [763, 148] width 159 height 353
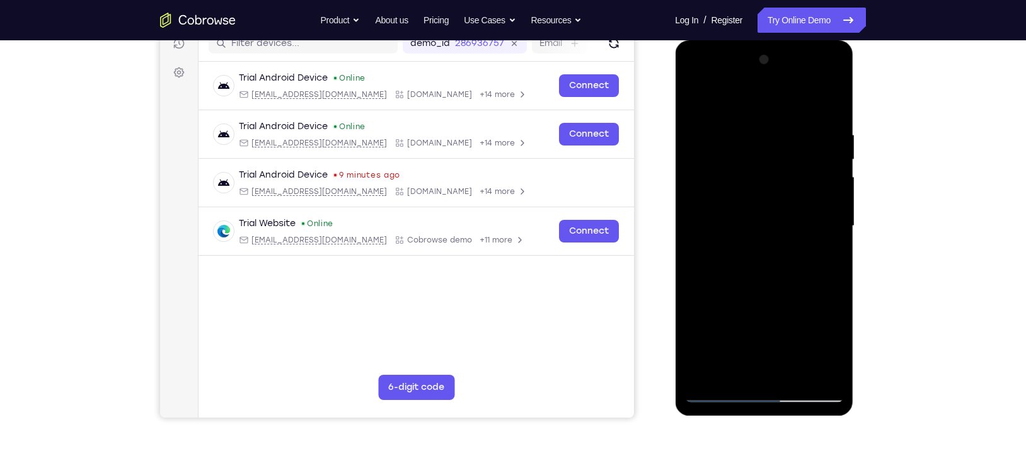
click at [727, 198] on div at bounding box center [763, 226] width 159 height 353
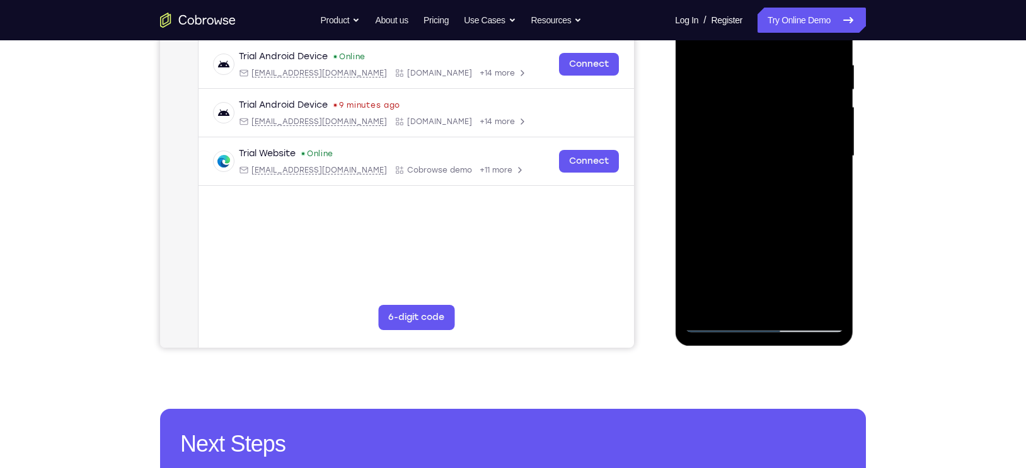
scroll to position [243, 0]
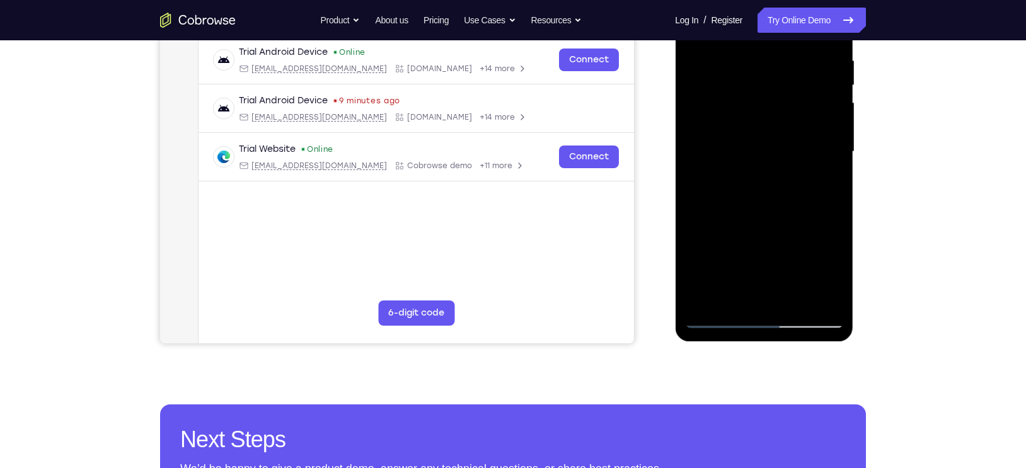
click at [718, 318] on div at bounding box center [763, 151] width 159 height 353
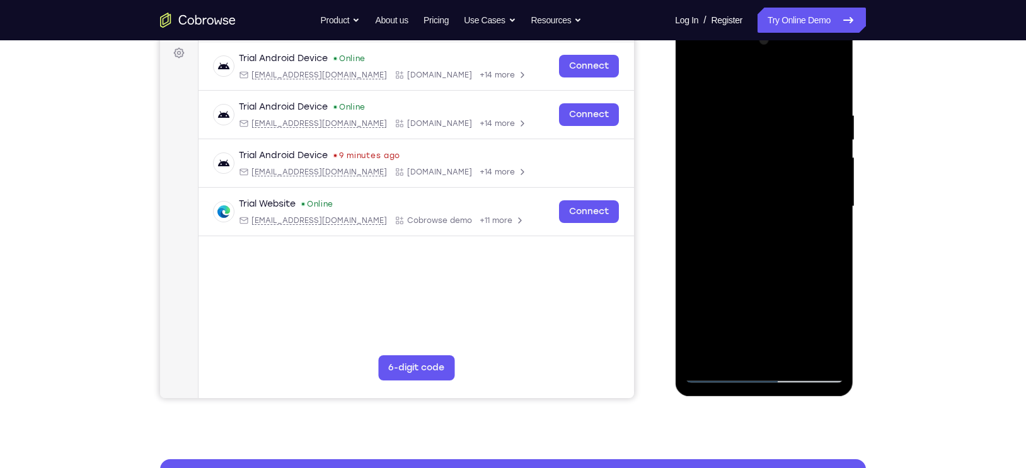
scroll to position [268, 0]
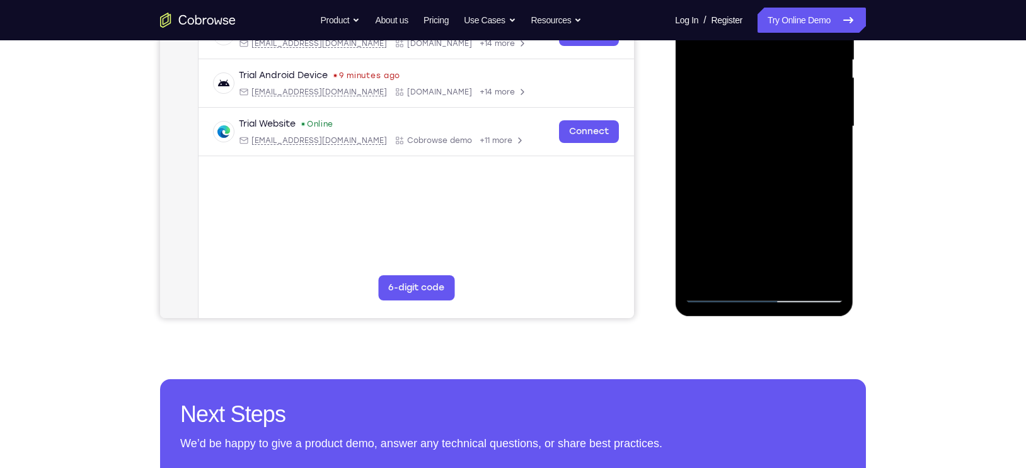
click at [720, 295] on div at bounding box center [763, 126] width 159 height 353
click at [758, 189] on div at bounding box center [763, 126] width 159 height 353
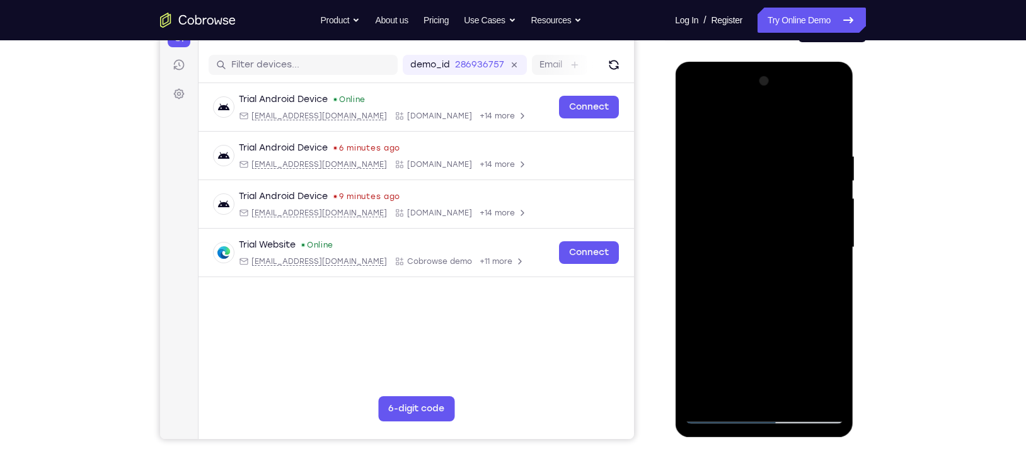
scroll to position [146, 0]
click at [739, 183] on div at bounding box center [763, 248] width 159 height 353
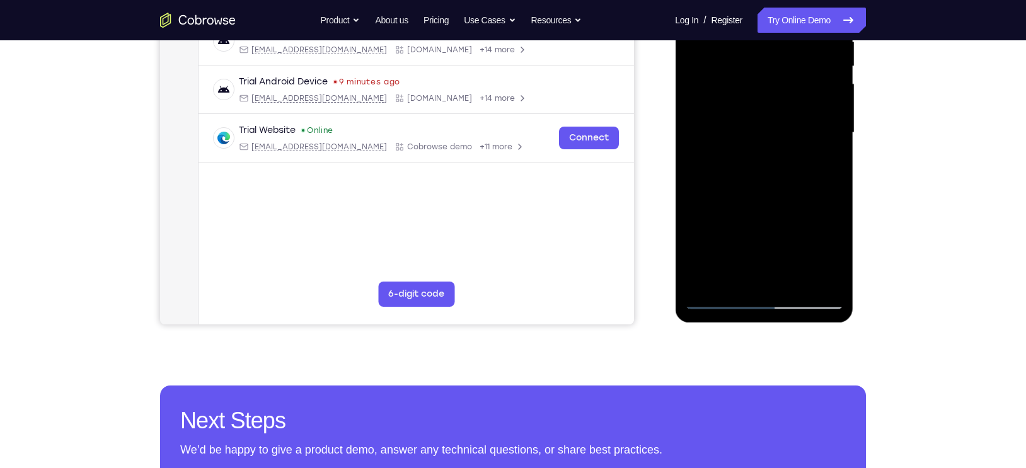
scroll to position [262, 0]
click at [719, 298] on div at bounding box center [763, 132] width 159 height 353
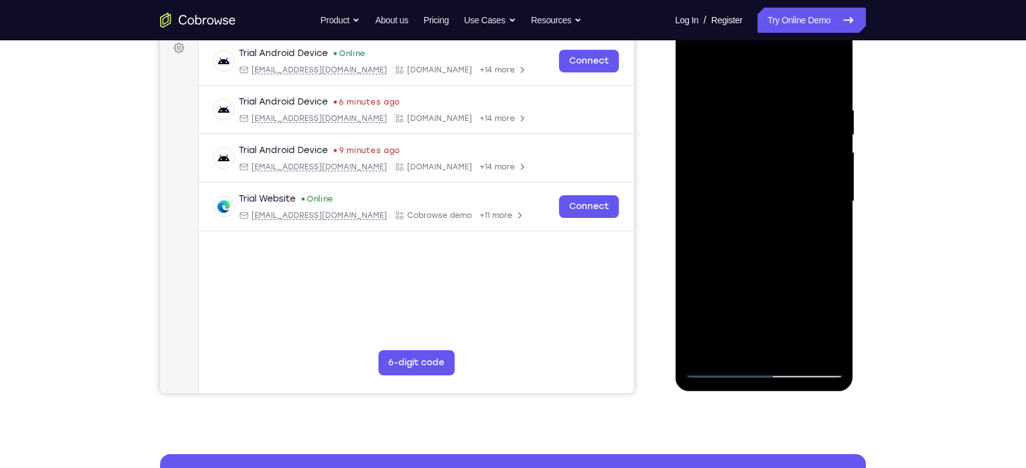
click at [746, 226] on div at bounding box center [763, 201] width 159 height 353
click at [751, 265] on div at bounding box center [763, 201] width 159 height 353
click at [751, 143] on div at bounding box center [763, 201] width 159 height 353
click at [748, 189] on div at bounding box center [763, 201] width 159 height 353
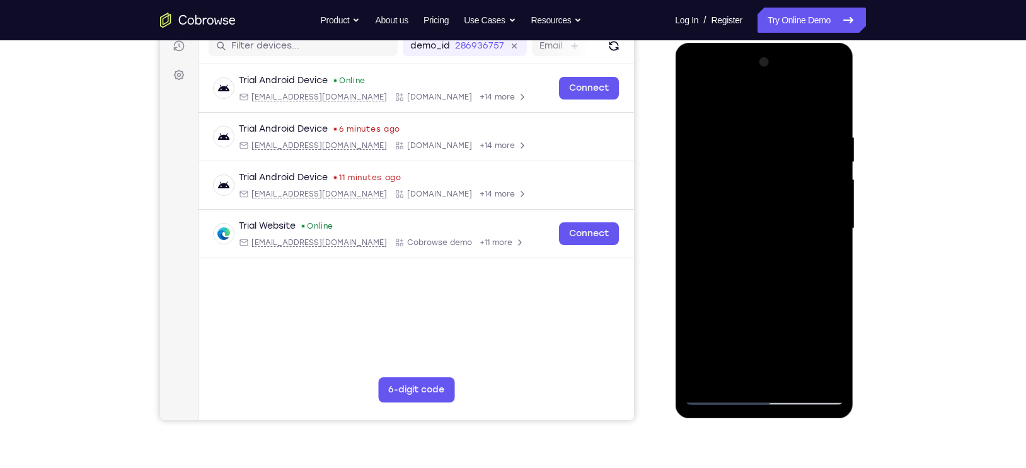
scroll to position [164, 0]
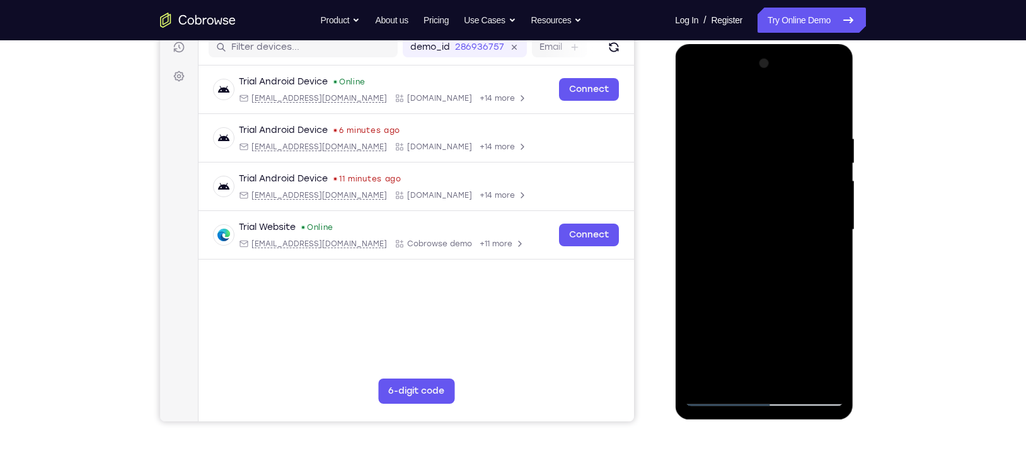
click at [751, 171] on div at bounding box center [763, 230] width 159 height 353
click at [761, 200] on div at bounding box center [763, 230] width 159 height 353
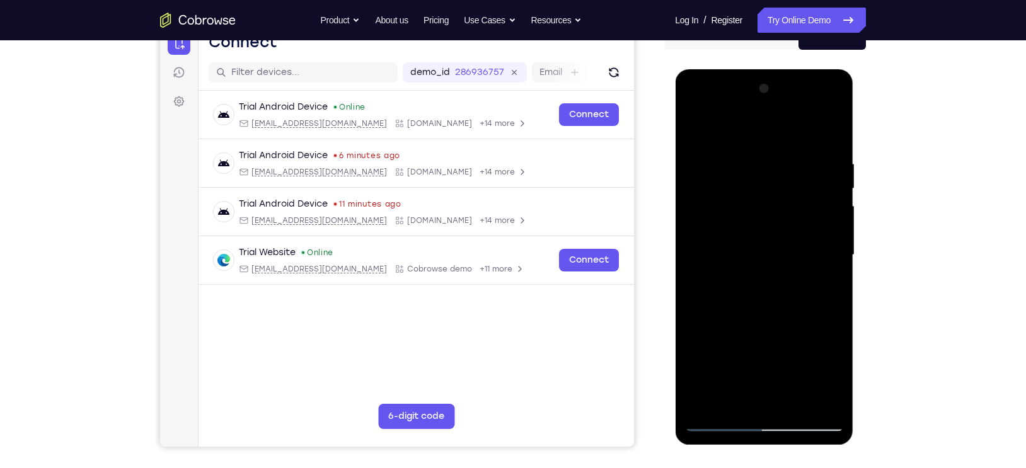
click at [757, 204] on div at bounding box center [763, 255] width 159 height 353
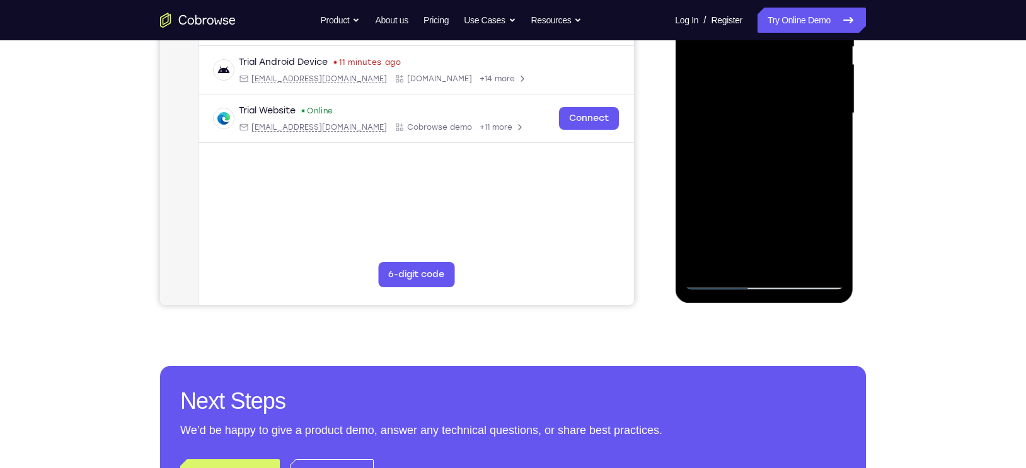
scroll to position [123, 0]
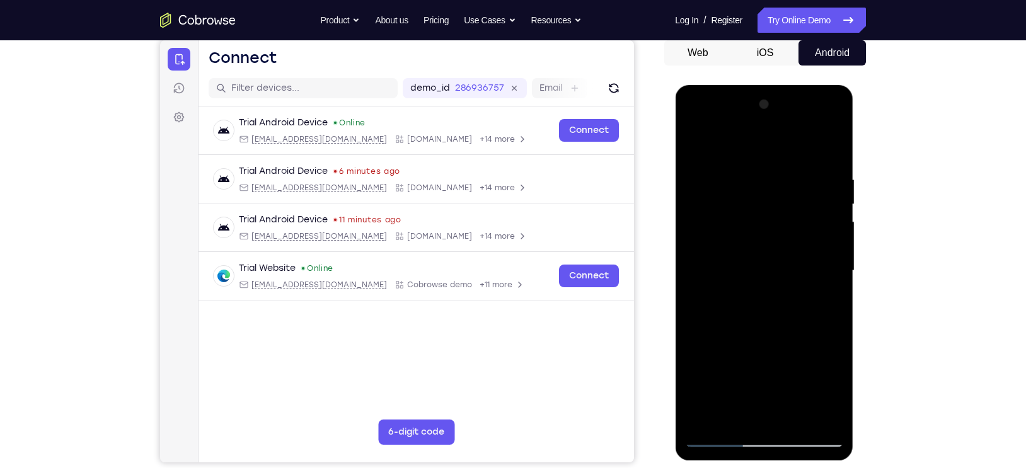
click at [797, 123] on div at bounding box center [763, 270] width 159 height 353
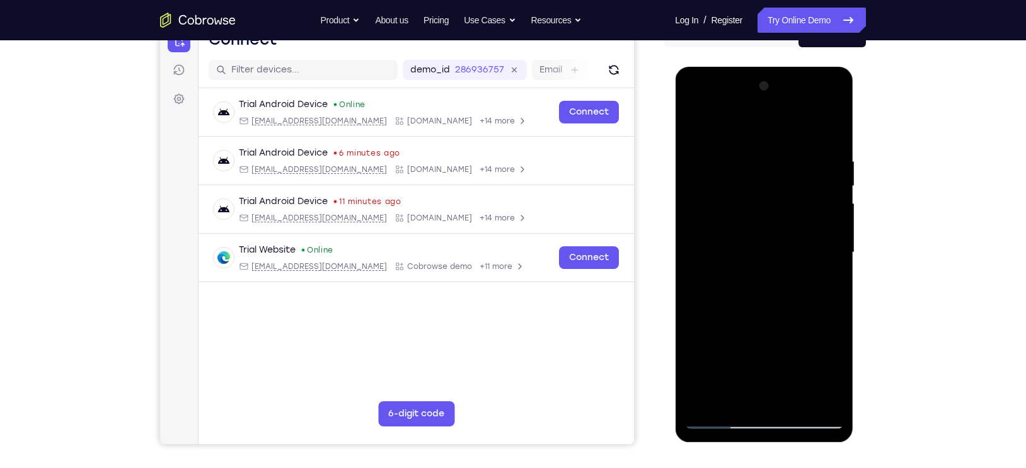
scroll to position [159, 0]
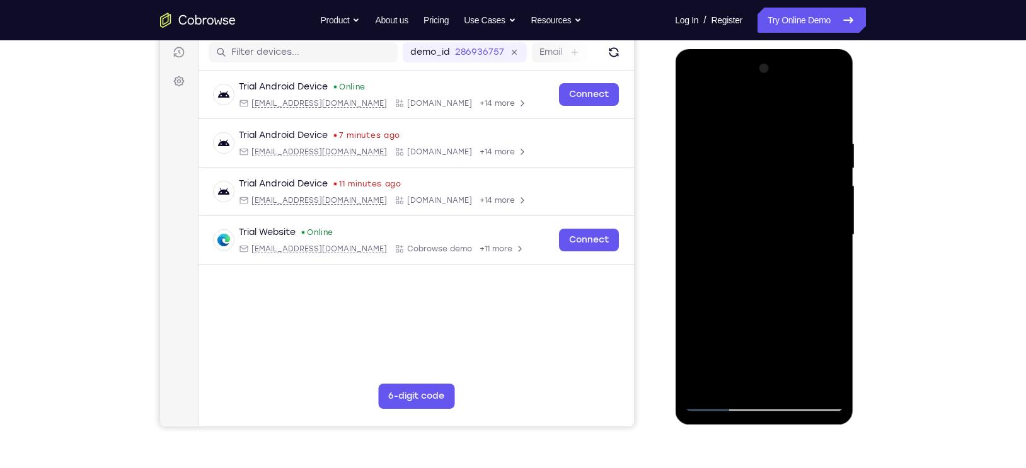
click at [827, 115] on div at bounding box center [763, 235] width 159 height 353
click at [748, 215] on div at bounding box center [763, 235] width 159 height 353
click at [747, 200] on div at bounding box center [763, 235] width 159 height 353
click at [742, 214] on div at bounding box center [763, 235] width 159 height 353
click at [747, 238] on div at bounding box center [763, 235] width 159 height 353
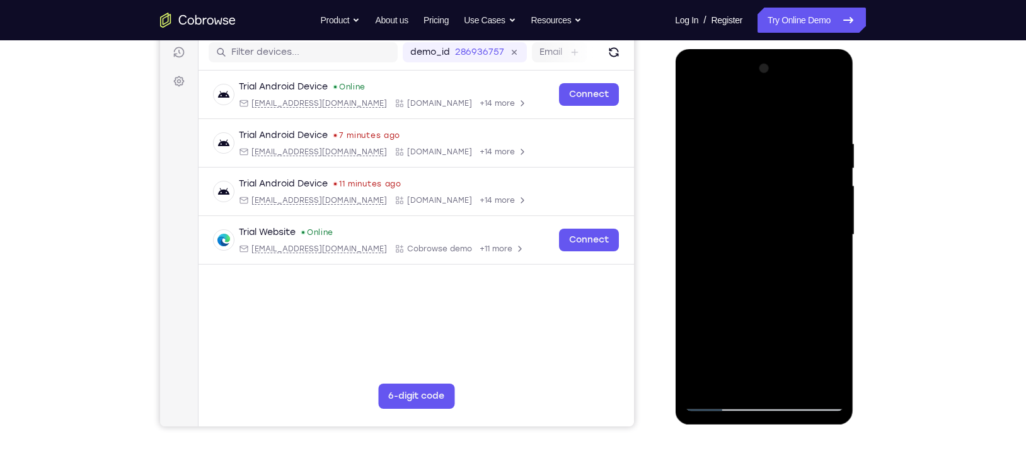
click at [784, 276] on div at bounding box center [763, 235] width 159 height 353
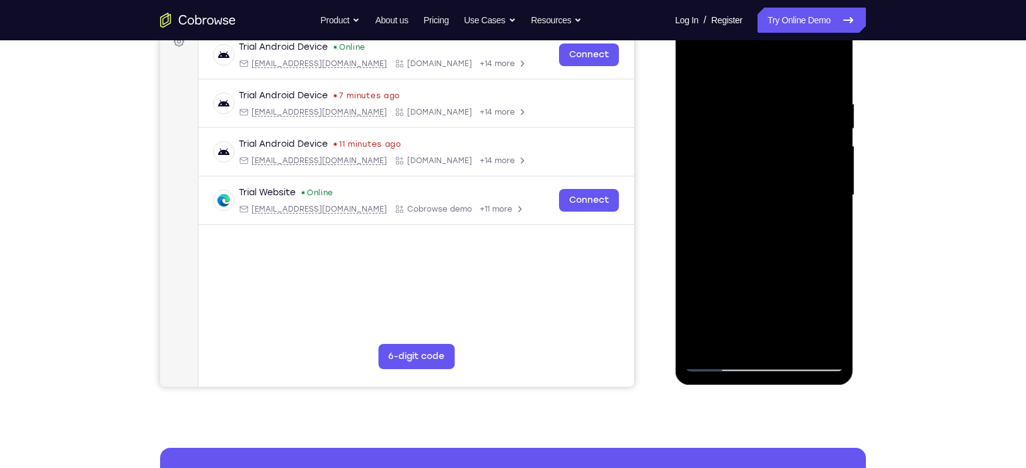
scroll to position [202, 0]
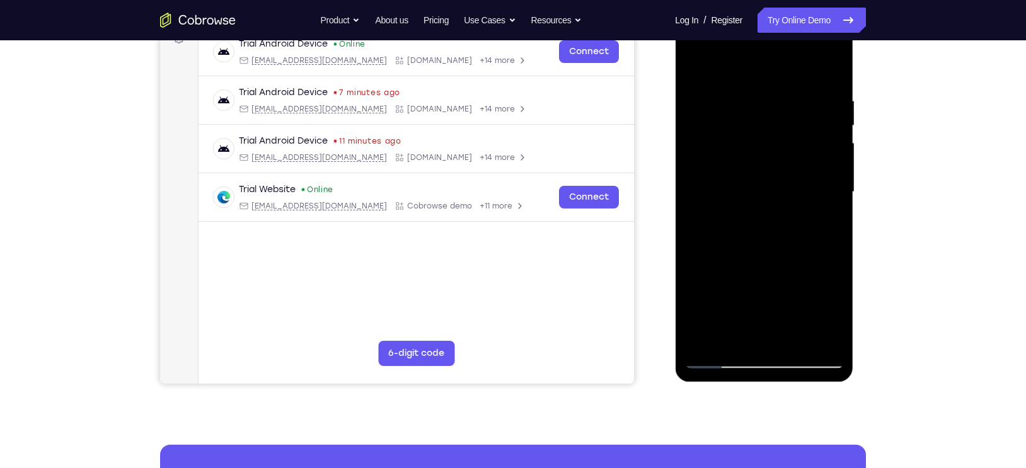
click at [774, 239] on div at bounding box center [763, 192] width 159 height 353
click at [774, 238] on div at bounding box center [763, 192] width 159 height 353
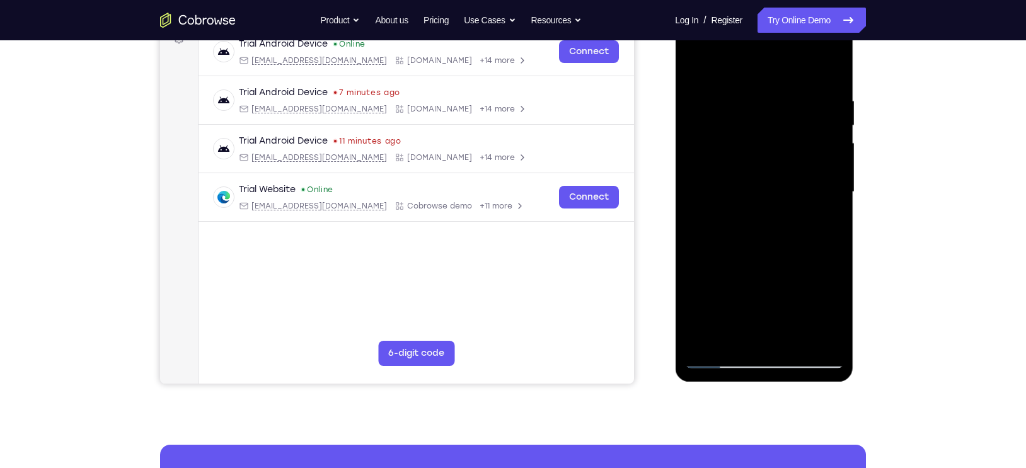
click at [774, 238] on div at bounding box center [763, 192] width 159 height 353
click at [774, 232] on div at bounding box center [763, 192] width 159 height 353
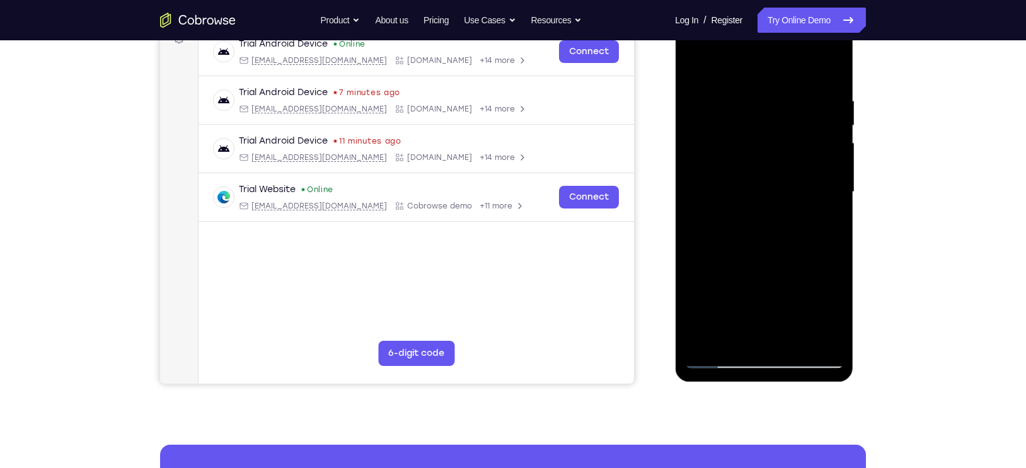
click at [774, 232] on div at bounding box center [763, 192] width 159 height 353
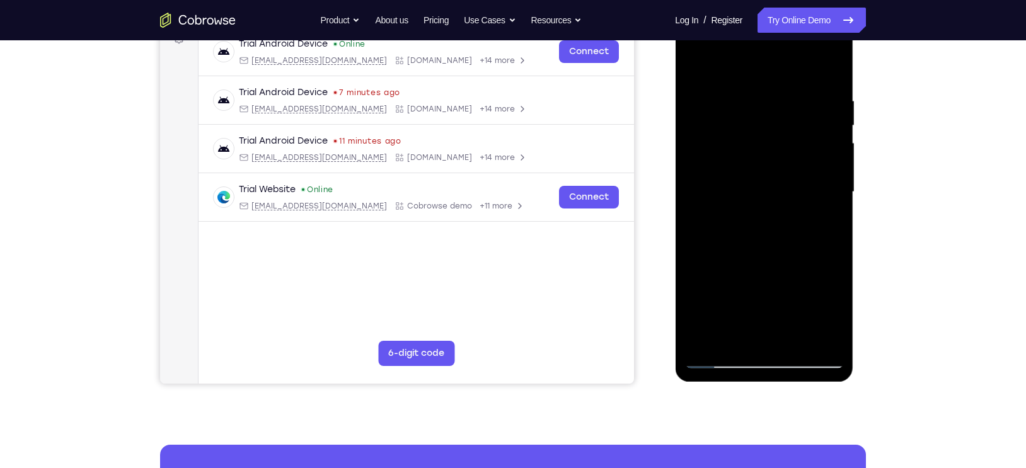
click at [774, 232] on div at bounding box center [763, 192] width 159 height 353
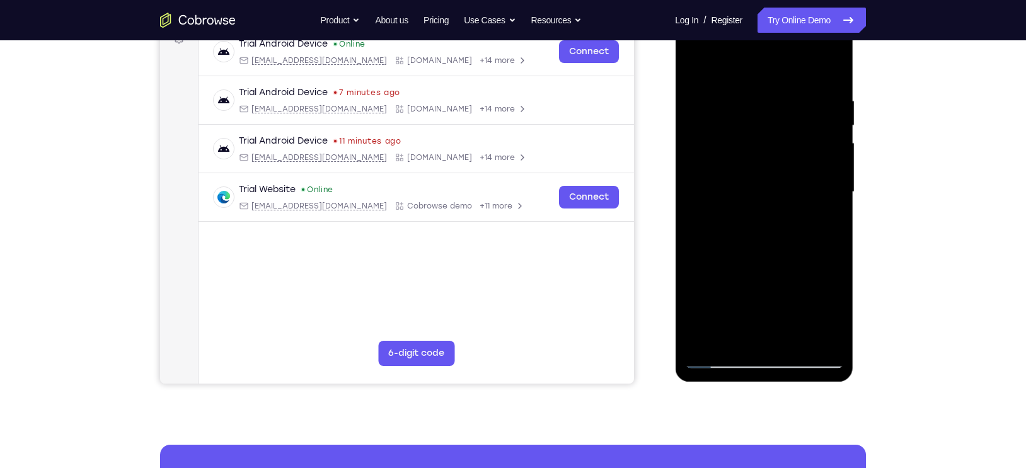
click at [774, 232] on div at bounding box center [763, 192] width 159 height 353
drag, startPoint x: 712, startPoint y: 69, endPoint x: 913, endPoint y: 116, distance: 207.1
click at [854, 116] on html "Online web based iOS Simulators and Android Emulators. Run iPhone, iPad, Mobile…" at bounding box center [765, 195] width 180 height 378
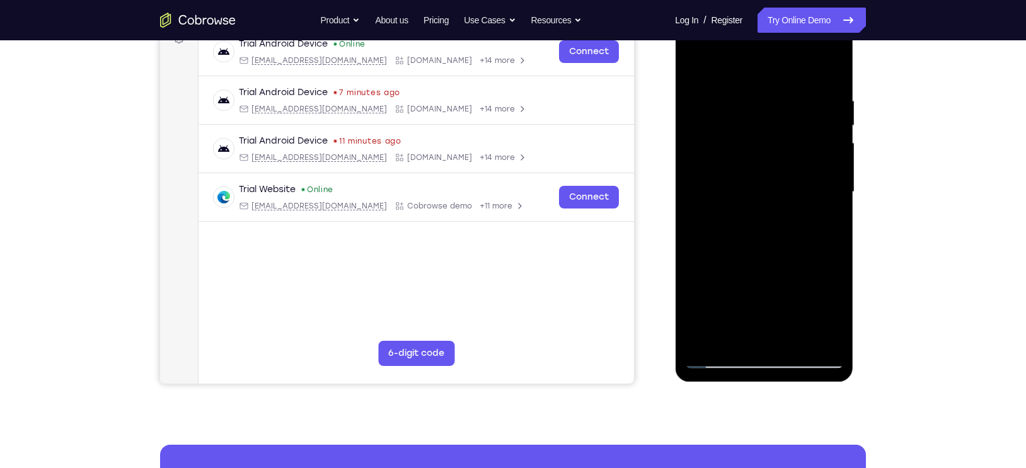
click at [786, 217] on div at bounding box center [763, 192] width 159 height 353
click at [827, 209] on div at bounding box center [763, 192] width 159 height 353
click at [764, 192] on div at bounding box center [763, 192] width 159 height 353
click at [771, 233] on div at bounding box center [763, 192] width 159 height 353
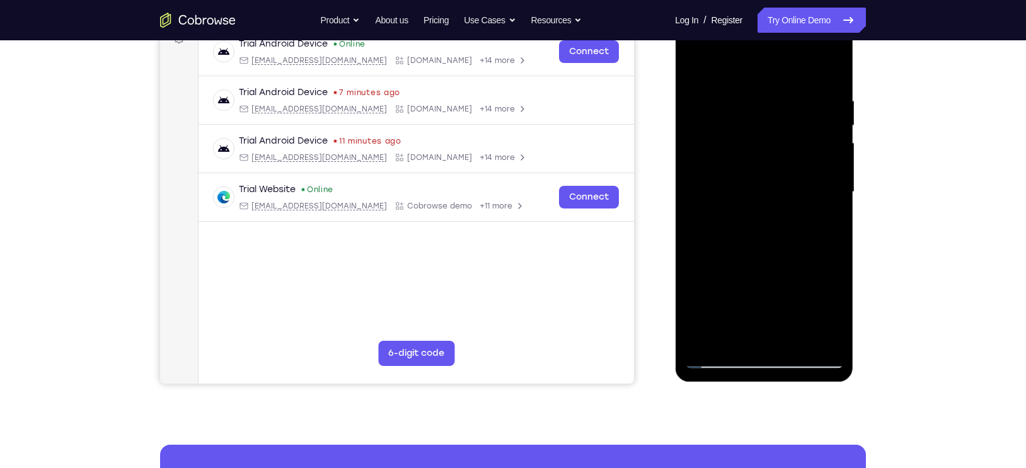
click at [771, 233] on div at bounding box center [763, 192] width 159 height 353
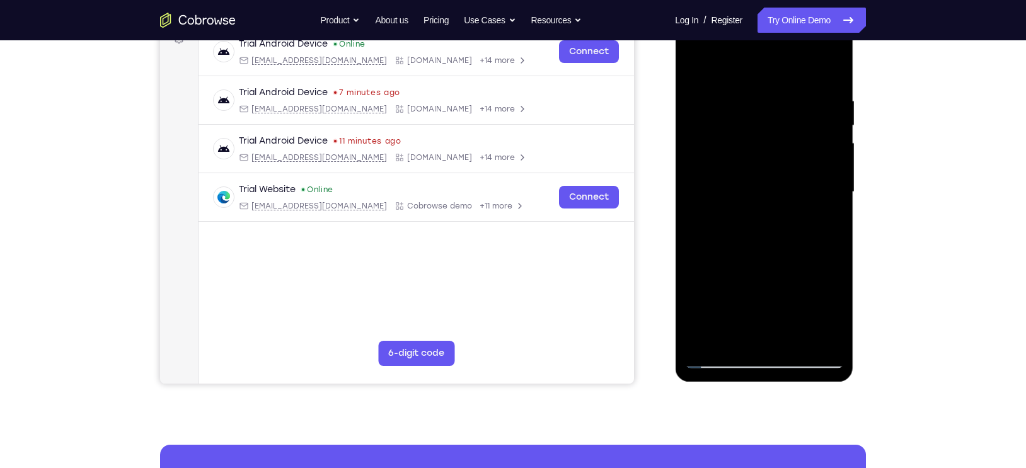
click at [771, 233] on div at bounding box center [763, 192] width 159 height 353
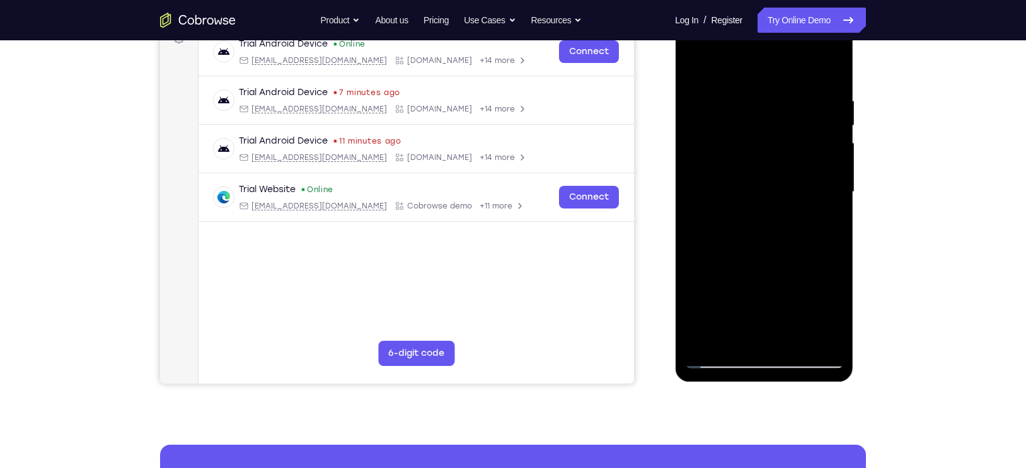
click at [771, 233] on div at bounding box center [763, 192] width 159 height 353
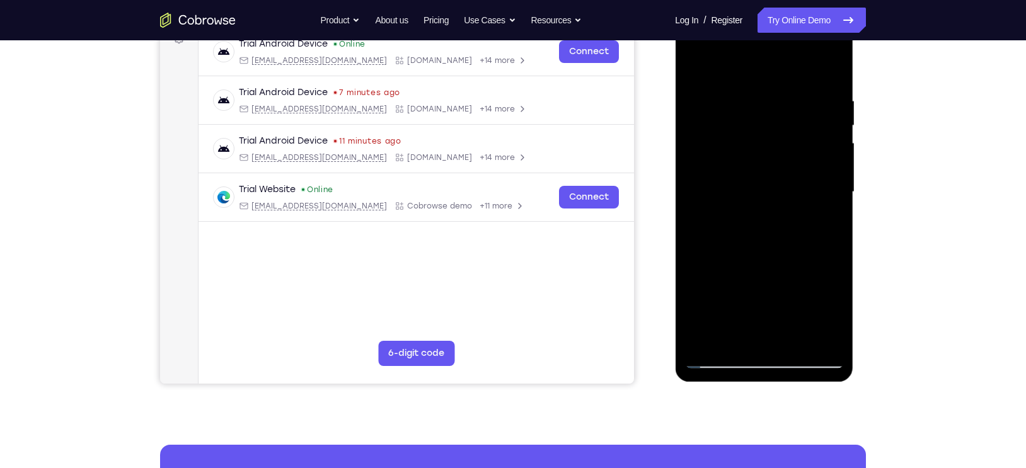
click at [771, 233] on div at bounding box center [763, 192] width 159 height 353
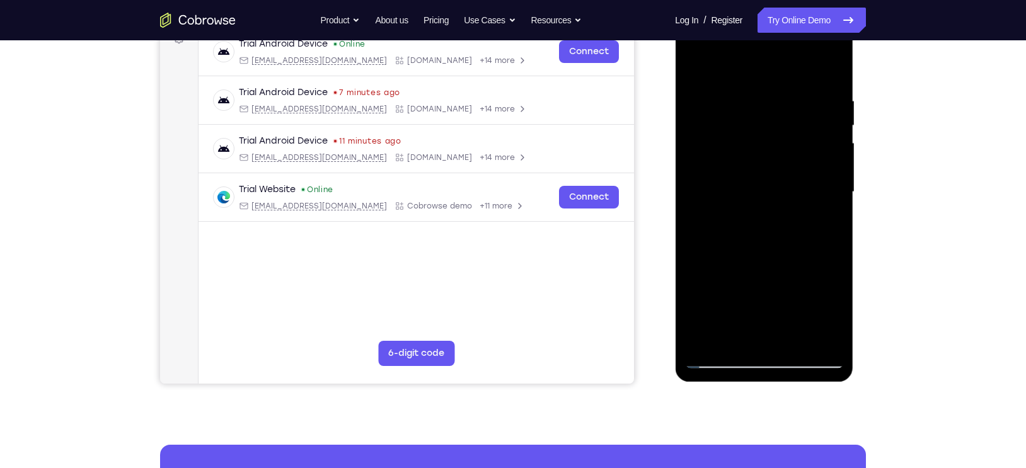
click at [771, 233] on div at bounding box center [763, 192] width 159 height 353
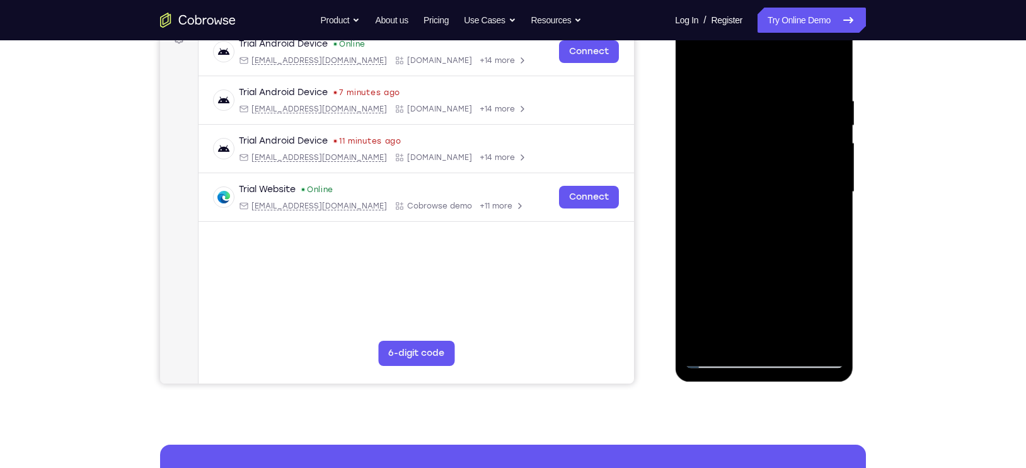
click at [771, 233] on div at bounding box center [763, 192] width 159 height 353
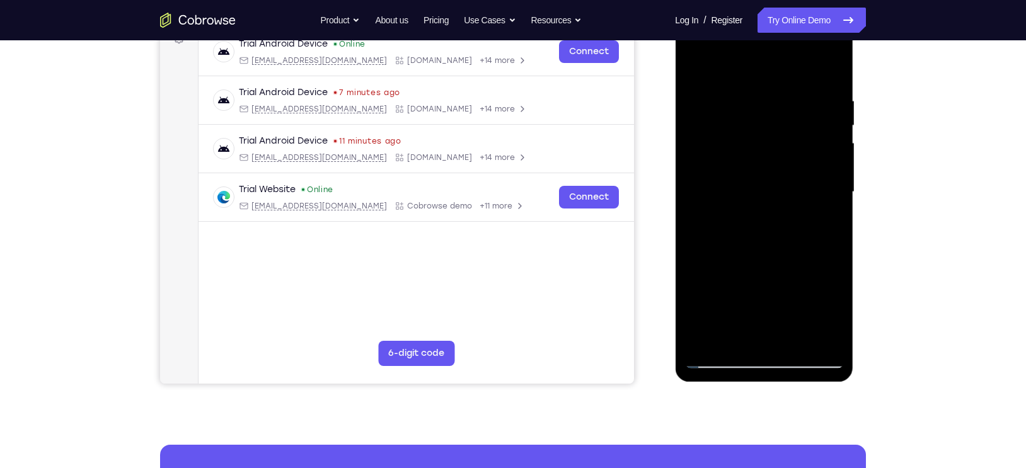
click at [771, 233] on div at bounding box center [763, 192] width 159 height 353
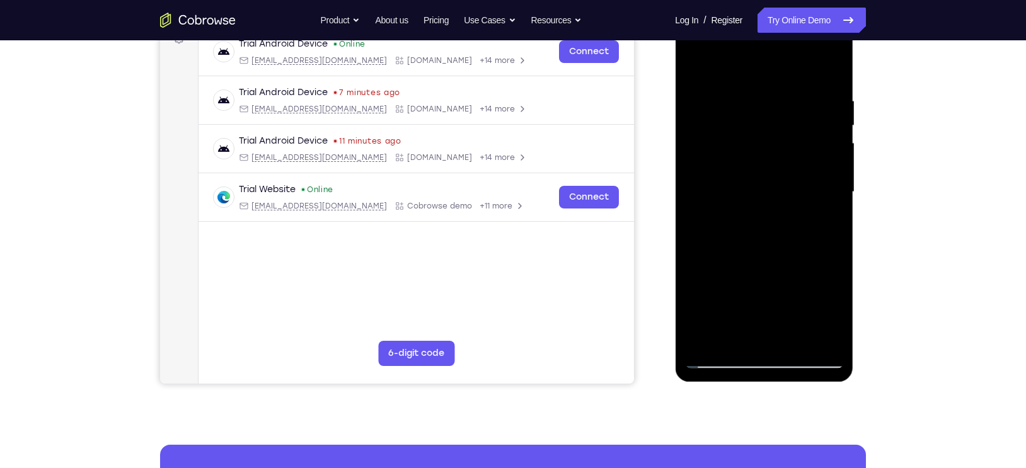
click at [771, 233] on div at bounding box center [763, 192] width 159 height 353
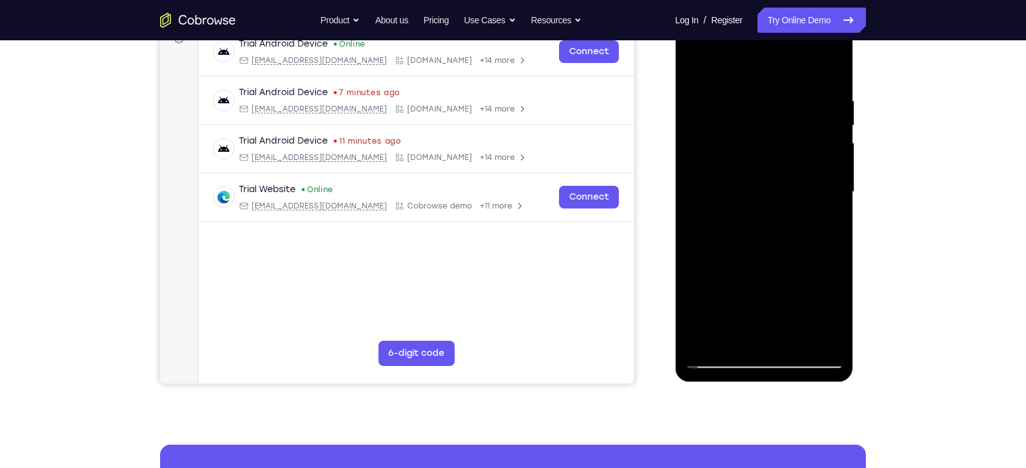
click at [771, 233] on div at bounding box center [763, 192] width 159 height 353
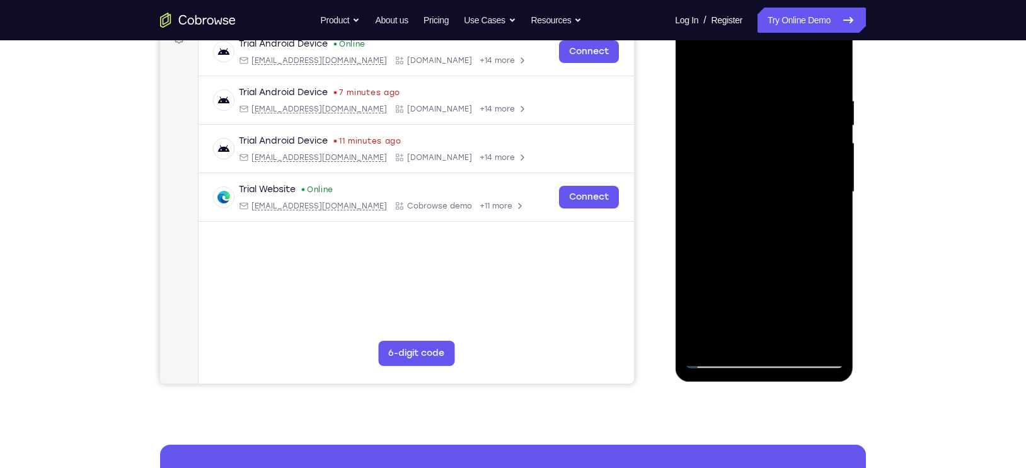
click at [771, 233] on div at bounding box center [763, 192] width 159 height 353
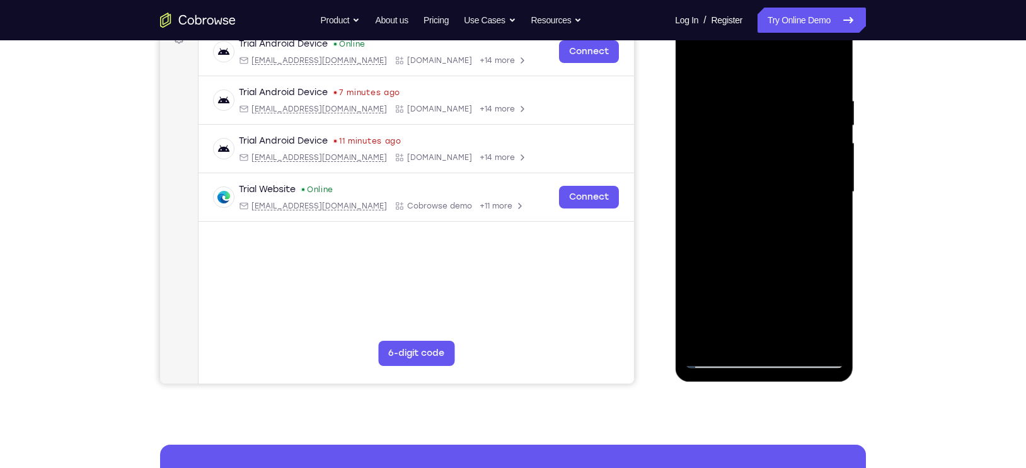
click at [771, 233] on div at bounding box center [763, 192] width 159 height 353
click at [739, 231] on div at bounding box center [763, 192] width 159 height 353
click at [765, 229] on div at bounding box center [763, 192] width 159 height 353
click at [801, 234] on div at bounding box center [763, 192] width 159 height 353
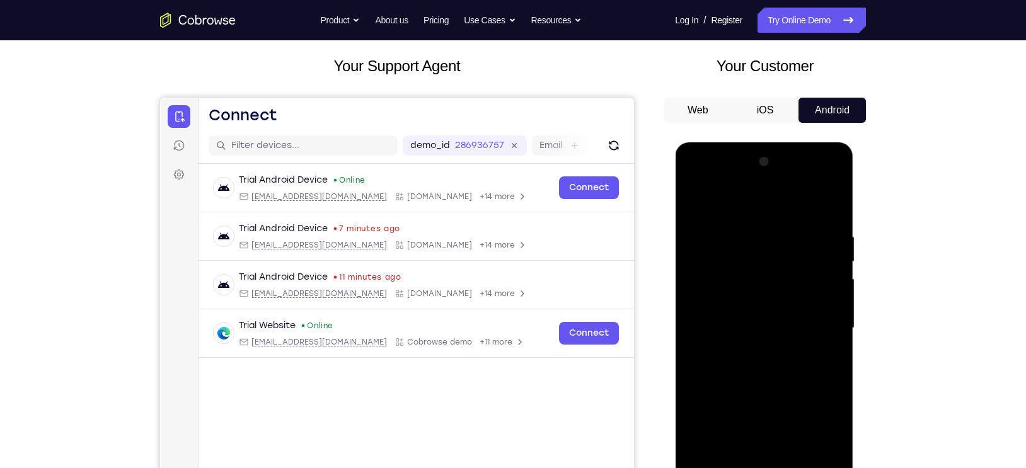
scroll to position [62, 0]
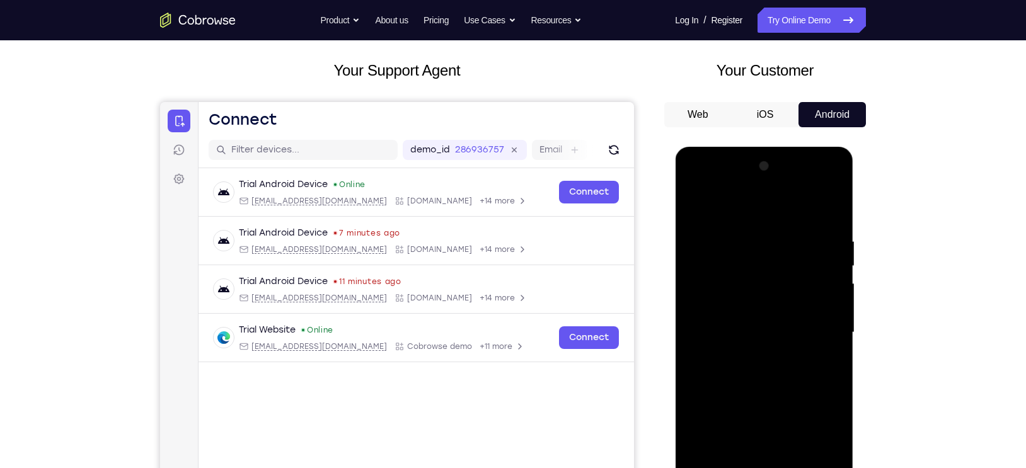
click at [227, 142] on button "iOS" at bounding box center [153, 147] width 148 height 10
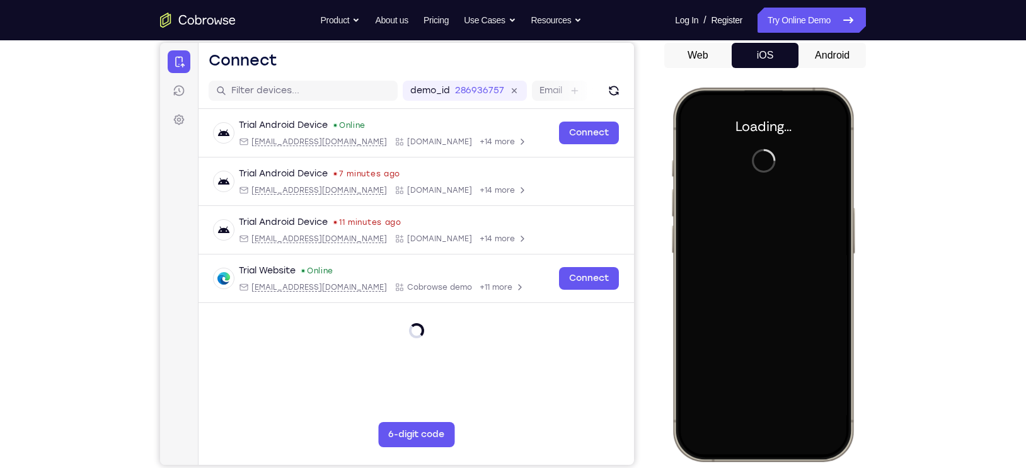
scroll to position [0, 0]
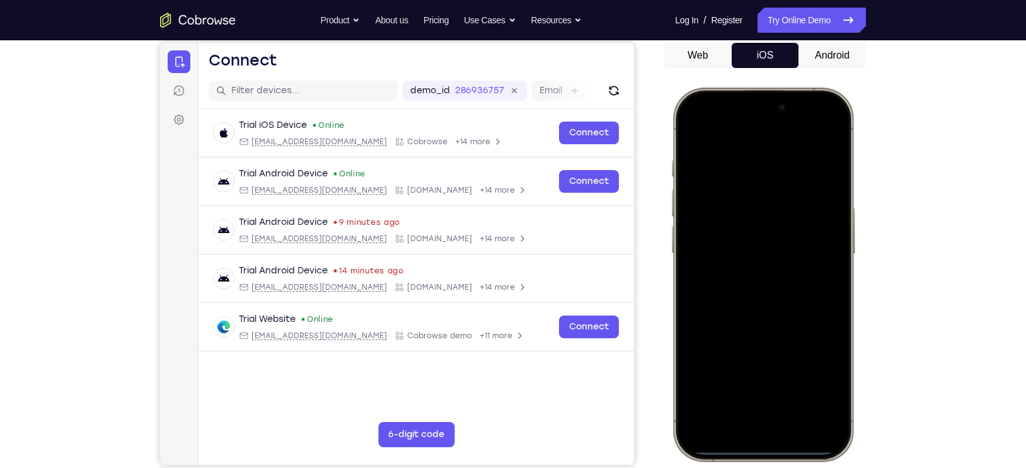
drag, startPoint x: 746, startPoint y: 449, endPoint x: 759, endPoint y: 509, distance: 61.3
click at [759, 466] on html "Online web based iOS Simulators and Android Emulators. Run iPhone, iPad, Mobile…" at bounding box center [764, 277] width 189 height 378
drag, startPoint x: 724, startPoint y: 106, endPoint x: 765, endPoint y: 442, distance: 337.7
click at [765, 442] on div at bounding box center [763, 274] width 166 height 360
drag, startPoint x: 726, startPoint y: 307, endPoint x: 942, endPoint y: 336, distance: 218.0
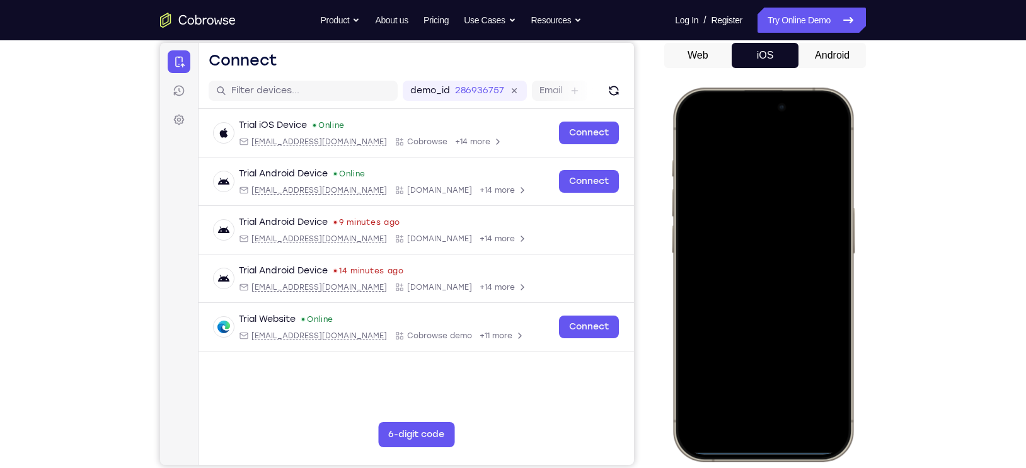
click at [859, 336] on html "Online web based iOS Simulators and Android Emulators. Run iPhone, iPad, Mobile…" at bounding box center [764, 277] width 189 height 378
click at [787, 348] on div at bounding box center [763, 274] width 166 height 360
click at [750, 427] on div at bounding box center [763, 274] width 166 height 360
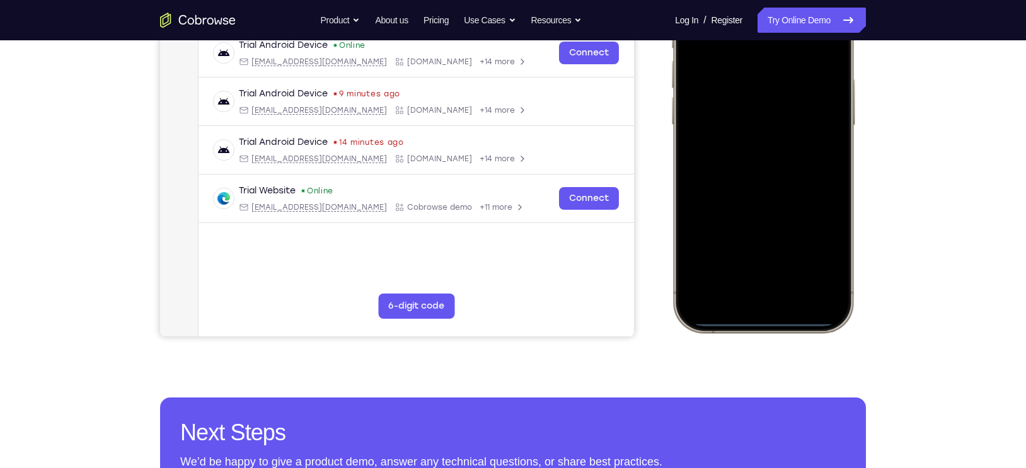
scroll to position [250, 0]
click at [760, 284] on div at bounding box center [763, 145] width 166 height 360
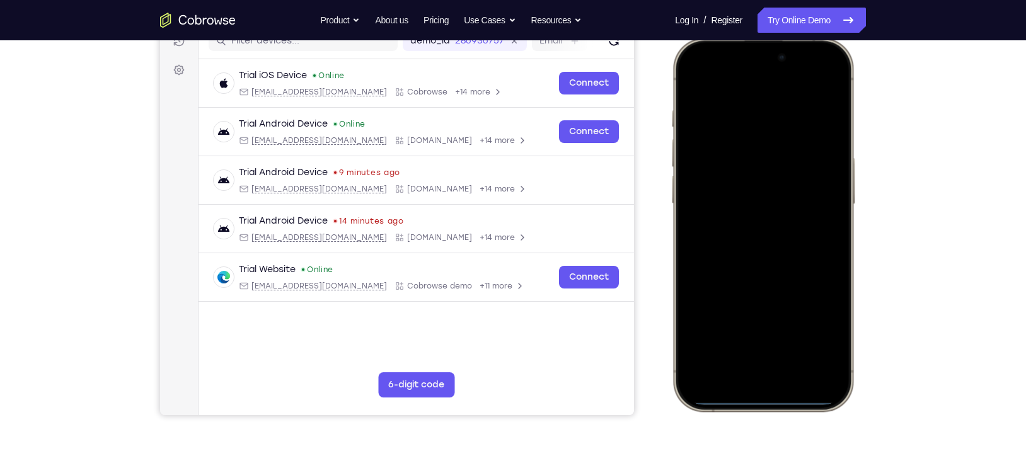
scroll to position [170, 0]
click at [717, 129] on div at bounding box center [763, 225] width 166 height 360
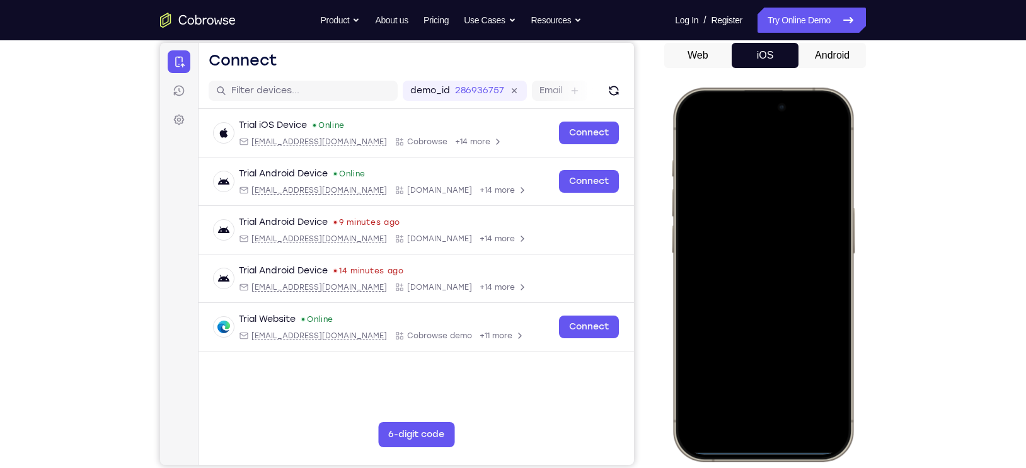
scroll to position [120, 0]
click at [706, 220] on div at bounding box center [763, 275] width 166 height 360
click at [705, 218] on div at bounding box center [763, 275] width 166 height 360
click at [696, 262] on div at bounding box center [763, 275] width 166 height 360
click at [744, 295] on div at bounding box center [763, 275] width 166 height 360
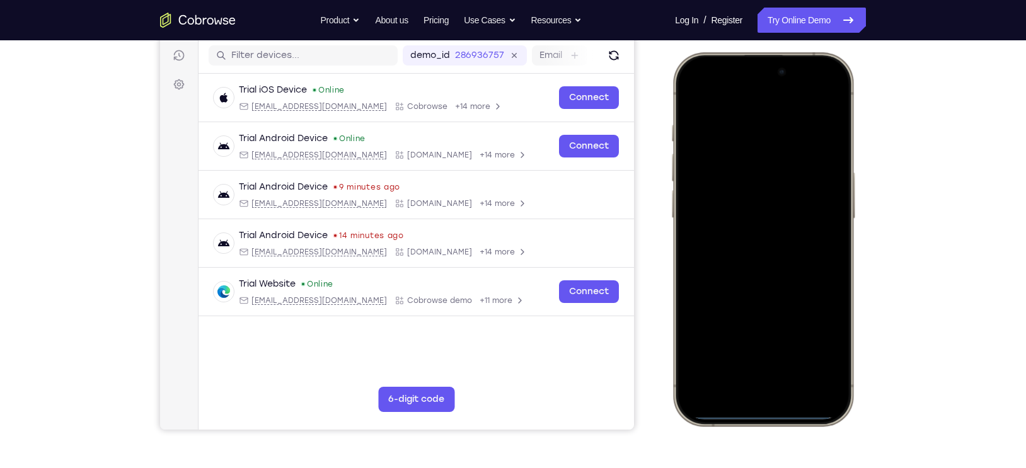
scroll to position [162, 0]
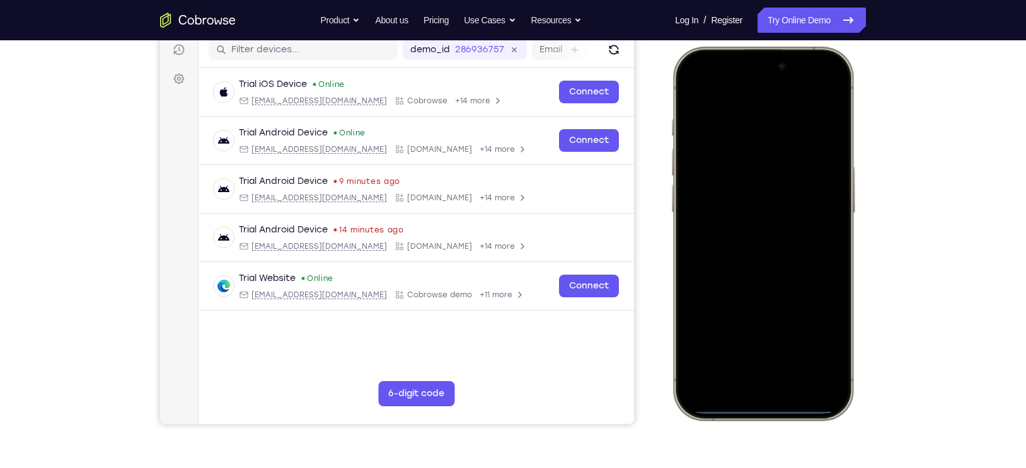
click at [729, 184] on div at bounding box center [763, 234] width 166 height 360
click at [734, 215] on div at bounding box center [763, 234] width 166 height 360
click at [745, 240] on div at bounding box center [763, 234] width 166 height 360
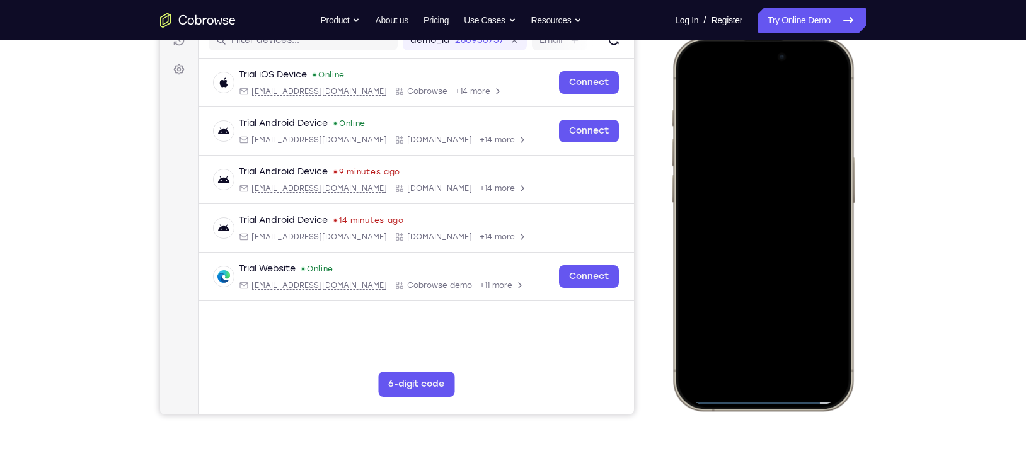
scroll to position [168, 0]
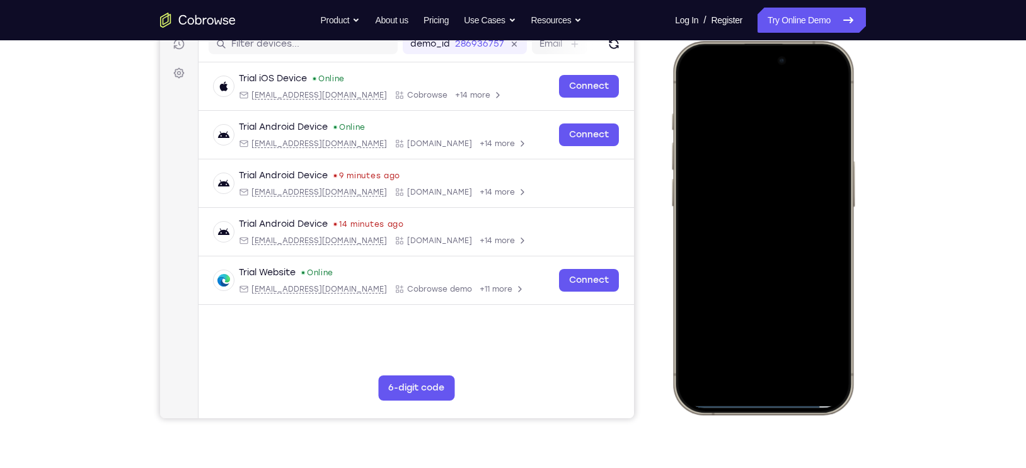
click at [748, 244] on div at bounding box center [763, 228] width 166 height 360
click at [765, 235] on div at bounding box center [763, 228] width 166 height 360
click at [777, 210] on div at bounding box center [763, 228] width 166 height 360
click at [774, 239] on div at bounding box center [763, 228] width 166 height 360
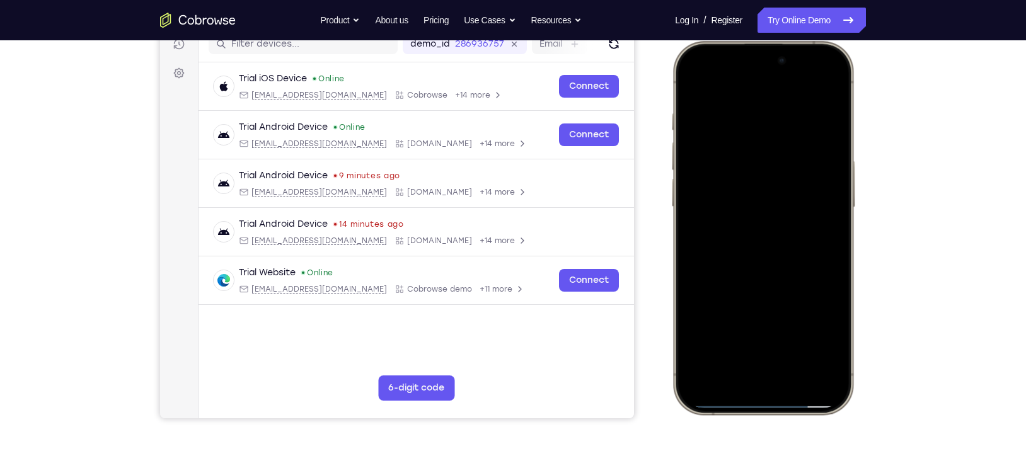
click at [774, 239] on div at bounding box center [763, 228] width 166 height 360
drag, startPoint x: 757, startPoint y: 179, endPoint x: 751, endPoint y: 252, distance: 73.3
click at [751, 252] on div at bounding box center [763, 228] width 166 height 360
click at [770, 365] on div at bounding box center [763, 228] width 166 height 360
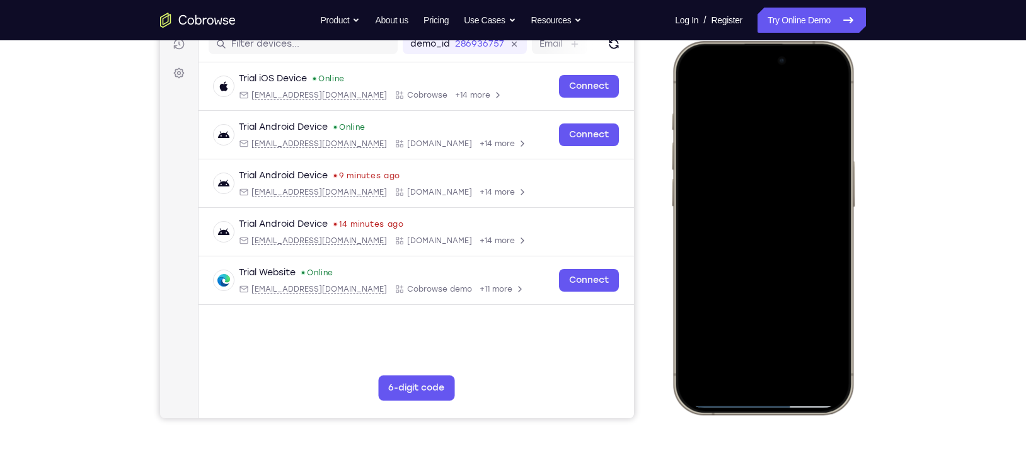
click at [825, 226] on div at bounding box center [763, 228] width 166 height 360
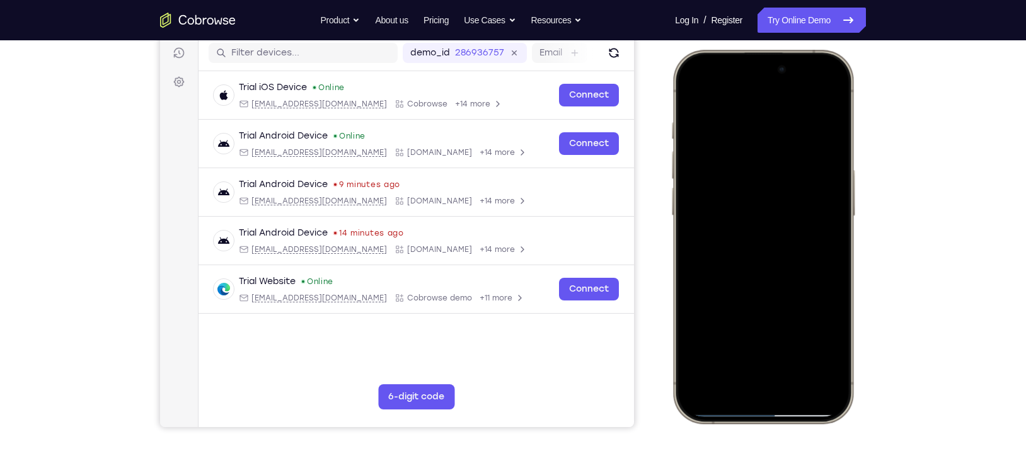
click at [766, 136] on div at bounding box center [763, 237] width 166 height 360
click at [755, 155] on div at bounding box center [763, 237] width 166 height 360
click at [823, 232] on div at bounding box center [763, 237] width 166 height 360
click at [769, 378] on div at bounding box center [763, 237] width 166 height 360
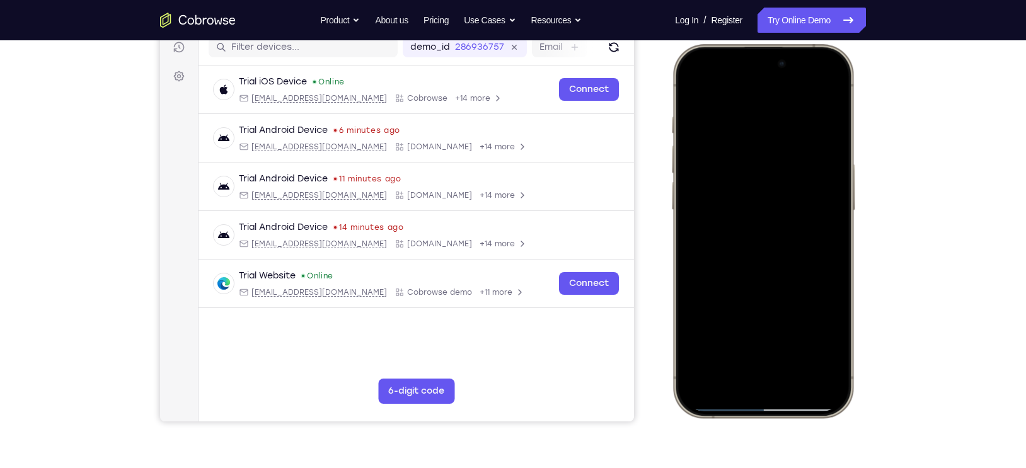
scroll to position [165, 0]
click at [741, 213] on div at bounding box center [763, 230] width 166 height 360
click at [736, 242] on div at bounding box center [763, 230] width 166 height 360
click at [749, 260] on div at bounding box center [763, 230] width 166 height 360
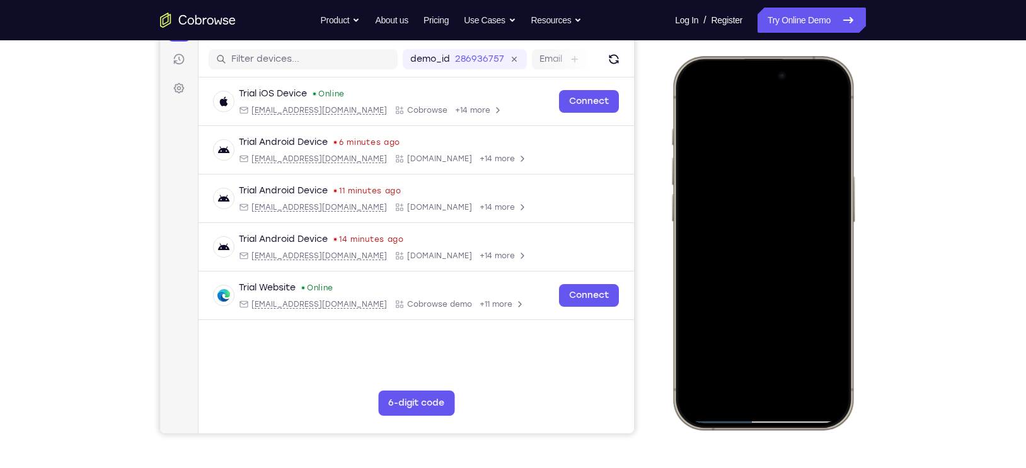
scroll to position [153, 0]
click at [774, 237] on div at bounding box center [763, 242] width 166 height 360
click at [776, 200] on div at bounding box center [763, 242] width 166 height 360
click at [760, 256] on div at bounding box center [763, 242] width 166 height 360
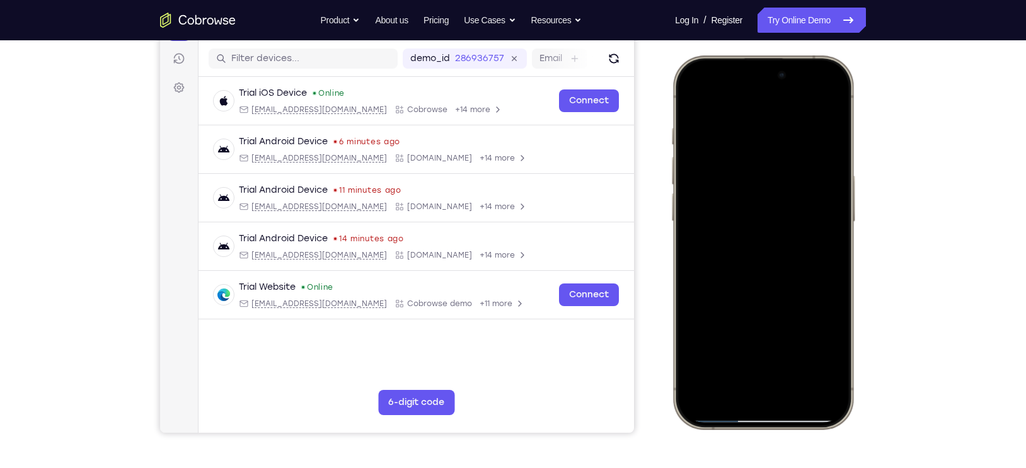
click at [757, 273] on div at bounding box center [763, 242] width 166 height 360
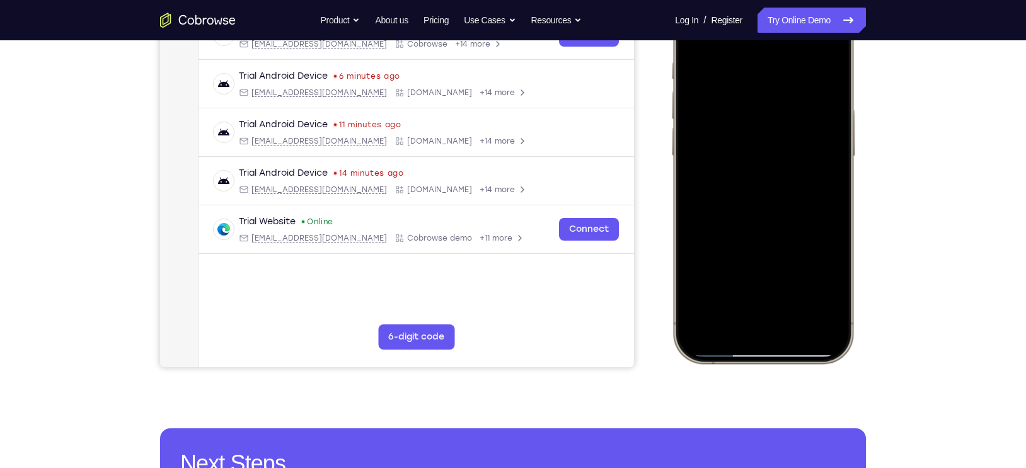
scroll to position [174, 0]
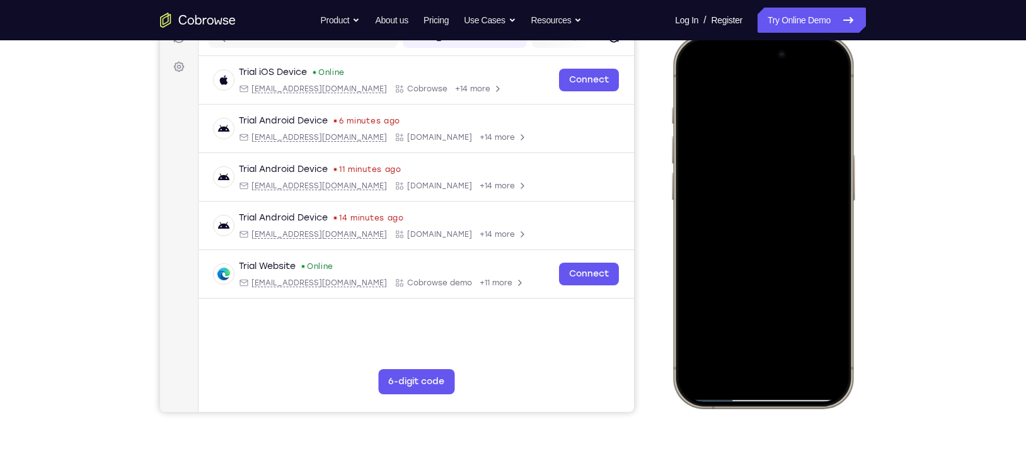
click at [767, 247] on div at bounding box center [763, 222] width 166 height 360
click at [751, 252] on div at bounding box center [763, 222] width 166 height 360
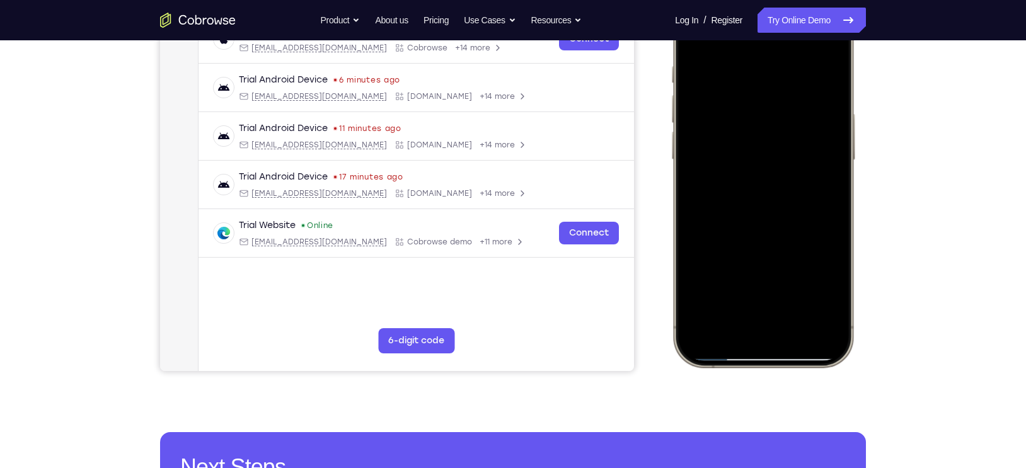
scroll to position [215, 0]
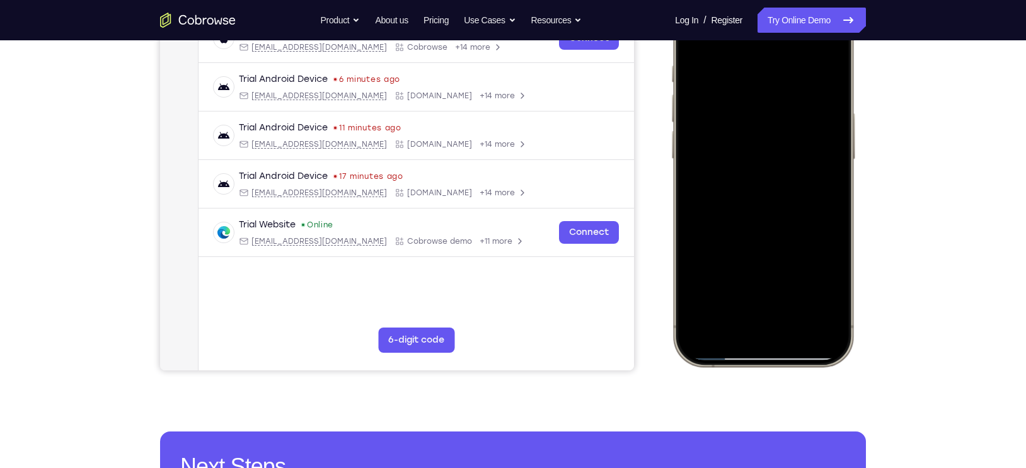
click at [816, 173] on div at bounding box center [763, 180] width 166 height 360
click at [833, 352] on div at bounding box center [763, 180] width 166 height 360
click at [772, 211] on div at bounding box center [763, 180] width 166 height 360
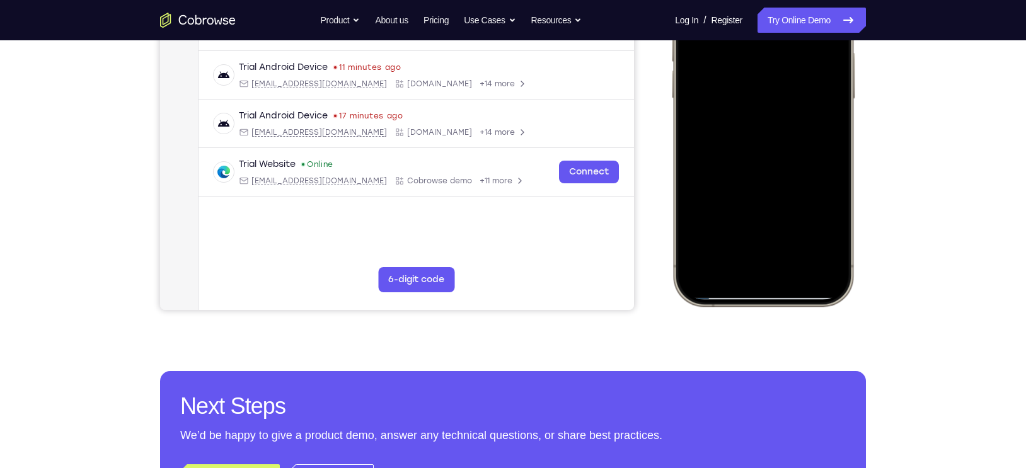
scroll to position [277, 0]
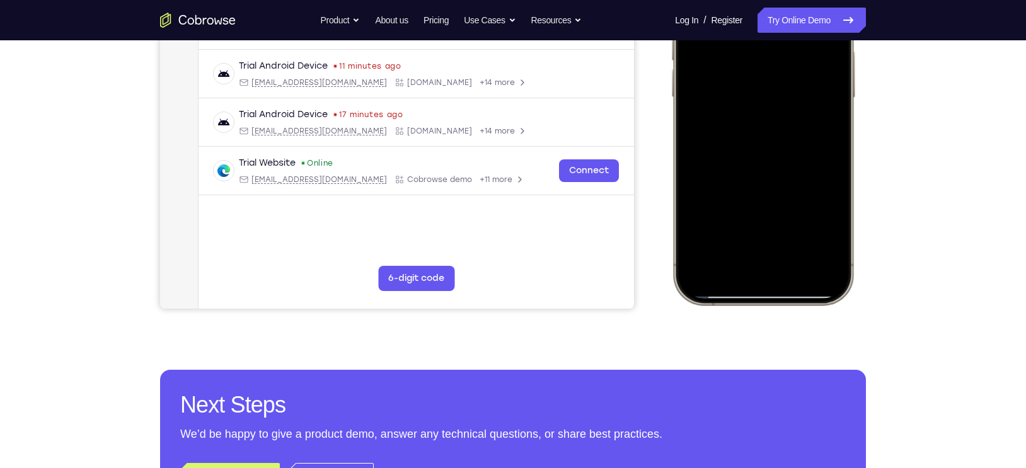
click at [767, 151] on div at bounding box center [763, 118] width 166 height 360
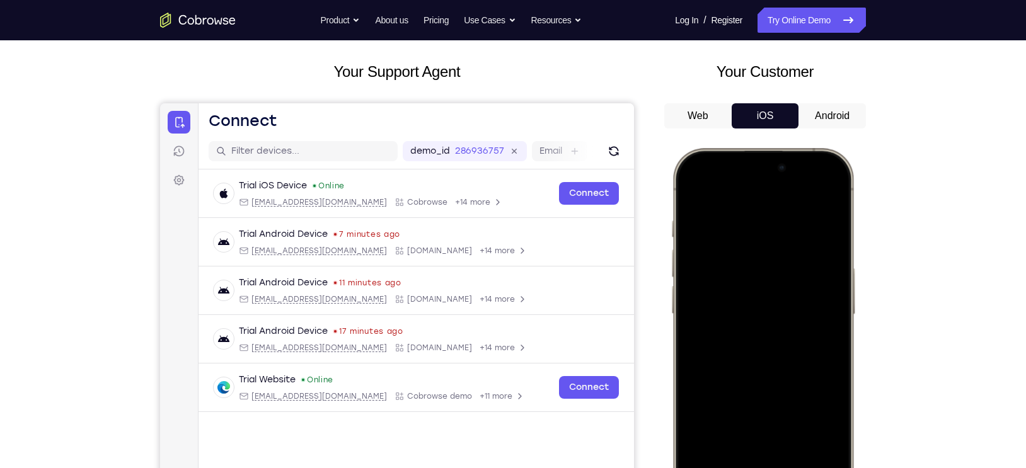
scroll to position [23, 0]
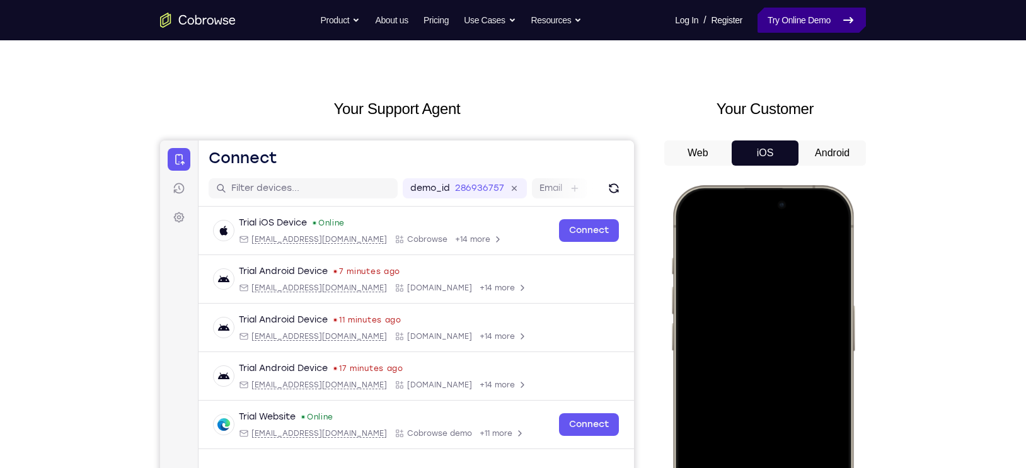
click at [784, 21] on link "Try Online Demo" at bounding box center [811, 20] width 108 height 25
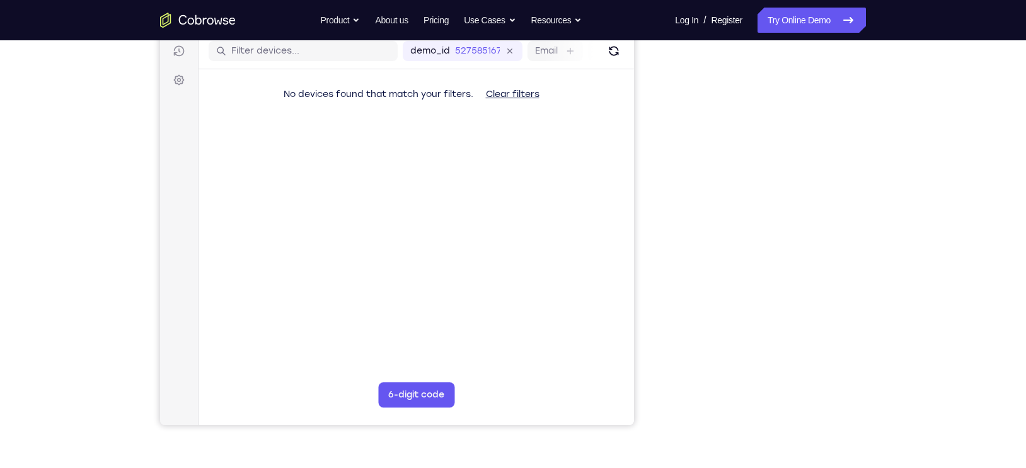
scroll to position [162, 0]
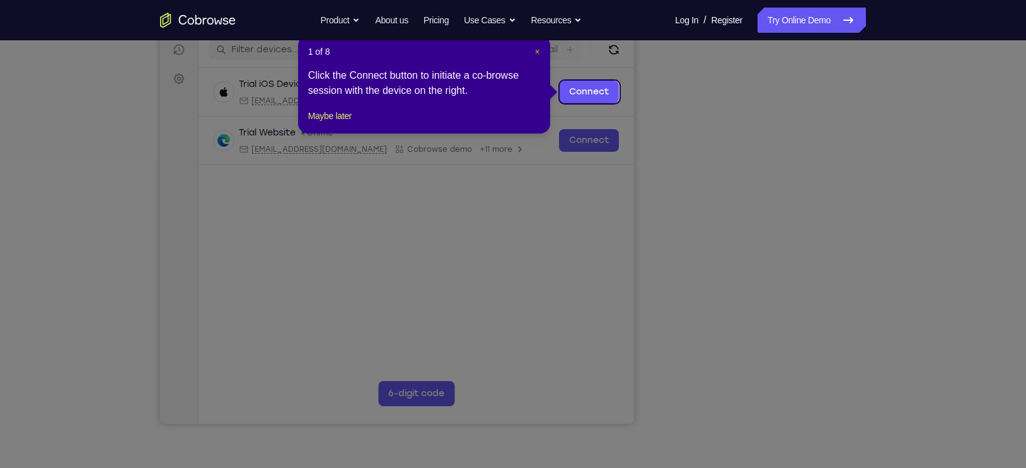
click at [535, 47] on span "×" at bounding box center [536, 52] width 5 height 10
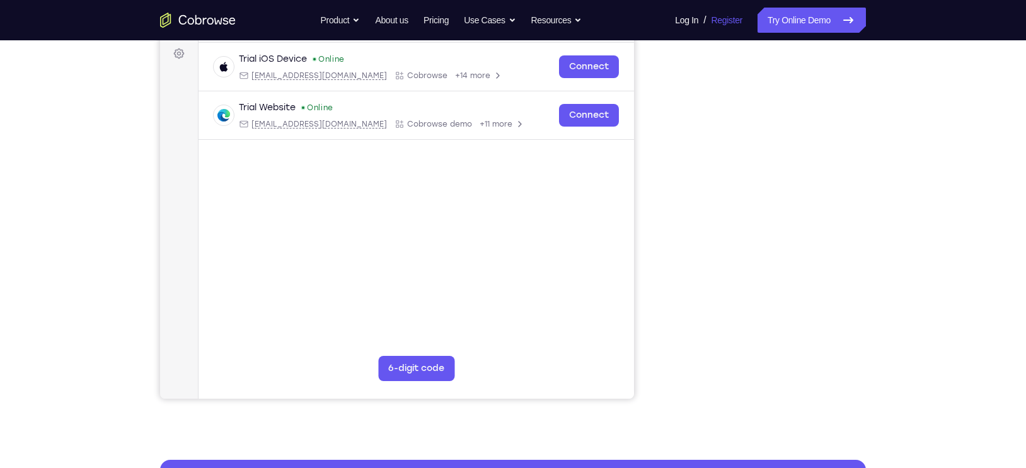
scroll to position [185, 0]
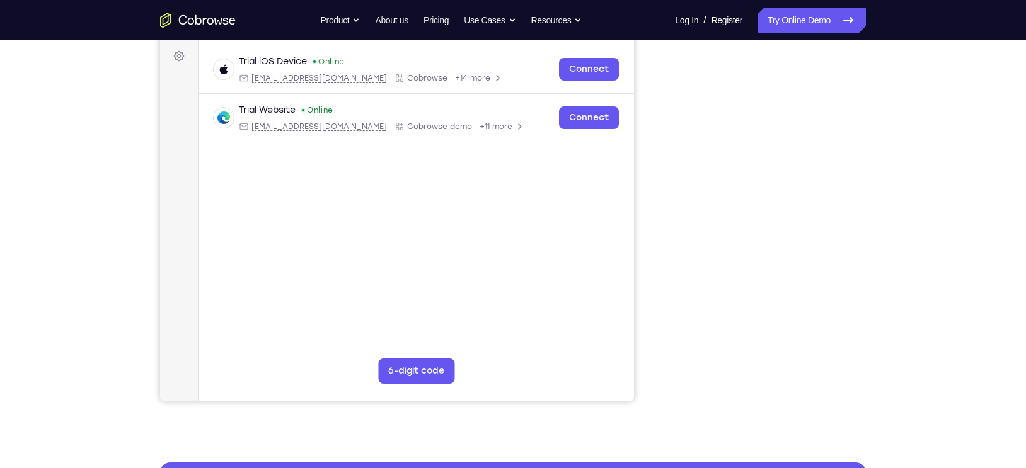
drag, startPoint x: 698, startPoint y: 25, endPoint x: 665, endPoint y: 333, distance: 309.2
click at [665, 333] on div at bounding box center [765, 207] width 202 height 387
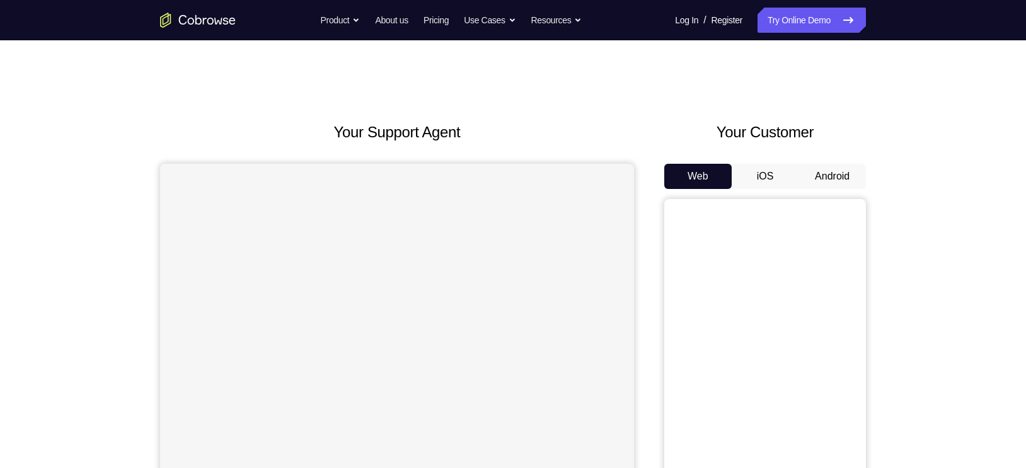
click at [842, 169] on button "Android" at bounding box center [831, 176] width 67 height 25
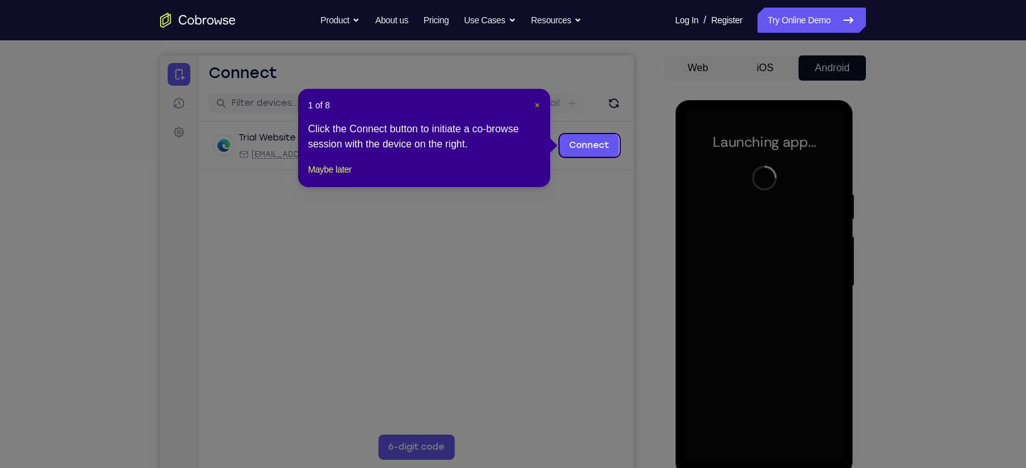
click at [534, 101] on span "×" at bounding box center [536, 105] width 5 height 10
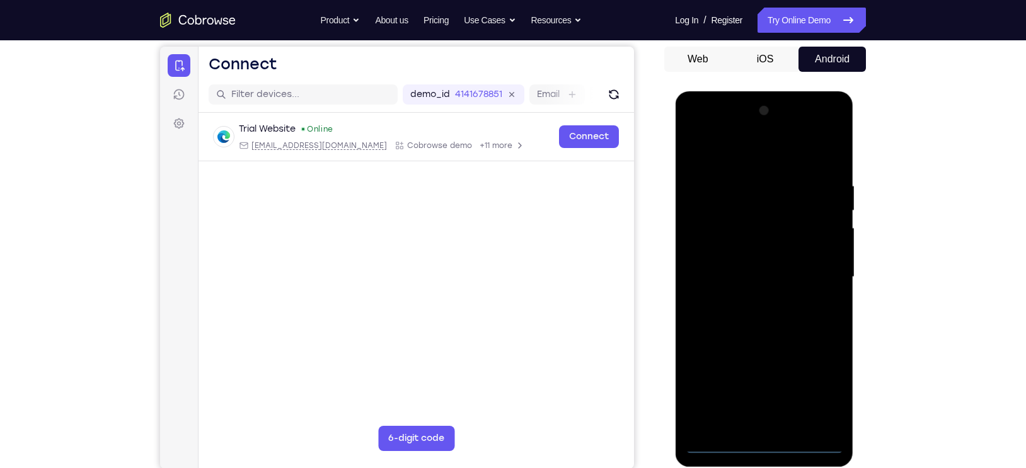
scroll to position [118, 0]
click at [760, 440] on div at bounding box center [763, 276] width 159 height 353
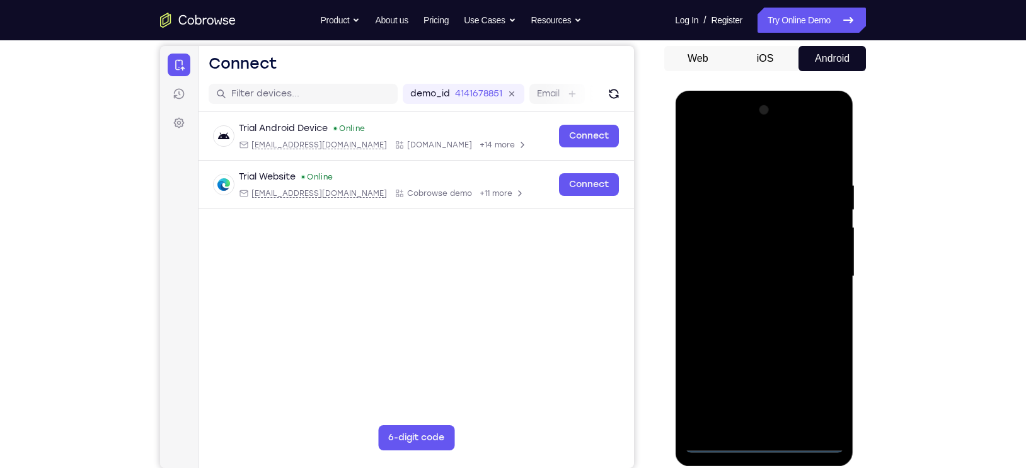
click at [825, 398] on div at bounding box center [763, 276] width 159 height 353
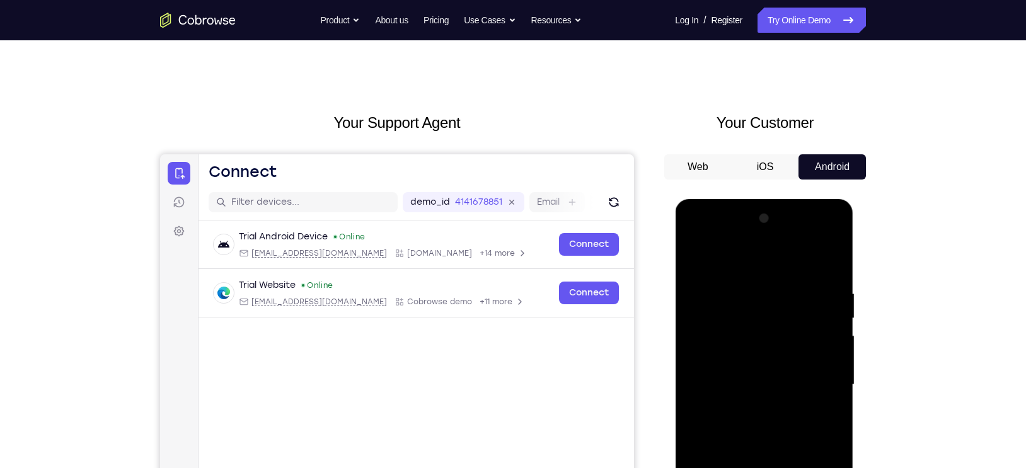
scroll to position [0, 0]
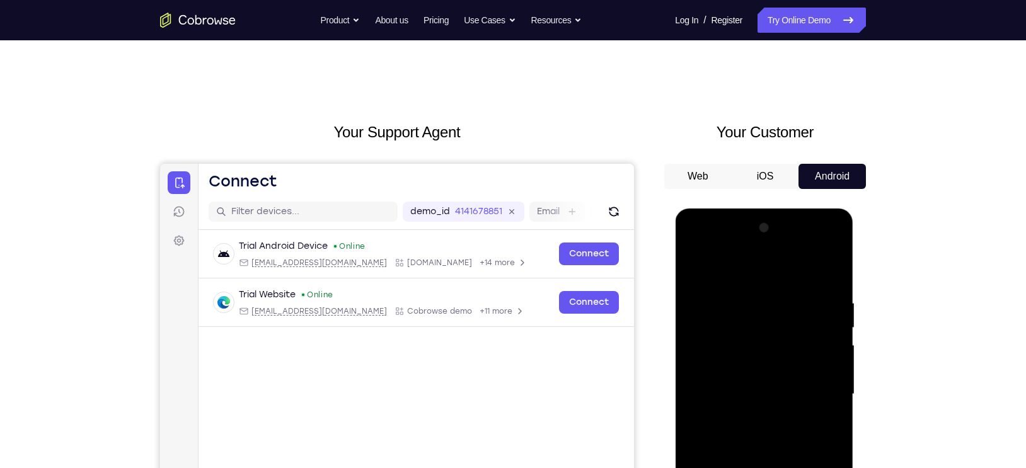
click at [748, 284] on div at bounding box center [763, 394] width 159 height 353
click at [737, 272] on div at bounding box center [763, 394] width 159 height 353
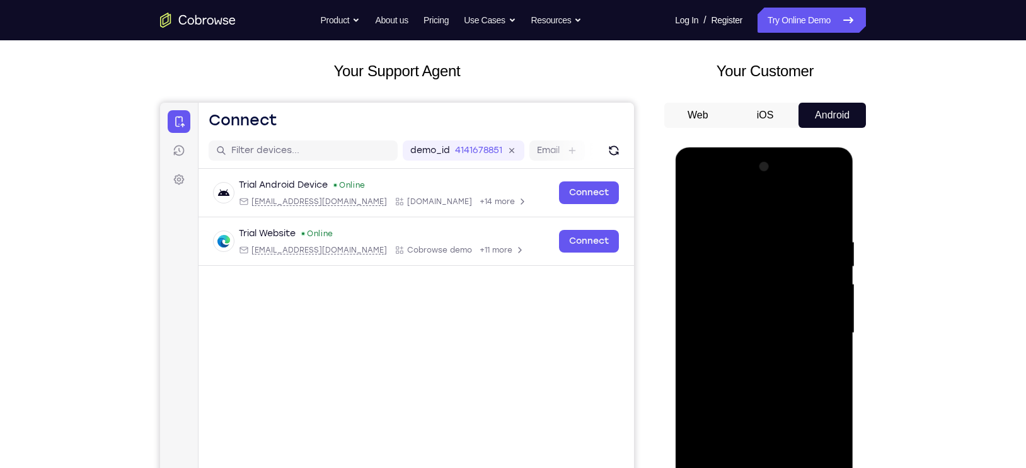
click at [825, 326] on div at bounding box center [763, 333] width 159 height 353
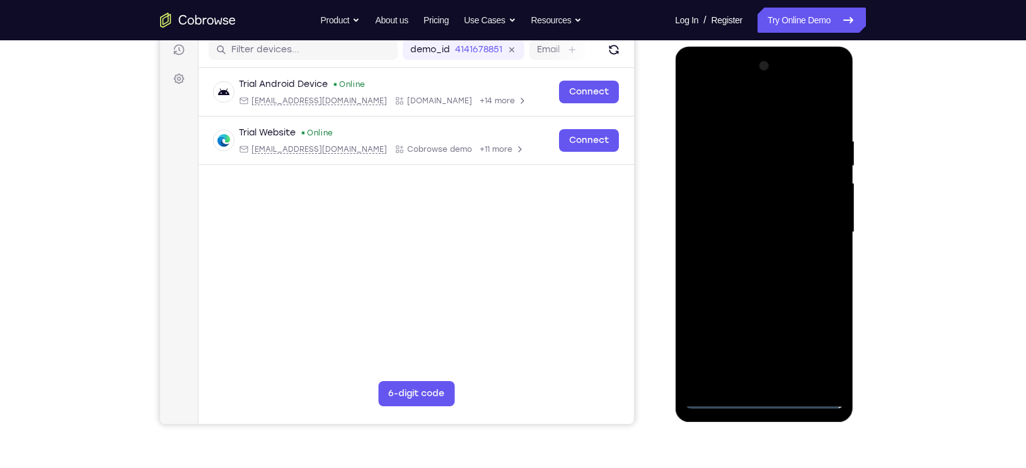
scroll to position [164, 0]
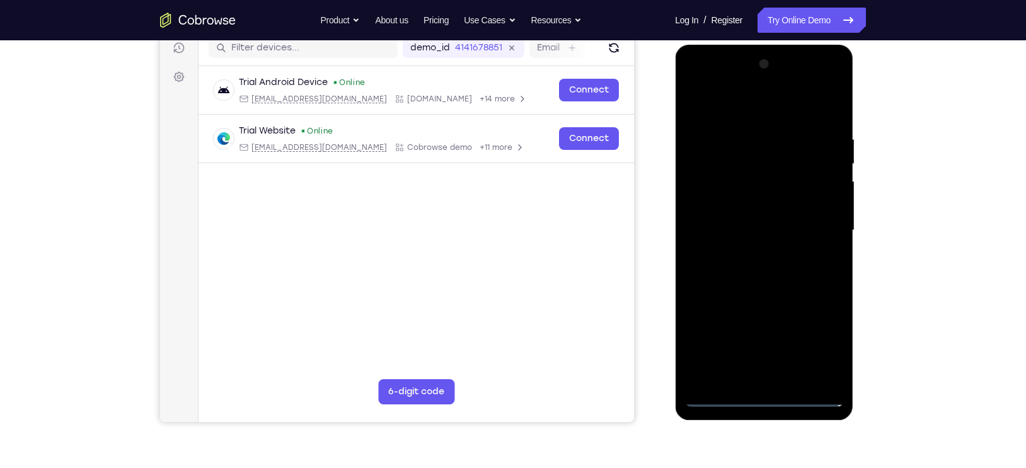
click at [750, 381] on div at bounding box center [763, 230] width 159 height 353
click at [770, 219] on div at bounding box center [763, 230] width 159 height 353
click at [769, 212] on div at bounding box center [763, 230] width 159 height 353
click at [762, 231] on div at bounding box center [763, 230] width 159 height 353
click at [779, 275] on div at bounding box center [763, 230] width 159 height 353
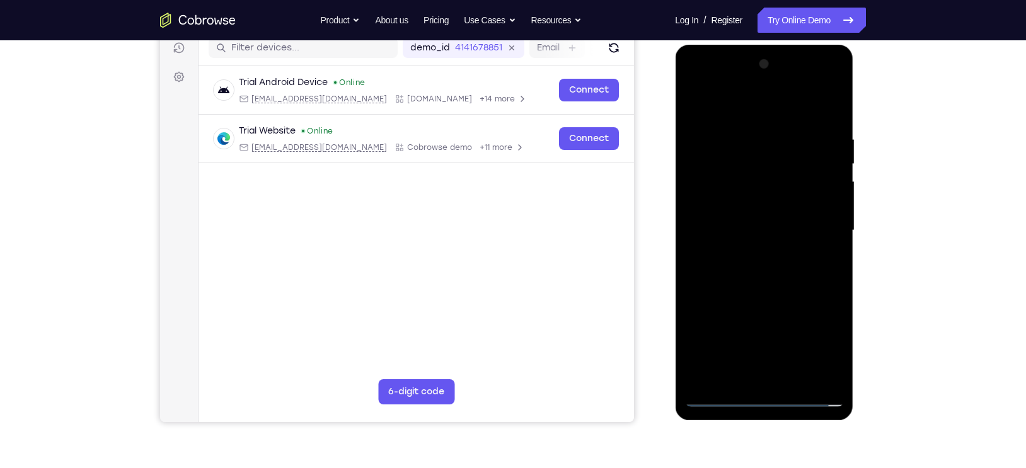
click at [779, 275] on div at bounding box center [763, 230] width 159 height 353
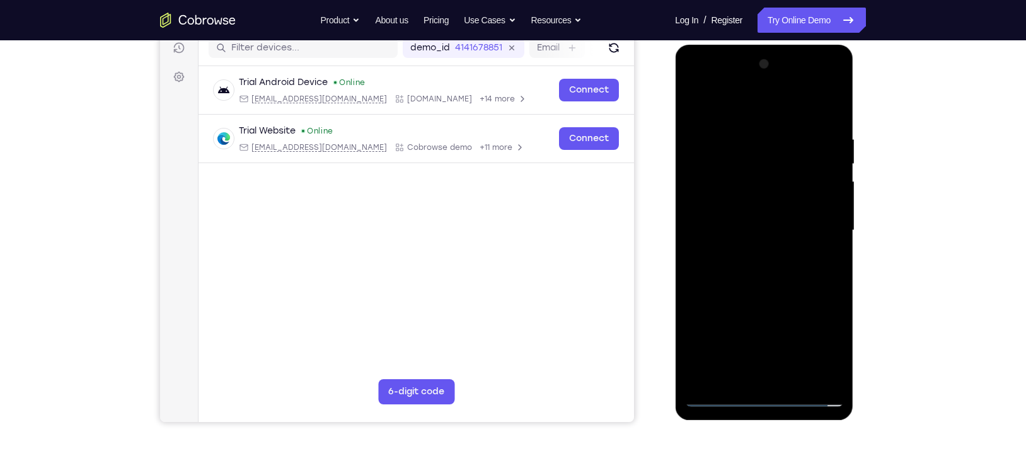
click at [779, 275] on div at bounding box center [763, 230] width 159 height 353
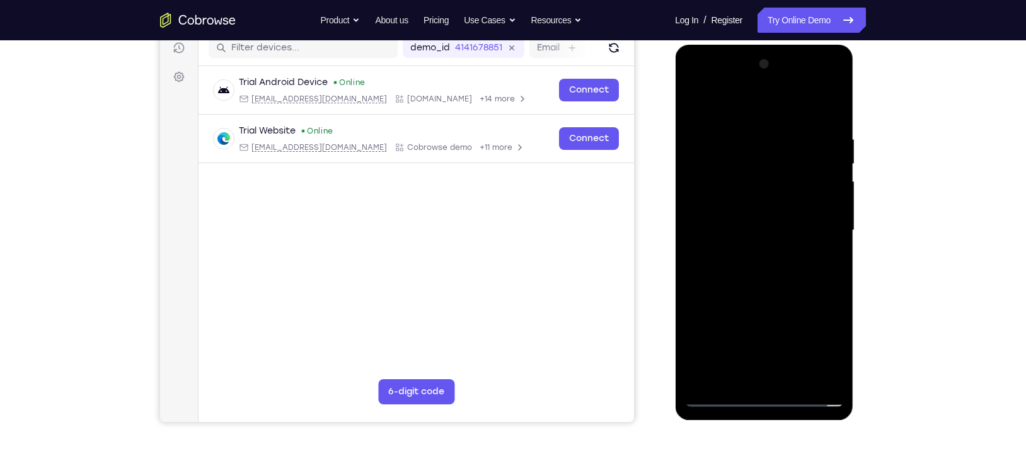
click at [779, 275] on div at bounding box center [763, 230] width 159 height 353
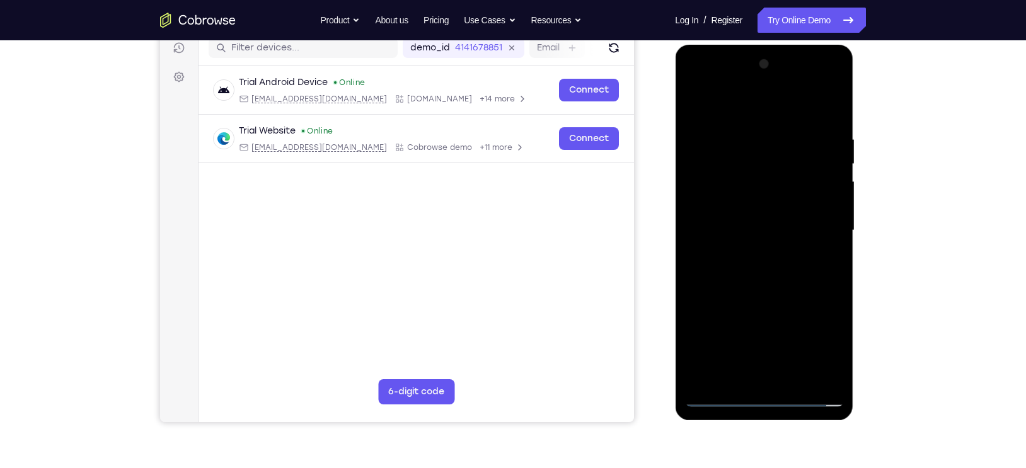
click at [779, 275] on div at bounding box center [763, 230] width 159 height 353
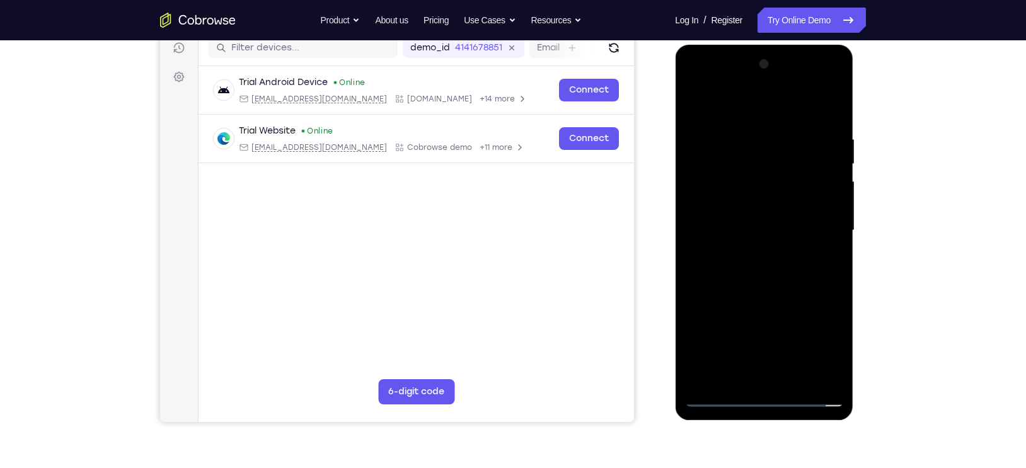
click at [779, 275] on div at bounding box center [763, 230] width 159 height 353
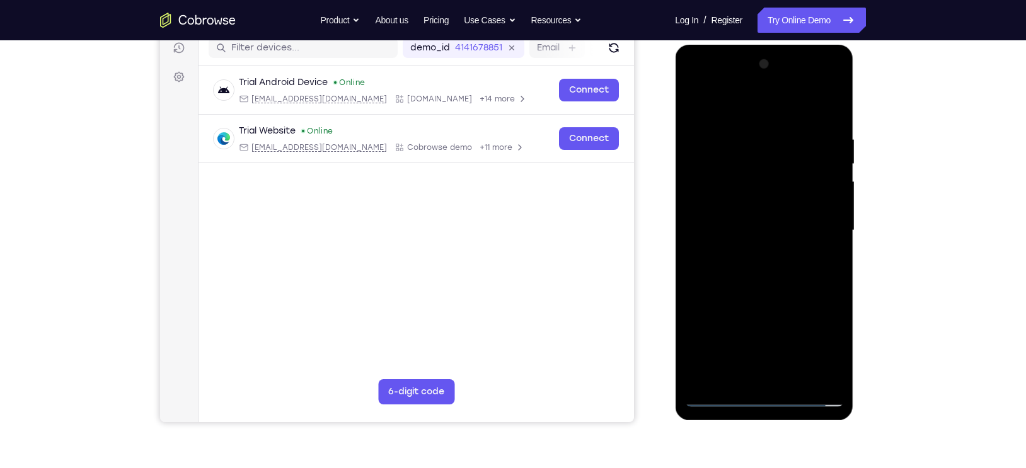
click at [779, 275] on div at bounding box center [763, 230] width 159 height 353
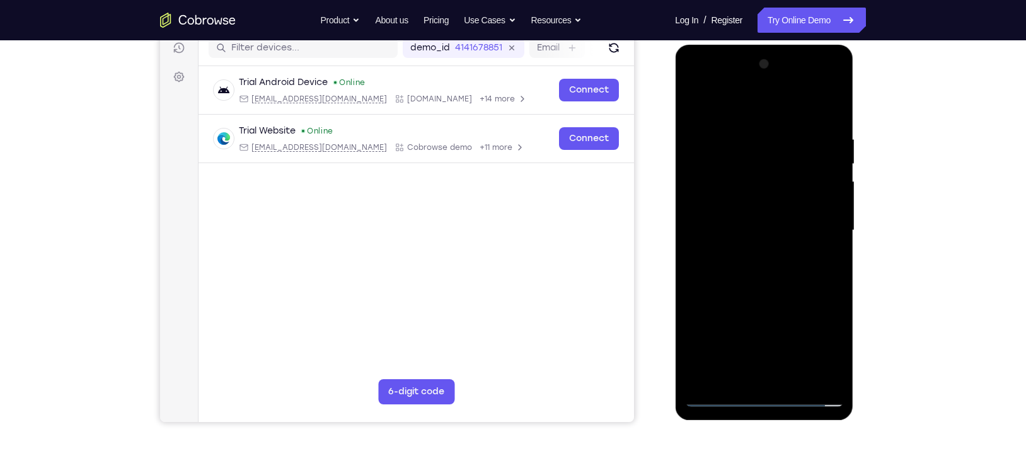
click at [779, 275] on div at bounding box center [763, 230] width 159 height 353
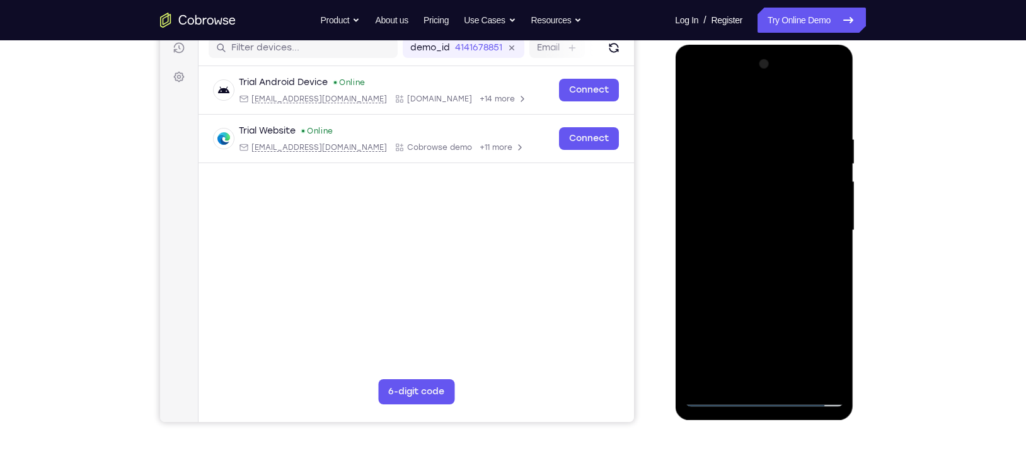
click at [779, 275] on div at bounding box center [763, 230] width 159 height 353
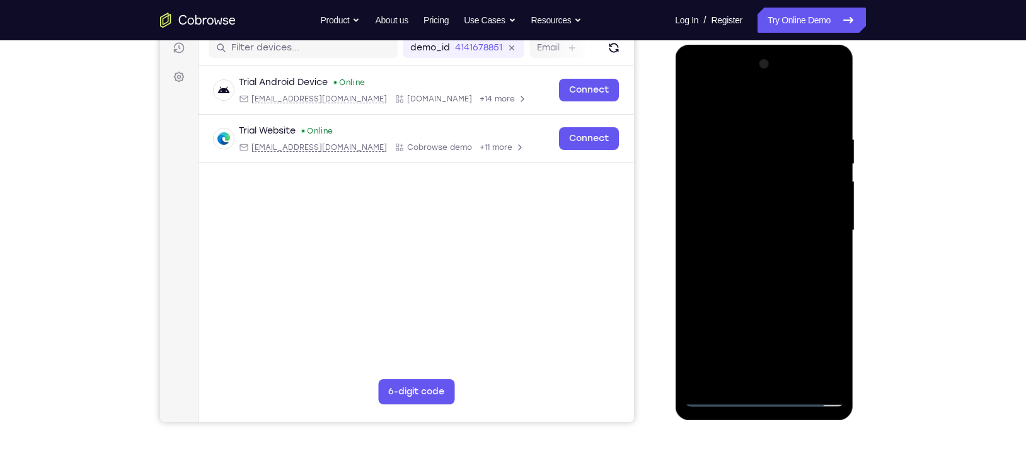
click at [779, 275] on div at bounding box center [763, 230] width 159 height 353
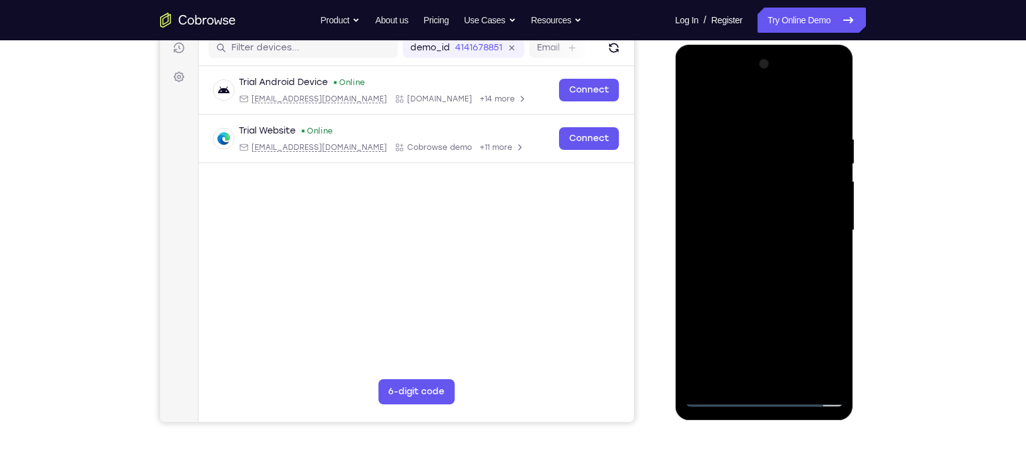
click at [779, 275] on div at bounding box center [763, 230] width 159 height 353
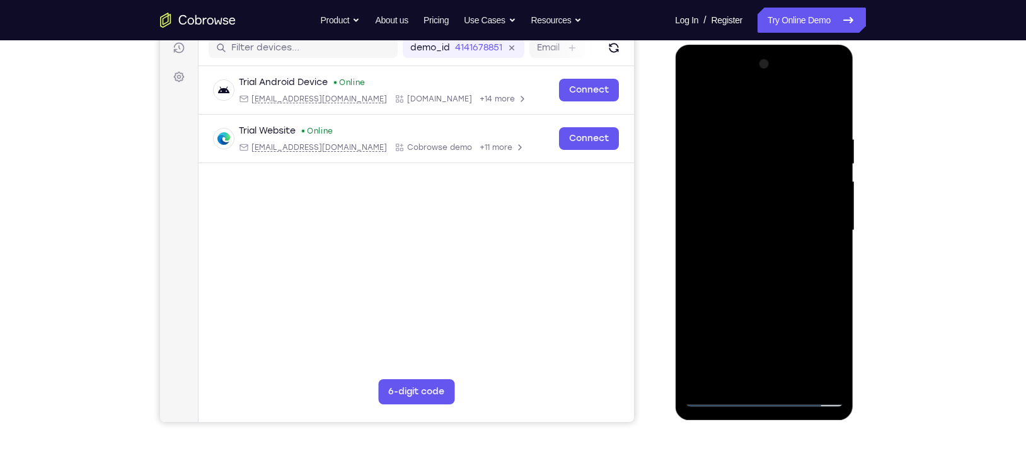
click at [779, 275] on div at bounding box center [763, 230] width 159 height 353
click at [769, 250] on div at bounding box center [763, 230] width 159 height 353
click at [827, 206] on div at bounding box center [763, 230] width 159 height 353
click at [779, 231] on div at bounding box center [763, 230] width 159 height 353
click at [767, 273] on div at bounding box center [763, 230] width 159 height 353
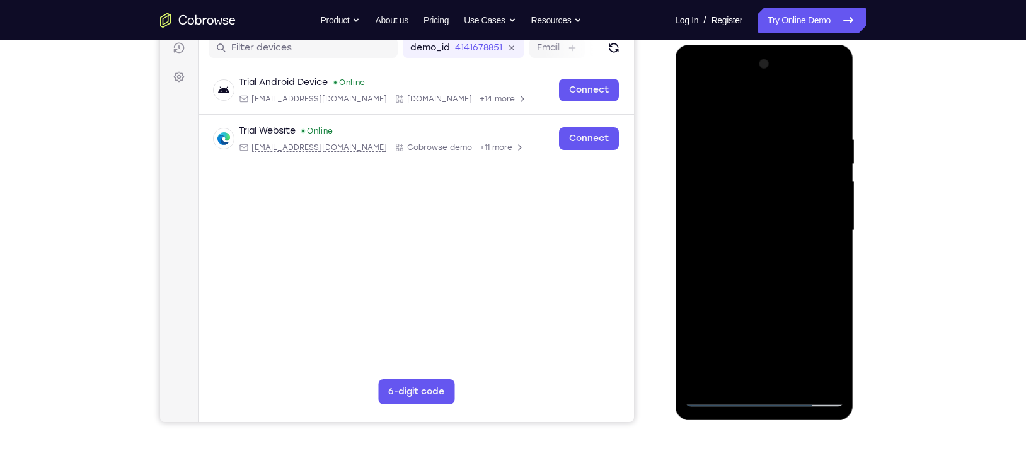
click at [764, 267] on div at bounding box center [763, 230] width 159 height 353
click at [766, 275] on div at bounding box center [763, 230] width 159 height 353
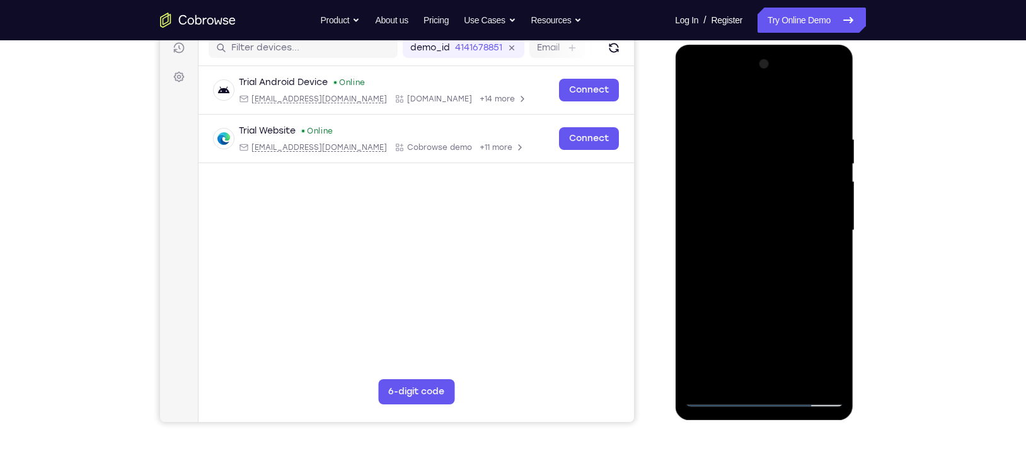
click at [766, 275] on div at bounding box center [763, 230] width 159 height 353
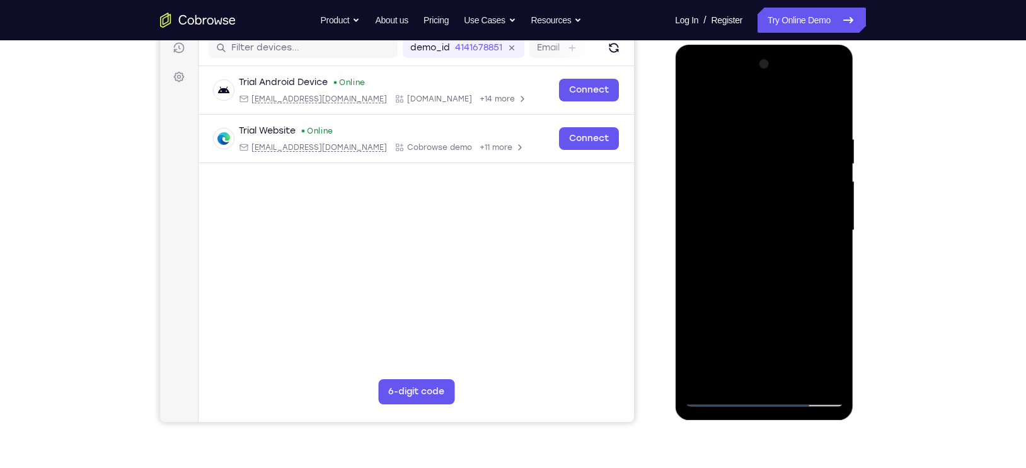
click at [766, 275] on div at bounding box center [763, 230] width 159 height 353
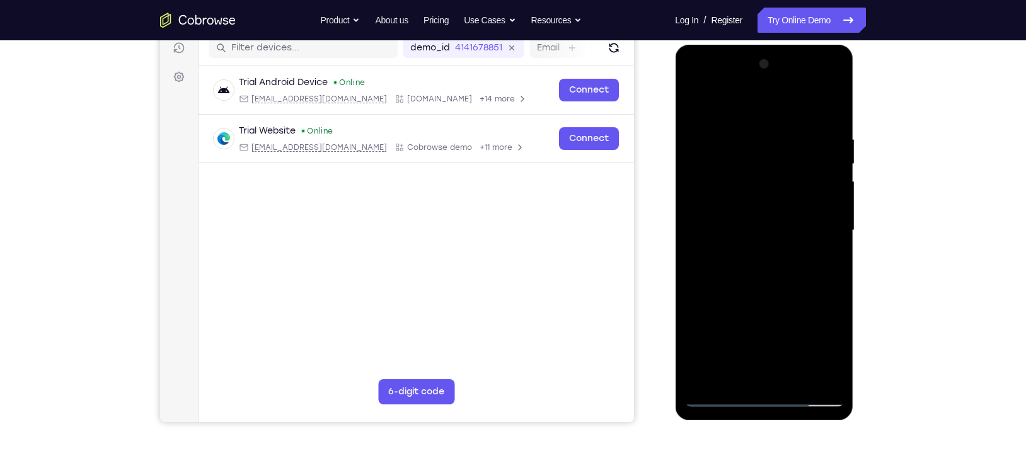
click at [766, 275] on div at bounding box center [763, 230] width 159 height 353
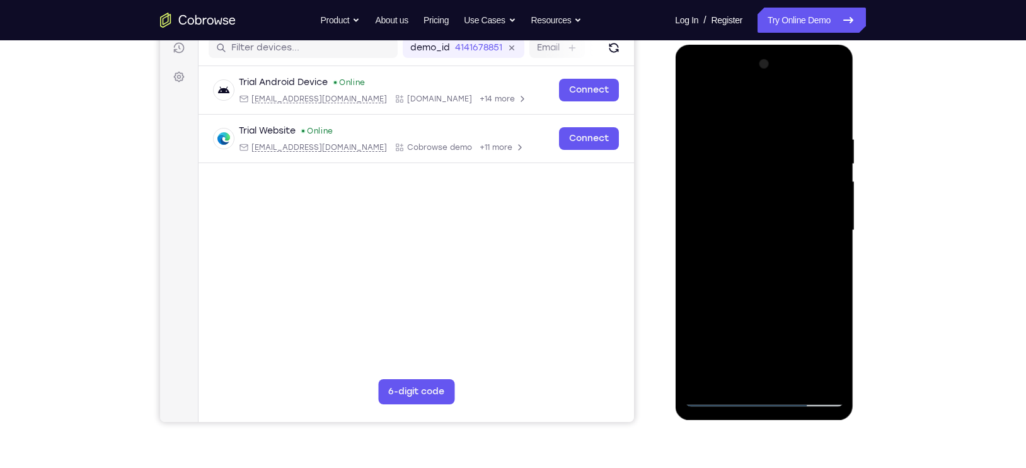
click at [770, 263] on div at bounding box center [763, 230] width 159 height 353
click at [798, 246] on div at bounding box center [763, 230] width 159 height 353
click at [784, 237] on div at bounding box center [763, 230] width 159 height 353
click at [805, 272] on div at bounding box center [763, 230] width 159 height 353
click at [802, 280] on div at bounding box center [763, 230] width 159 height 353
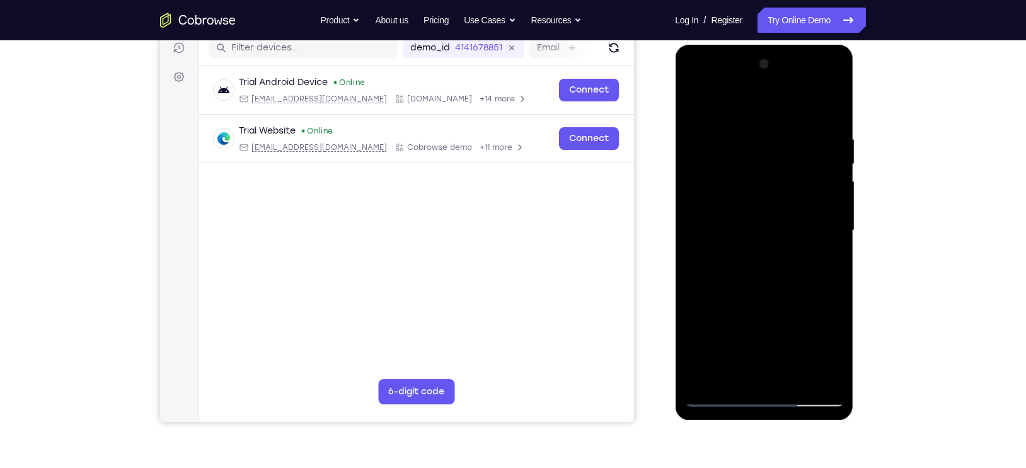
click at [802, 280] on div at bounding box center [763, 230] width 159 height 353
click at [797, 272] on div at bounding box center [763, 230] width 159 height 353
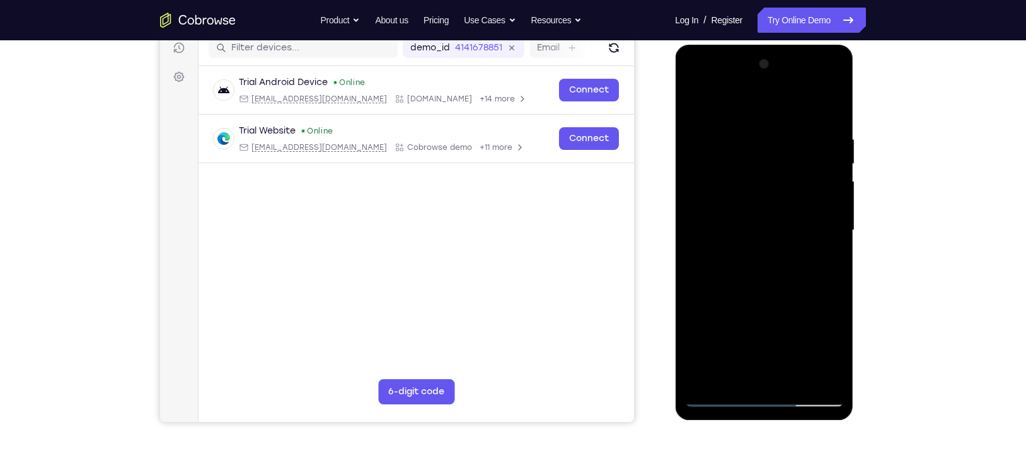
click at [797, 272] on div at bounding box center [763, 230] width 159 height 353
click at [791, 267] on div at bounding box center [763, 230] width 159 height 353
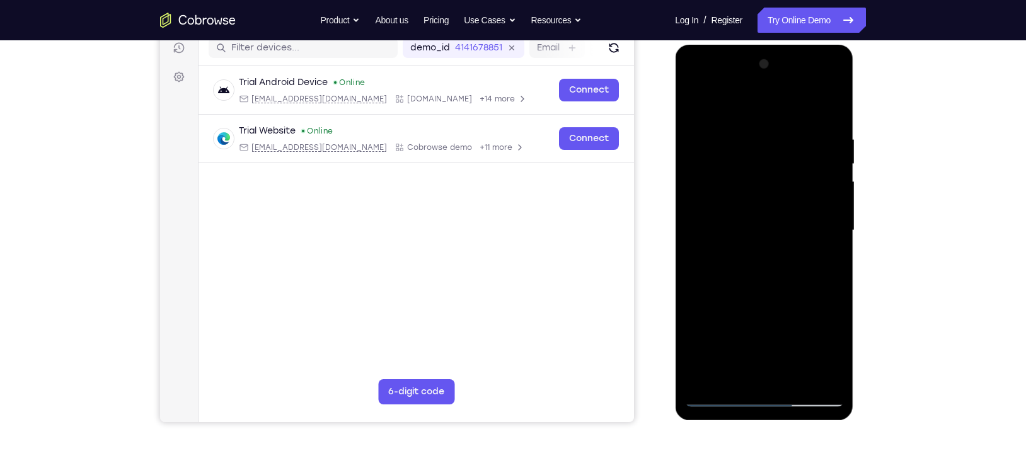
scroll to position [125, 0]
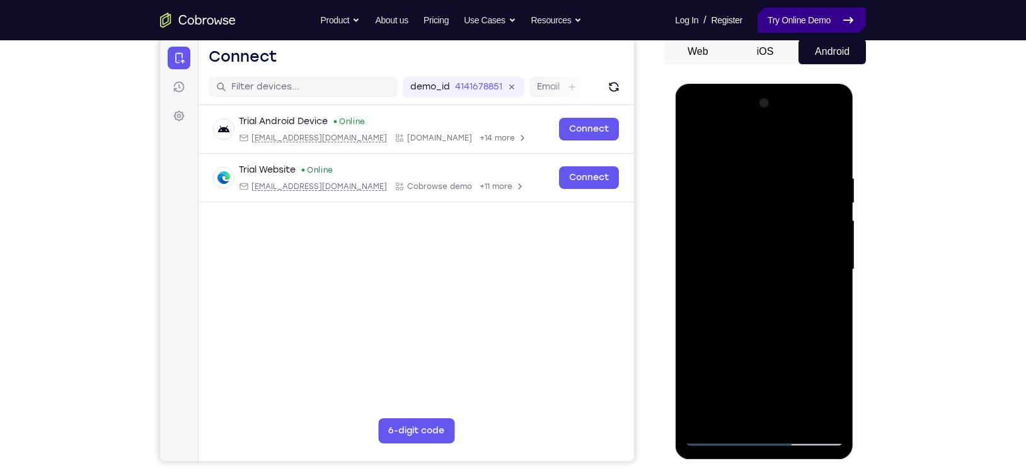
click at [801, 26] on link "Try Online Demo" at bounding box center [811, 20] width 108 height 25
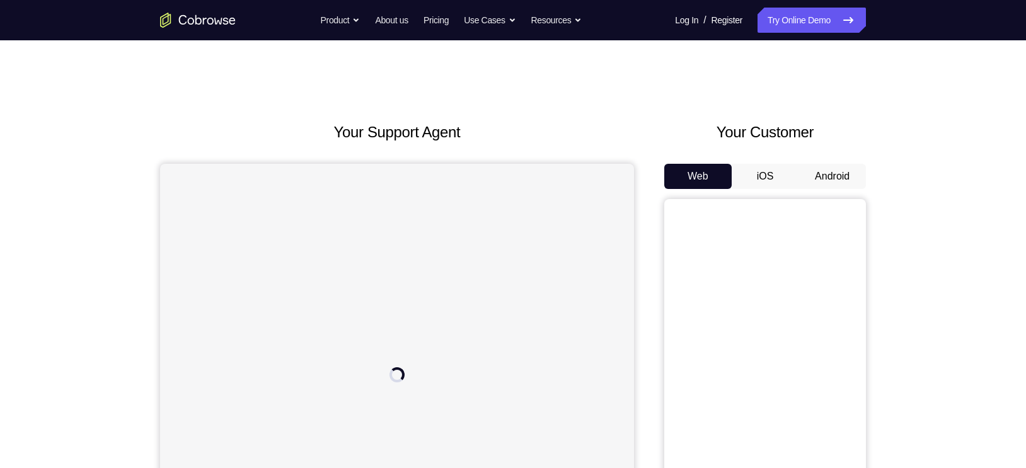
click at [848, 175] on button "Android" at bounding box center [831, 176] width 67 height 25
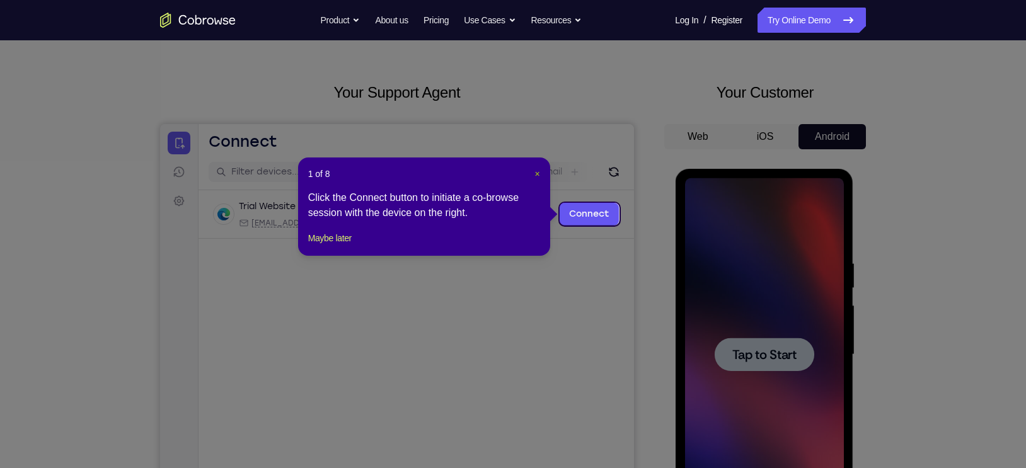
click at [539, 170] on span "×" at bounding box center [536, 174] width 5 height 10
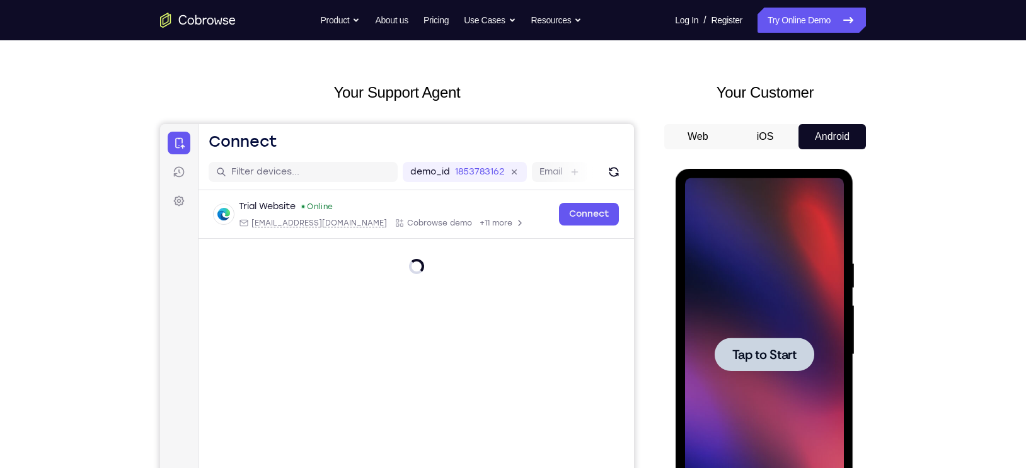
click at [766, 361] on span "Tap to Start" at bounding box center [763, 354] width 64 height 13
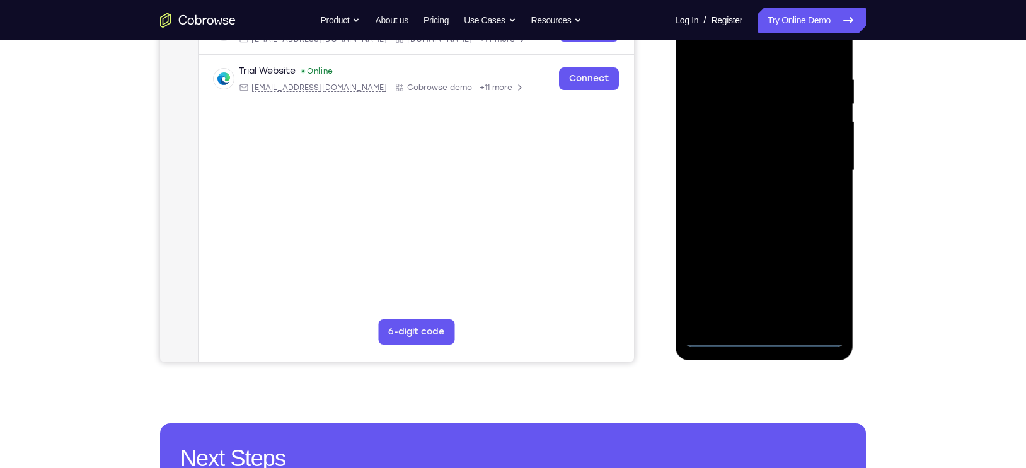
scroll to position [227, 0]
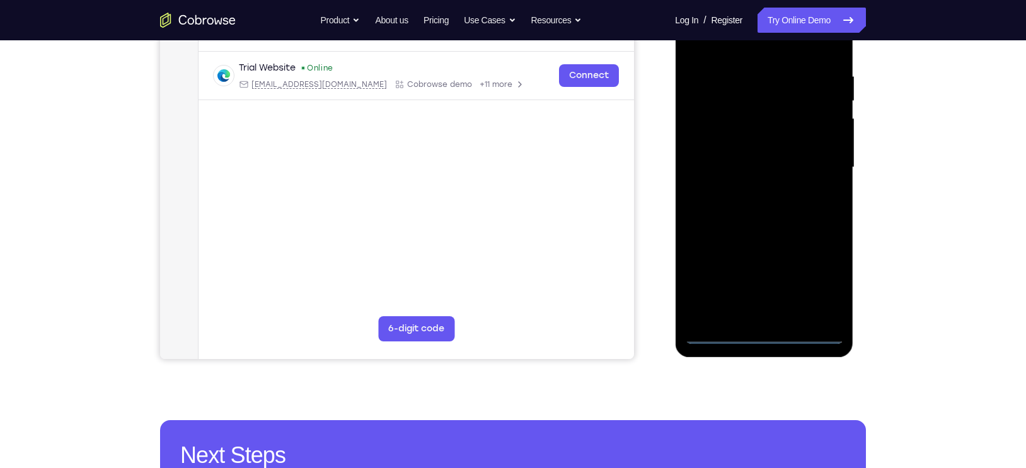
click at [764, 340] on div at bounding box center [763, 167] width 159 height 353
click at [811, 285] on div at bounding box center [763, 167] width 159 height 353
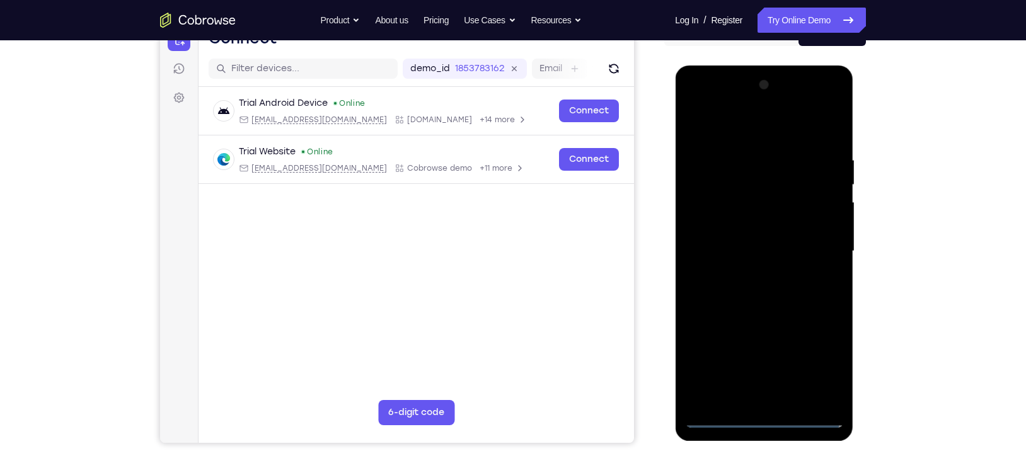
scroll to position [144, 0]
click at [735, 132] on div at bounding box center [763, 250] width 159 height 353
click at [816, 248] on div at bounding box center [763, 250] width 159 height 353
click at [747, 272] on div at bounding box center [763, 250] width 159 height 353
click at [783, 240] on div at bounding box center [763, 250] width 159 height 353
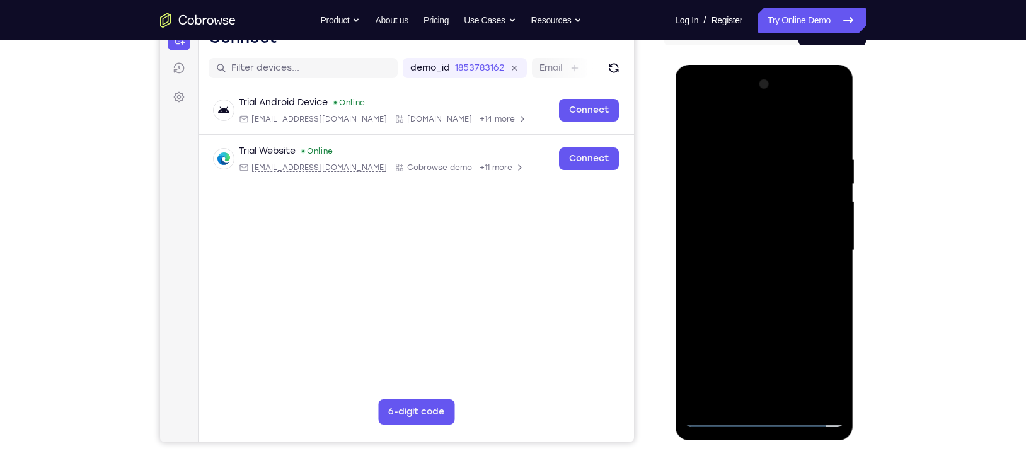
click at [772, 224] on div at bounding box center [763, 250] width 159 height 353
click at [769, 244] on div at bounding box center [763, 250] width 159 height 353
drag, startPoint x: 84, startPoint y: 222, endPoint x: 656, endPoint y: 305, distance: 578.6
click at [656, 305] on div "Your Support Agent Your Customer Web iOS Android" at bounding box center [513, 210] width 706 height 466
click at [747, 286] on div at bounding box center [763, 250] width 159 height 353
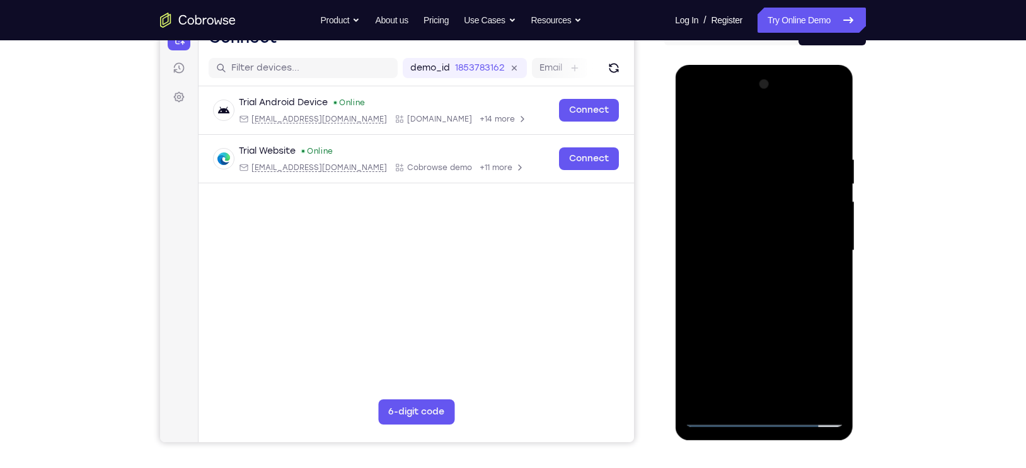
click at [746, 291] on div at bounding box center [763, 250] width 159 height 353
click at [822, 395] on div at bounding box center [763, 250] width 159 height 353
click at [830, 136] on div at bounding box center [763, 250] width 159 height 353
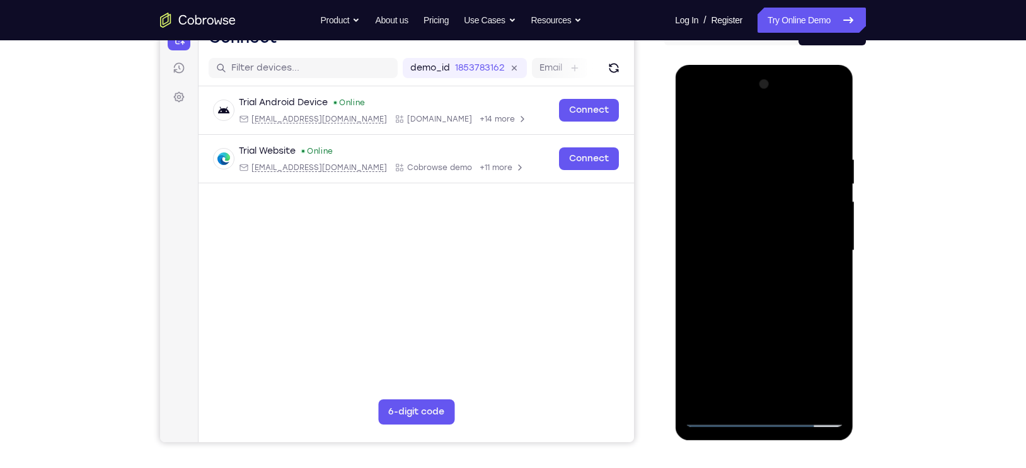
click at [822, 402] on div at bounding box center [763, 250] width 159 height 353
drag, startPoint x: 765, startPoint y: 342, endPoint x: 784, endPoint y: 190, distance: 153.6
click at [784, 190] on div at bounding box center [763, 250] width 159 height 353
drag, startPoint x: 765, startPoint y: 183, endPoint x: 716, endPoint y: 348, distance: 172.2
click at [716, 348] on div at bounding box center [763, 250] width 159 height 353
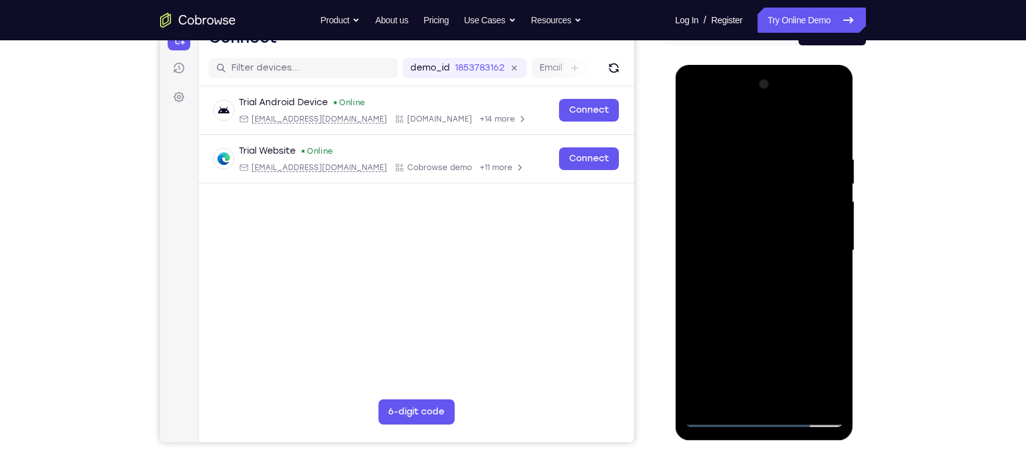
click at [696, 120] on div at bounding box center [763, 250] width 159 height 353
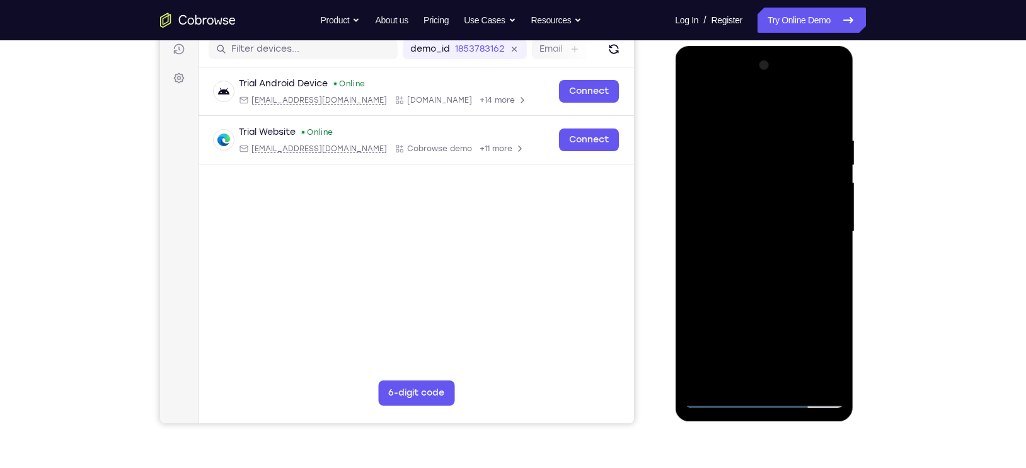
scroll to position [168, 0]
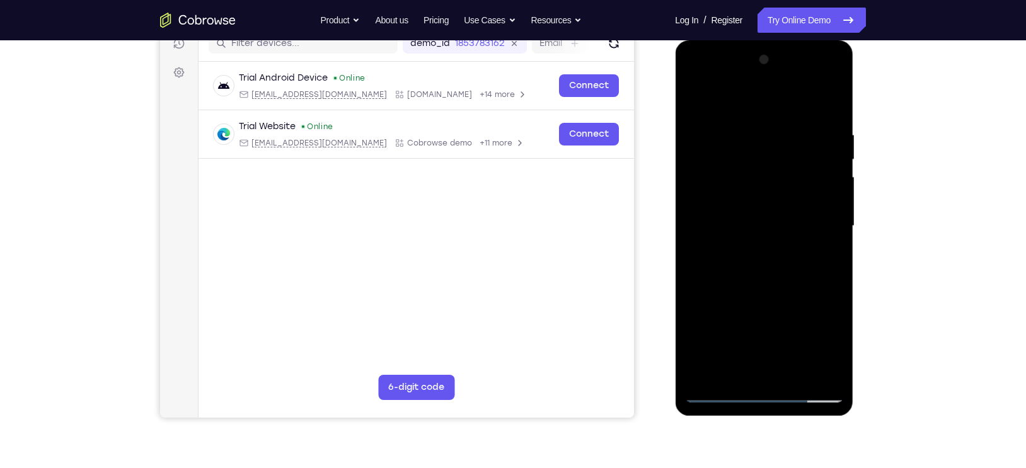
drag, startPoint x: 731, startPoint y: 301, endPoint x: 747, endPoint y: 161, distance: 140.1
click at [747, 161] on div at bounding box center [763, 226] width 159 height 353
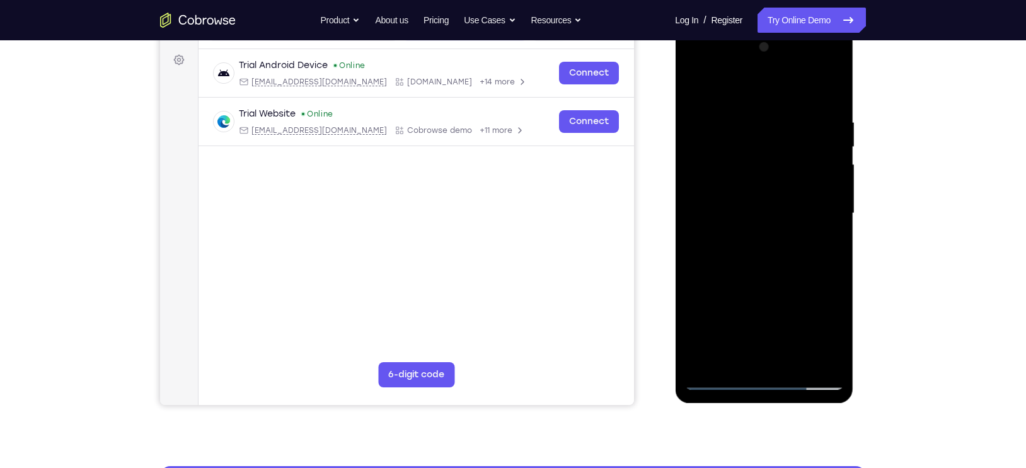
drag, startPoint x: 744, startPoint y: 247, endPoint x: 757, endPoint y: 130, distance: 117.2
click at [757, 130] on div at bounding box center [763, 213] width 159 height 353
drag, startPoint x: 750, startPoint y: 275, endPoint x: 743, endPoint y: 142, distance: 132.5
click at [743, 142] on div at bounding box center [763, 213] width 159 height 353
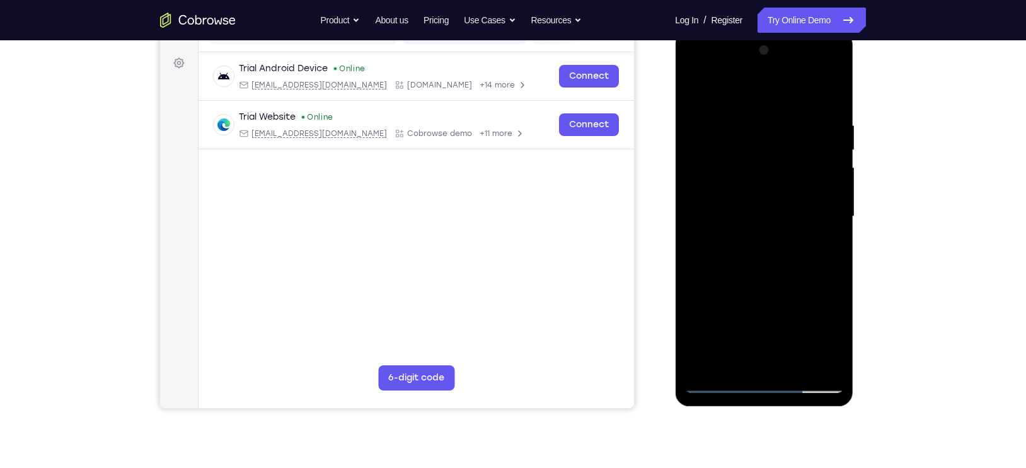
drag, startPoint x: 787, startPoint y: 306, endPoint x: 784, endPoint y: 156, distance: 150.0
click at [784, 156] on div at bounding box center [763, 216] width 159 height 353
drag, startPoint x: 760, startPoint y: 314, endPoint x: 762, endPoint y: 186, distance: 127.9
click at [762, 186] on div at bounding box center [763, 216] width 159 height 353
click at [709, 329] on div at bounding box center [763, 216] width 159 height 353
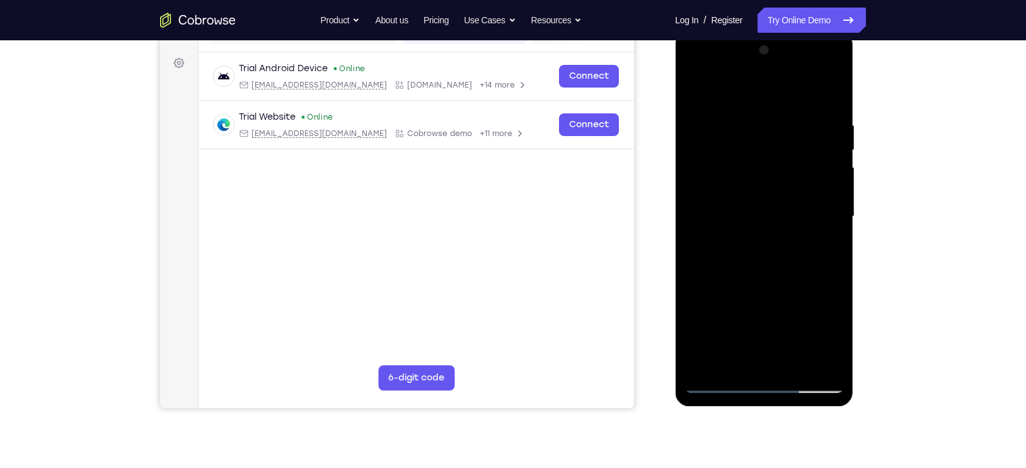
click at [766, 244] on div at bounding box center [763, 216] width 159 height 353
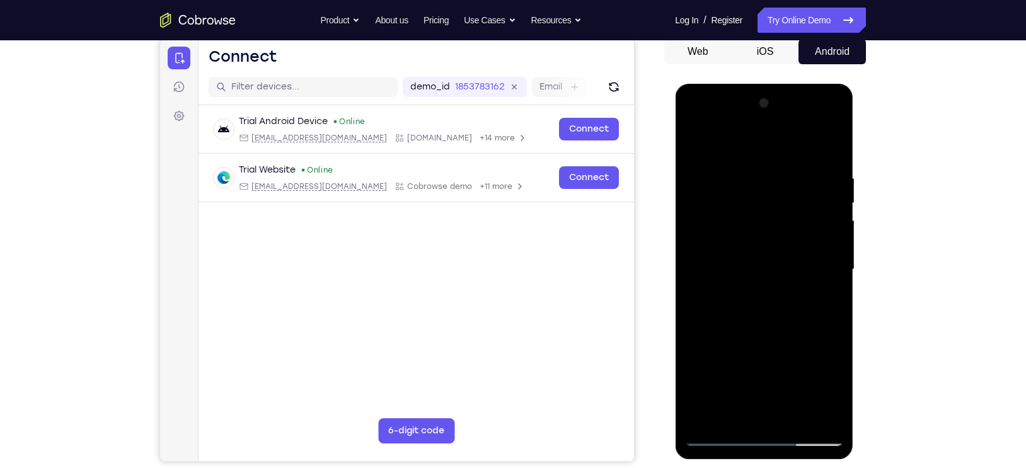
scroll to position [187, 0]
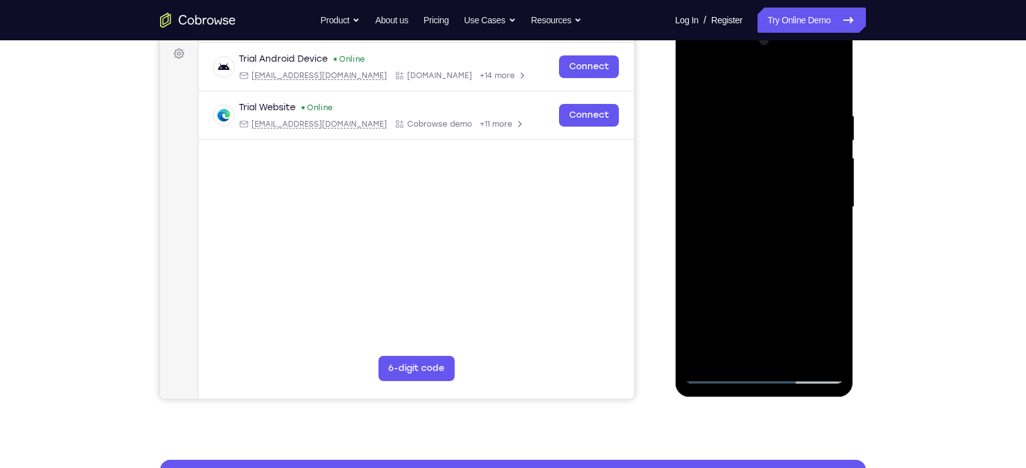
click at [775, 265] on div at bounding box center [763, 207] width 159 height 353
click at [767, 210] on div at bounding box center [763, 207] width 159 height 353
click at [766, 195] on div at bounding box center [763, 207] width 159 height 353
click at [828, 190] on div at bounding box center [763, 207] width 159 height 353
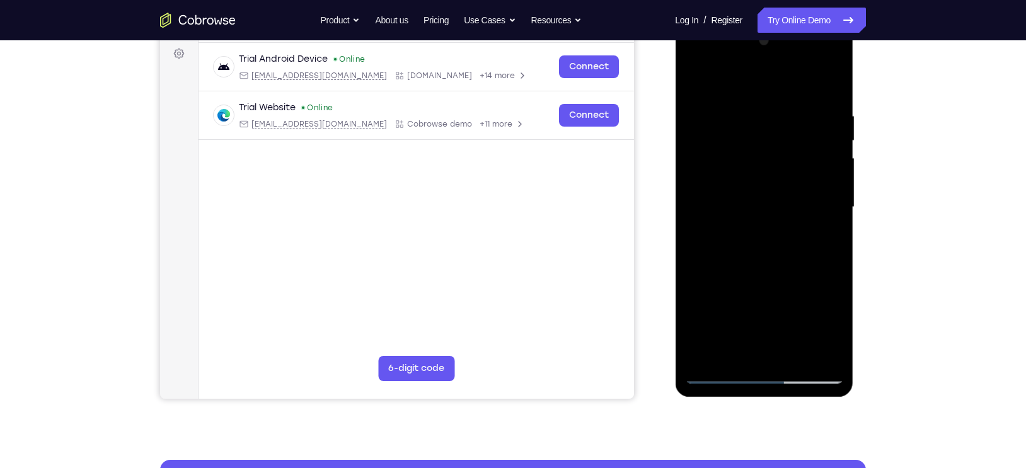
click at [767, 217] on div at bounding box center [763, 207] width 159 height 353
click at [769, 259] on div at bounding box center [763, 207] width 159 height 353
click at [769, 251] on div at bounding box center [763, 207] width 159 height 353
click at [767, 258] on div at bounding box center [763, 207] width 159 height 353
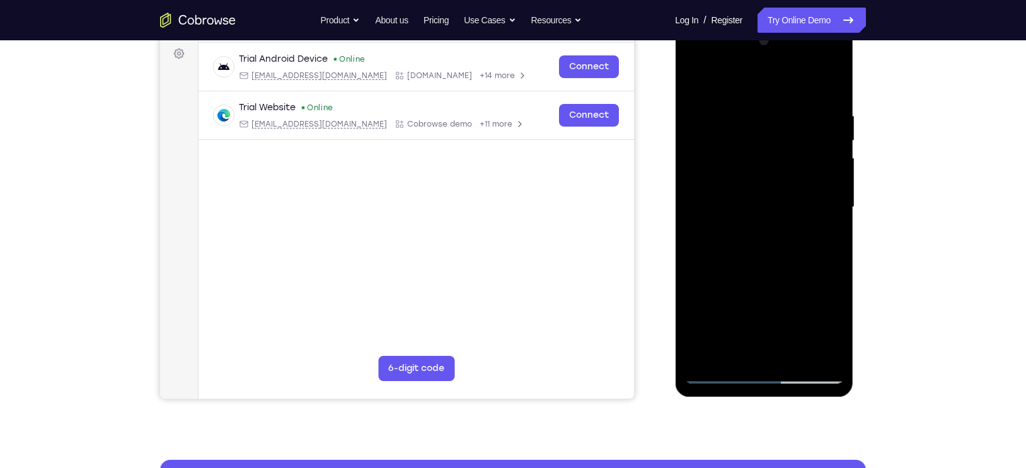
click at [767, 258] on div at bounding box center [763, 207] width 159 height 353
click at [763, 224] on div at bounding box center [763, 207] width 159 height 353
click at [759, 251] on div at bounding box center [763, 207] width 159 height 353
click at [762, 232] on div at bounding box center [763, 207] width 159 height 353
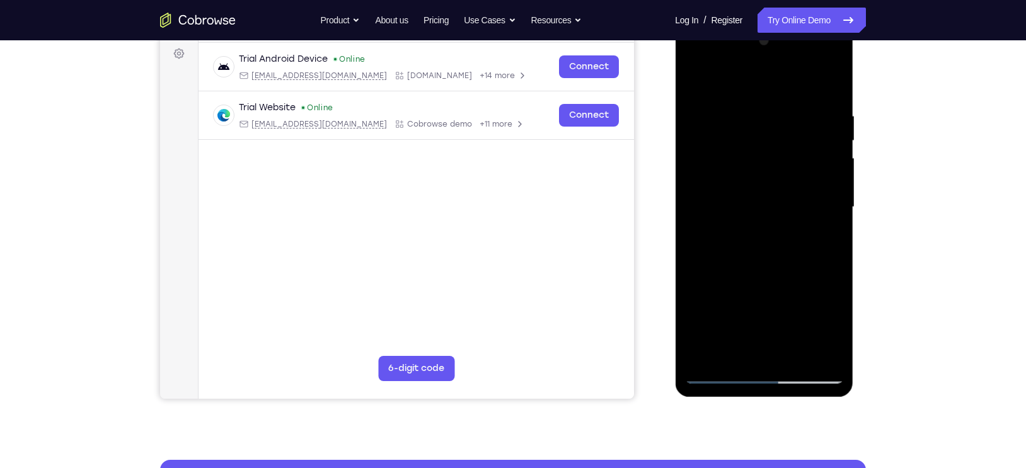
click at [758, 238] on div at bounding box center [763, 207] width 159 height 353
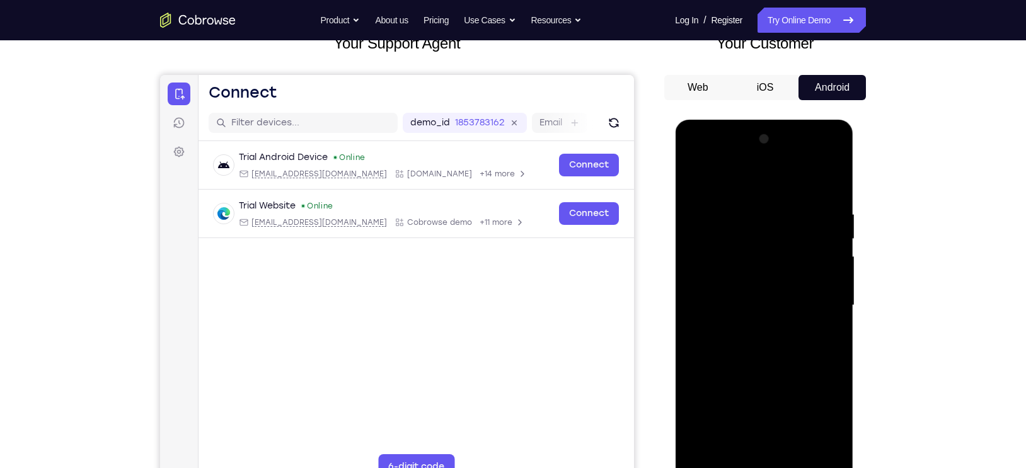
scroll to position [88, 0]
click at [762, 294] on div at bounding box center [763, 306] width 159 height 353
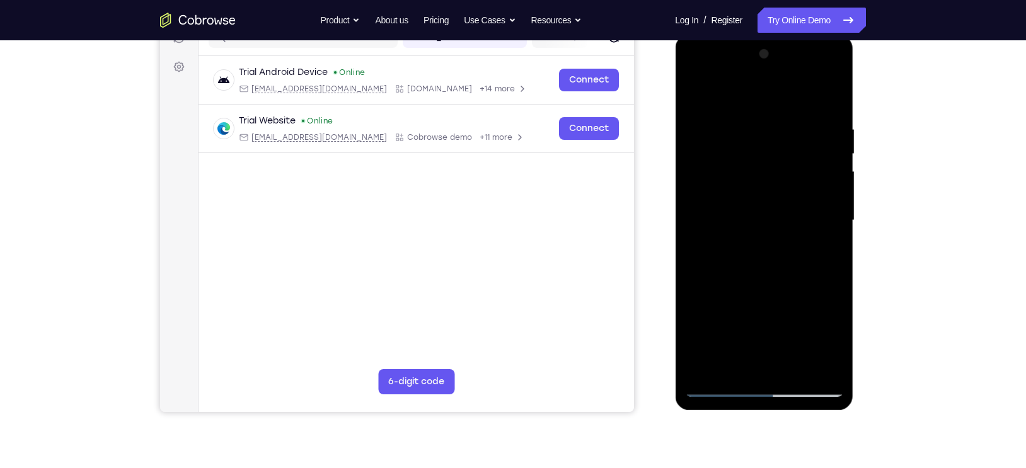
scroll to position [213, 0]
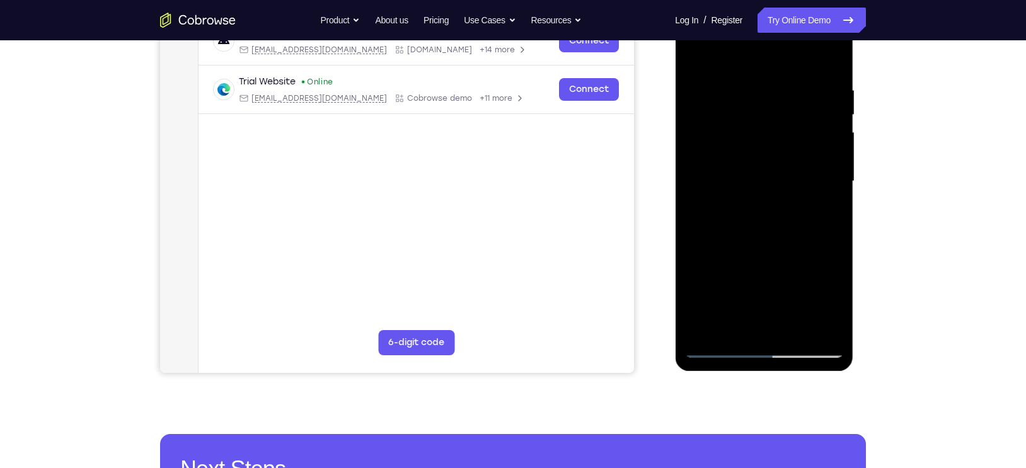
click at [762, 335] on div at bounding box center [763, 181] width 159 height 353
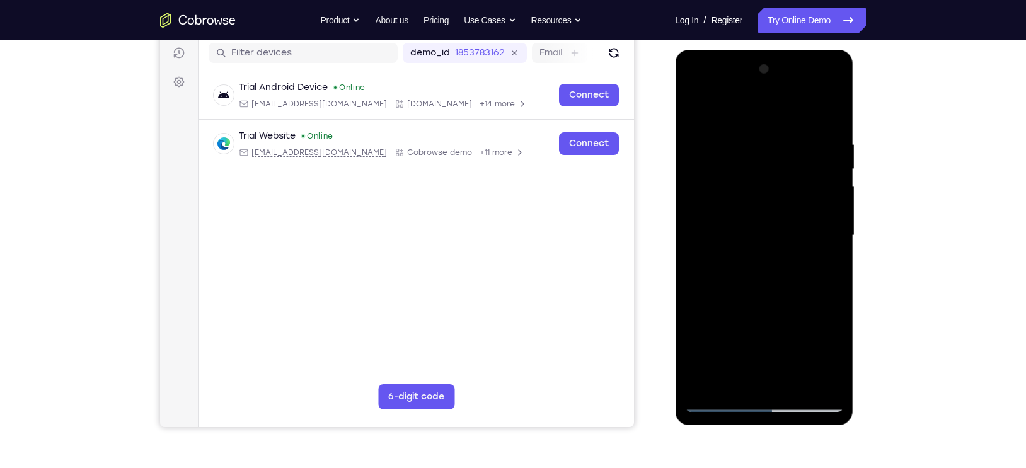
scroll to position [144, 0]
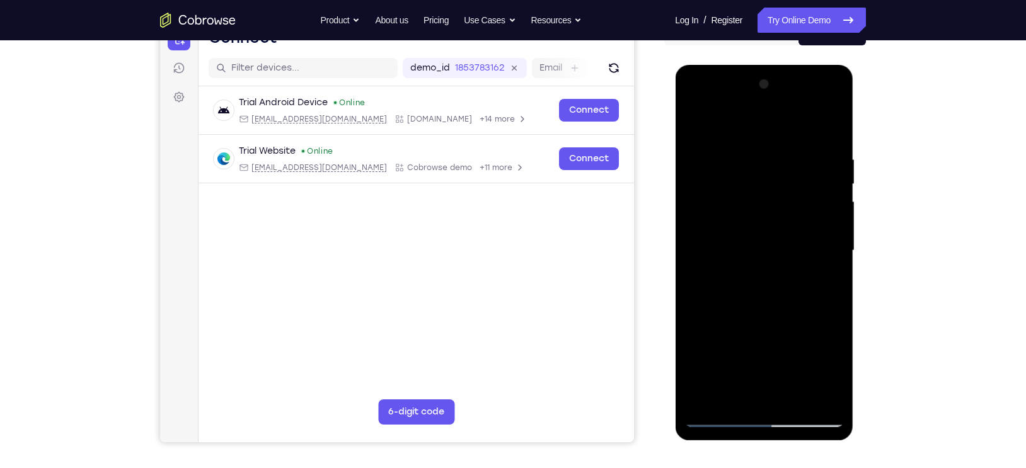
click at [739, 259] on div at bounding box center [763, 250] width 159 height 353
click at [736, 247] on div at bounding box center [763, 250] width 159 height 353
click at [762, 272] on div at bounding box center [763, 250] width 159 height 353
drag, startPoint x: 718, startPoint y: 124, endPoint x: 852, endPoint y: 135, distance: 134.0
click at [852, 135] on div at bounding box center [764, 252] width 178 height 375
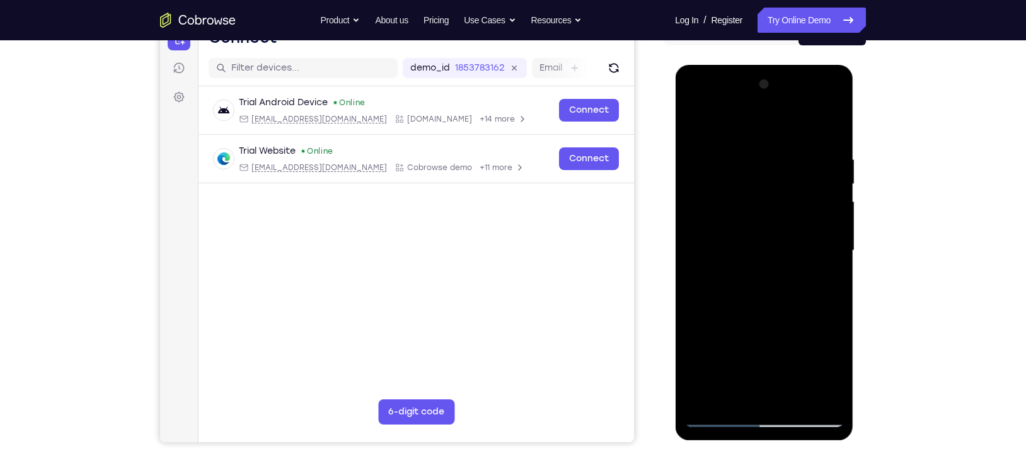
click at [696, 131] on div at bounding box center [763, 250] width 159 height 353
click at [760, 312] on div at bounding box center [763, 250] width 159 height 353
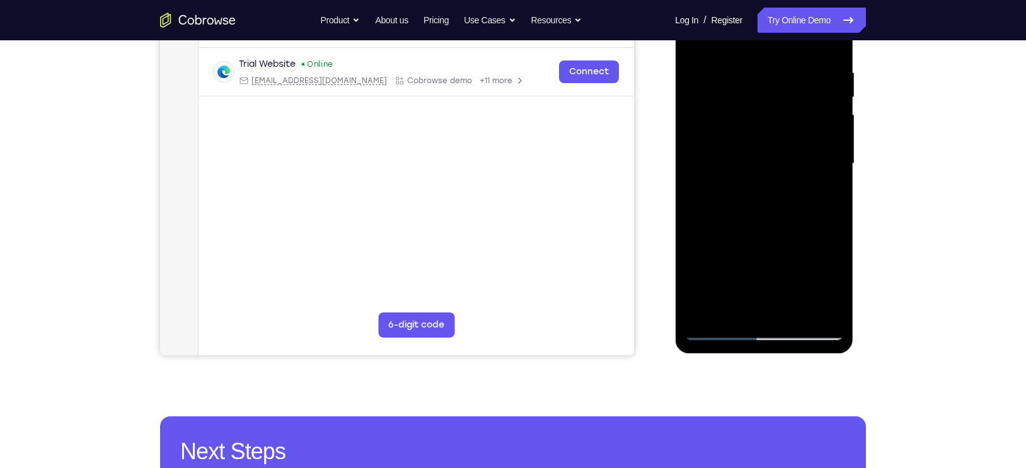
click at [714, 329] on div at bounding box center [763, 163] width 159 height 353
drag, startPoint x: 756, startPoint y: 277, endPoint x: 752, endPoint y: 226, distance: 50.6
click at [752, 226] on div at bounding box center [763, 163] width 159 height 353
click at [766, 305] on div at bounding box center [763, 163] width 159 height 353
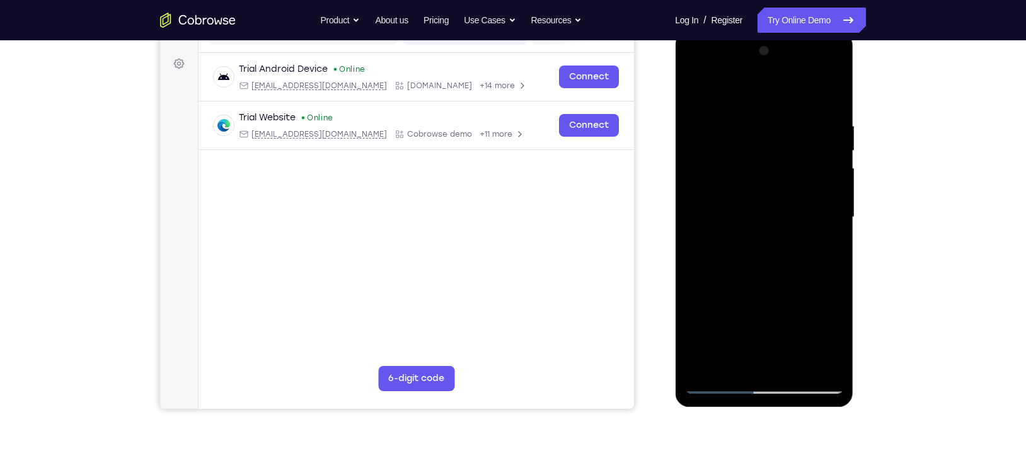
scroll to position [112, 0]
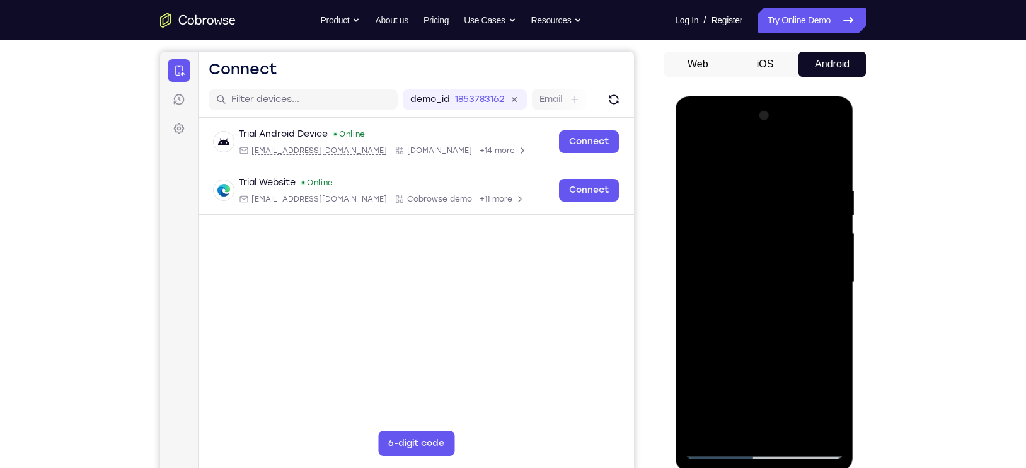
click at [760, 243] on div at bounding box center [763, 282] width 159 height 353
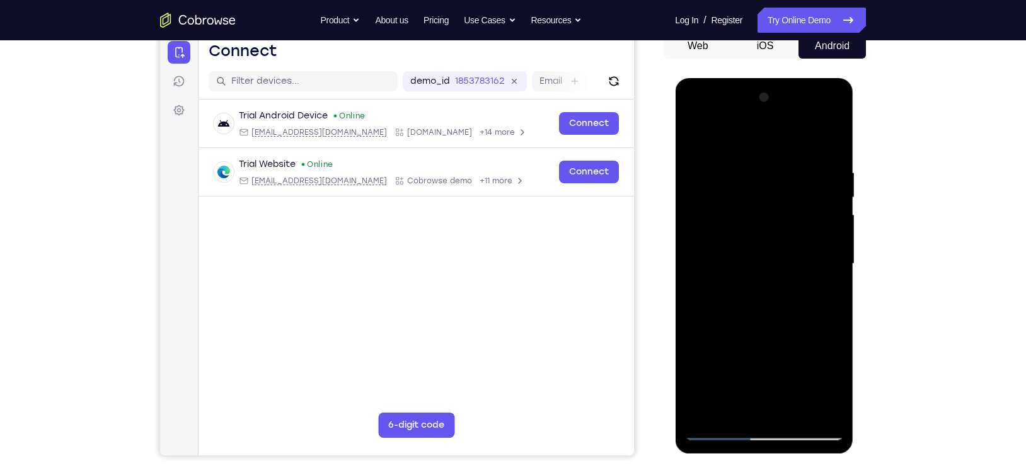
scroll to position [131, 0]
click at [750, 208] on div at bounding box center [763, 263] width 159 height 353
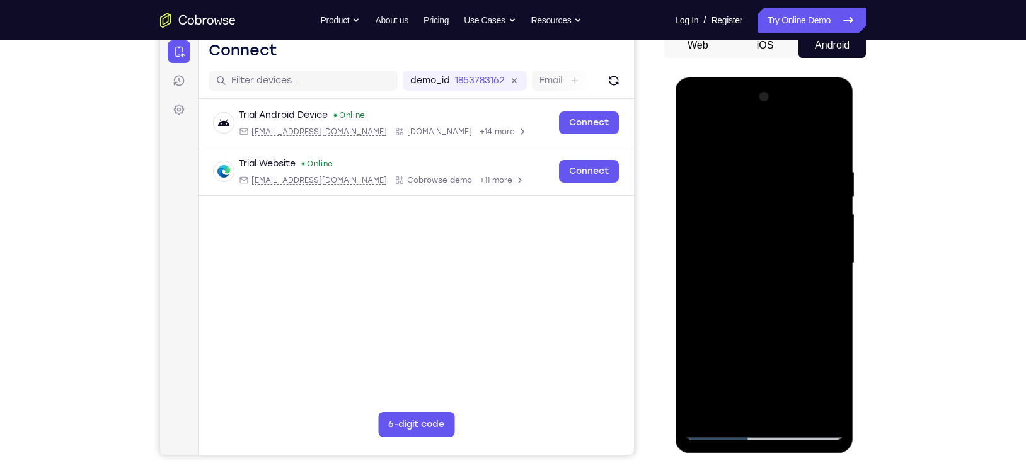
click at [719, 209] on div at bounding box center [763, 263] width 159 height 353
click at [765, 299] on div at bounding box center [763, 263] width 159 height 353
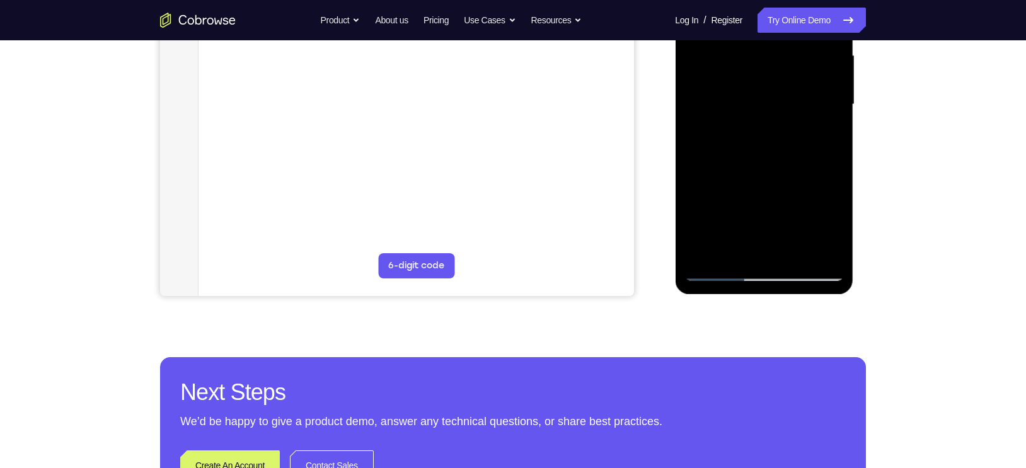
scroll to position [297, 0]
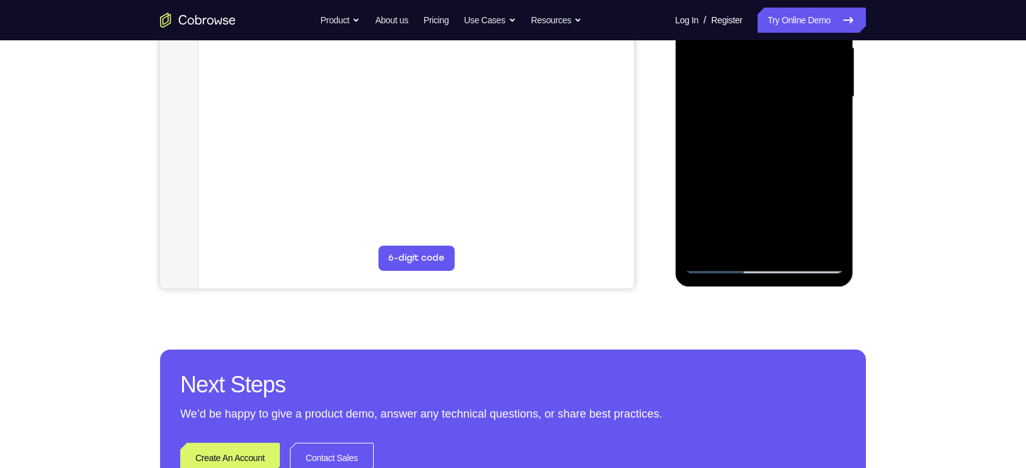
click at [765, 268] on div at bounding box center [763, 97] width 159 height 353
